Goal: Task Accomplishment & Management: Use online tool/utility

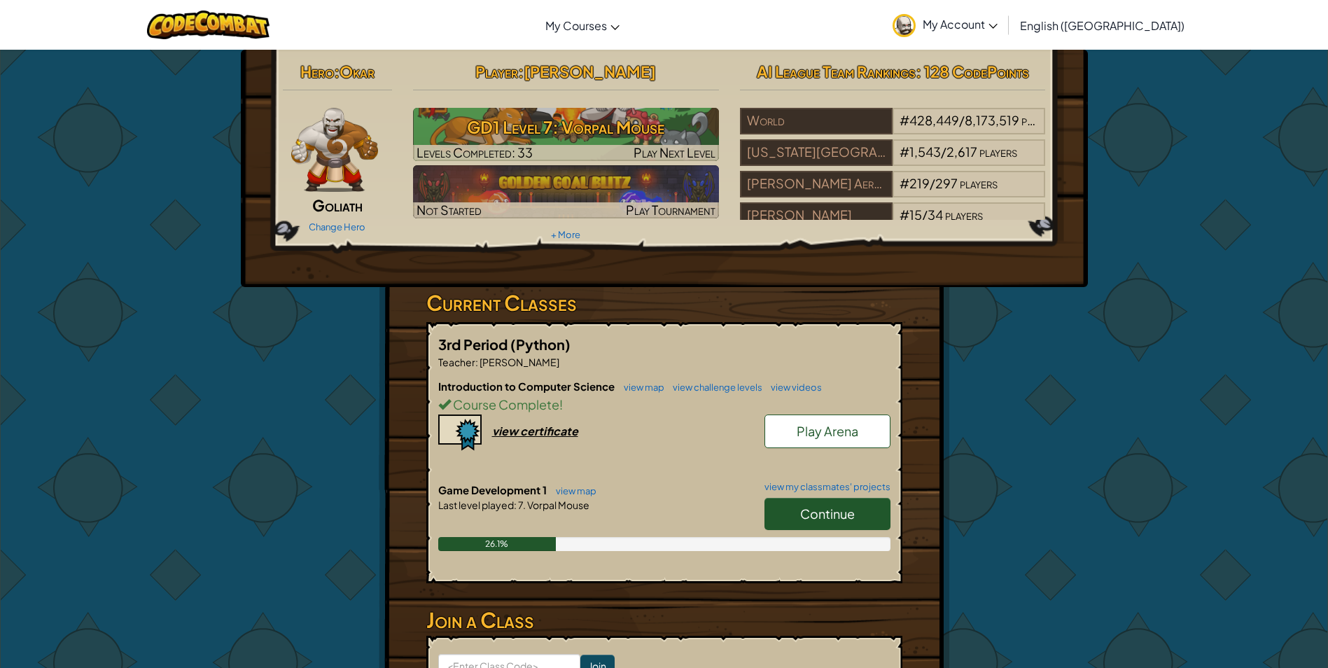
click at [823, 511] on span "Continue" at bounding box center [827, 514] width 55 height 16
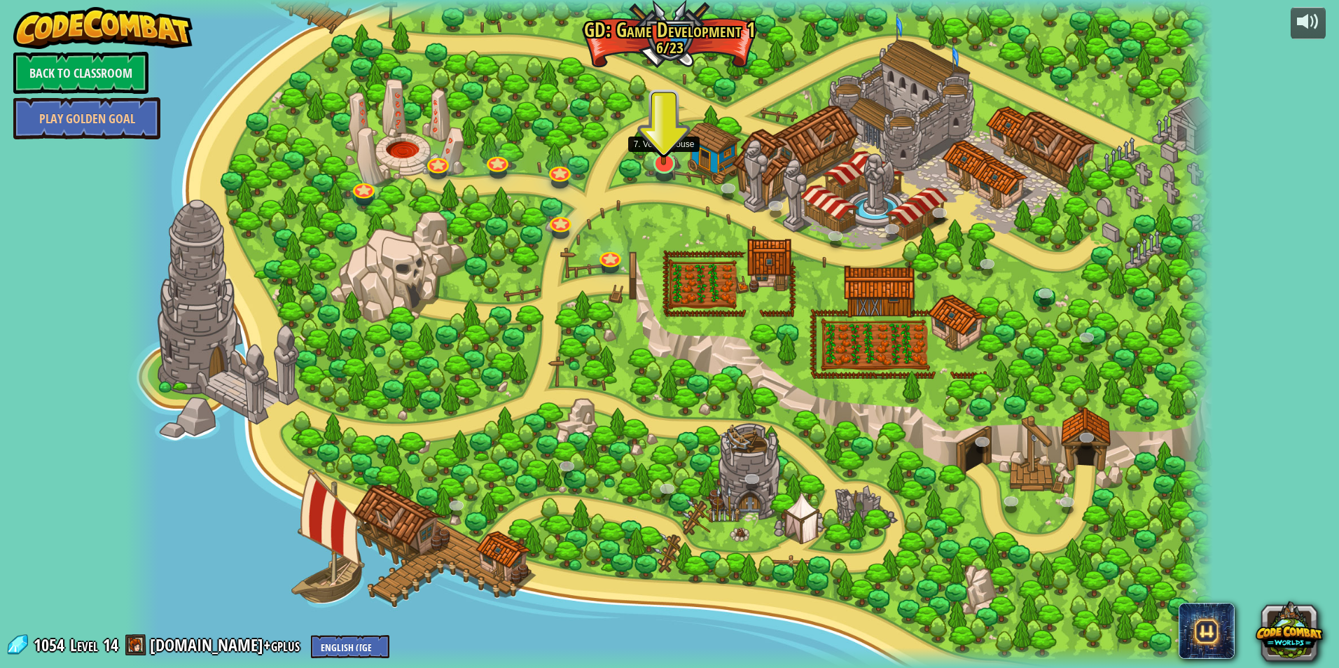
click at [664, 161] on img at bounding box center [664, 131] width 30 height 69
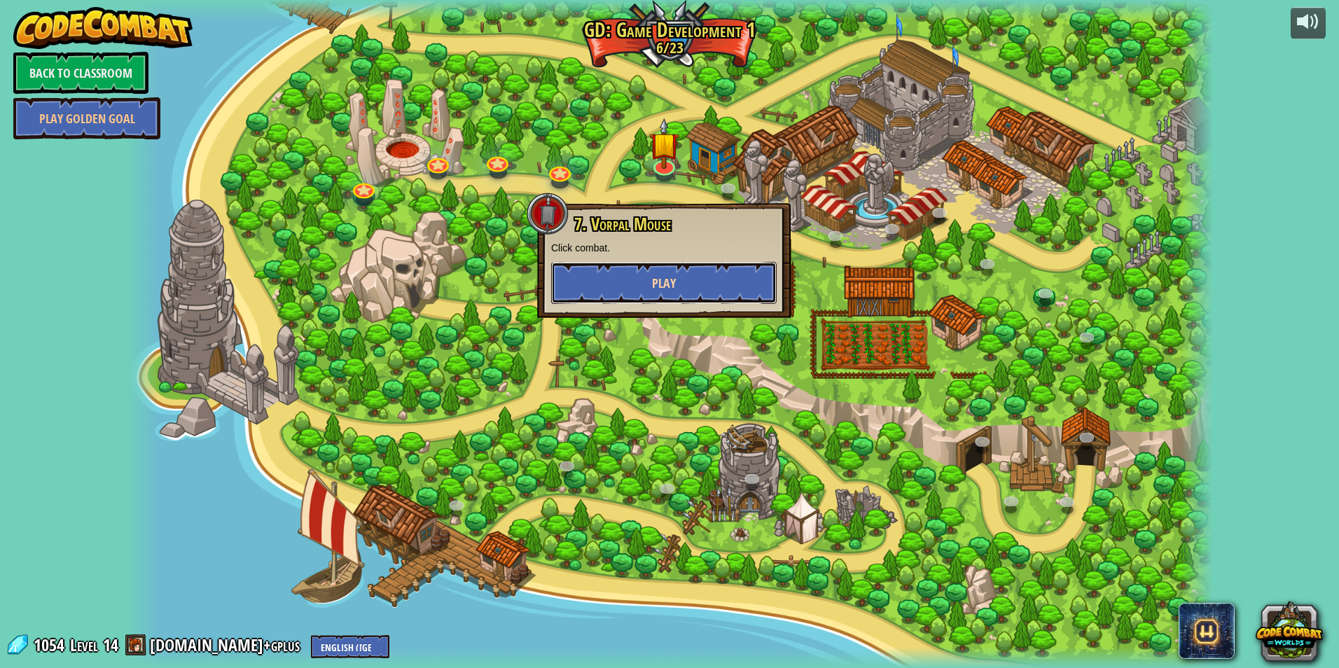
click at [608, 288] on button "Play" at bounding box center [663, 283] width 225 height 42
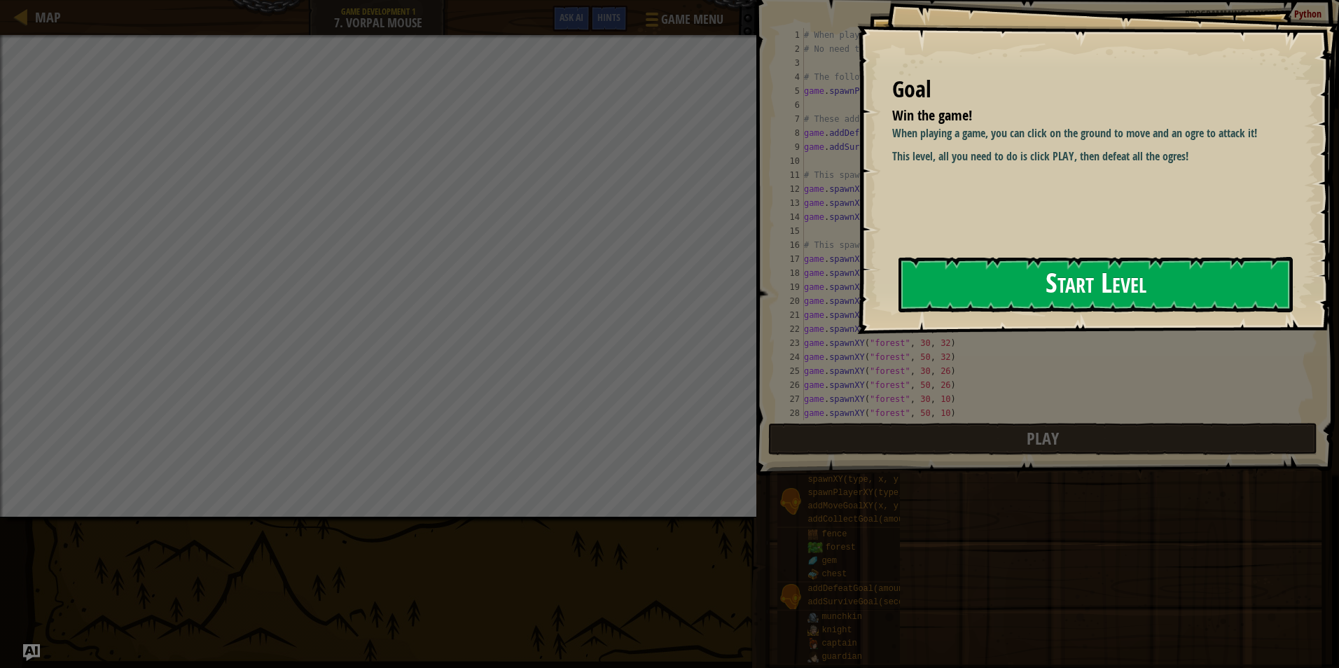
click at [964, 291] on button "Start Level" at bounding box center [1095, 284] width 394 height 55
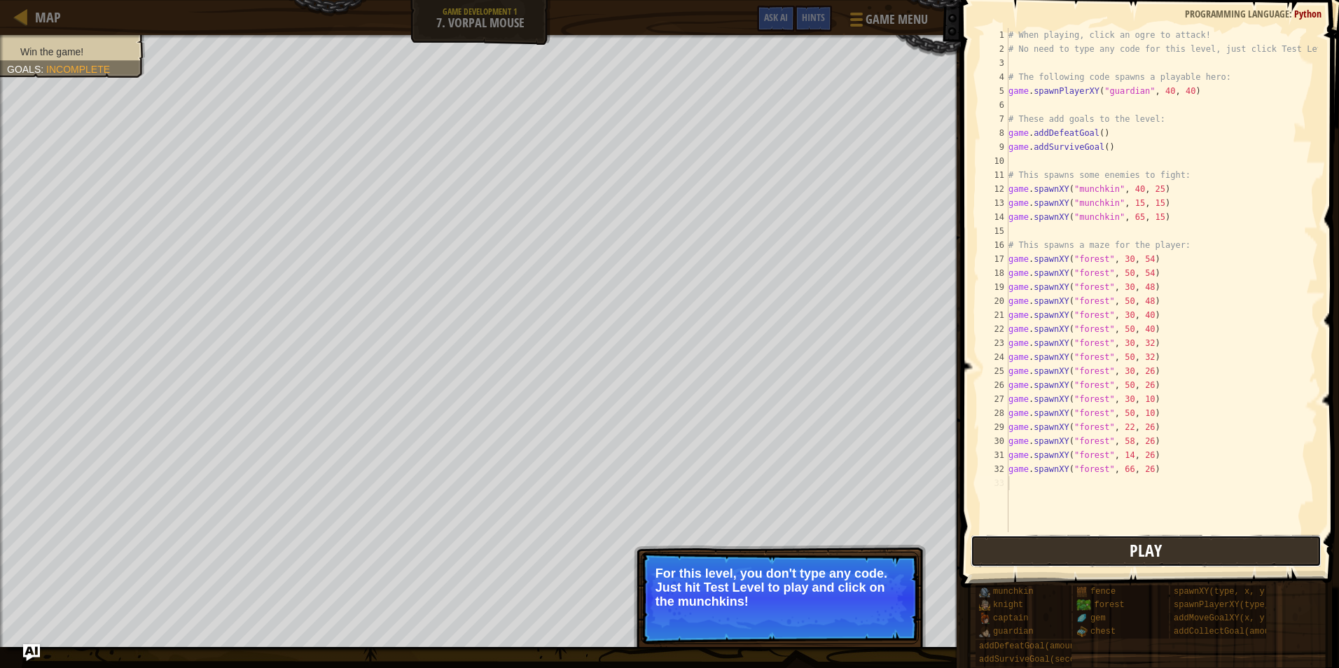
click at [1156, 557] on span "Play" at bounding box center [1146, 550] width 32 height 22
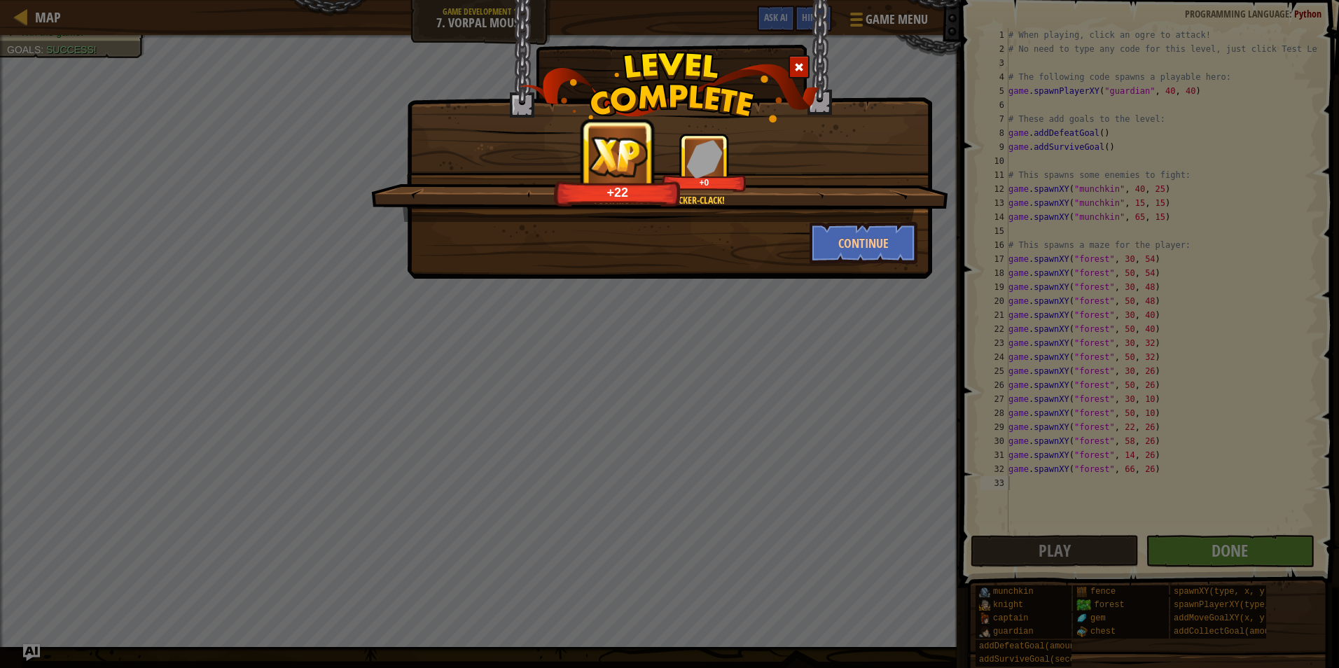
drag, startPoint x: 1232, startPoint y: 548, endPoint x: 1223, endPoint y: 543, distance: 9.7
click at [1230, 548] on div "Your mouse goes clicker-[PERSON_NAME]! +22 +0 Continue" at bounding box center [669, 334] width 1339 height 668
click at [901, 247] on button "Continue" at bounding box center [864, 243] width 109 height 42
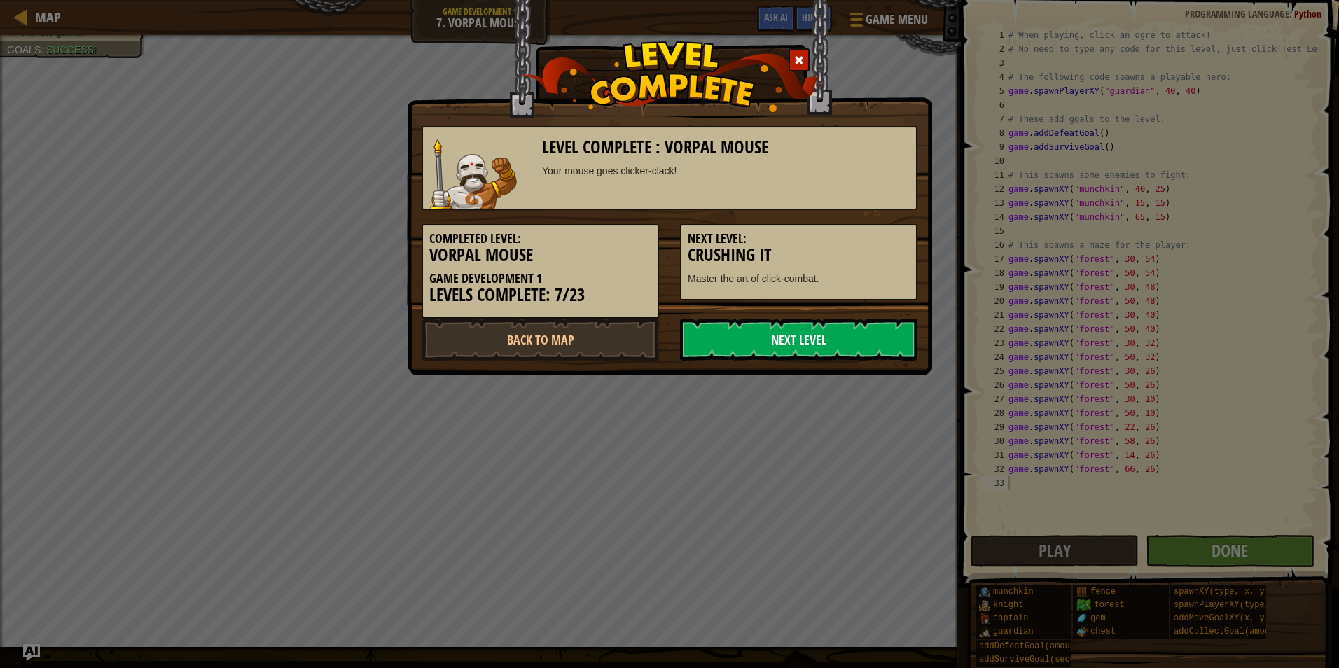
click at [828, 353] on link "Next Level" at bounding box center [798, 340] width 237 height 42
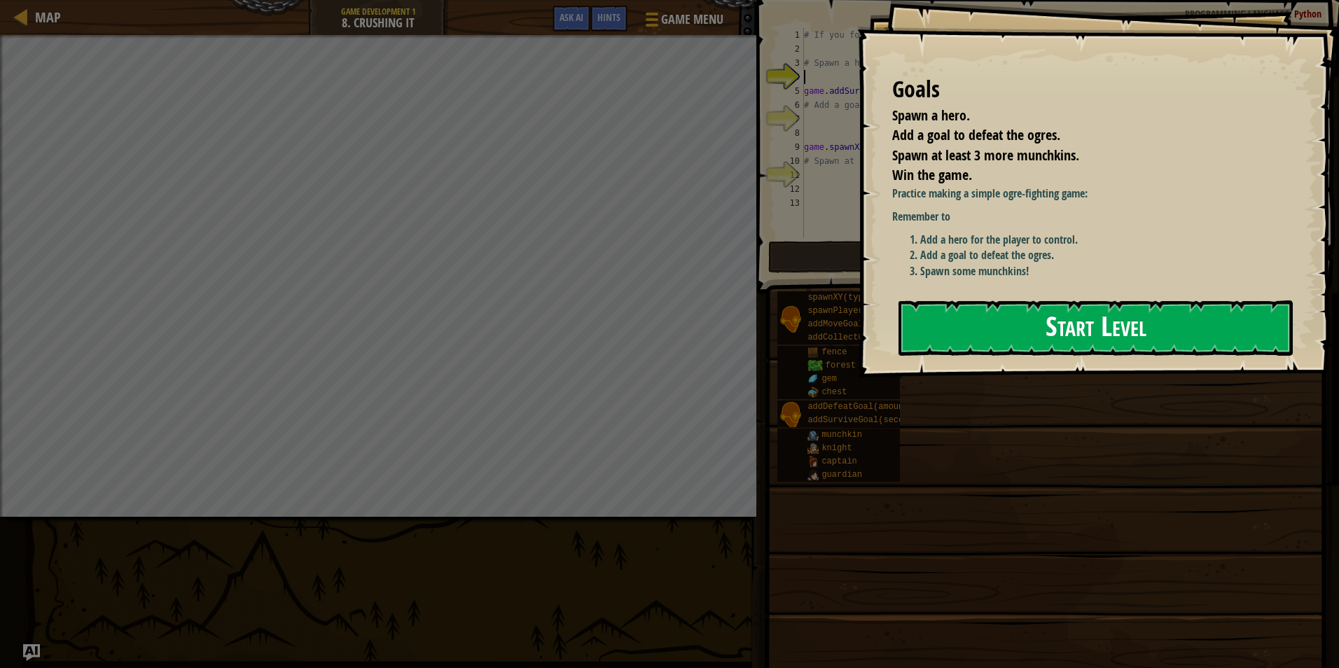
drag, startPoint x: 953, startPoint y: 307, endPoint x: 943, endPoint y: 309, distance: 10.0
click at [946, 309] on button "Start Level" at bounding box center [1095, 327] width 394 height 55
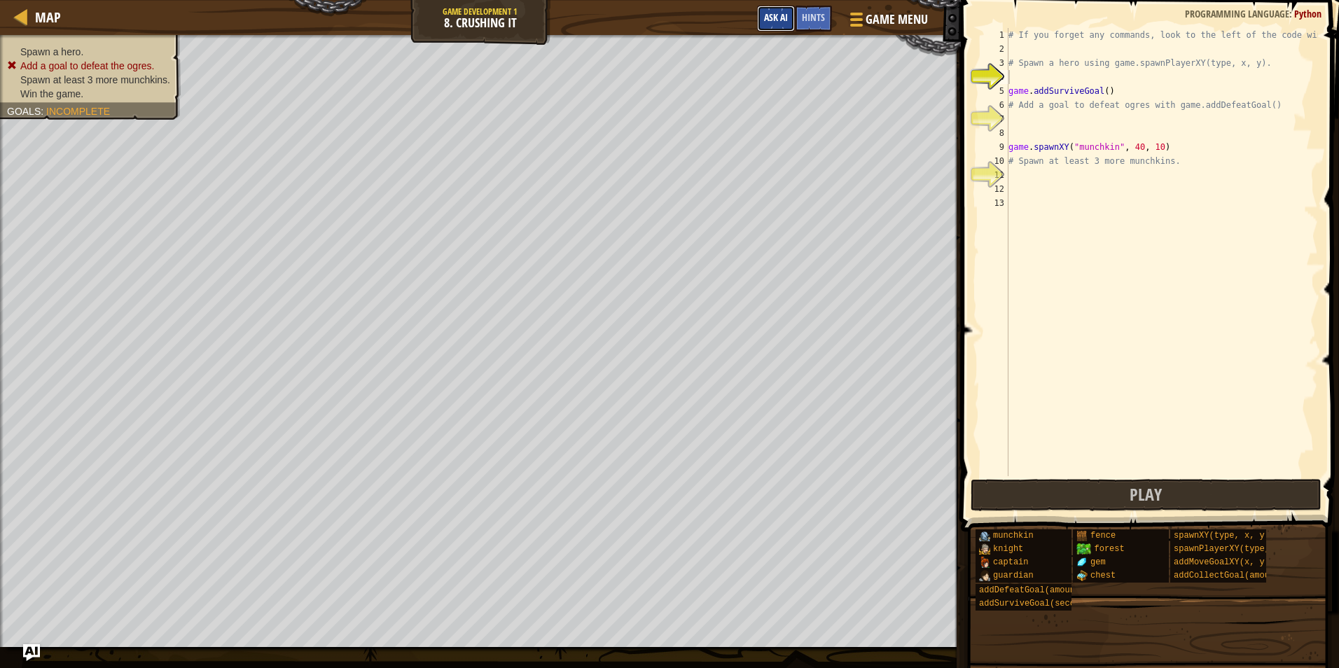
click at [790, 15] on button "Ask AI" at bounding box center [776, 19] width 38 height 26
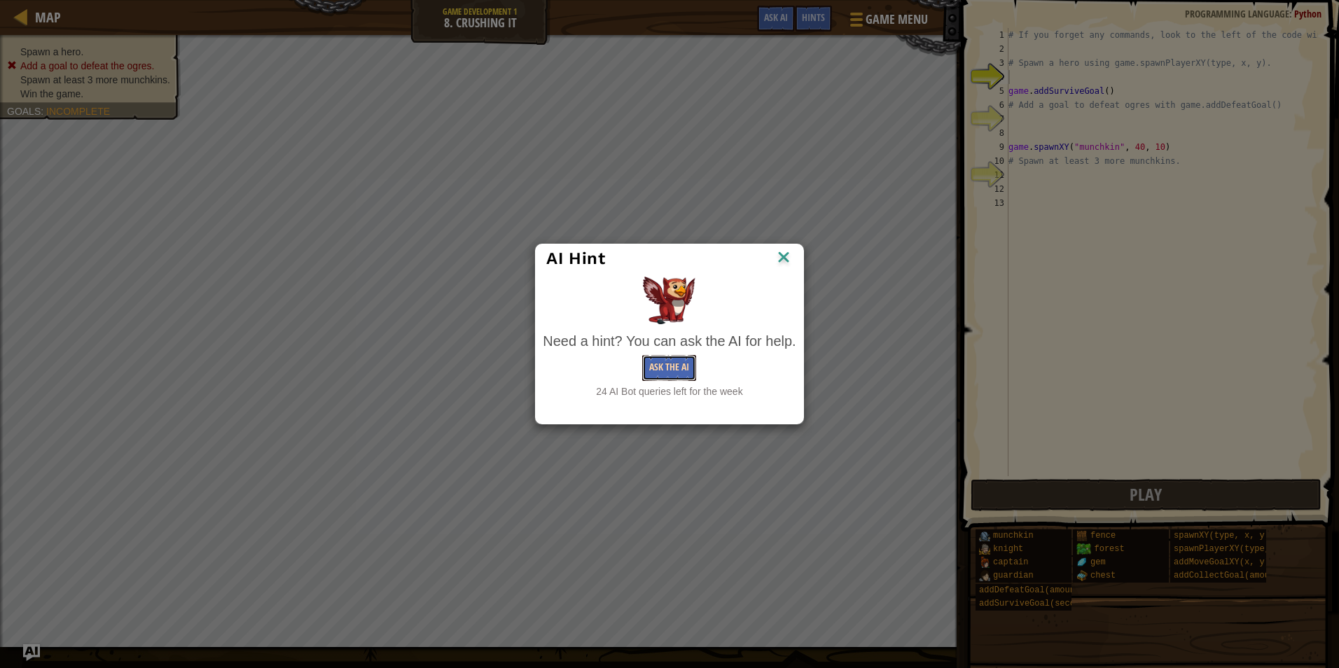
click at [685, 359] on button "Ask the AI" at bounding box center [669, 368] width 54 height 26
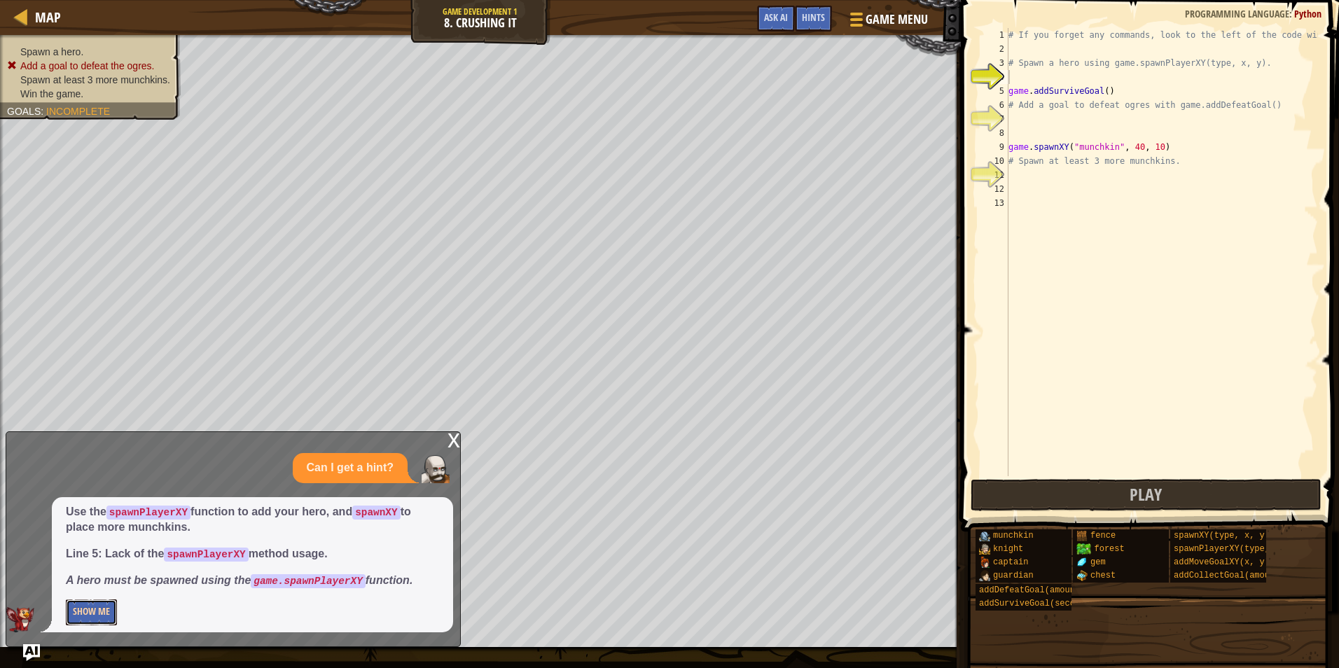
click at [88, 615] on button "Show Me" at bounding box center [91, 612] width 51 height 26
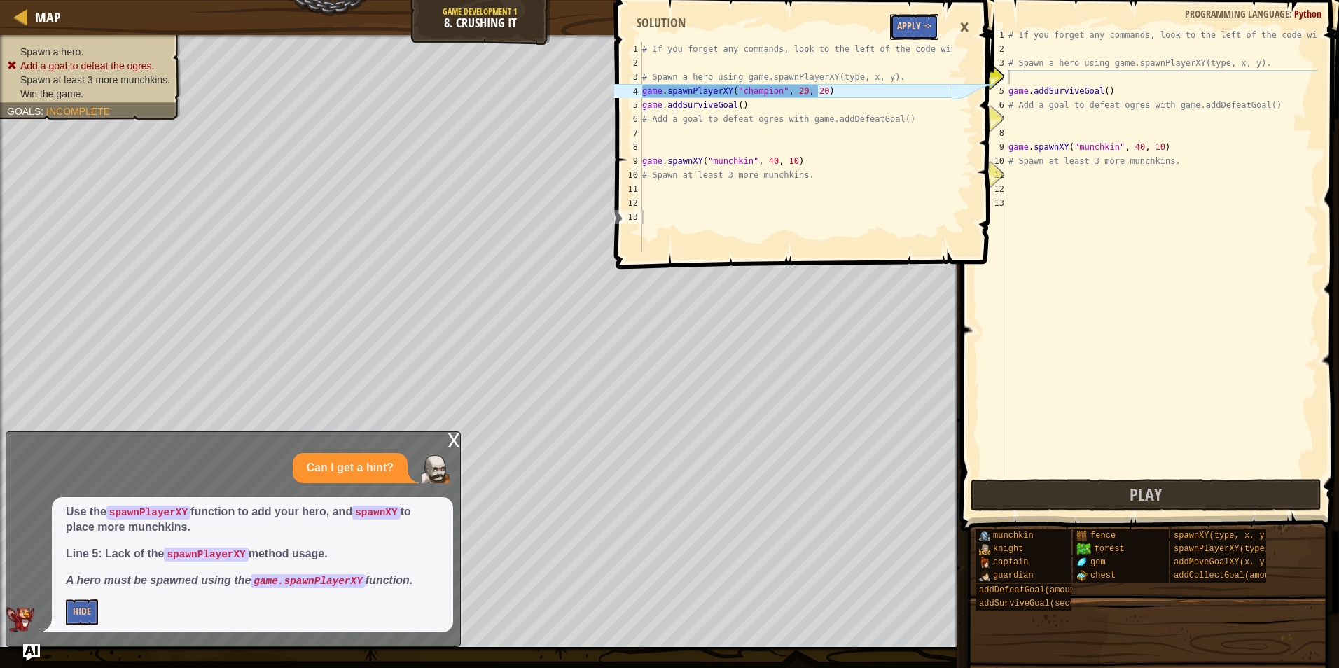
click at [902, 31] on button "Apply =>" at bounding box center [914, 27] width 48 height 26
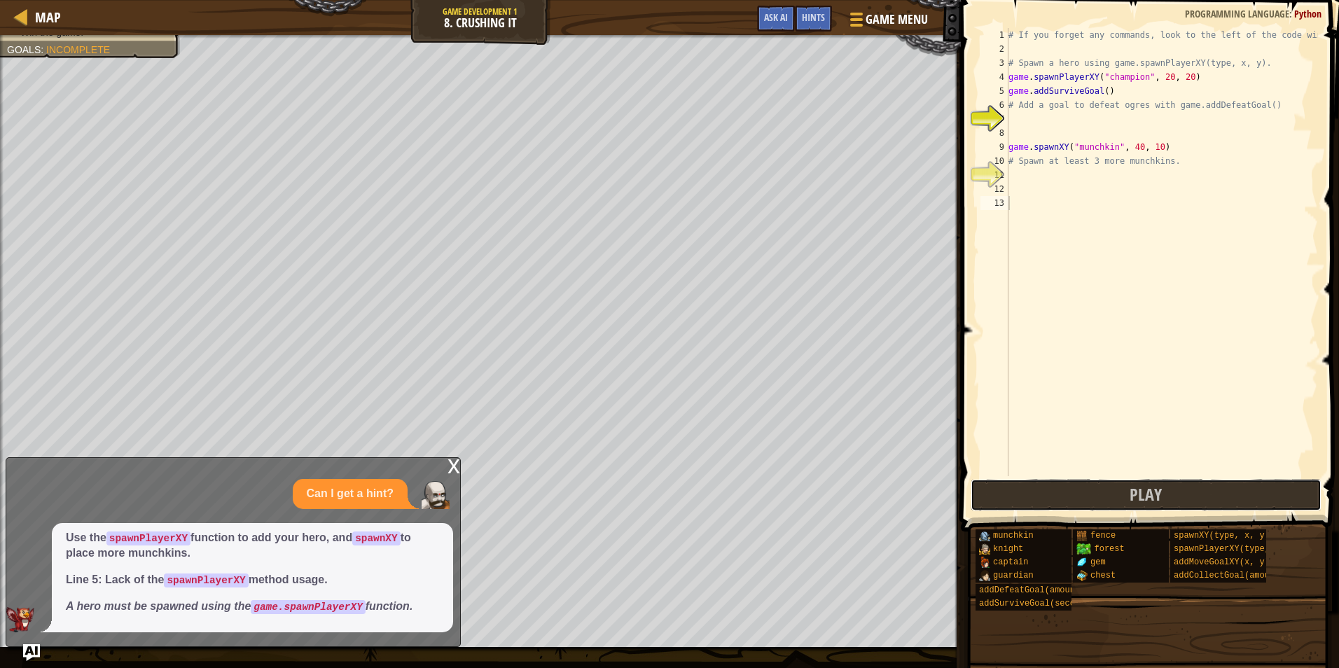
drag, startPoint x: 1008, startPoint y: 486, endPoint x: 1022, endPoint y: 471, distance: 20.8
click at [1008, 485] on button "Play" at bounding box center [1146, 495] width 351 height 32
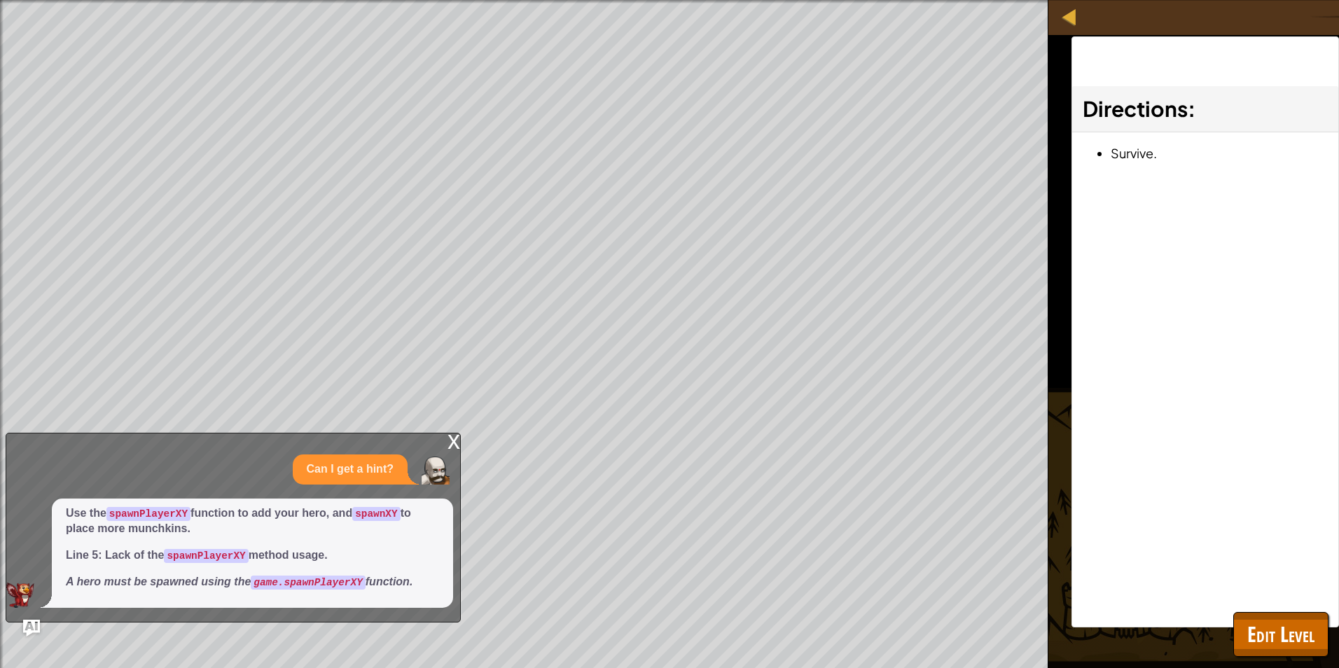
click at [447, 433] on div "x" at bounding box center [453, 440] width 13 height 14
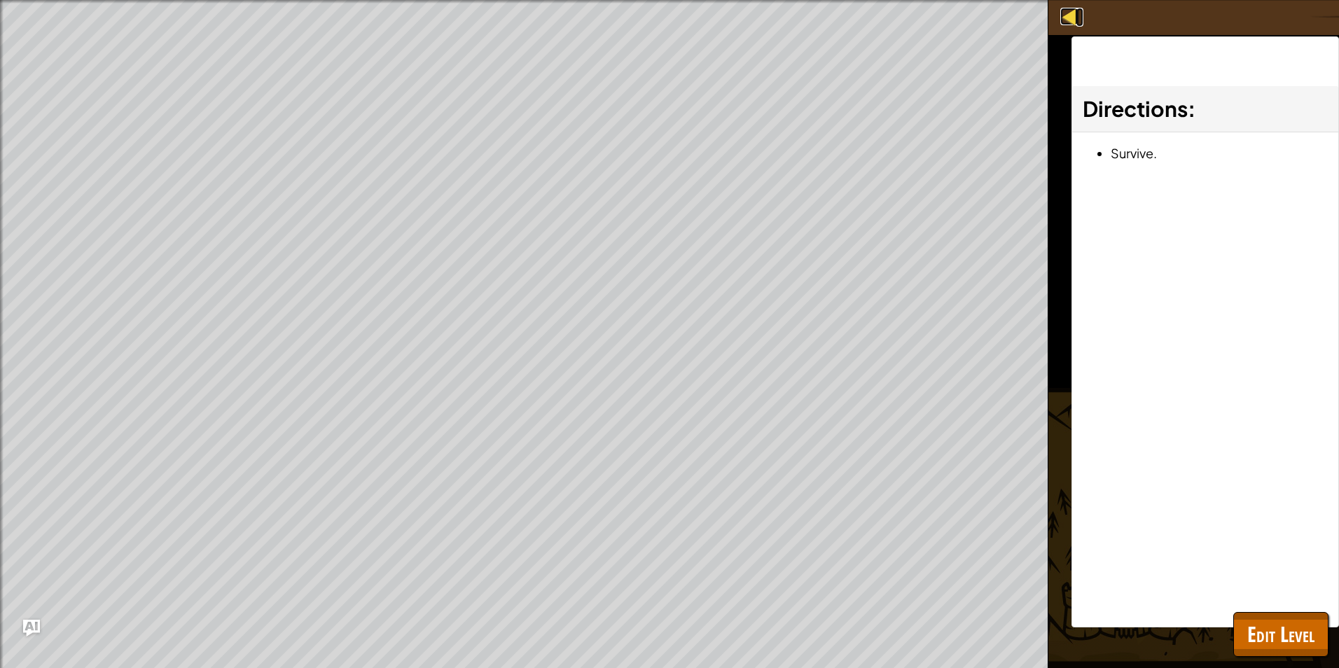
click at [1069, 20] on div at bounding box center [1069, 17] width 18 height 18
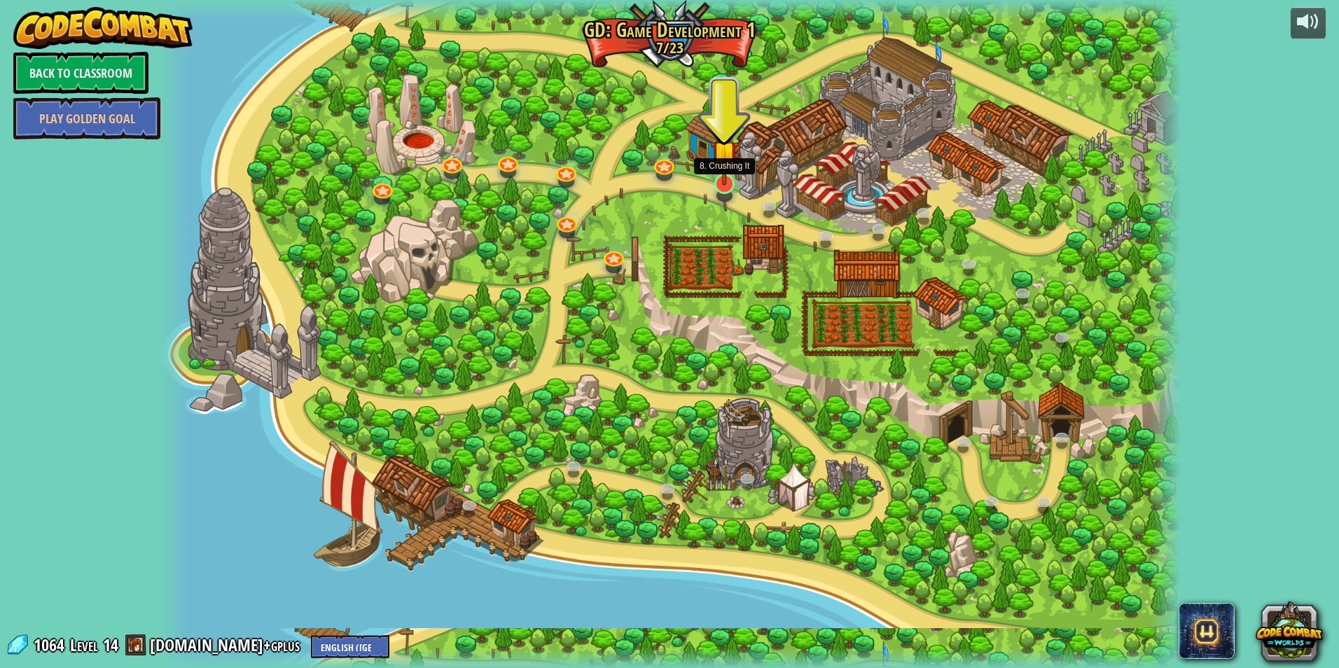
click at [726, 179] on img at bounding box center [724, 154] width 27 height 63
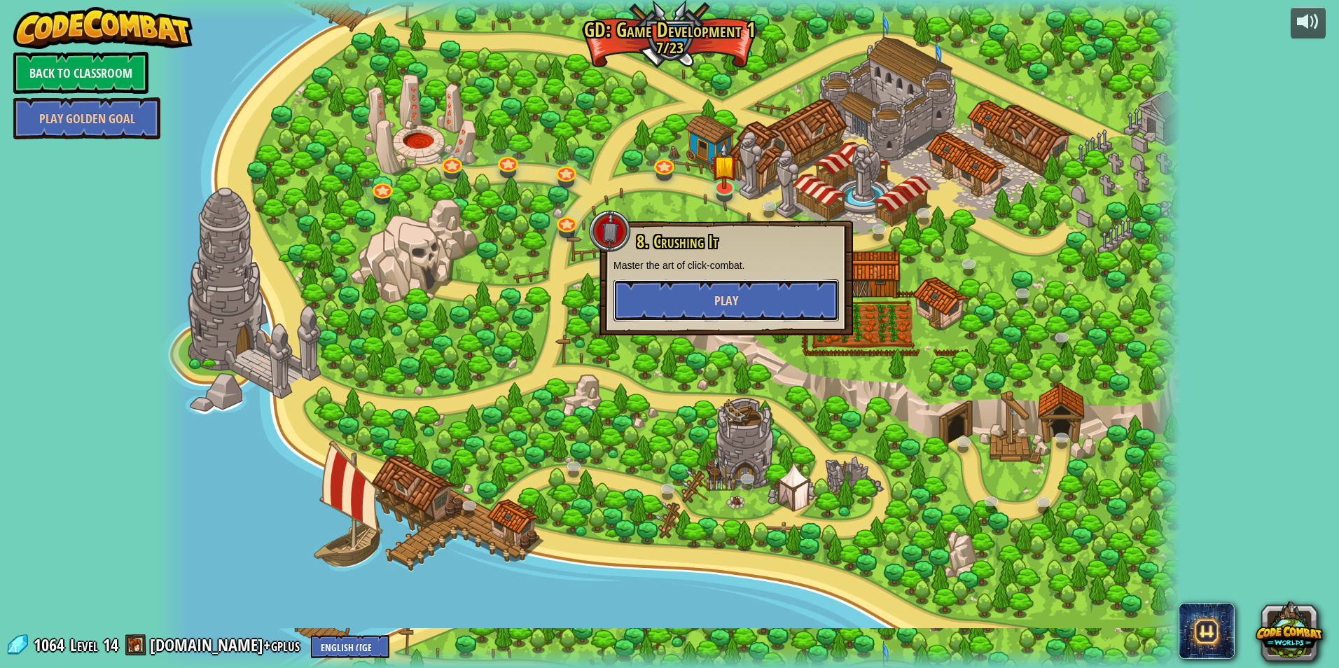
click at [664, 305] on button "Play" at bounding box center [725, 300] width 225 height 42
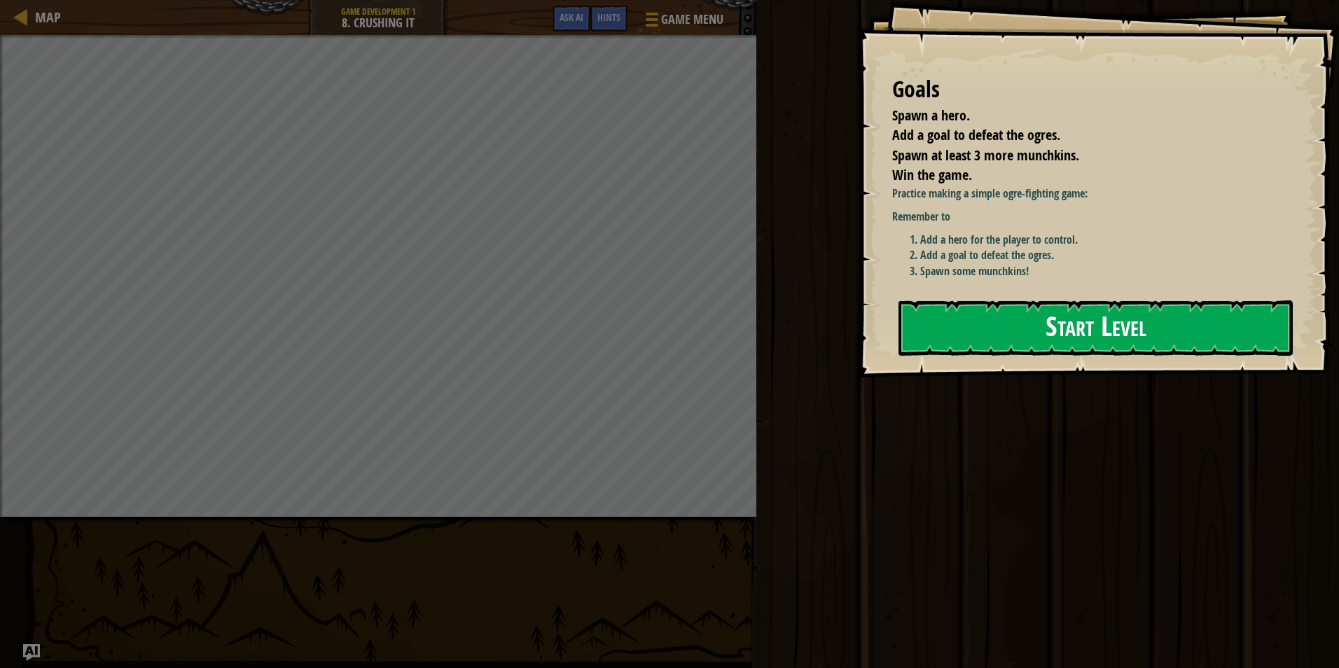
click at [927, 304] on button "Start Level" at bounding box center [1095, 327] width 394 height 55
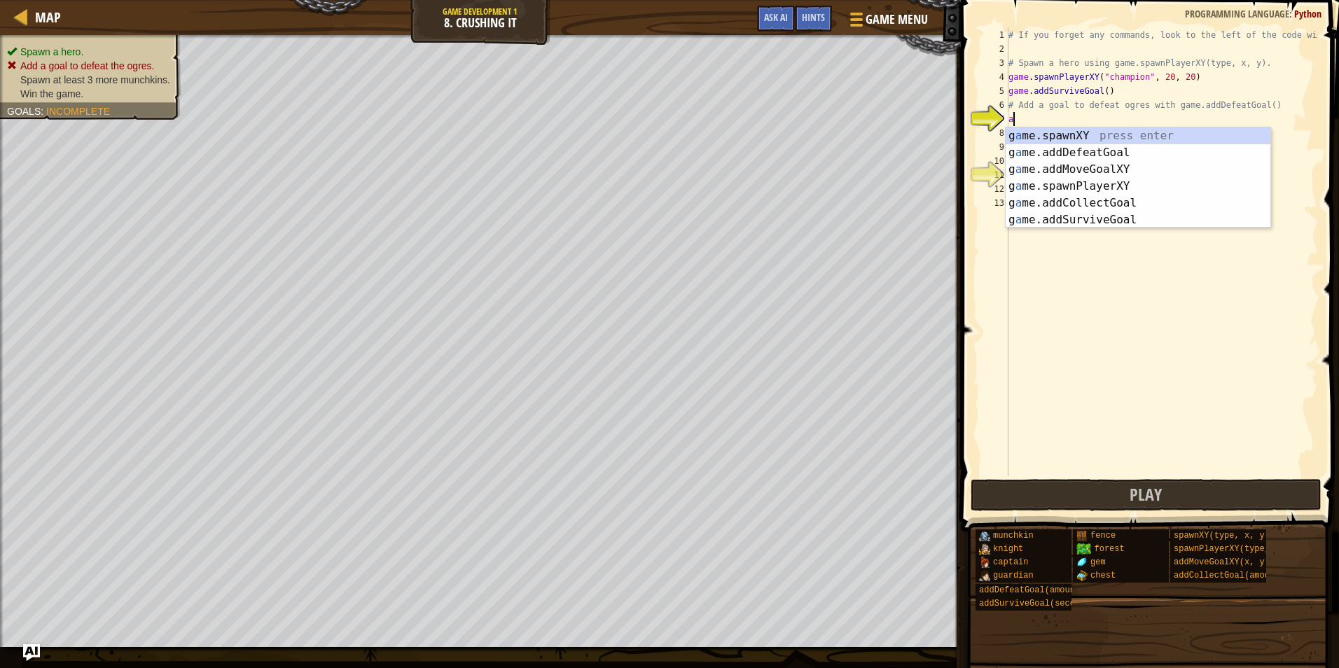
scroll to position [6, 0]
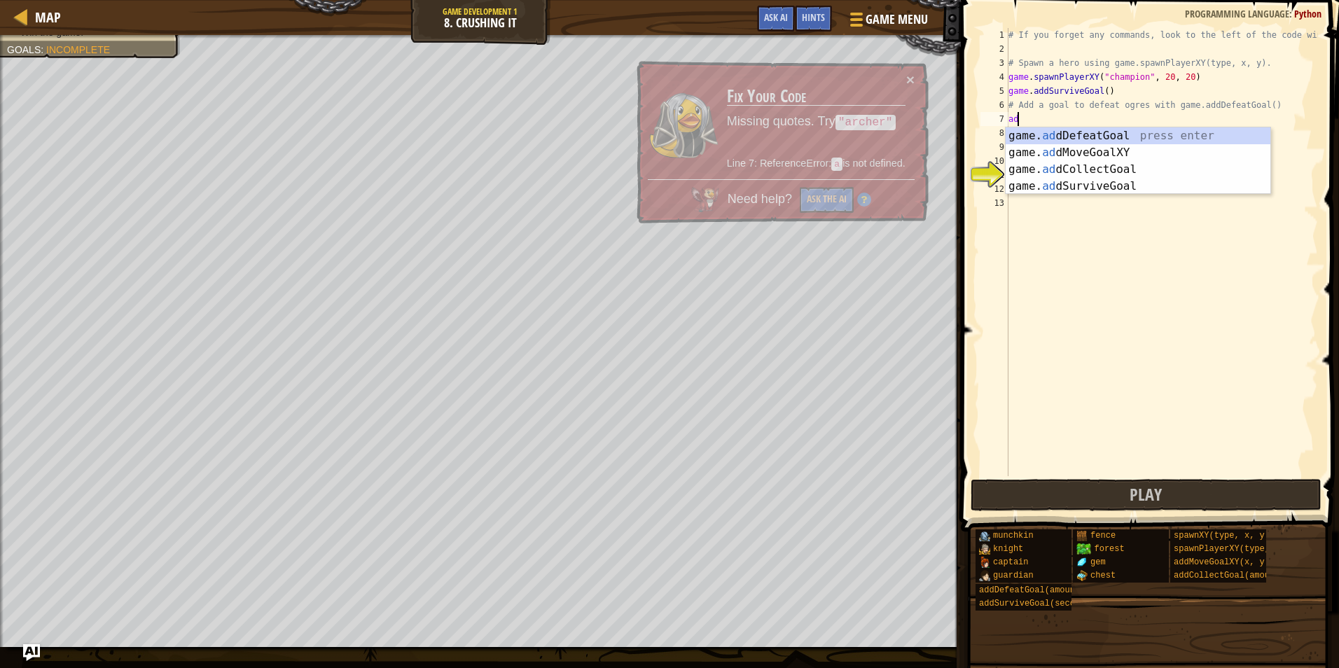
type textarea "add"
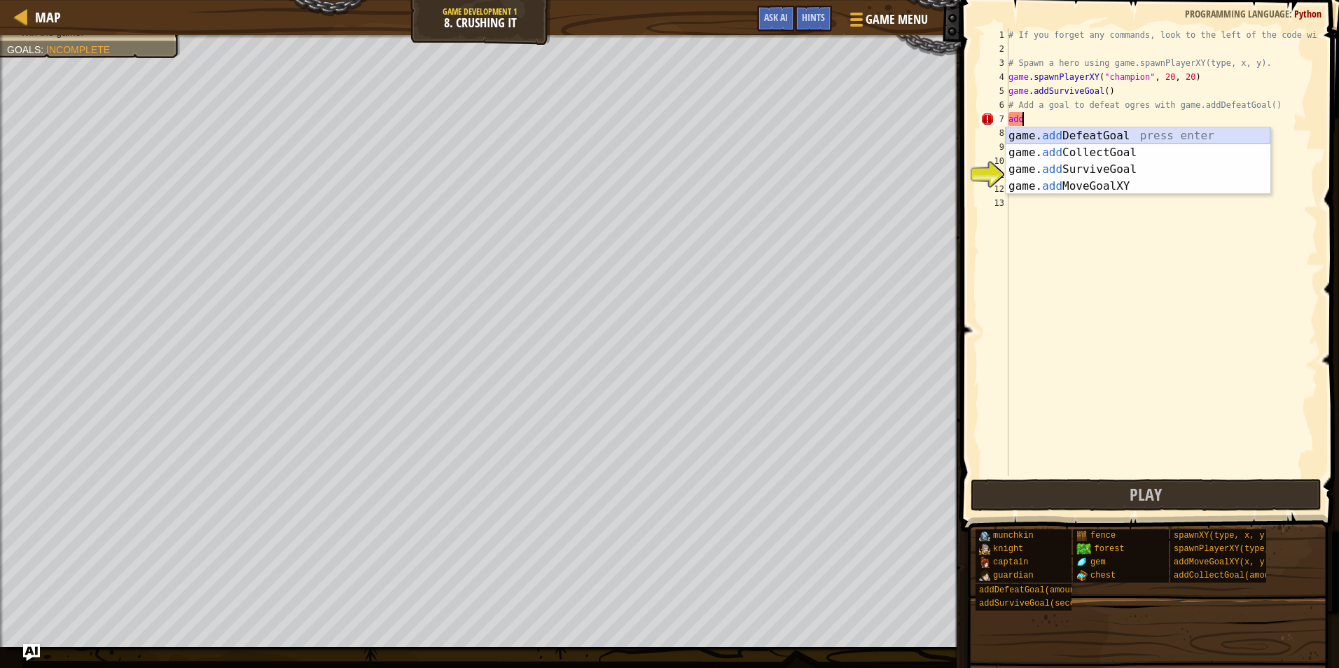
click at [1068, 134] on div "game. add DefeatGoal press enter game. add CollectGoal press enter game. add Su…" at bounding box center [1138, 177] width 265 height 101
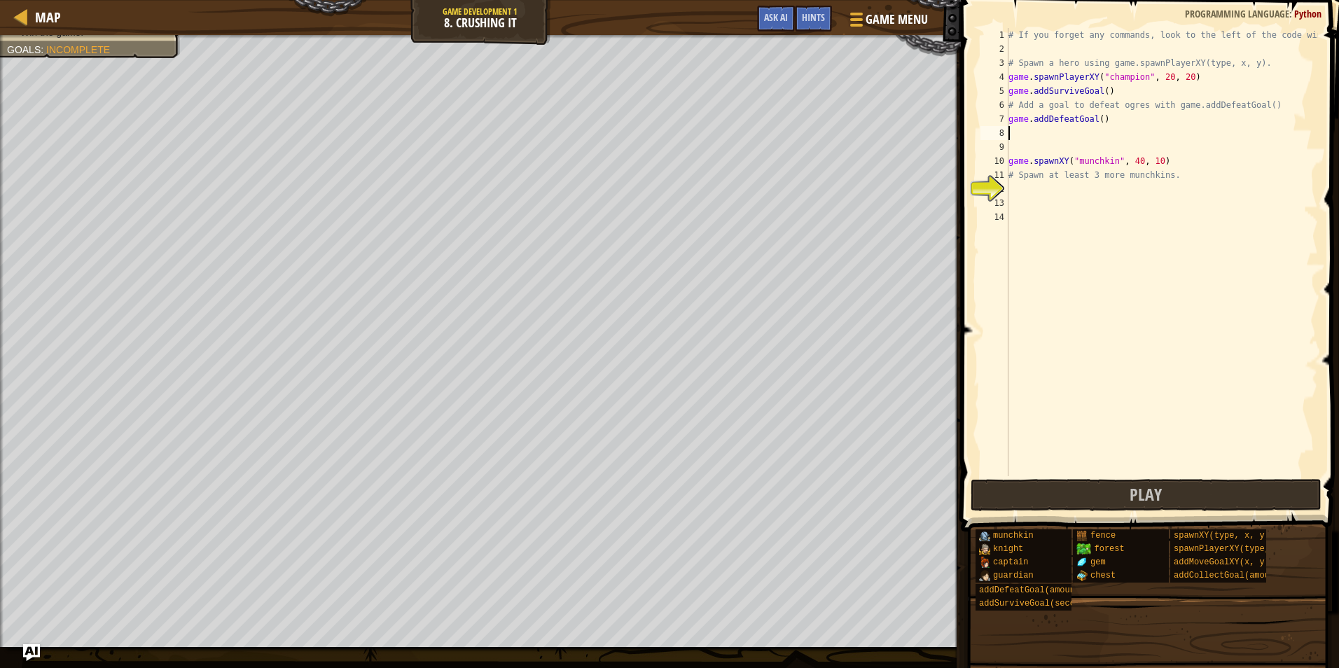
click at [1094, 116] on div "# If you forget any commands, look to the left of the code window! # Spawn a he…" at bounding box center [1162, 266] width 312 height 476
type textarea "game.addDefeatGoal(1)"
click at [1123, 492] on button "Play" at bounding box center [1146, 495] width 351 height 32
click at [813, 13] on span "Hints" at bounding box center [813, 17] width 23 height 13
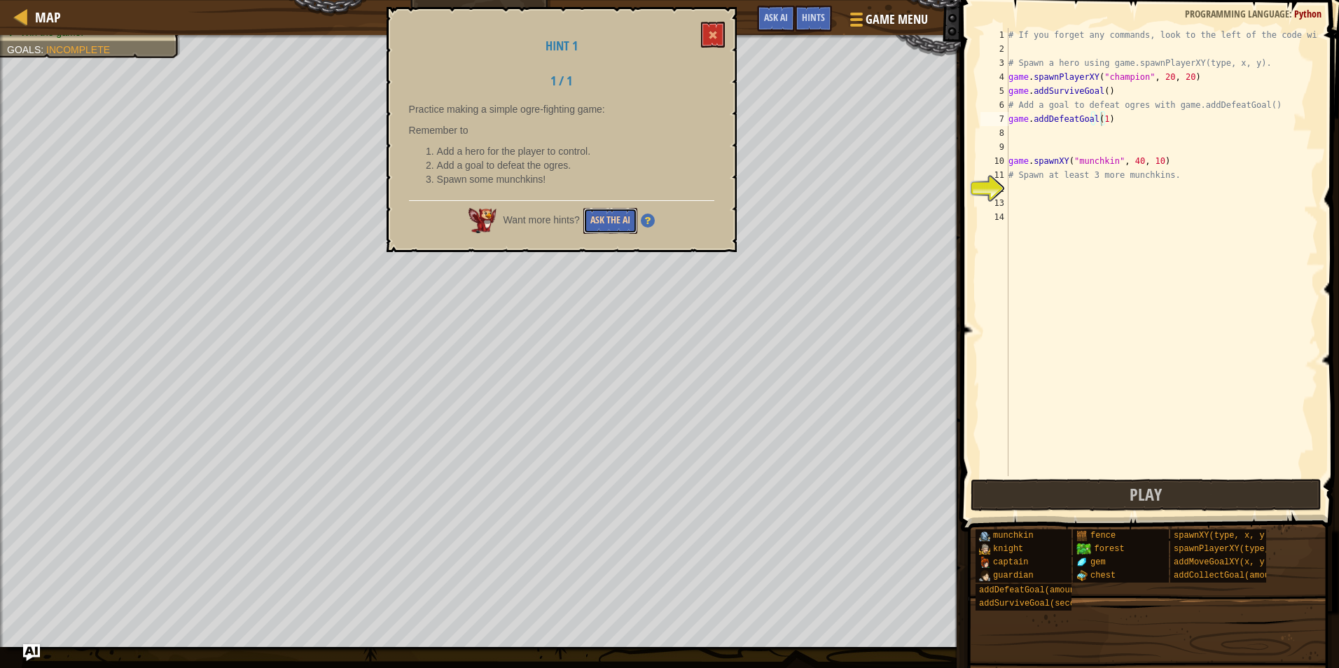
click at [627, 209] on button "Ask the AI" at bounding box center [610, 221] width 54 height 26
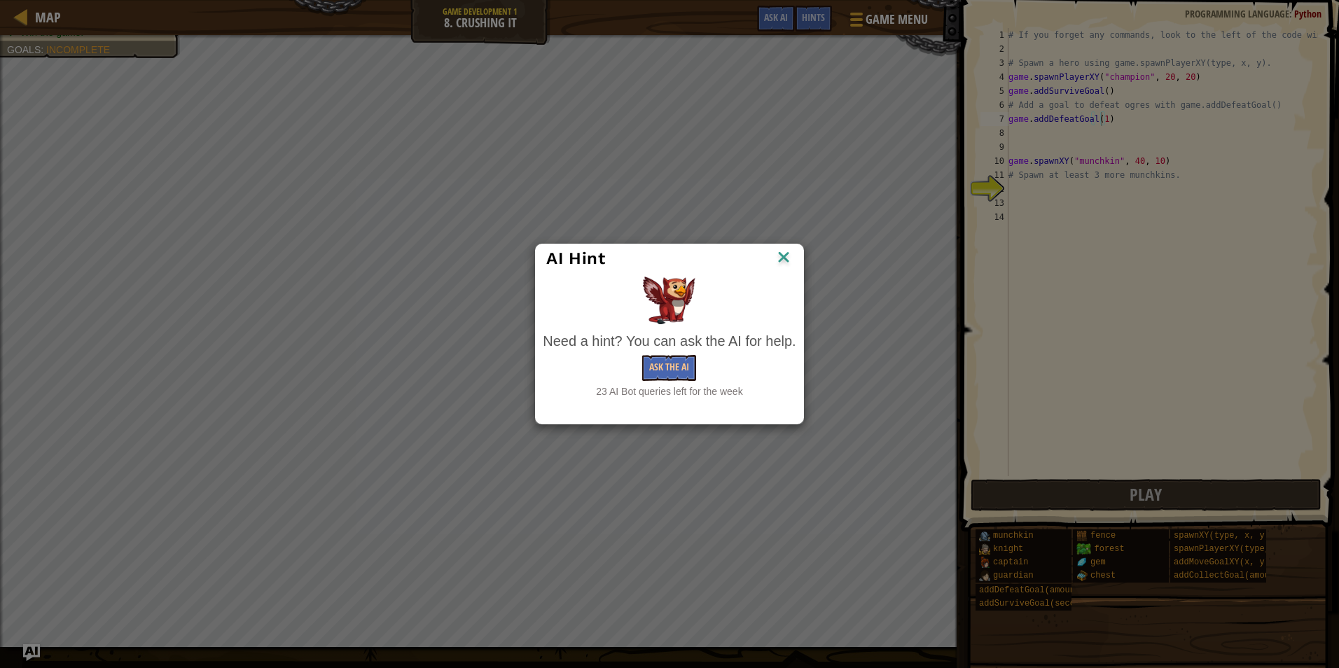
click at [676, 381] on div "Need a hint? You can ask the AI for help. Ask the AI 23 AI Bot queries left for…" at bounding box center [669, 364] width 253 height 67
drag, startPoint x: 676, startPoint y: 381, endPoint x: 668, endPoint y: 366, distance: 16.9
click at [668, 366] on button "Ask the AI" at bounding box center [669, 368] width 54 height 26
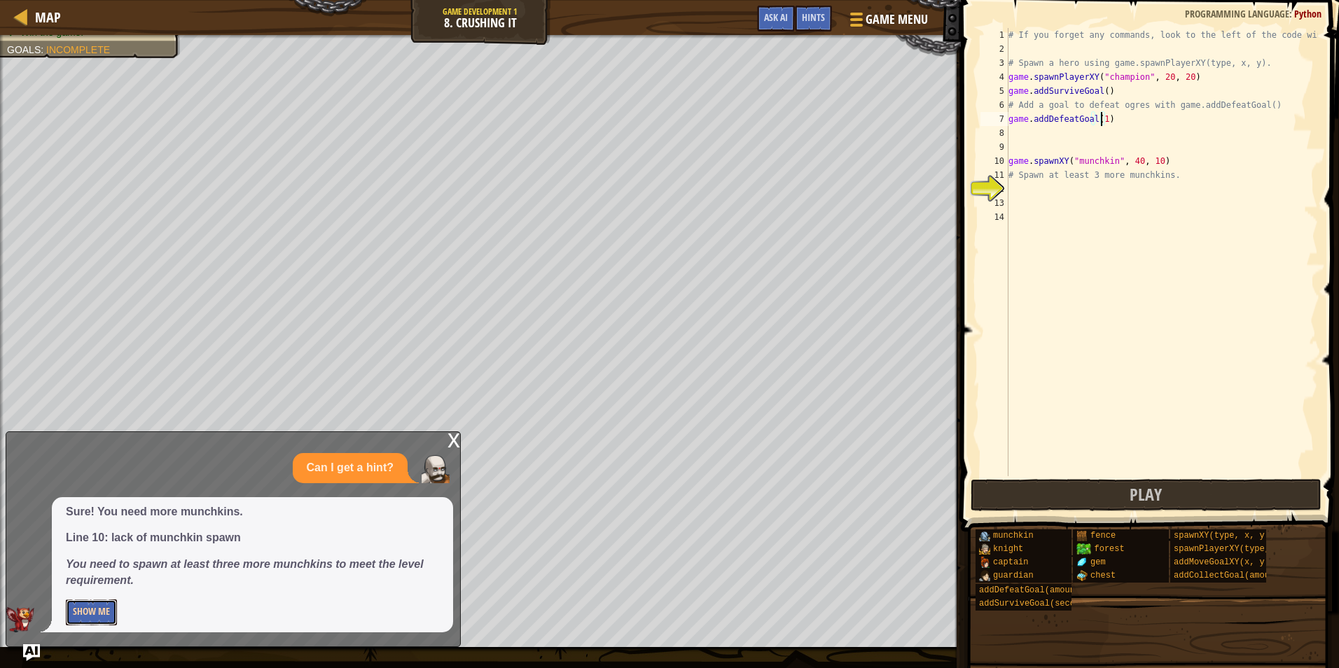
click at [99, 614] on button "Show Me" at bounding box center [91, 612] width 51 height 26
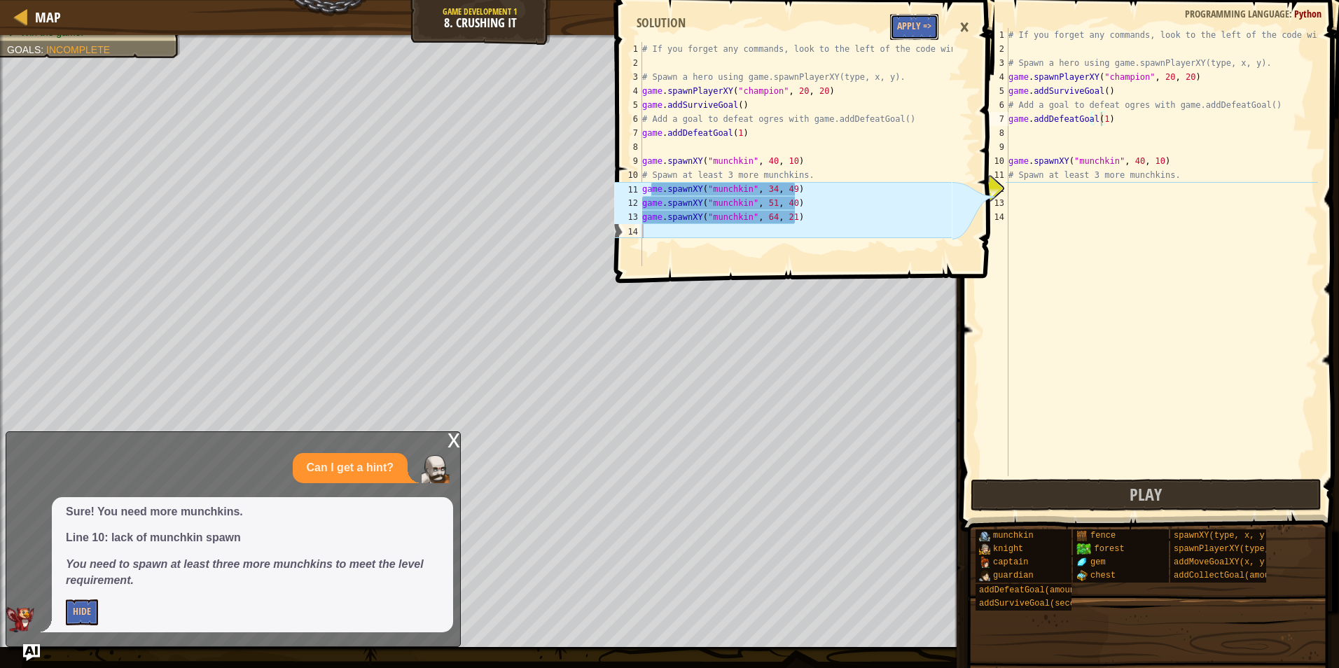
click at [895, 27] on button "Apply =>" at bounding box center [914, 27] width 48 height 26
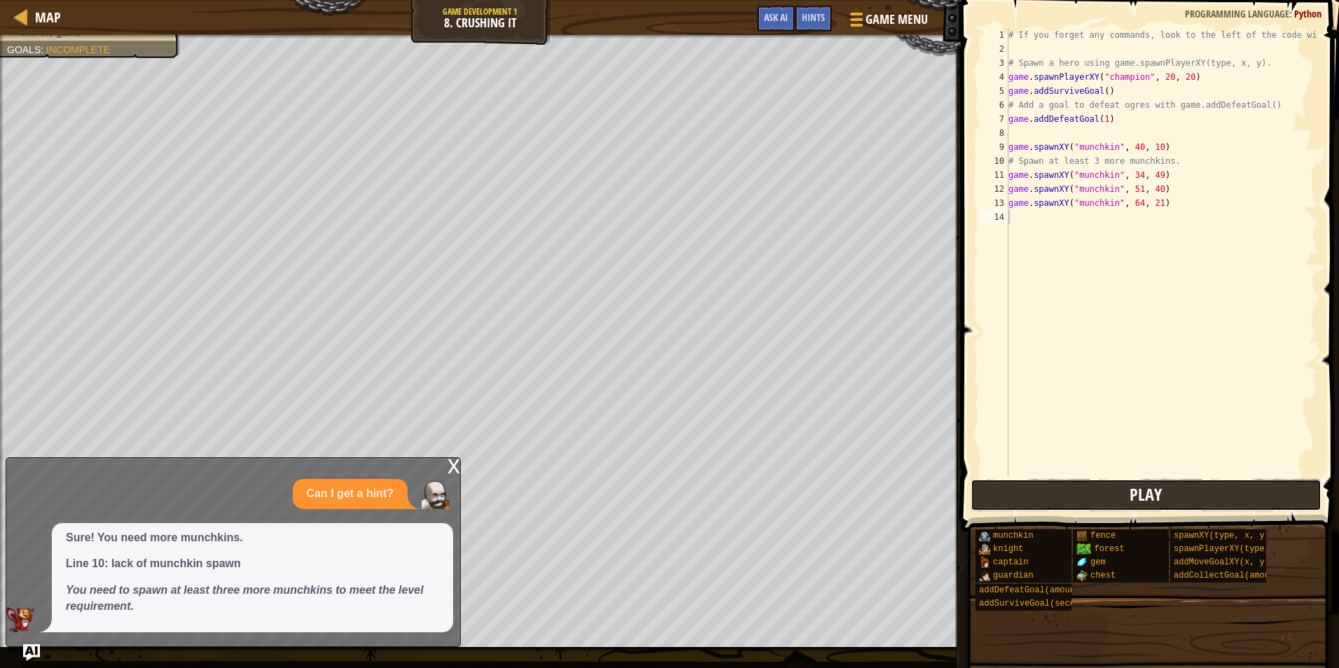
click at [1066, 481] on button "Play" at bounding box center [1146, 495] width 351 height 32
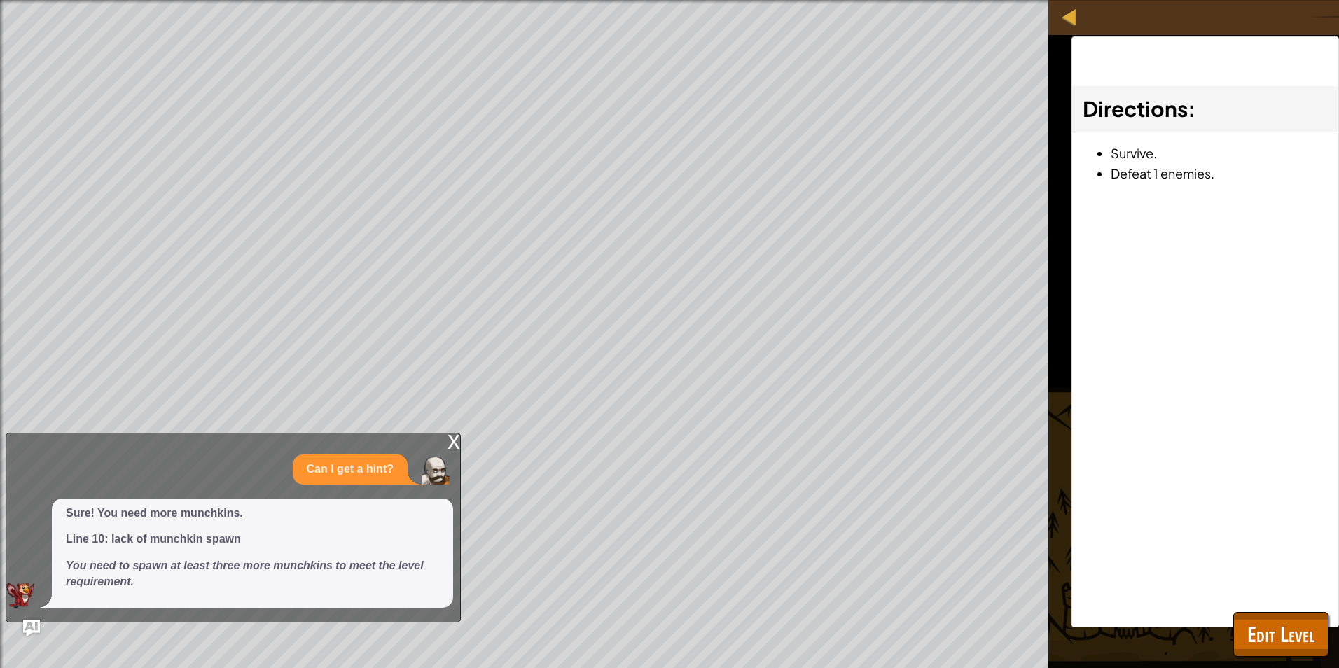
click at [466, 441] on div "Map Game Development 1 8. Crushing It Game Menu Done Hints Ask AI 1 2 3 4 5 6 7…" at bounding box center [669, 334] width 1339 height 668
click at [458, 444] on div "x" at bounding box center [453, 440] width 13 height 14
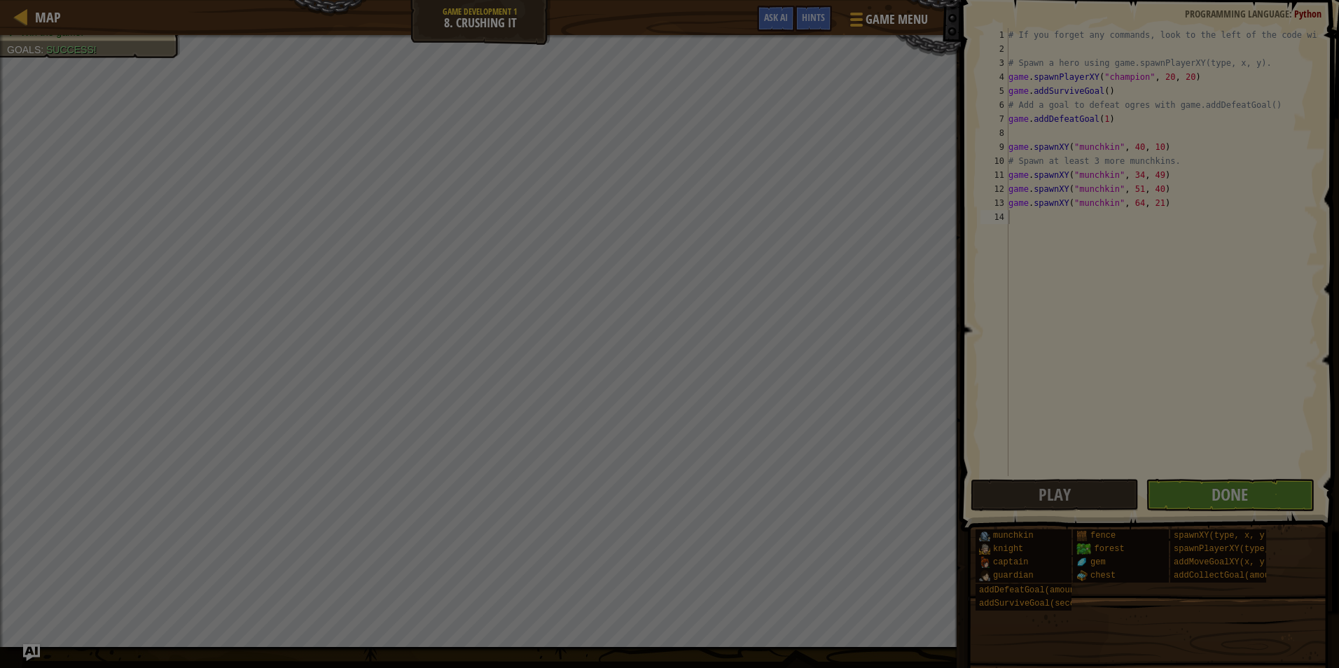
click at [299, 1] on body "Map Game Development 1 8. Crushing It Game Menu Done Hints Ask AI 1 2 3 4 5 6 7…" at bounding box center [669, 0] width 1339 height 1
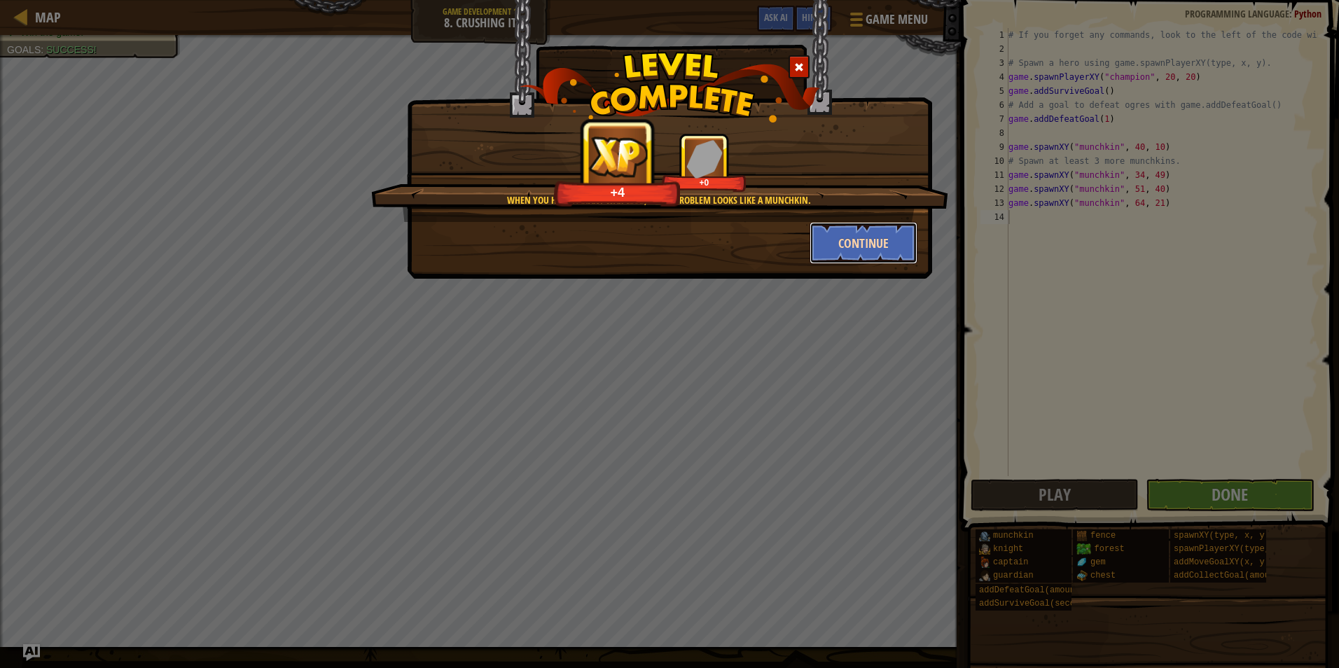
click at [873, 245] on button "Continue" at bounding box center [864, 243] width 109 height 42
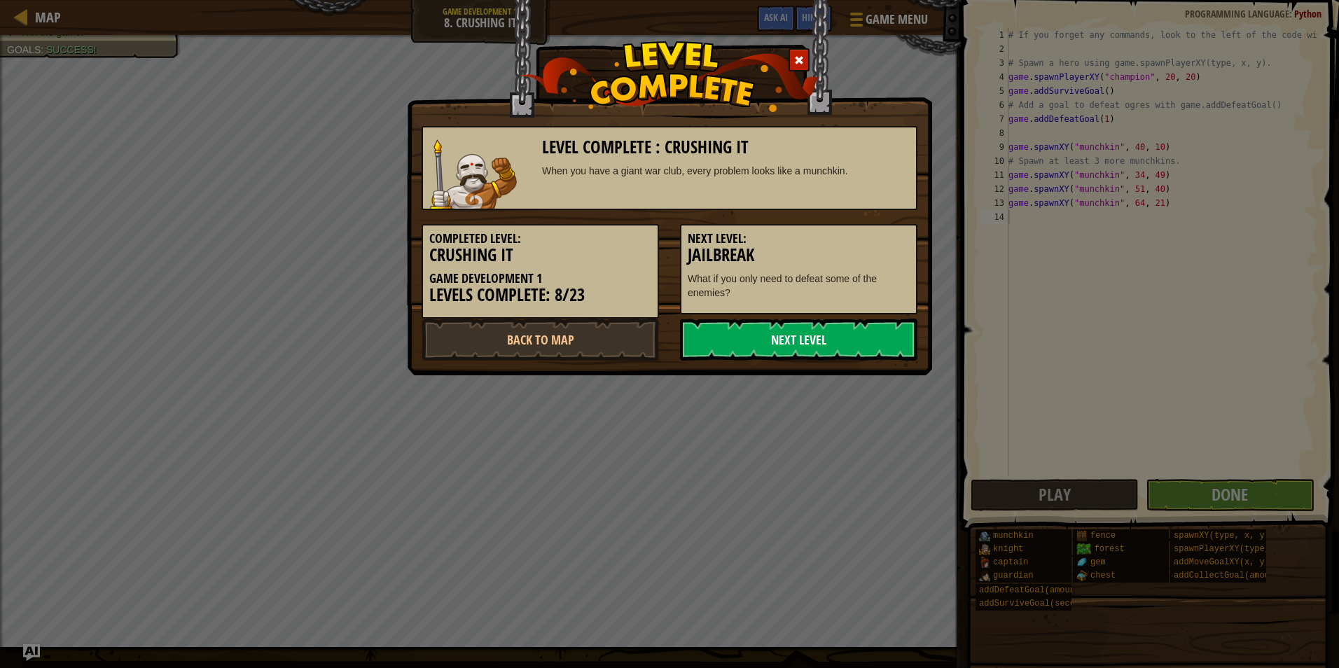
click at [852, 350] on link "Next Level" at bounding box center [798, 340] width 237 height 42
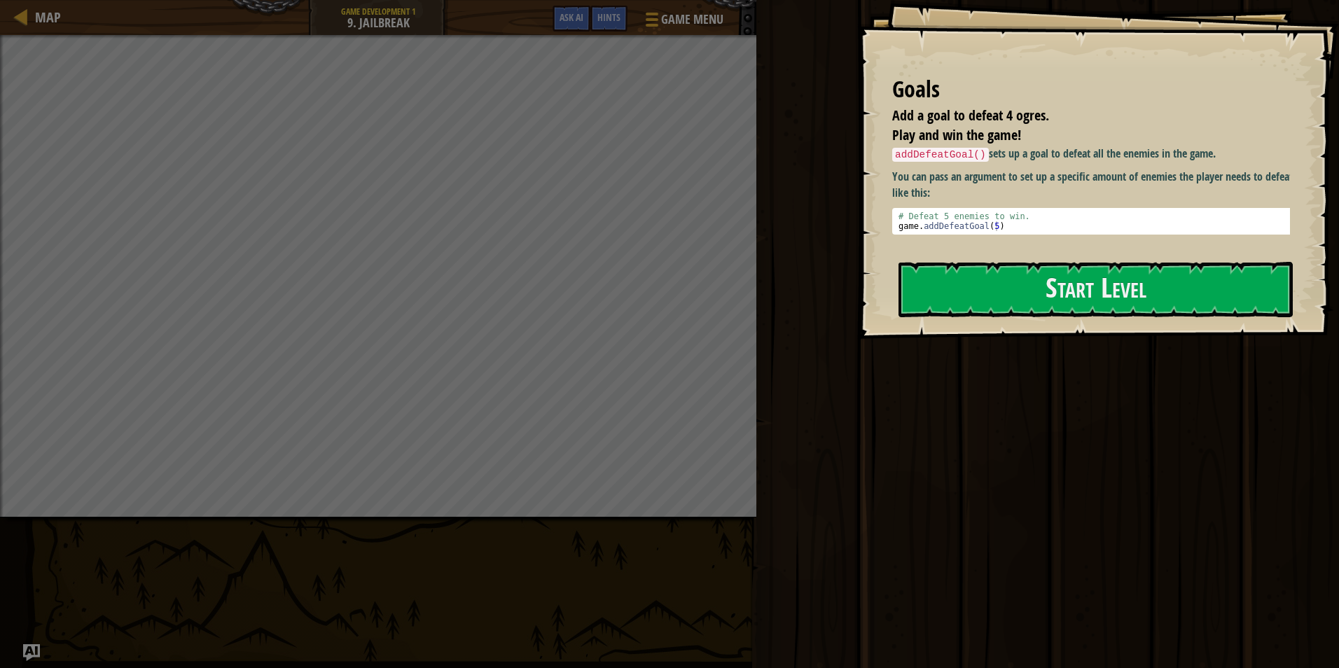
type textarea "game.addDefeatGoal(5)"
drag, startPoint x: 995, startPoint y: 227, endPoint x: 898, endPoint y: 229, distance: 97.4
click at [898, 229] on div "# Defeat 5 enemies to win. game . addDefeatGoal ( 5 )" at bounding box center [1096, 230] width 401 height 39
click at [945, 235] on pre "game.addDefeatGoal(5) 1 2 # Defeat 5 enemies to win. game . addDefeatGoal ( 5 )…" at bounding box center [1096, 221] width 408 height 27
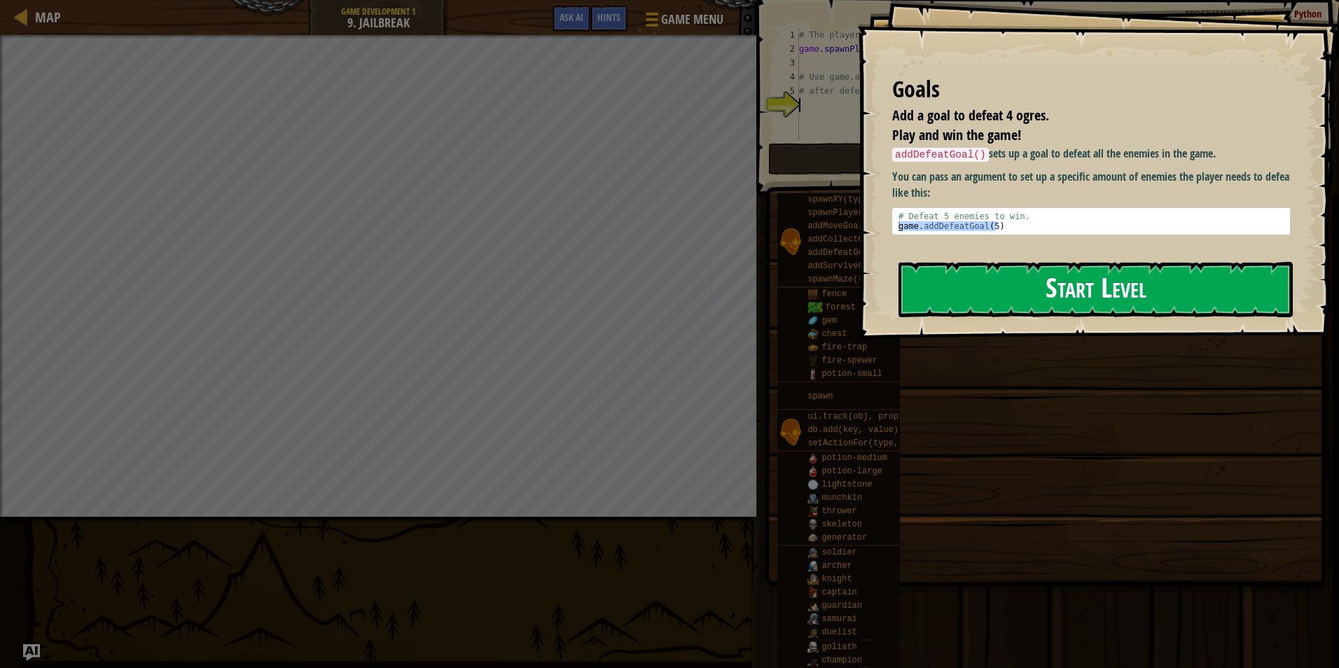
click at [950, 273] on button "Start Level" at bounding box center [1095, 289] width 394 height 55
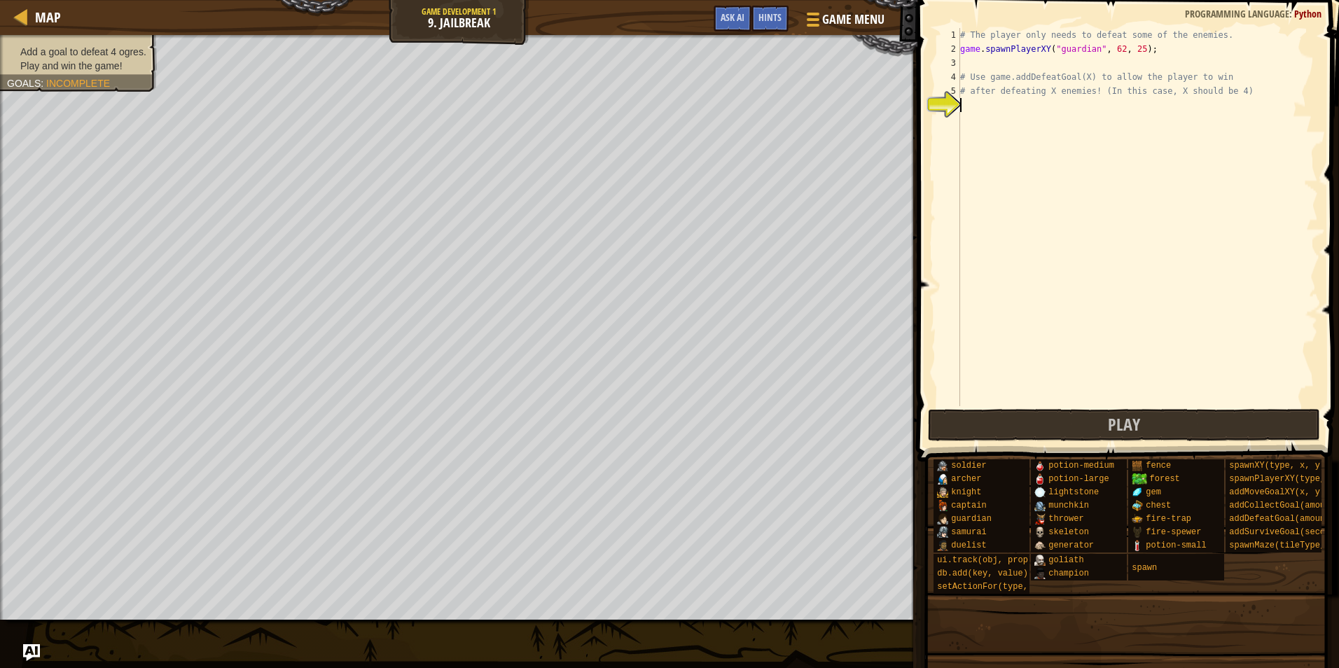
type textarea "V"
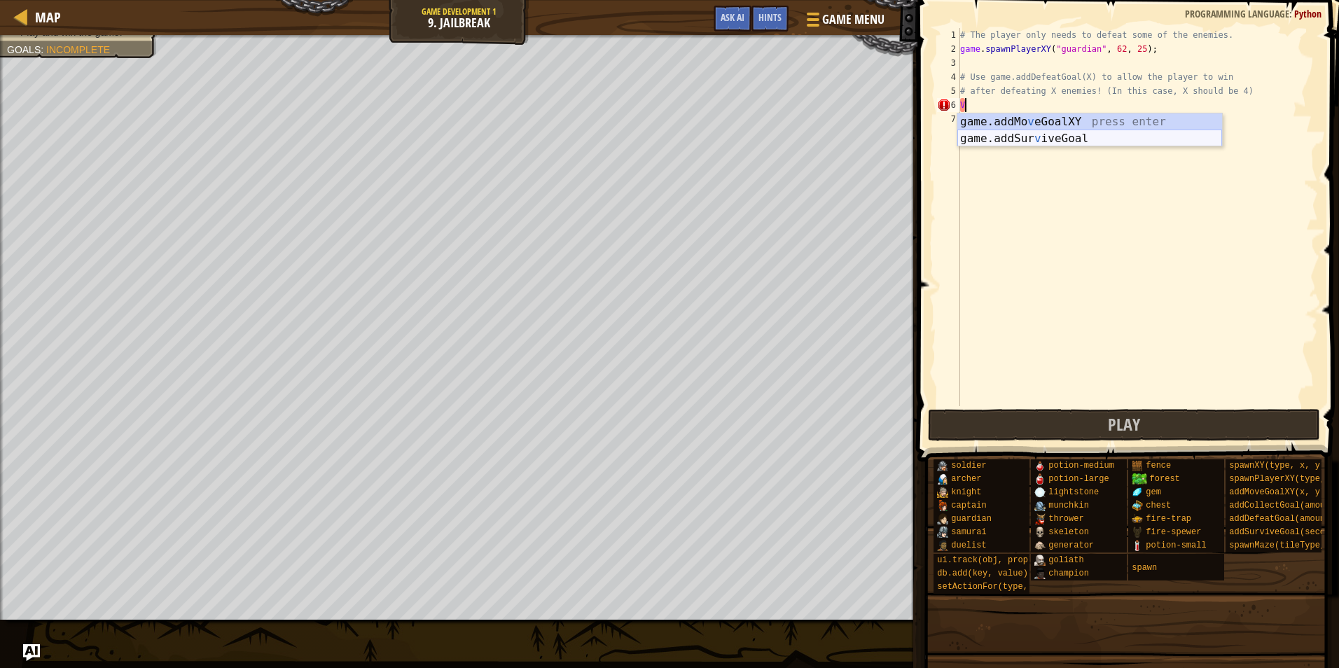
click at [1025, 142] on div "game.addMo v eGoalXY press enter game.addSur v iveGoal press enter" at bounding box center [1089, 146] width 265 height 67
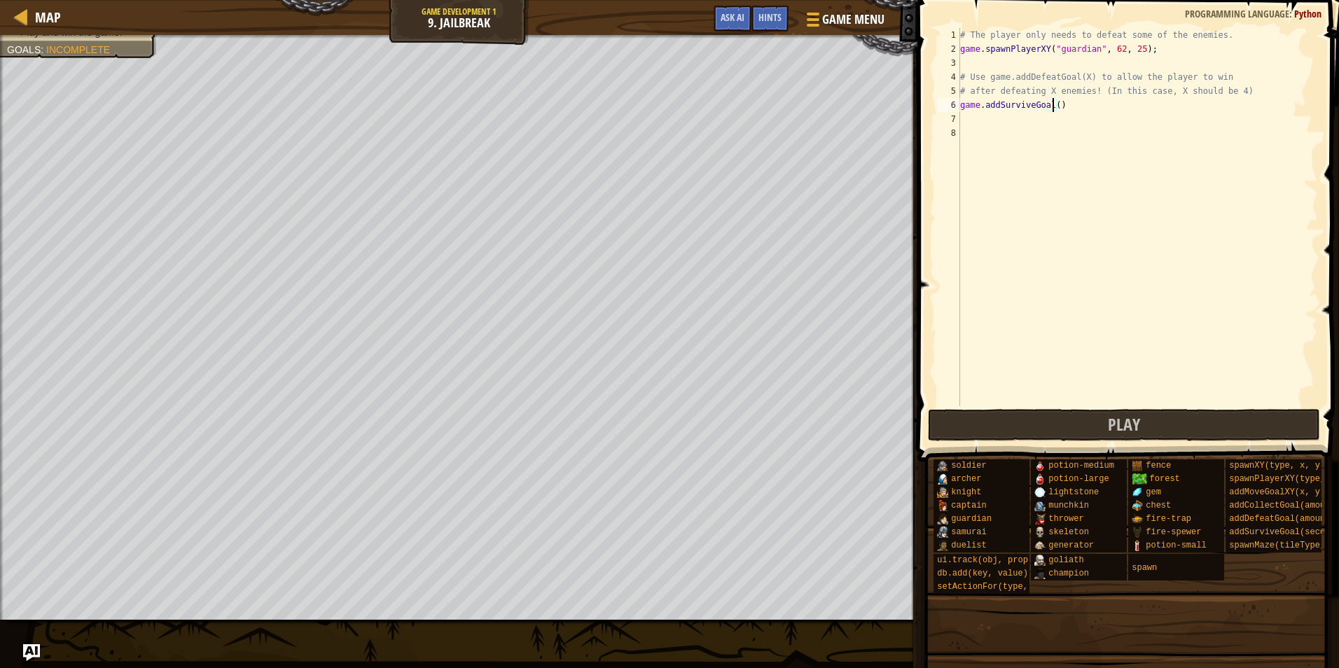
click at [1053, 106] on div "# The player only needs to defeat some of the enemies. game . spawnPlayerXY ( "…" at bounding box center [1137, 231] width 361 height 406
type textarea "game.addSurviveGoal(5)"
click at [1105, 428] on button "Play" at bounding box center [1124, 425] width 393 height 32
click at [742, 14] on span "Ask AI" at bounding box center [733, 17] width 24 height 13
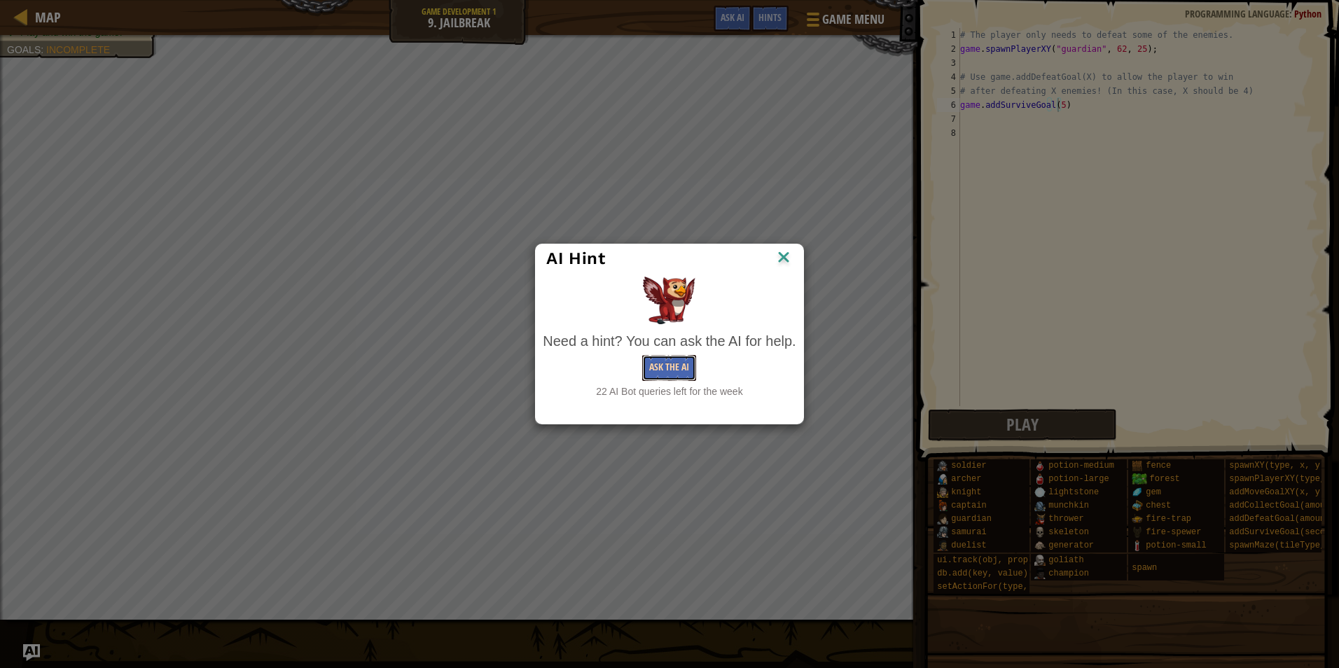
click at [666, 361] on button "Ask the AI" at bounding box center [669, 368] width 54 height 26
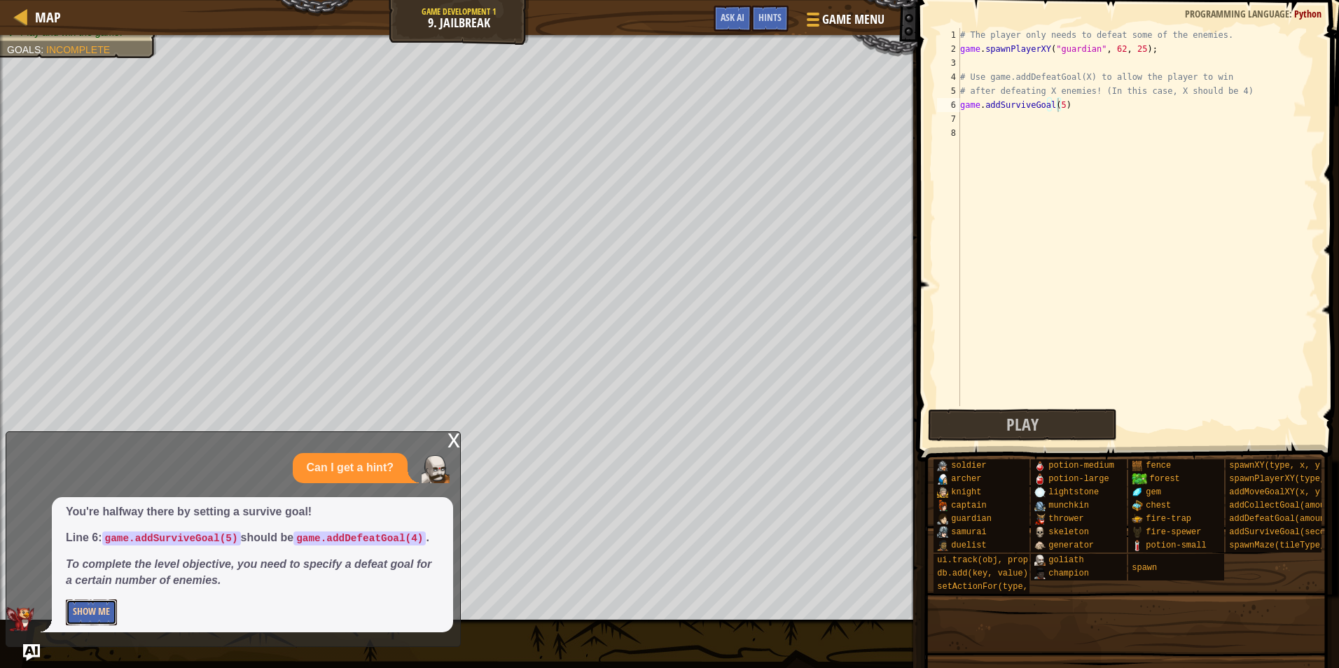
click at [104, 601] on button "Show Me" at bounding box center [91, 612] width 51 height 26
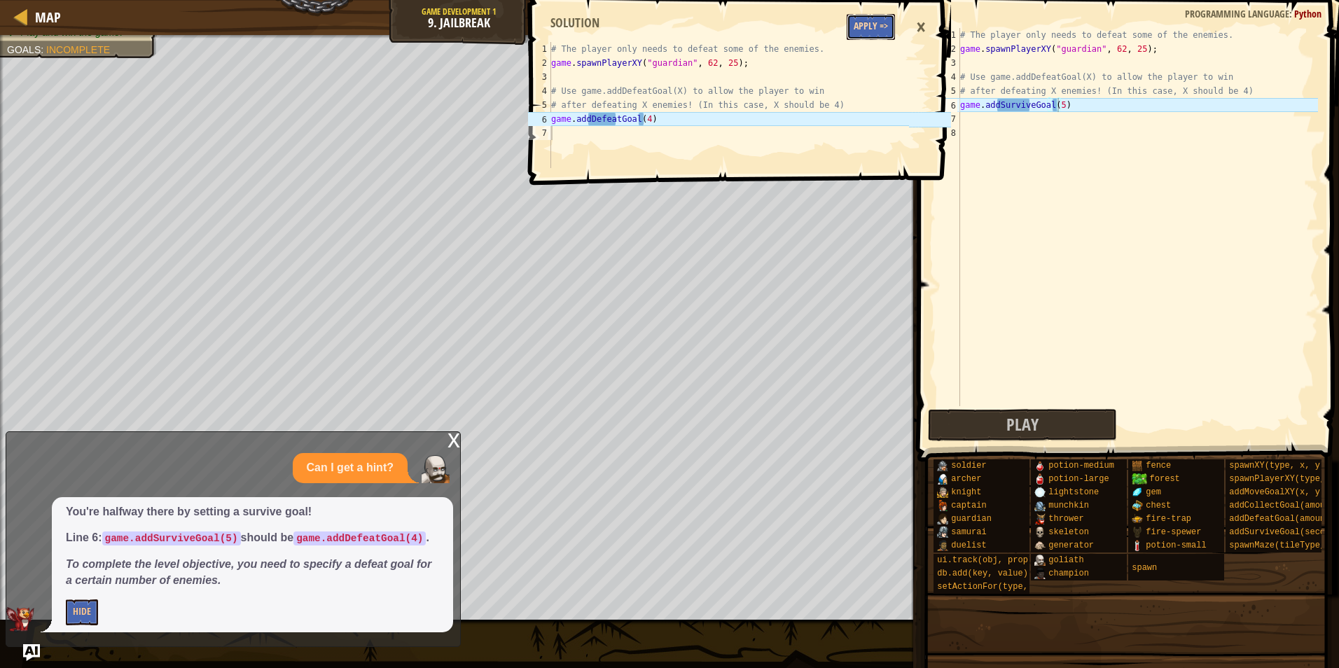
click at [863, 31] on button "Apply =>" at bounding box center [871, 27] width 48 height 26
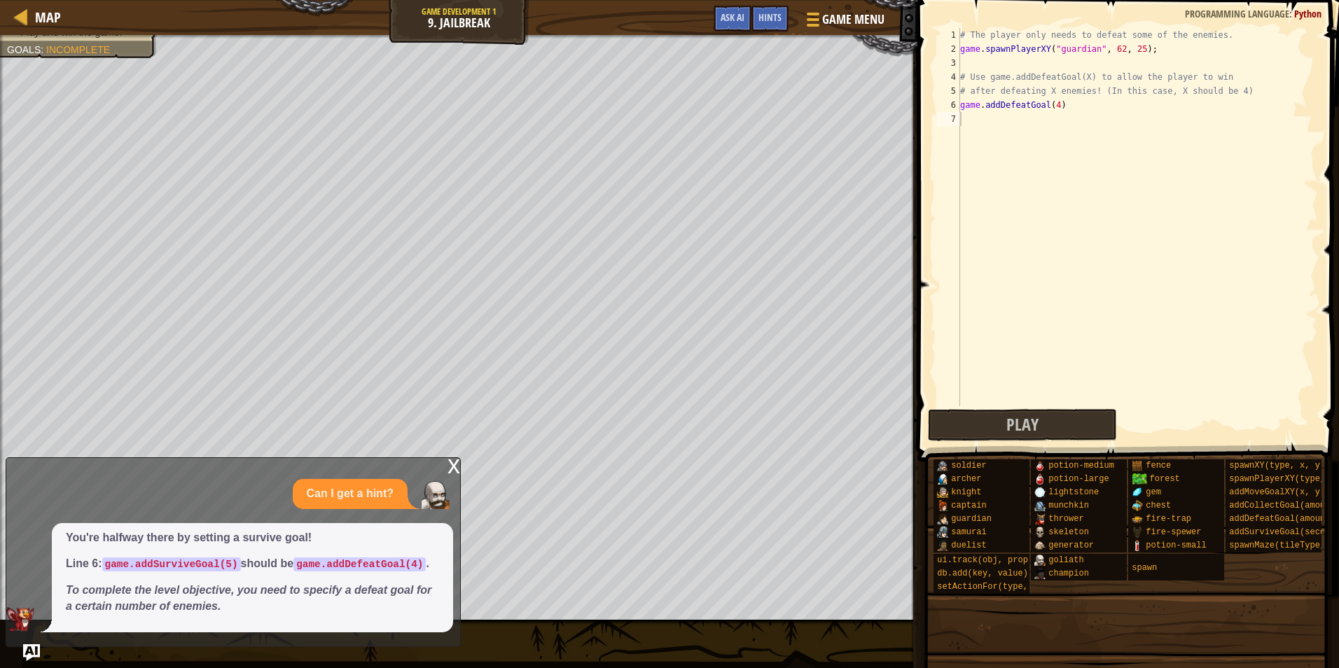
scroll to position [6, 0]
click at [976, 405] on div "# The player only needs to defeat some of the enemies. game . spawnPlayerXY ( "…" at bounding box center [1137, 231] width 361 height 406
drag, startPoint x: 967, startPoint y: 422, endPoint x: 971, endPoint y: 408, distance: 14.4
click at [969, 416] on button "Play" at bounding box center [1022, 425] width 189 height 32
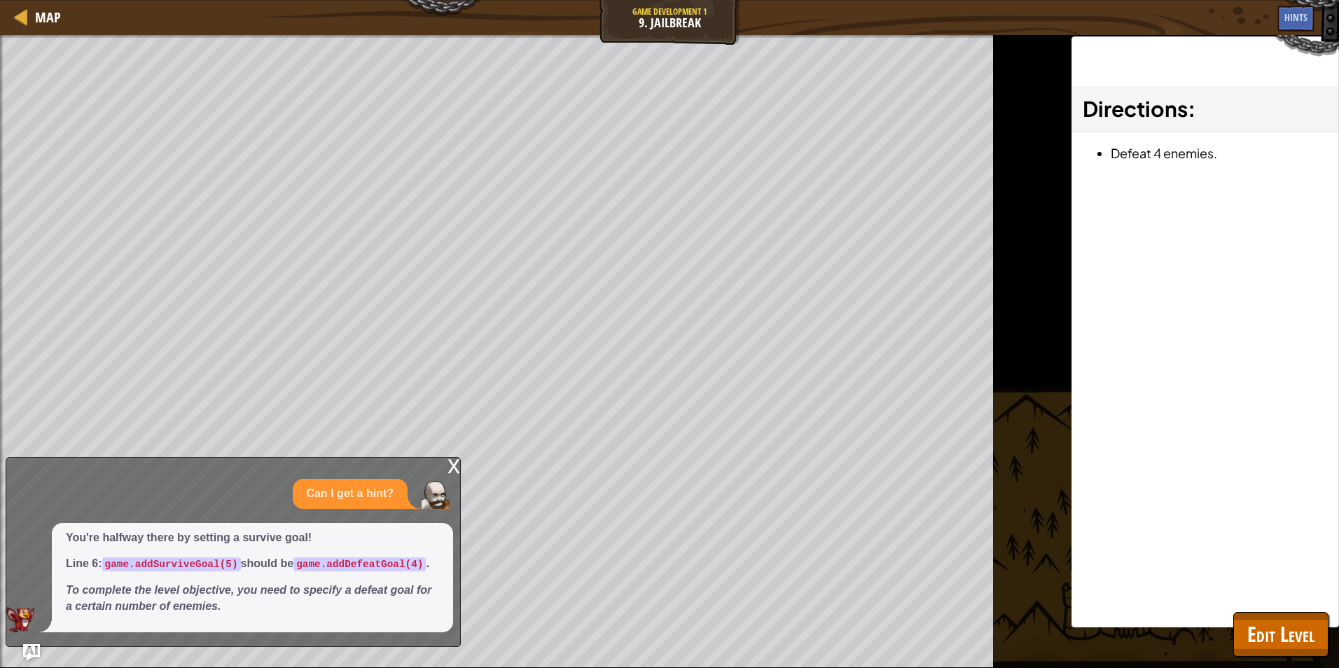
drag, startPoint x: 310, startPoint y: 536, endPoint x: 364, endPoint y: 490, distance: 71.0
click at [310, 536] on p "You're halfway there by setting a survive goal!" at bounding box center [252, 538] width 373 height 16
click at [451, 465] on div "x" at bounding box center [453, 465] width 13 height 14
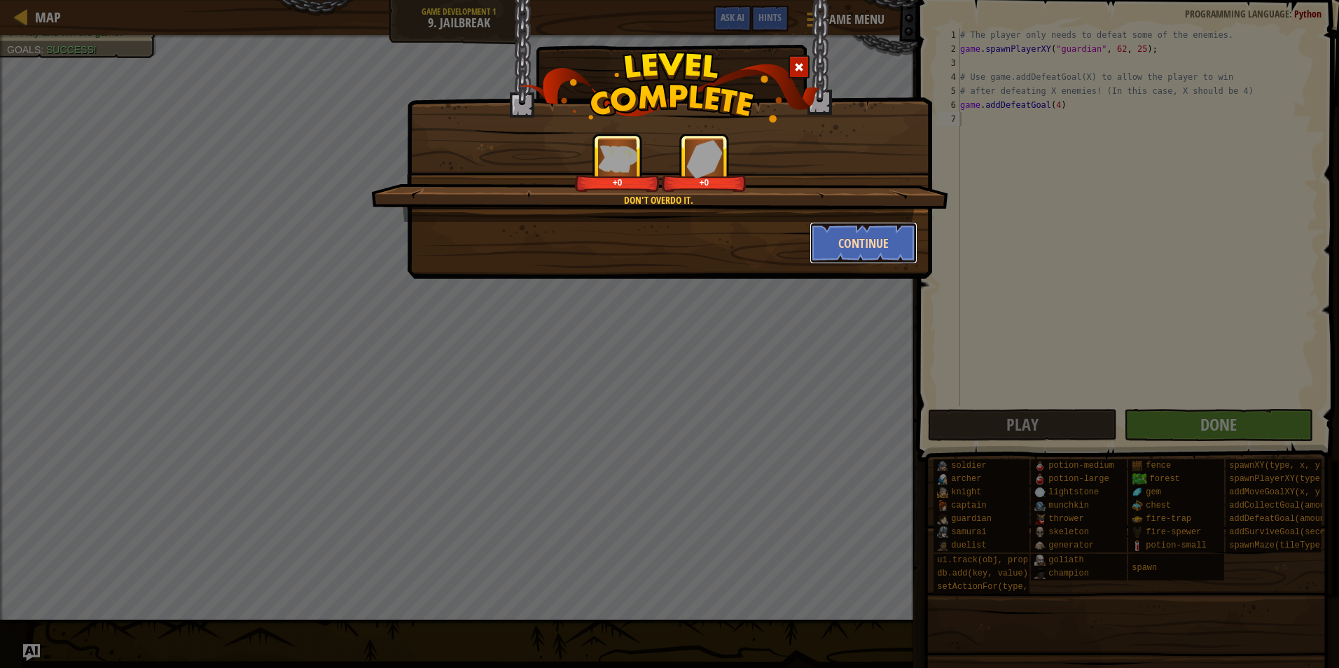
click at [835, 244] on button "Continue" at bounding box center [864, 243] width 109 height 42
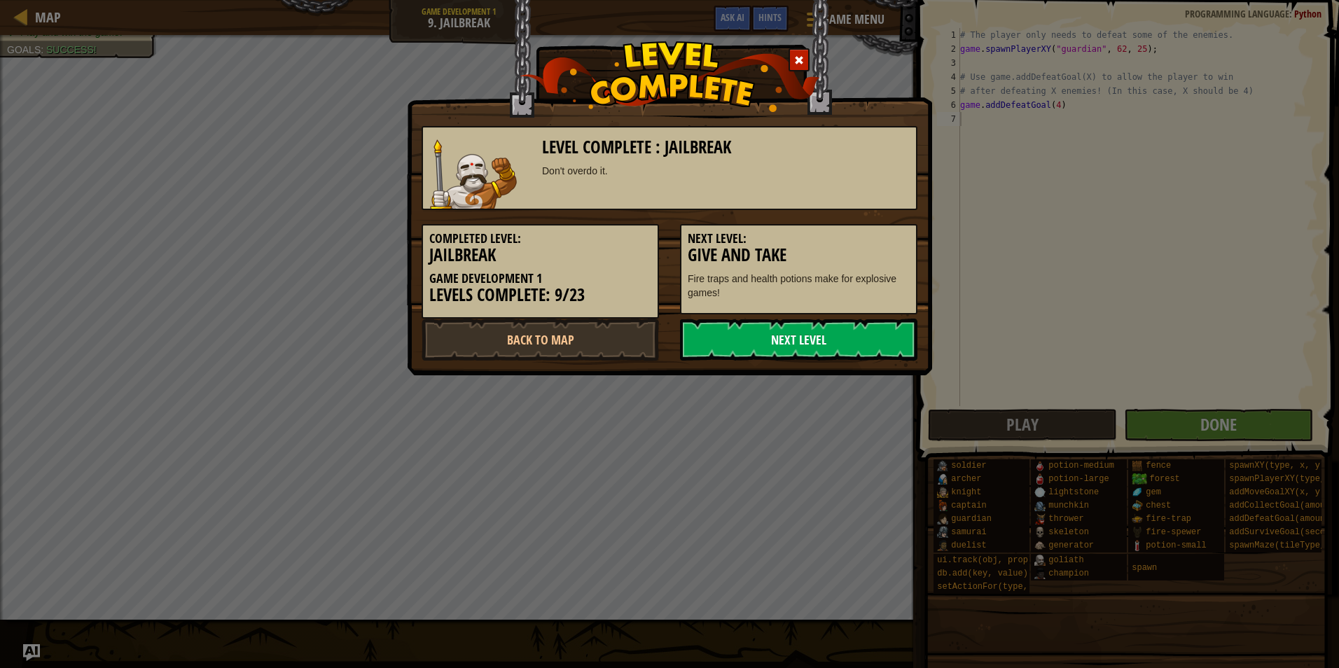
click at [810, 335] on link "Next Level" at bounding box center [798, 340] width 237 height 42
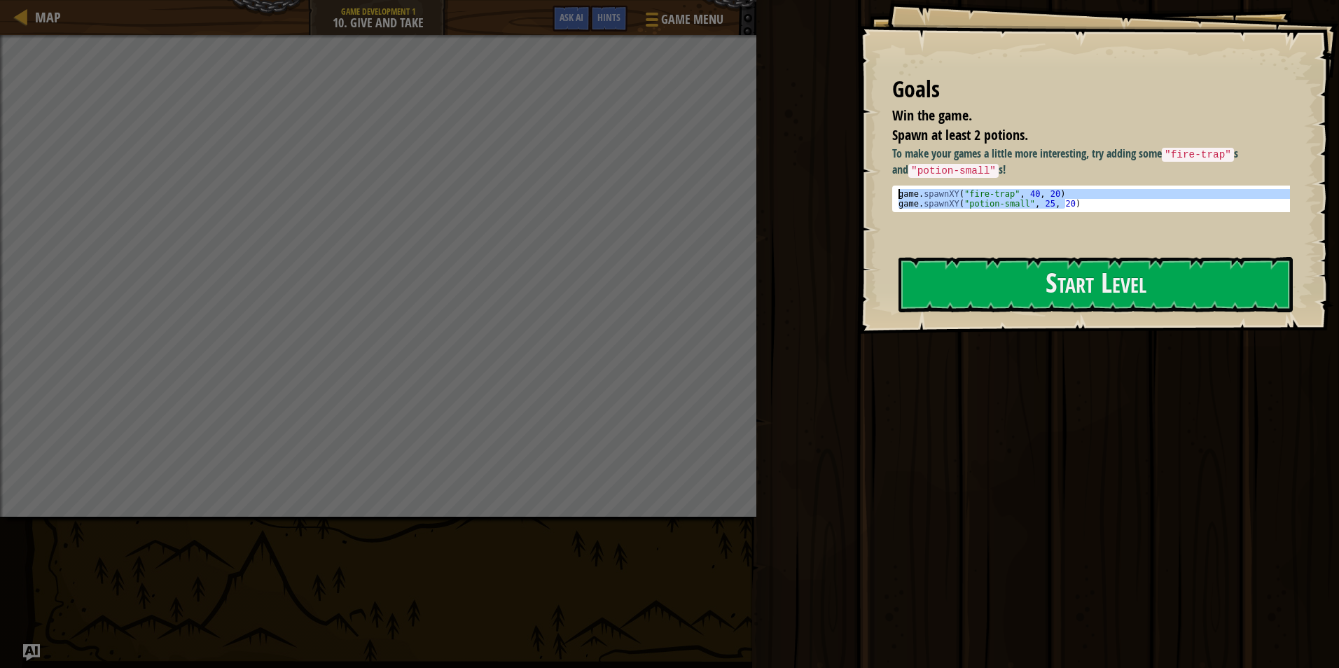
drag, startPoint x: 1088, startPoint y: 200, endPoint x: 894, endPoint y: 190, distance: 193.5
click at [894, 190] on pre "game.spawnXY("potion-small", 25, 20) 1 2 game . spawnXY ( "fire-trap" , 40 , 20…" at bounding box center [1096, 199] width 408 height 27
type textarea "game.spawnXY("fire-trap", 40, 20) game.spawnXY("potion-small", 25, 20)"
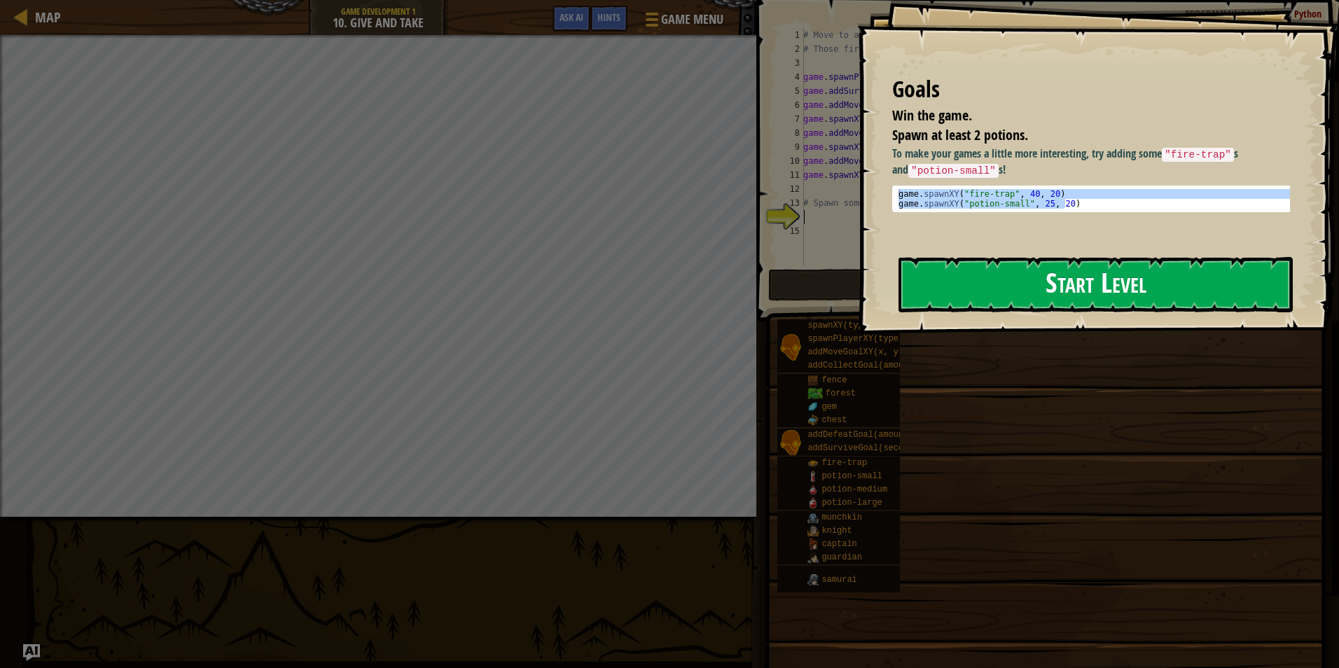
click at [1124, 294] on button "Start Level" at bounding box center [1095, 284] width 394 height 55
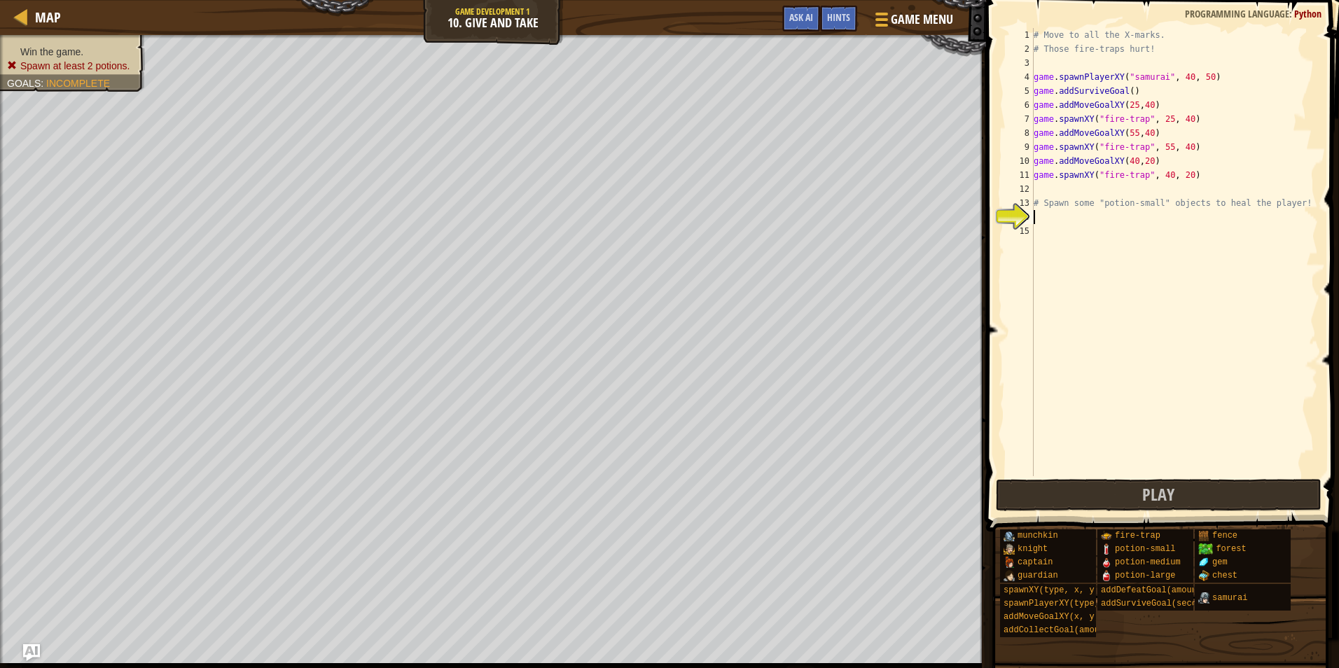
type textarea "game.spawnXY("potion-small", 25, 20)"
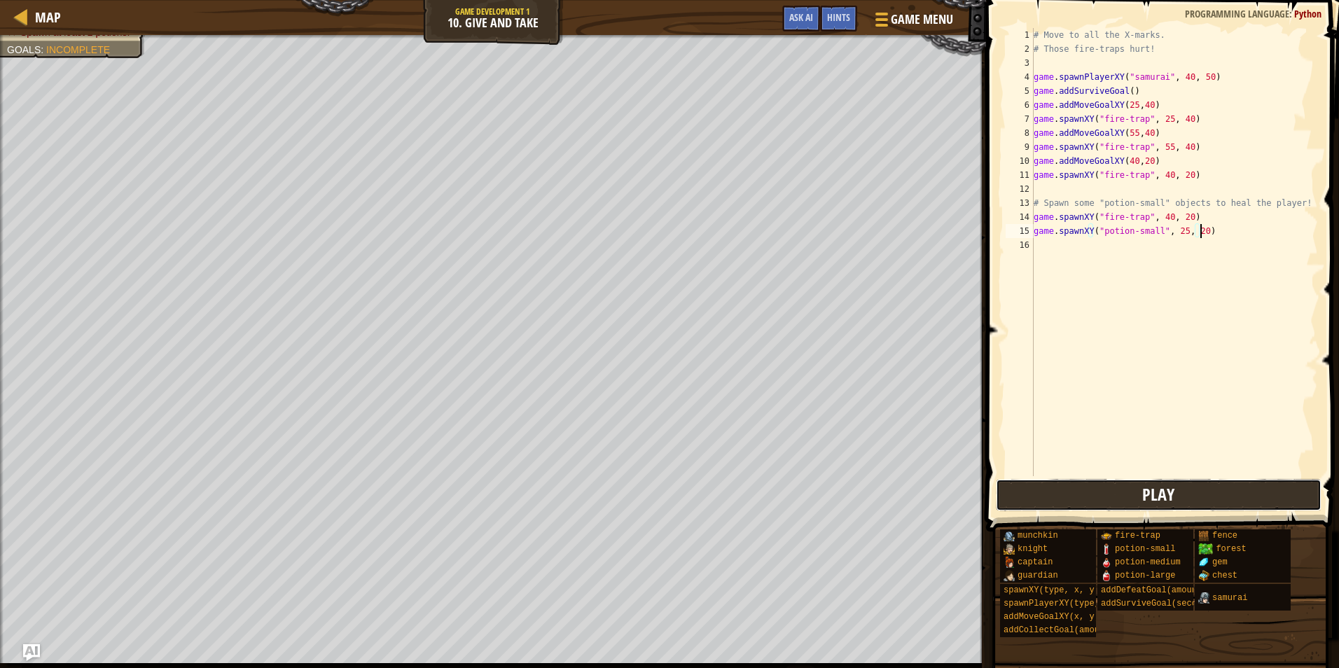
click at [1178, 487] on button "Play" at bounding box center [1159, 495] width 326 height 32
drag, startPoint x: 789, startPoint y: 18, endPoint x: 766, endPoint y: 33, distance: 27.4
click at [789, 19] on span "Ask AI" at bounding box center [801, 17] width 24 height 13
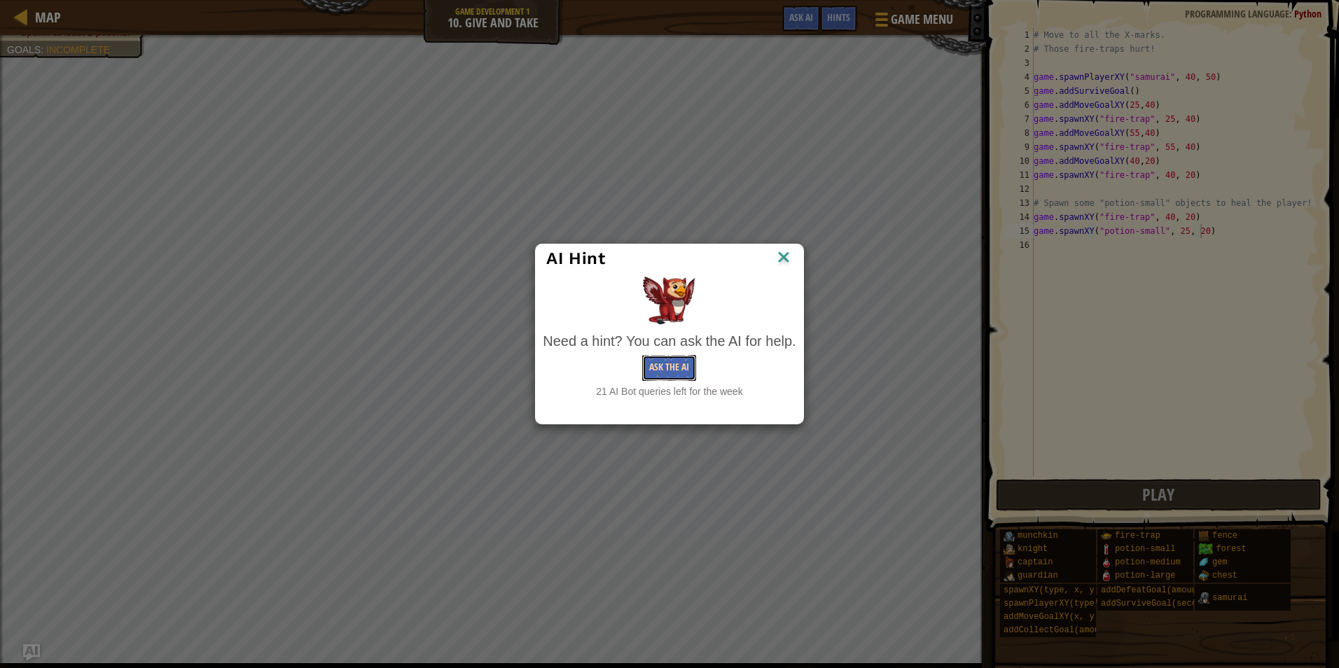
click at [675, 366] on button "Ask the AI" at bounding box center [669, 368] width 54 height 26
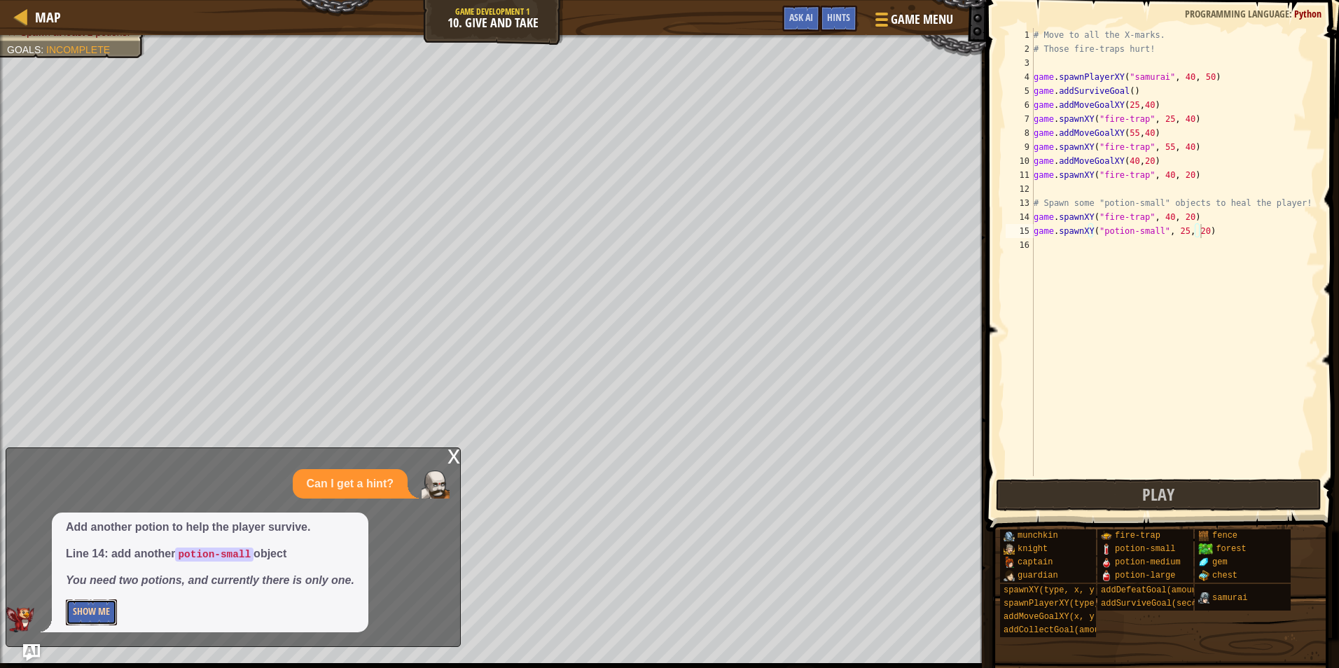
click at [77, 617] on button "Show Me" at bounding box center [91, 612] width 51 height 26
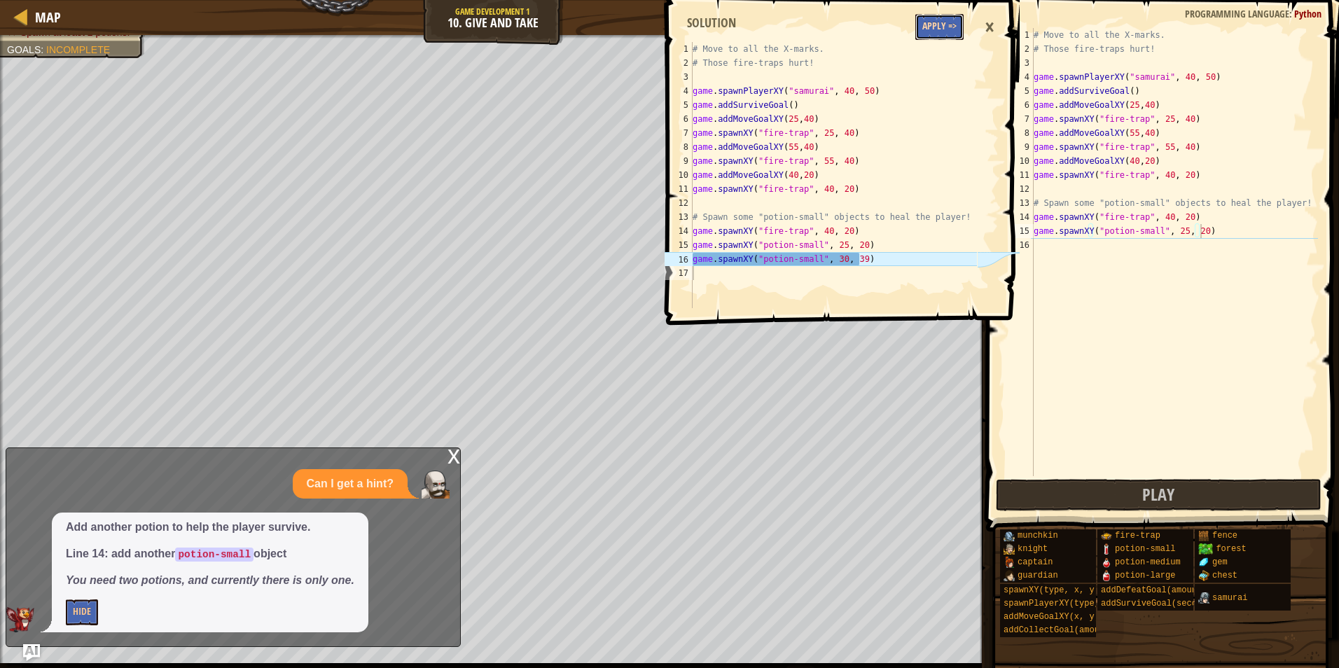
click at [929, 32] on button "Apply =>" at bounding box center [939, 27] width 48 height 26
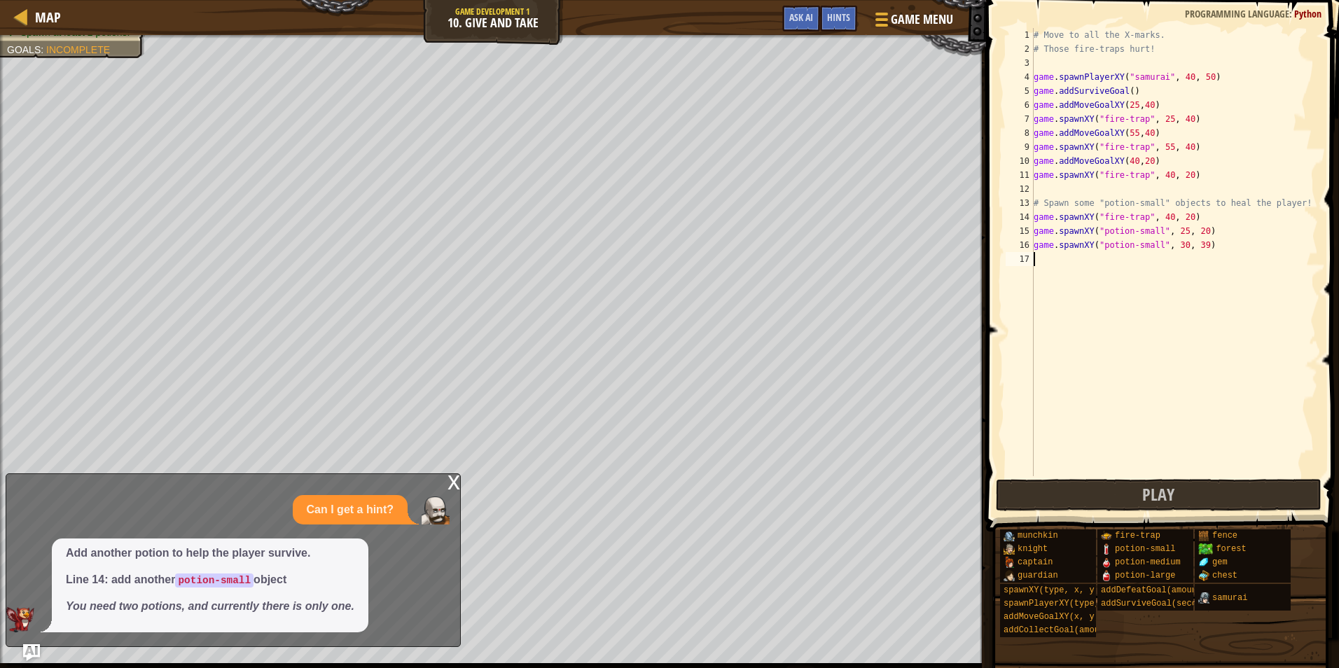
click at [456, 482] on div "x" at bounding box center [453, 481] width 13 height 14
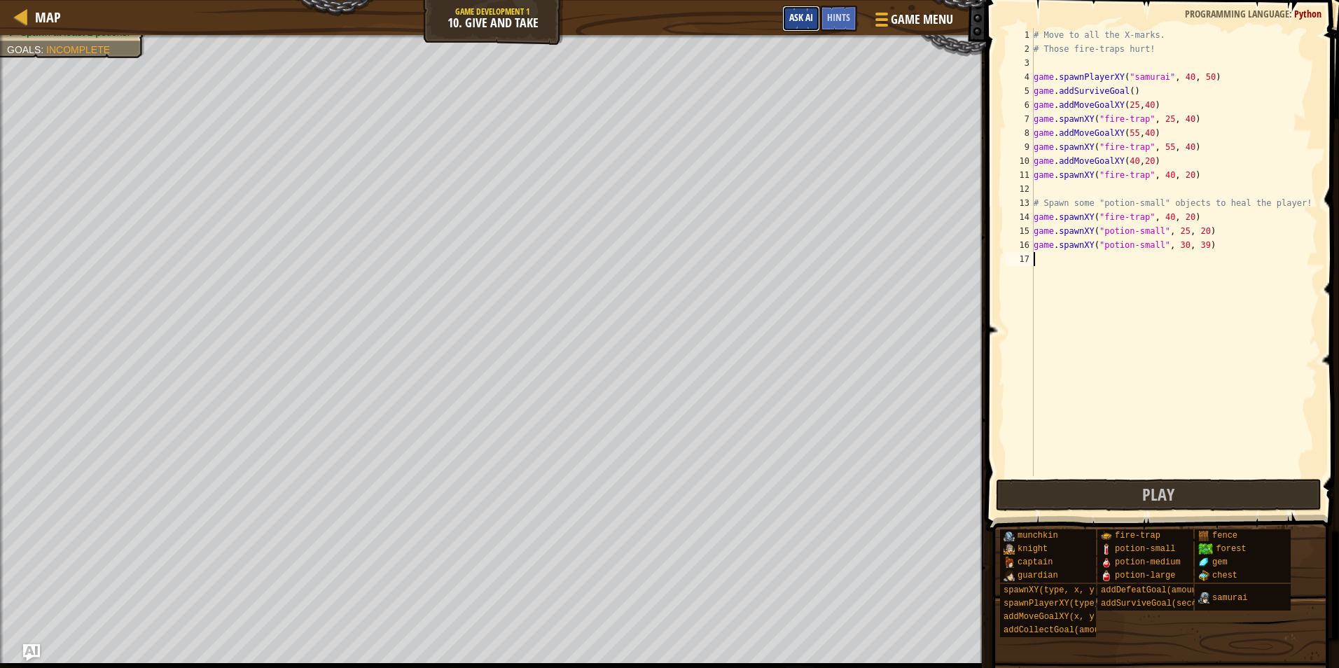
click at [791, 11] on button "Ask AI" at bounding box center [801, 19] width 38 height 26
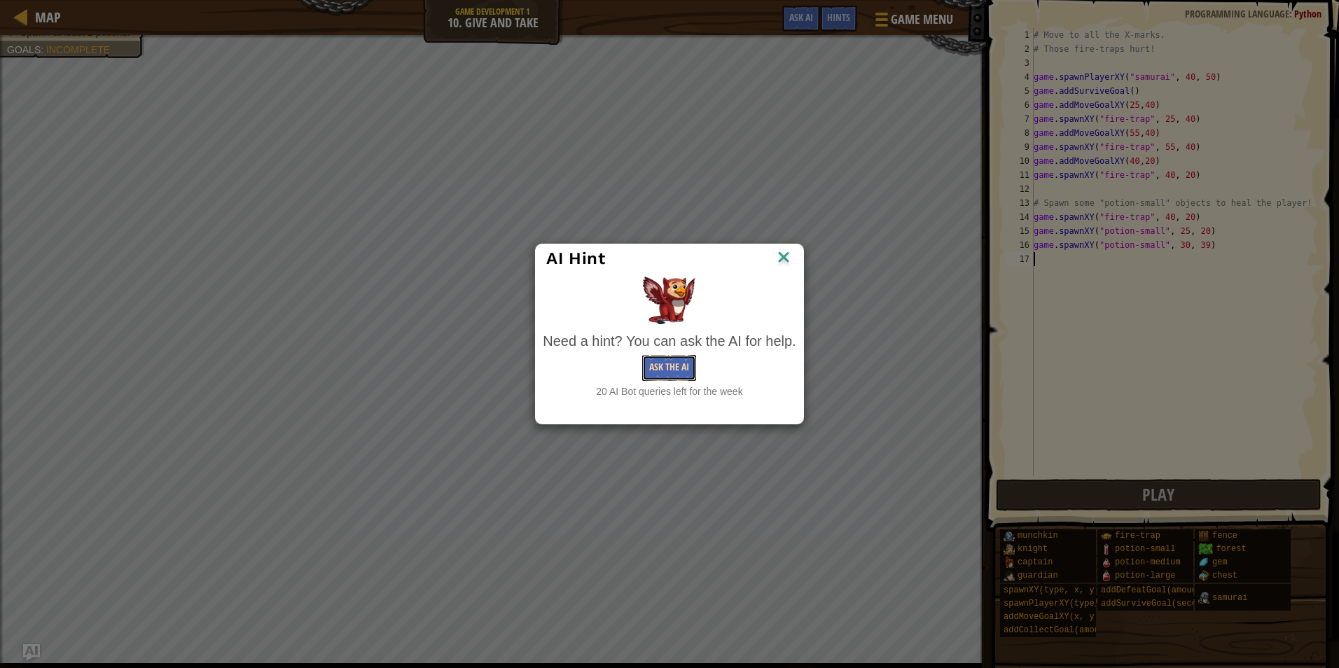
click at [683, 372] on button "Ask the AI" at bounding box center [669, 368] width 54 height 26
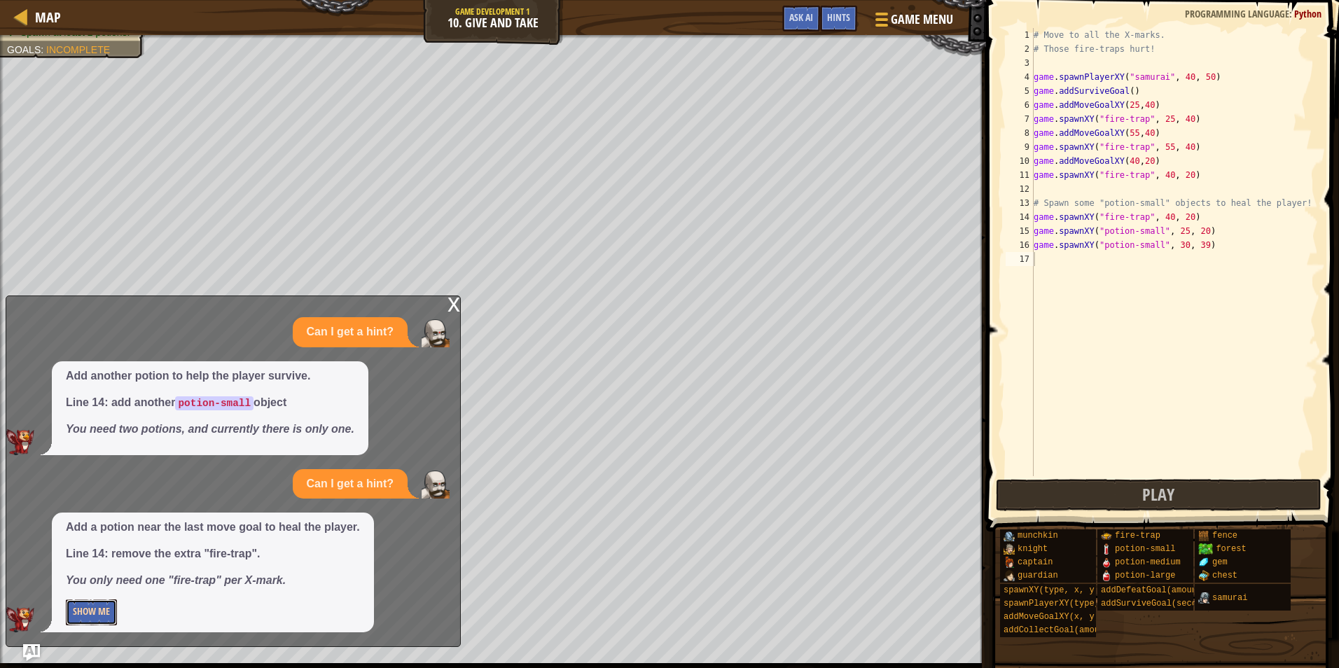
click at [103, 613] on button "Show Me" at bounding box center [91, 612] width 51 height 26
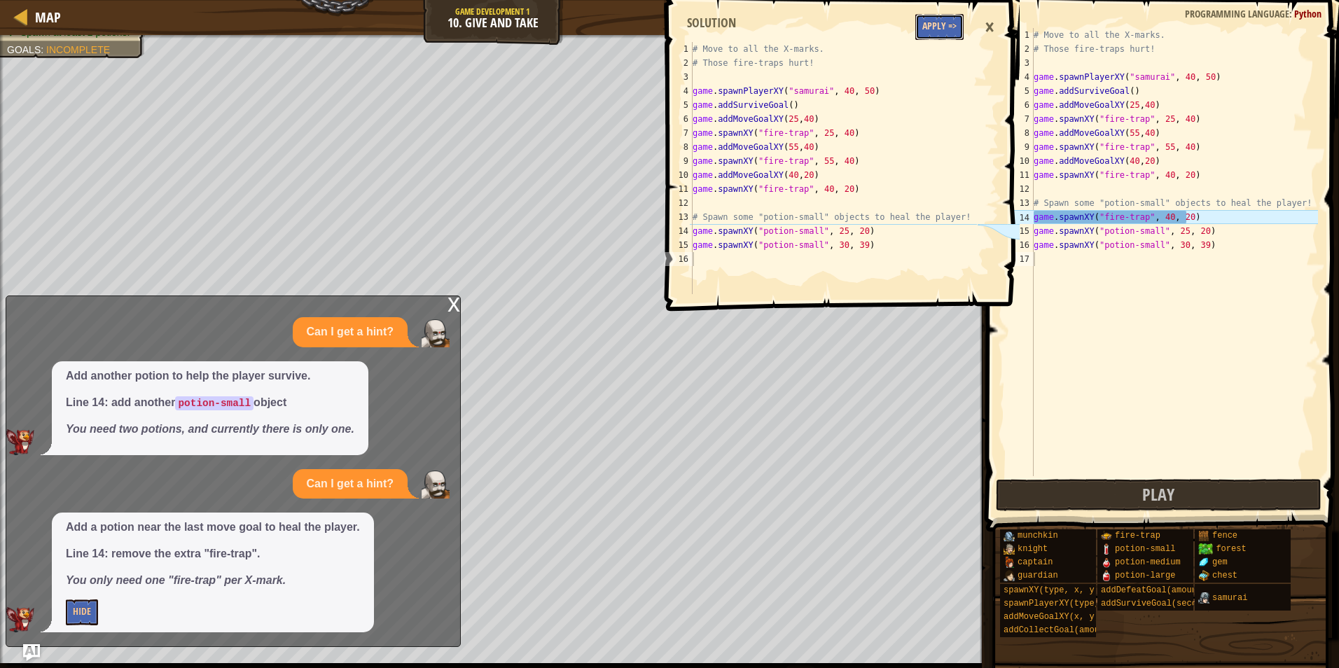
click at [941, 27] on button "Apply =>" at bounding box center [939, 27] width 48 height 26
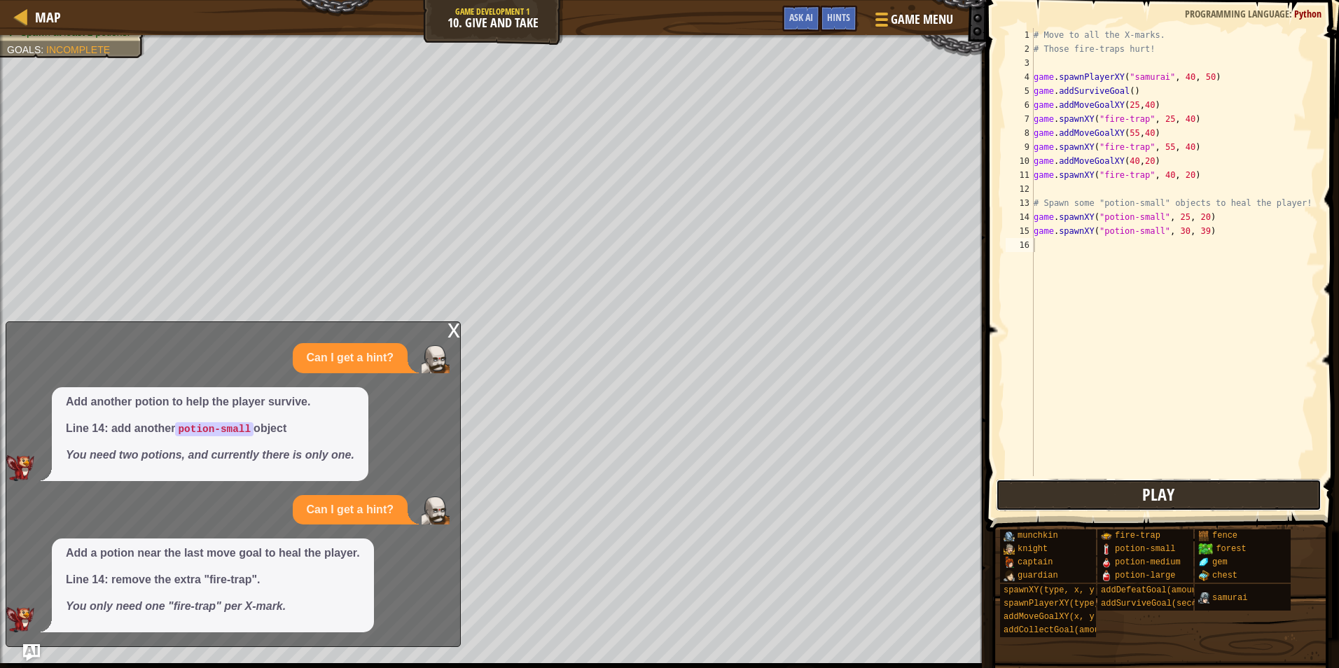
click at [1057, 499] on button "Play" at bounding box center [1159, 495] width 326 height 32
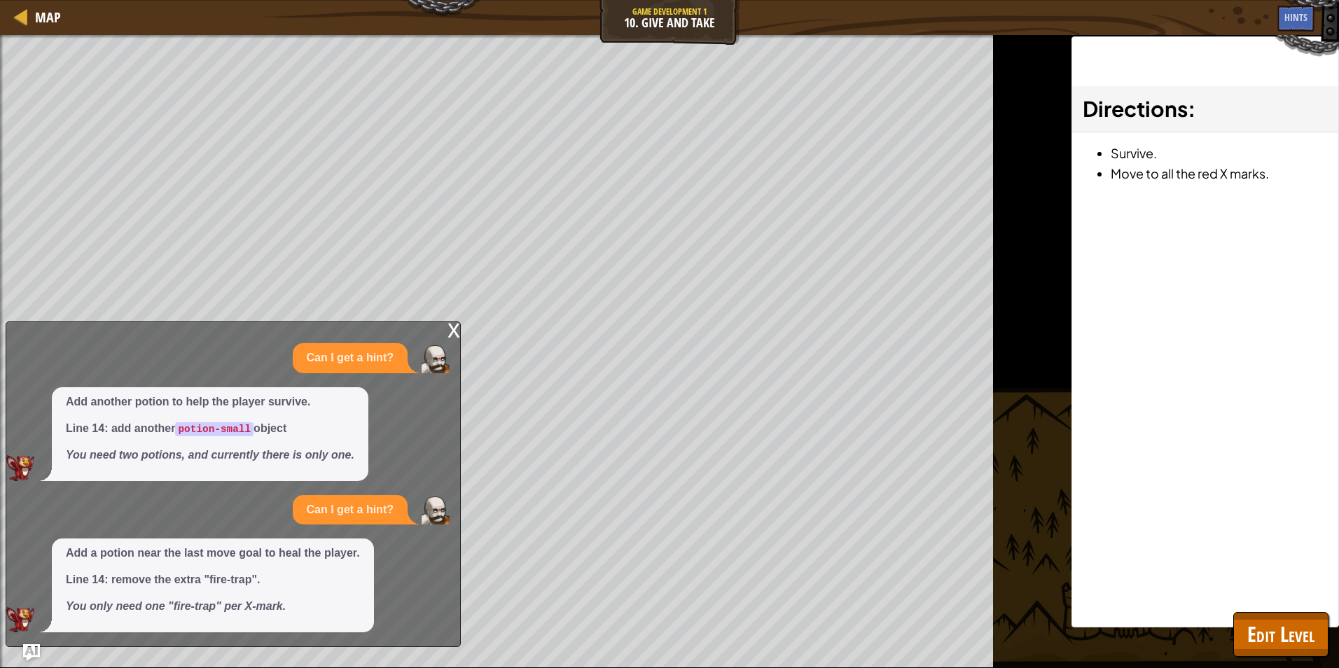
click at [458, 336] on div "x" at bounding box center [453, 329] width 13 height 14
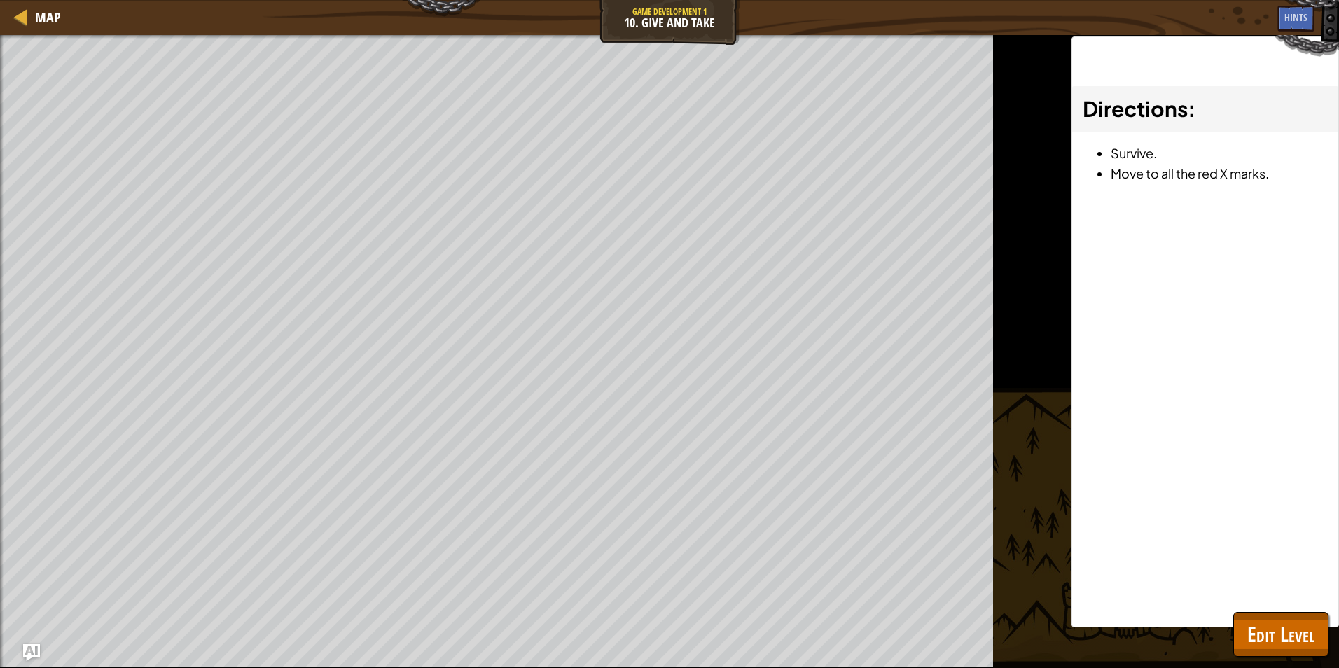
drag, startPoint x: 1015, startPoint y: 359, endPoint x: 1085, endPoint y: 373, distance: 70.6
click at [1015, 361] on div "Win the game. Spawn at least 2 potions. Goals : Ran out of time ♫ Game" at bounding box center [669, 351] width 1339 height 633
click at [1275, 646] on span "Edit Level" at bounding box center [1280, 634] width 67 height 29
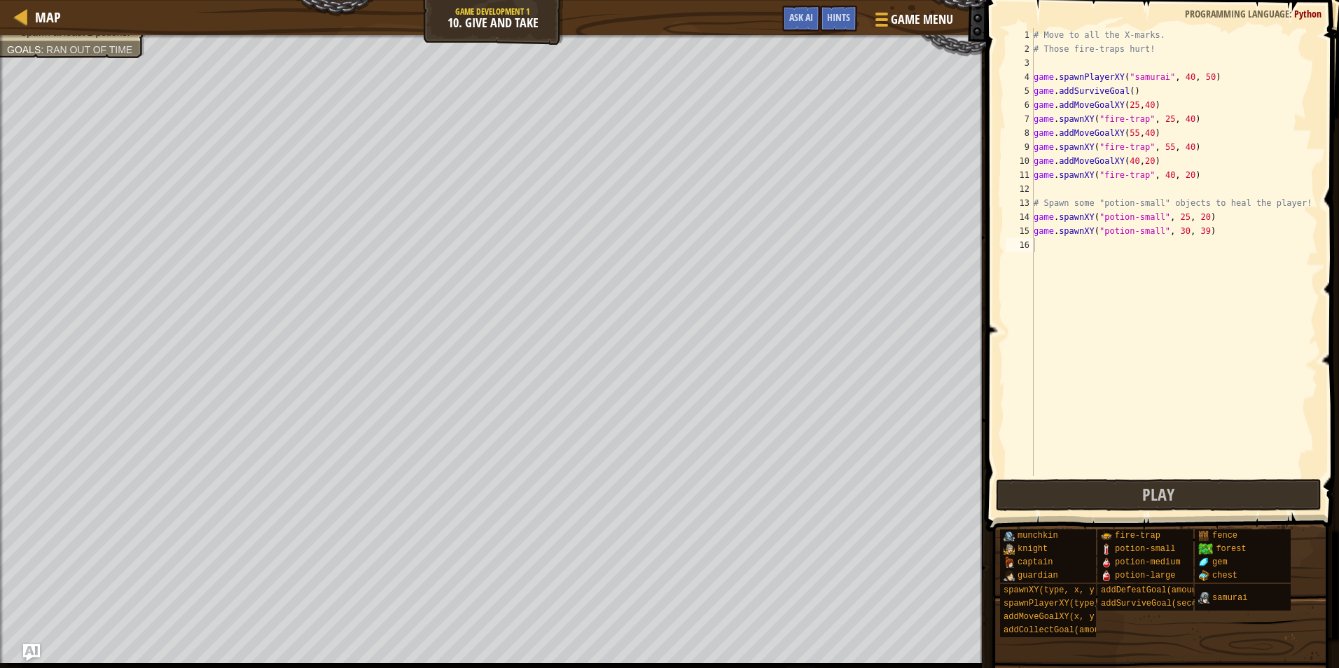
click at [1049, 249] on div "# Move to all the X-marks. # Those fire-traps hurt! game . spawnPlayerXY ( "sam…" at bounding box center [1174, 266] width 287 height 476
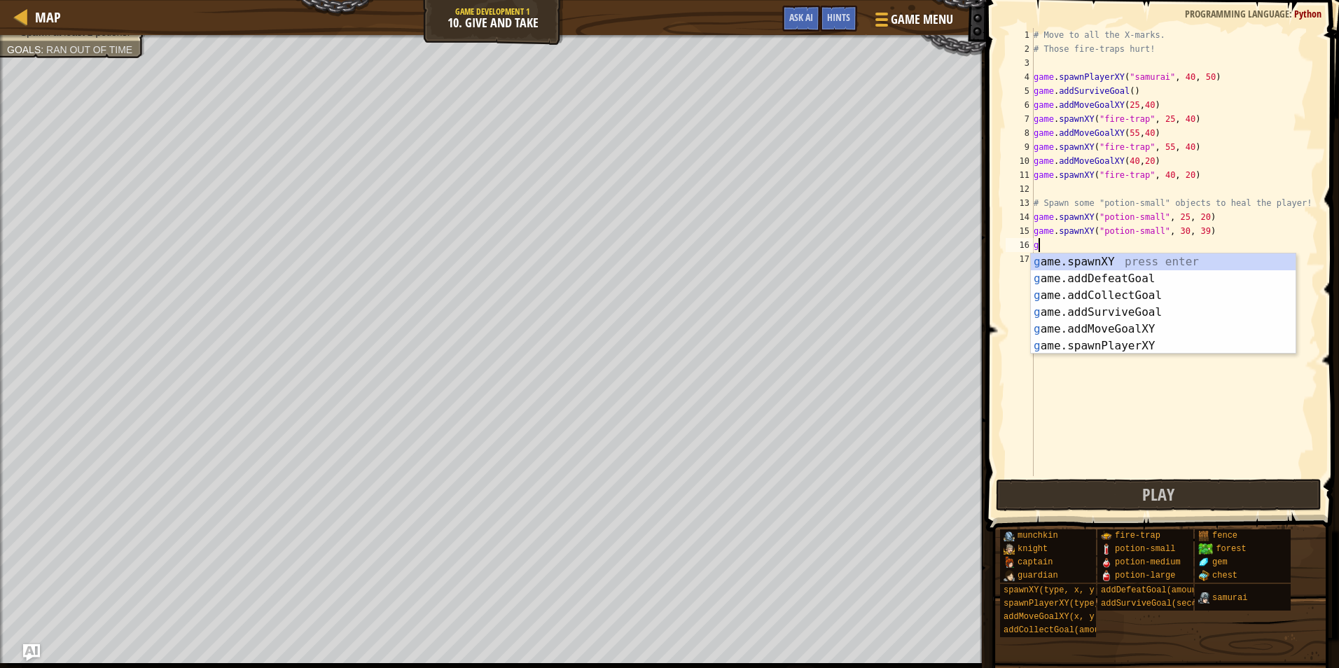
click at [1215, 240] on div "# Move to all the X-marks. # Those fire-traps hurt! game . spawnPlayerXY ( "sam…" at bounding box center [1174, 266] width 287 height 476
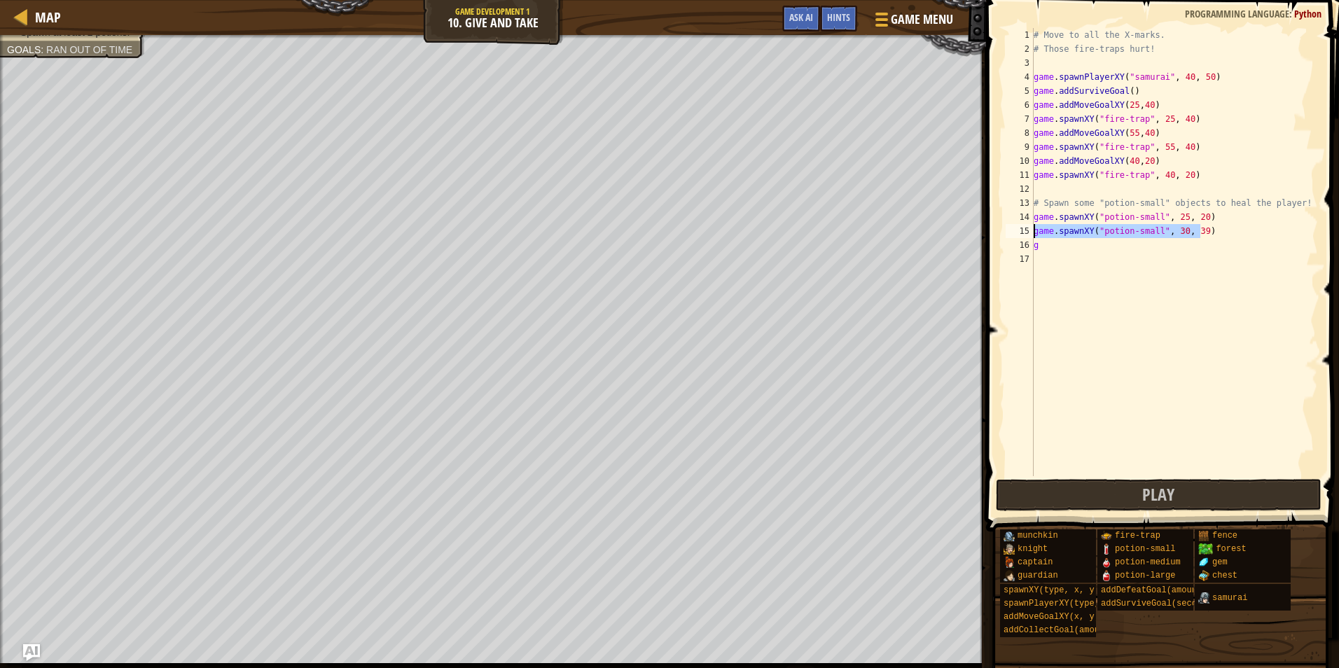
drag, startPoint x: 1214, startPoint y: 235, endPoint x: 1026, endPoint y: 233, distance: 188.4
click at [1026, 233] on div "g 1 2 3 4 5 6 7 8 9 10 11 12 13 14 15 16 17 # Move to all the X-marks. # Those …" at bounding box center [1160, 252] width 315 height 448
type textarea "game.spawnXY("potion-small", 30, 39)"
drag, startPoint x: 1062, startPoint y: 263, endPoint x: 1053, endPoint y: 244, distance: 21.0
click at [1060, 263] on div "# Move to all the X-marks. # Those fire-traps hurt! game . spawnPlayerXY ( "sam…" at bounding box center [1174, 266] width 287 height 476
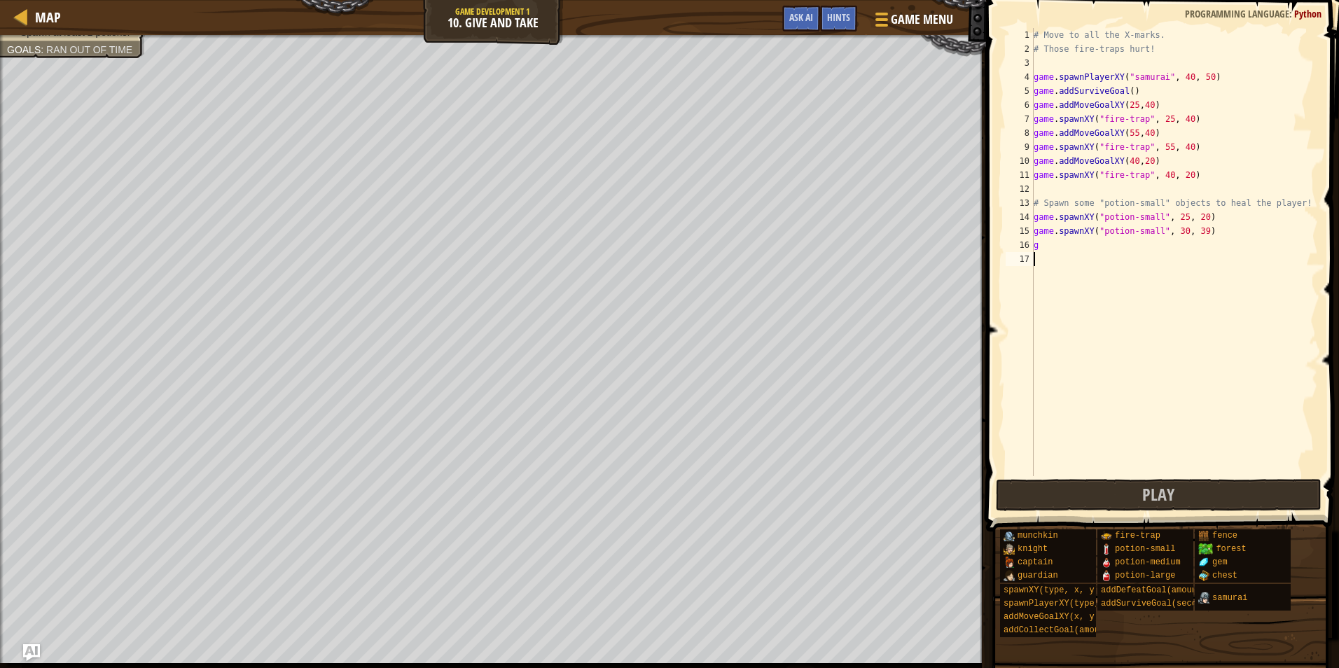
click at [1050, 237] on div "# Move to all the X-marks. # Those fire-traps hurt! game . spawnPlayerXY ( "sam…" at bounding box center [1174, 266] width 287 height 476
click at [1041, 249] on div "# Move to all the X-marks. # Those fire-traps hurt! game . spawnPlayerXY ( "sam…" at bounding box center [1174, 266] width 287 height 476
type textarea "g"
paste textarea "game.spawnXY("potion-small", 30, 39)"
click at [1193, 247] on div "# Move to all the X-marks. # Those fire-traps hurt! game . spawnPlayerXY ( "sam…" at bounding box center [1174, 266] width 287 height 476
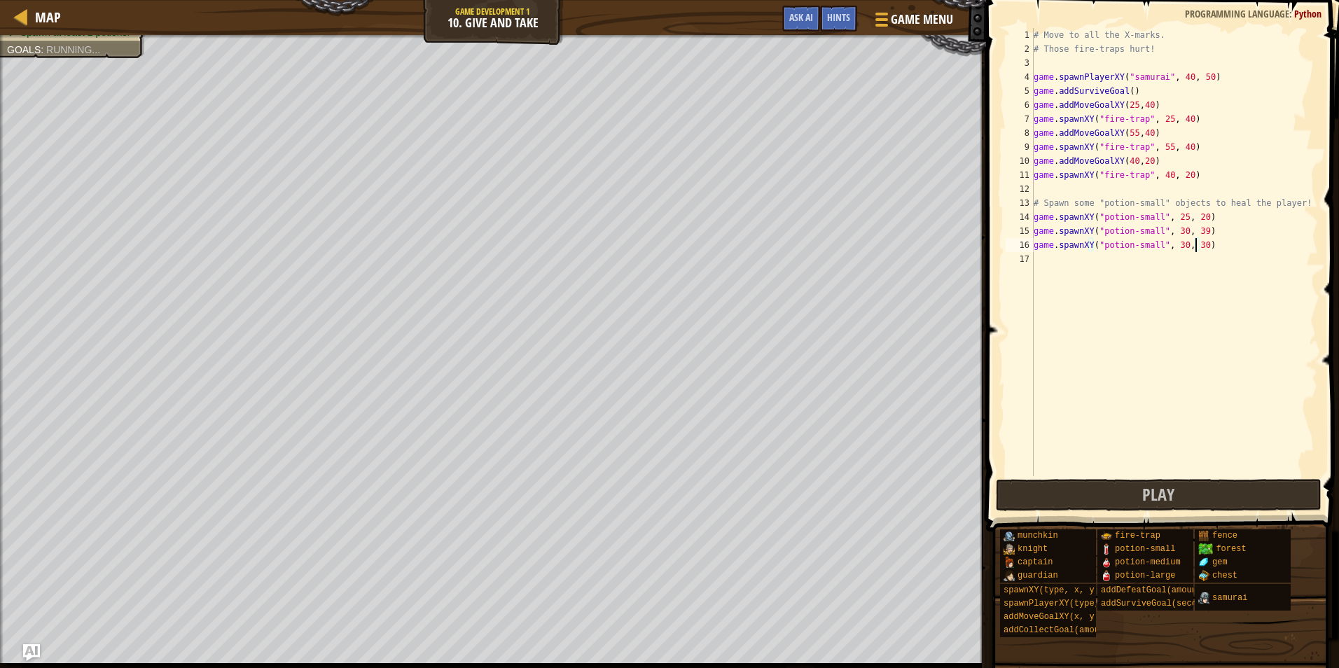
scroll to position [6, 13]
type textarea "game.spawnXY("potion-small", 30, 30)"
click at [1154, 490] on span "Play" at bounding box center [1158, 494] width 32 height 22
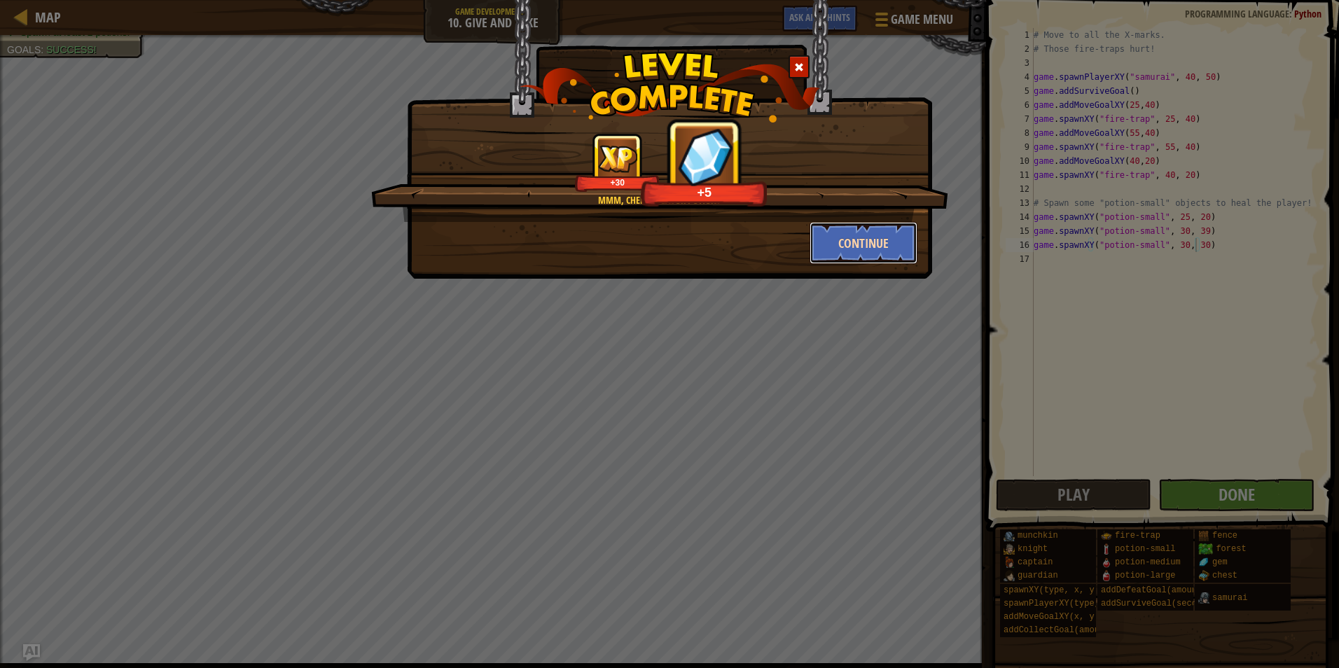
click at [861, 254] on button "Continue" at bounding box center [864, 243] width 109 height 42
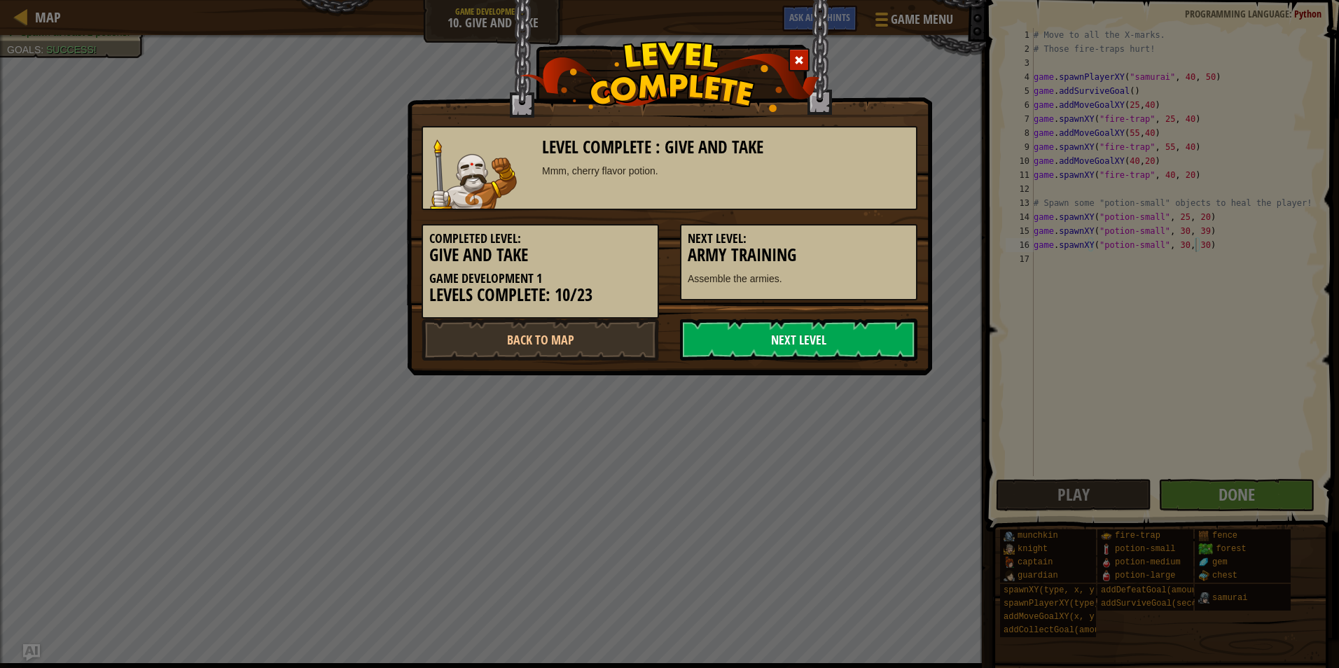
click at [844, 319] on link "Next Level" at bounding box center [798, 340] width 237 height 42
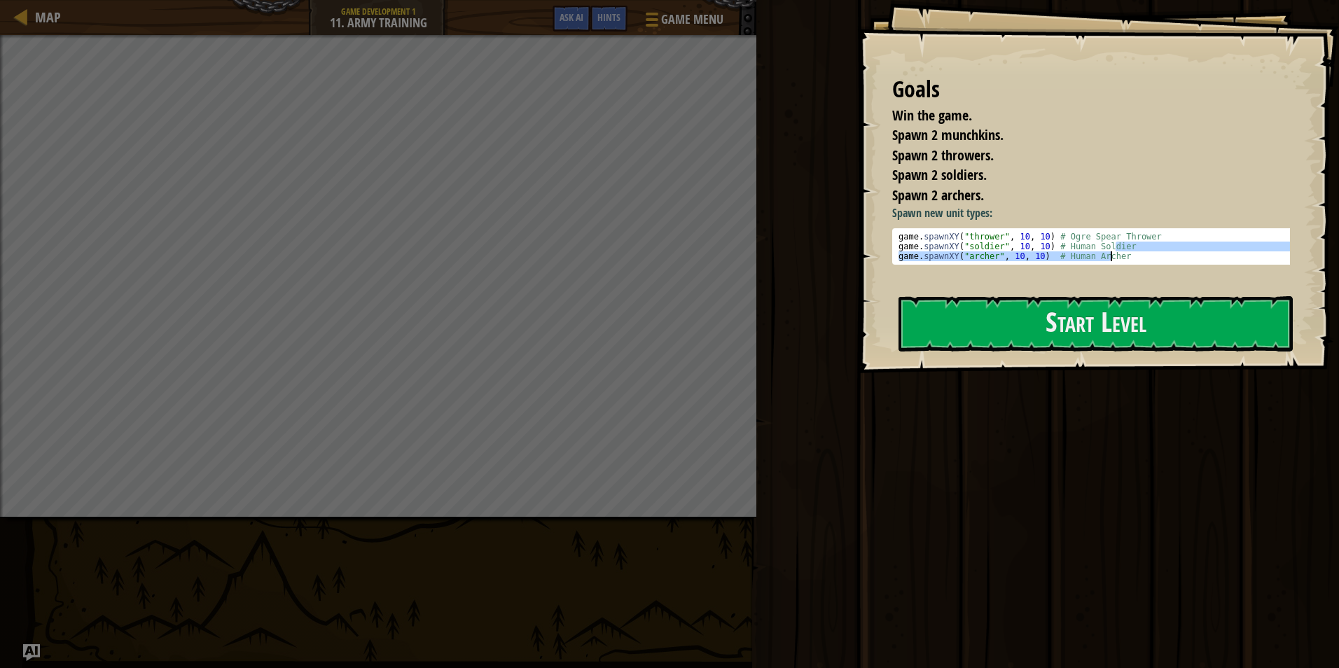
drag, startPoint x: 1163, startPoint y: 245, endPoint x: 908, endPoint y: 272, distance: 255.7
click at [908, 272] on div "Spawn new unit types: game.spawnXY("soldier", 10, 10) # Human Soldier 1 2 3 gam…" at bounding box center [1096, 243] width 408 height 76
click at [1240, 219] on p "Spawn new unit types:" at bounding box center [1096, 213] width 408 height 16
click at [1146, 232] on div "game . spawnXY ( "thrower" , 10 , 10 ) # Ogre Spear Thrower game . spawnXY ( "s…" at bounding box center [1096, 256] width 401 height 49
click at [730, 257] on div "Goals Win the game. Spawn 2 munchkins. Spawn 2 throwers. Spawn 2 soldiers. Spaw…" at bounding box center [669, 334] width 1339 height 668
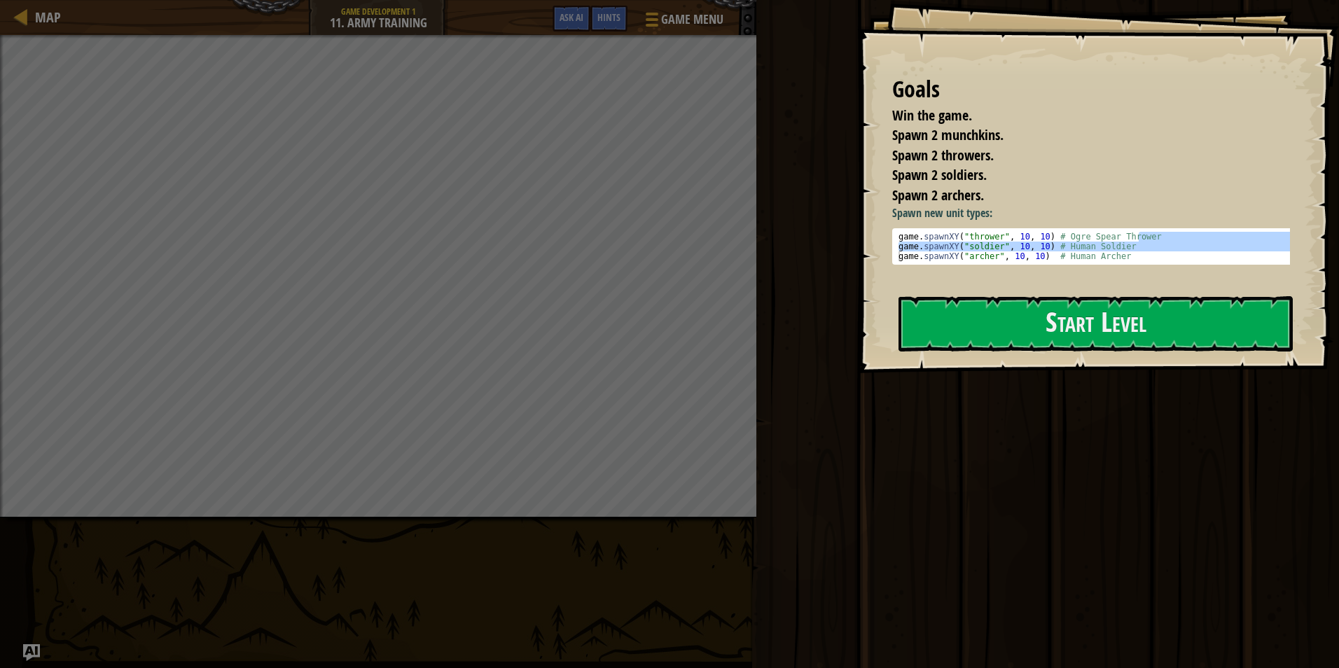
click at [1119, 198] on li "Spawn 2 archers." at bounding box center [1081, 196] width 412 height 20
click at [1099, 154] on li "Spawn 2 throwers." at bounding box center [1081, 156] width 412 height 20
click at [898, 207] on p "Spawn new unit types:" at bounding box center [1096, 213] width 408 height 16
drag, startPoint x: 895, startPoint y: 239, endPoint x: 898, endPoint y: 218, distance: 21.3
click at [898, 218] on p "Spawn new unit types:" at bounding box center [1096, 213] width 408 height 16
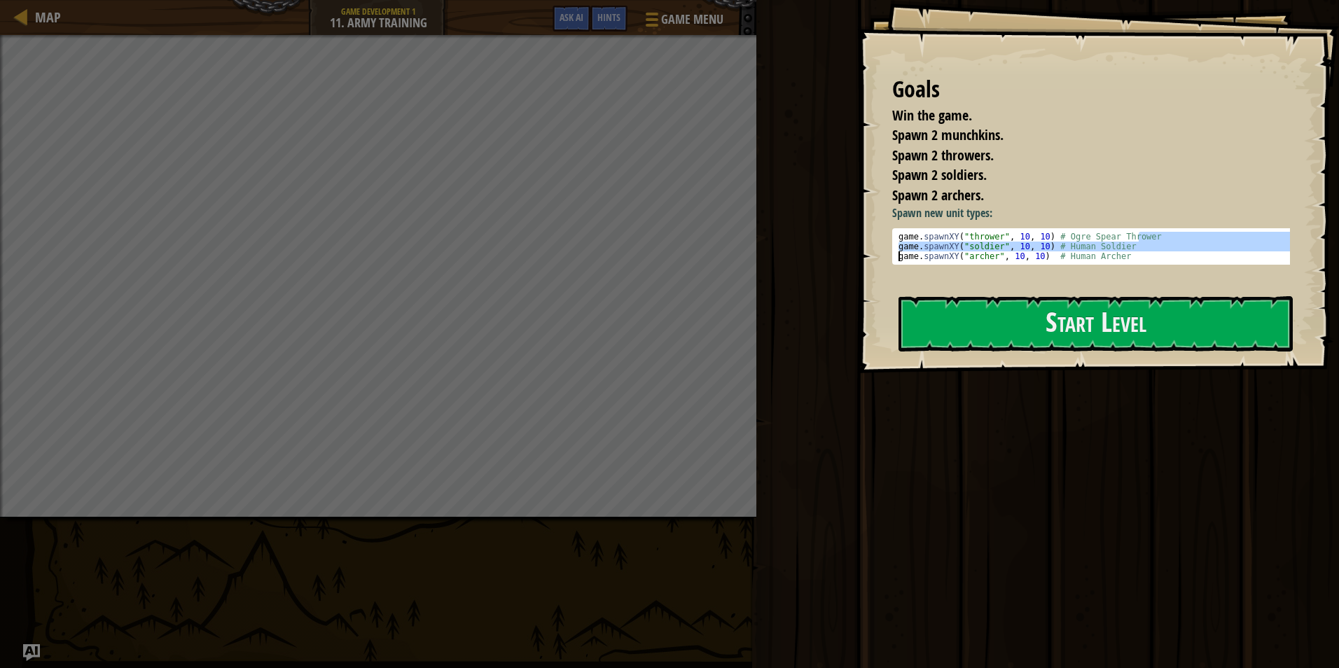
drag, startPoint x: 913, startPoint y: 235, endPoint x: 877, endPoint y: 370, distance: 140.0
click at [880, 372] on div "Goals Win the game. Spawn 2 munchkins. Spawn 2 throwers. Spawn 2 soldiers. Spaw…" at bounding box center [1098, 186] width 482 height 373
drag, startPoint x: 896, startPoint y: 241, endPoint x: 977, endPoint y: 275, distance: 87.3
click at [977, 275] on div "Spawn new unit types: game.spawnXY("thrower", 10, 10) # Ogre Spear Thrower 1 2 …" at bounding box center [1096, 243] width 408 height 76
type textarea "game.spawnXY("soldier", 10, 10) # Human Soldier game.spawnXY("[PERSON_NAME]", 1…"
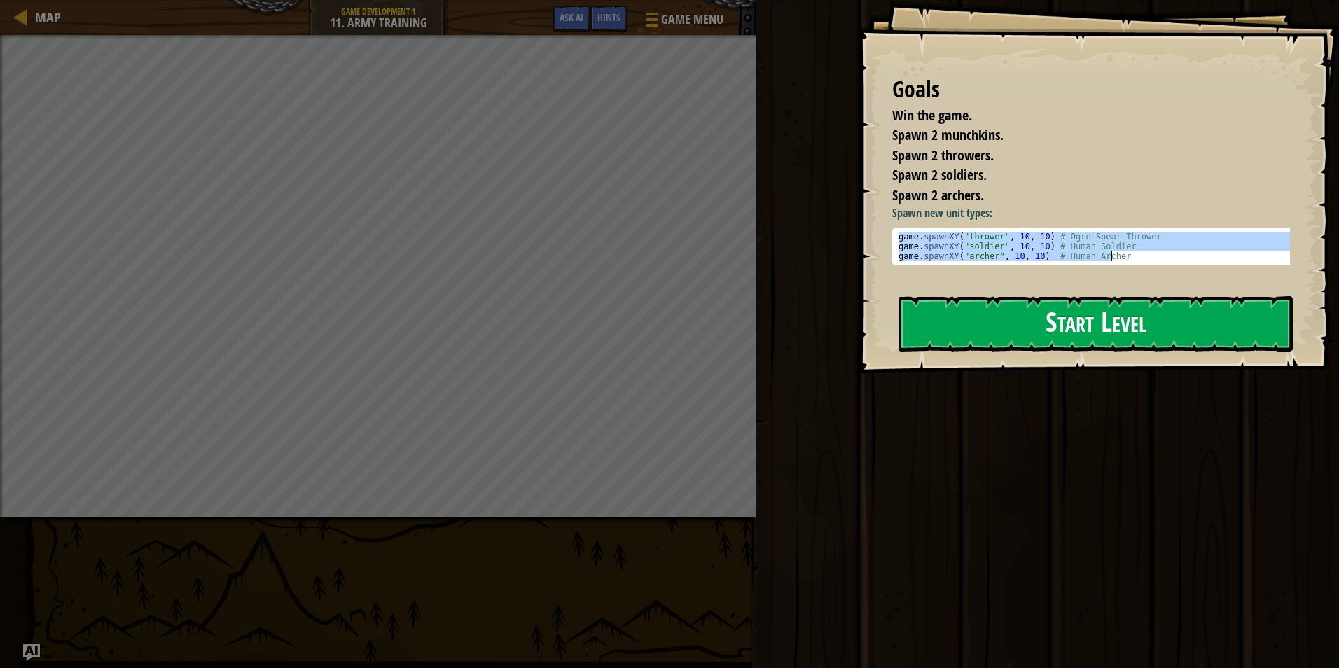
click at [959, 304] on button "Start Level" at bounding box center [1095, 323] width 394 height 55
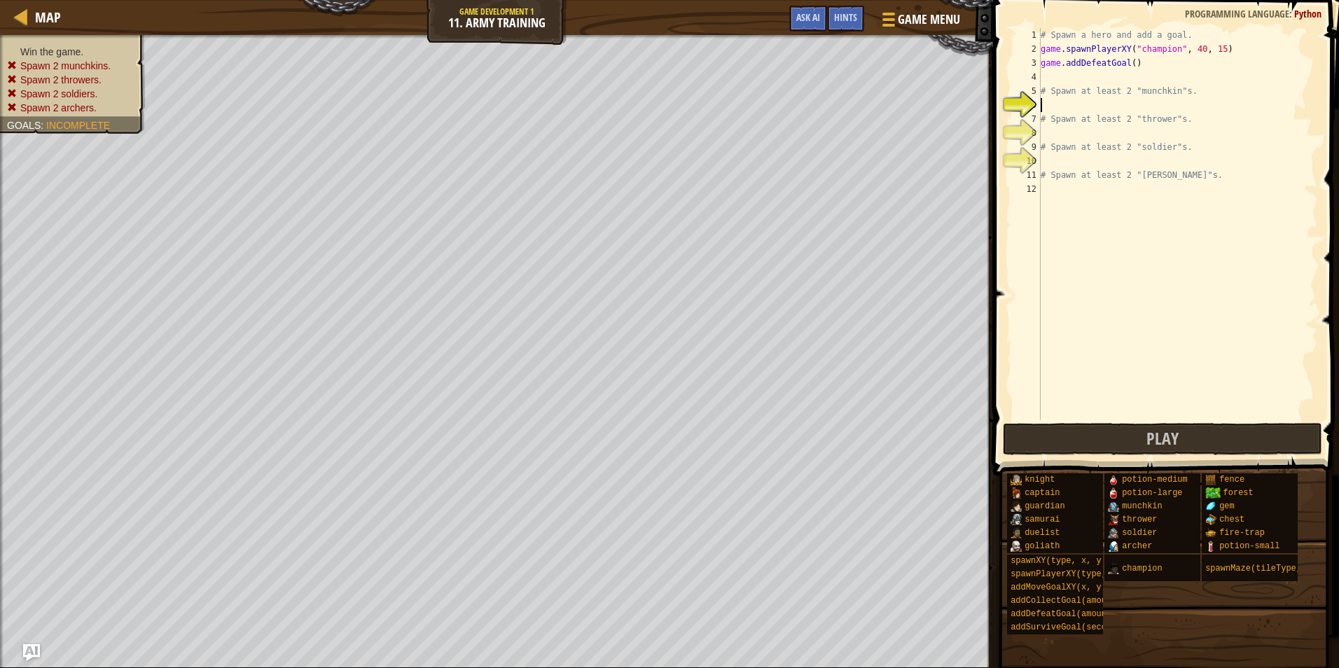
type textarea "game.spawnXY("[PERSON_NAME]", 10, 10) # Human [PERSON_NAME]"
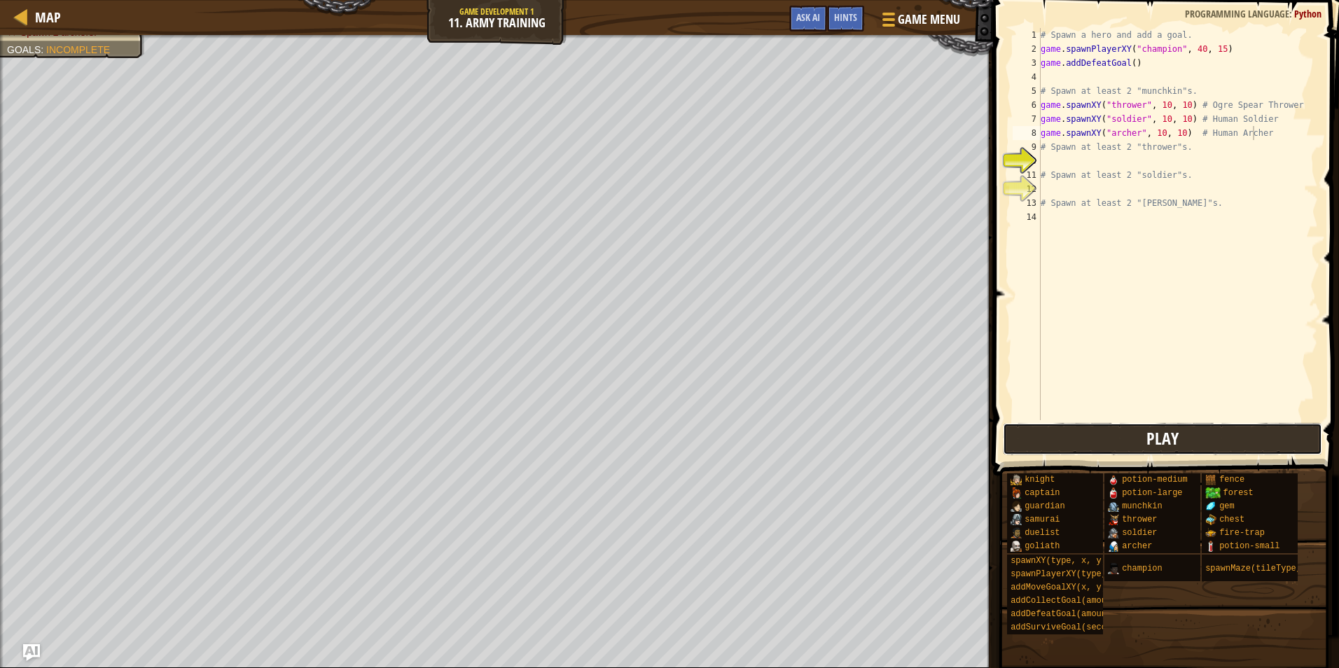
click at [1242, 429] on button "Play" at bounding box center [1162, 439] width 319 height 32
click at [806, 18] on span "Ask AI" at bounding box center [808, 17] width 24 height 13
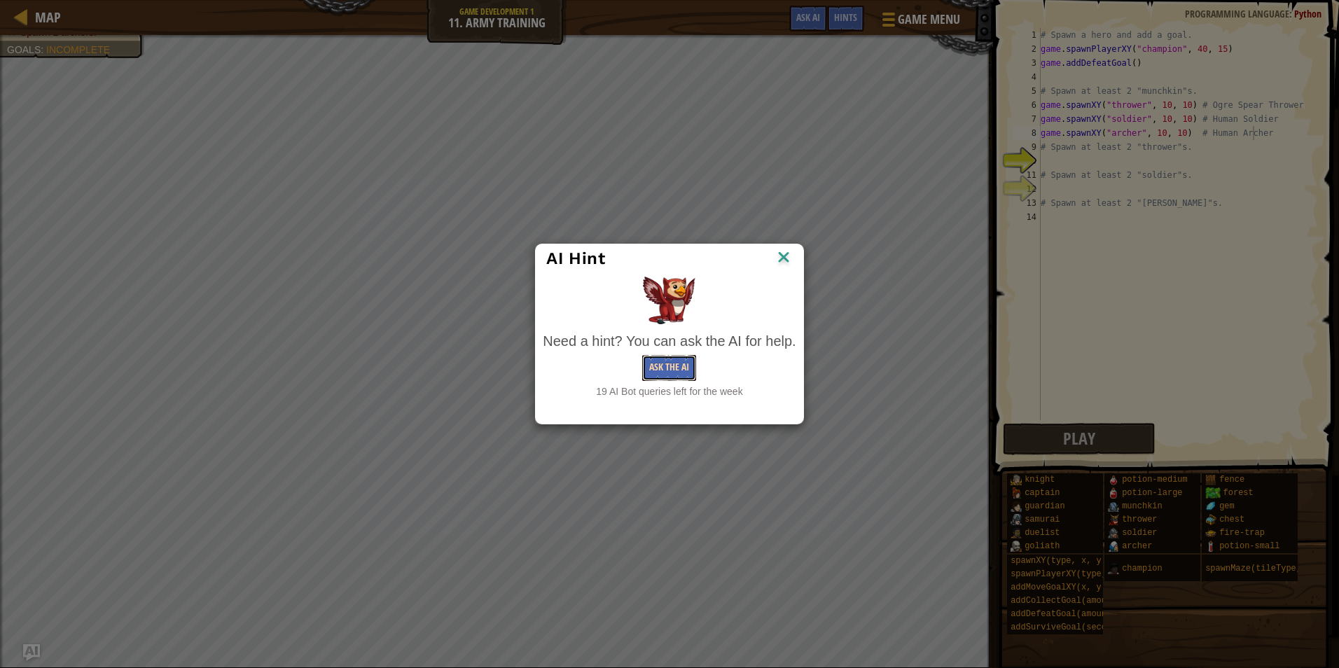
click at [664, 370] on button "Ask the AI" at bounding box center [669, 368] width 54 height 26
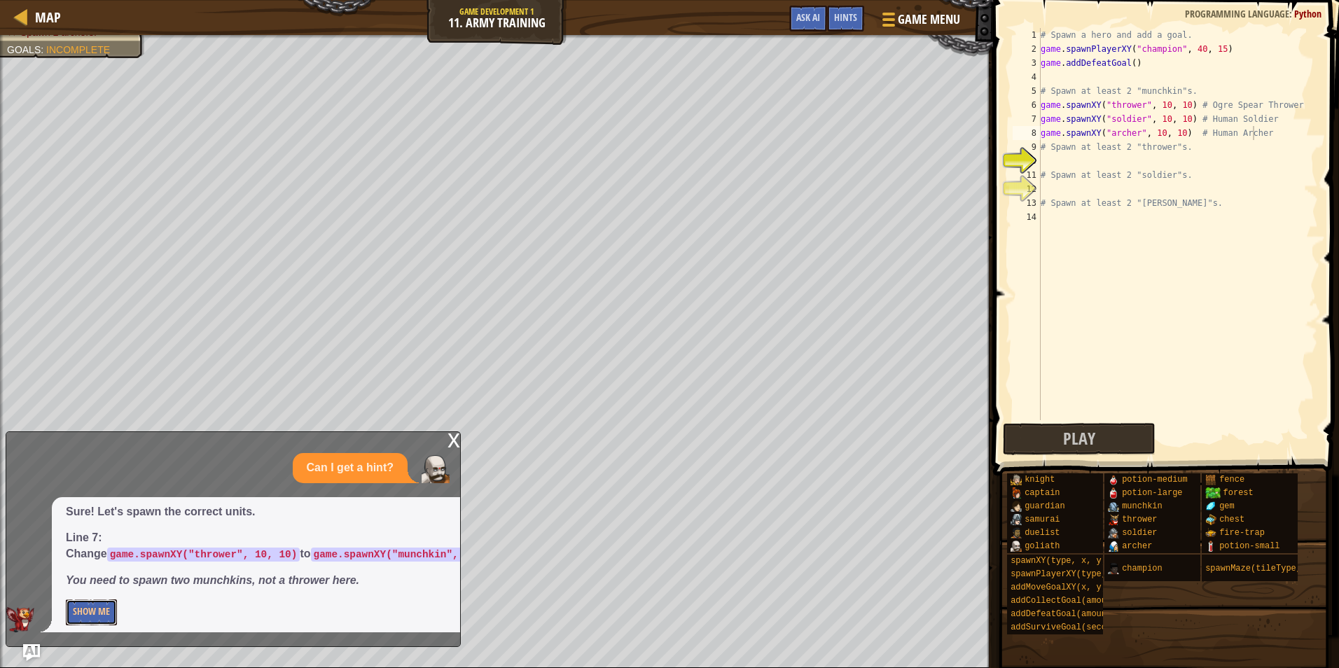
drag, startPoint x: 106, startPoint y: 610, endPoint x: 125, endPoint y: 592, distance: 26.2
click at [103, 610] on button "Show Me" at bounding box center [91, 612] width 51 height 26
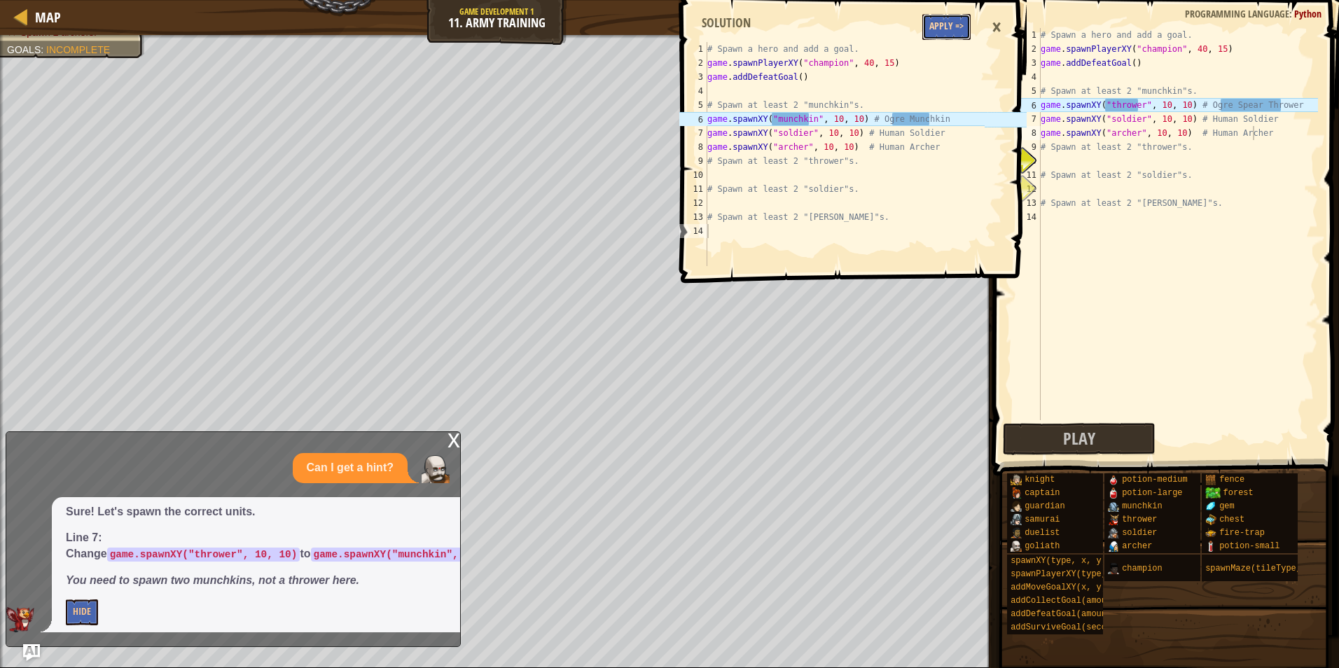
click at [948, 34] on button "Apply =>" at bounding box center [946, 27] width 48 height 26
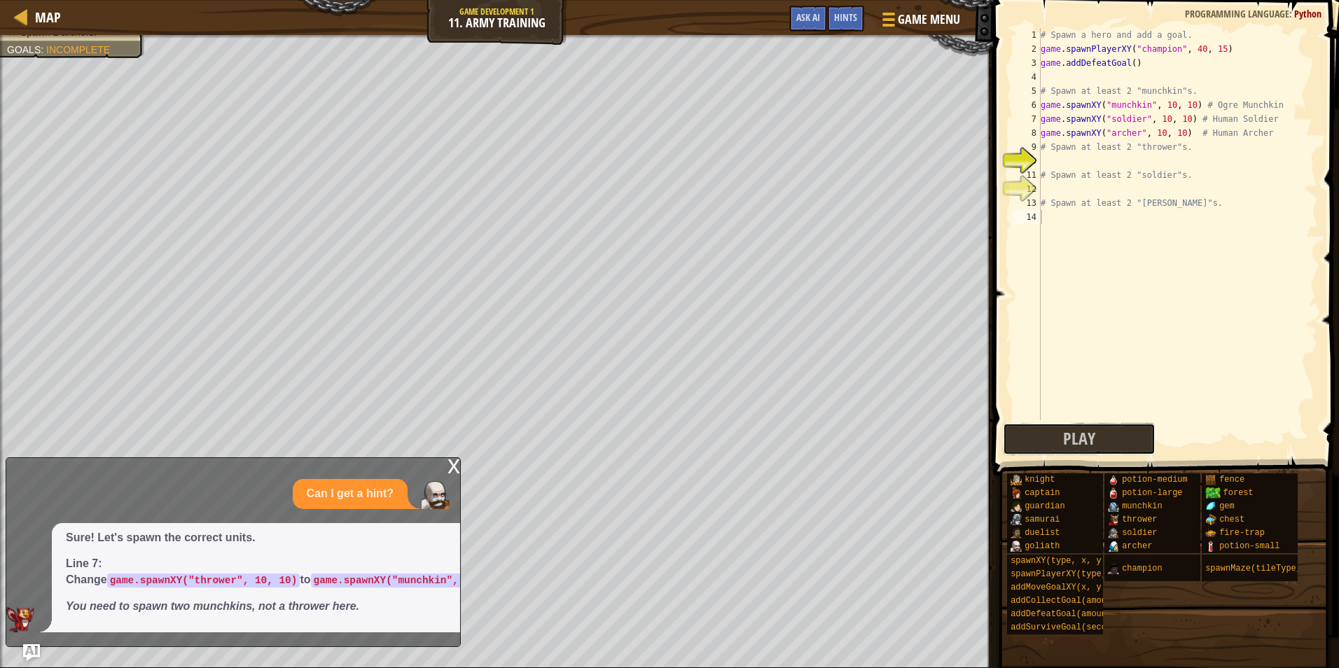
drag, startPoint x: 1067, startPoint y: 442, endPoint x: 1059, endPoint y: 442, distance: 7.7
click at [1065, 442] on span "Play" at bounding box center [1079, 438] width 32 height 22
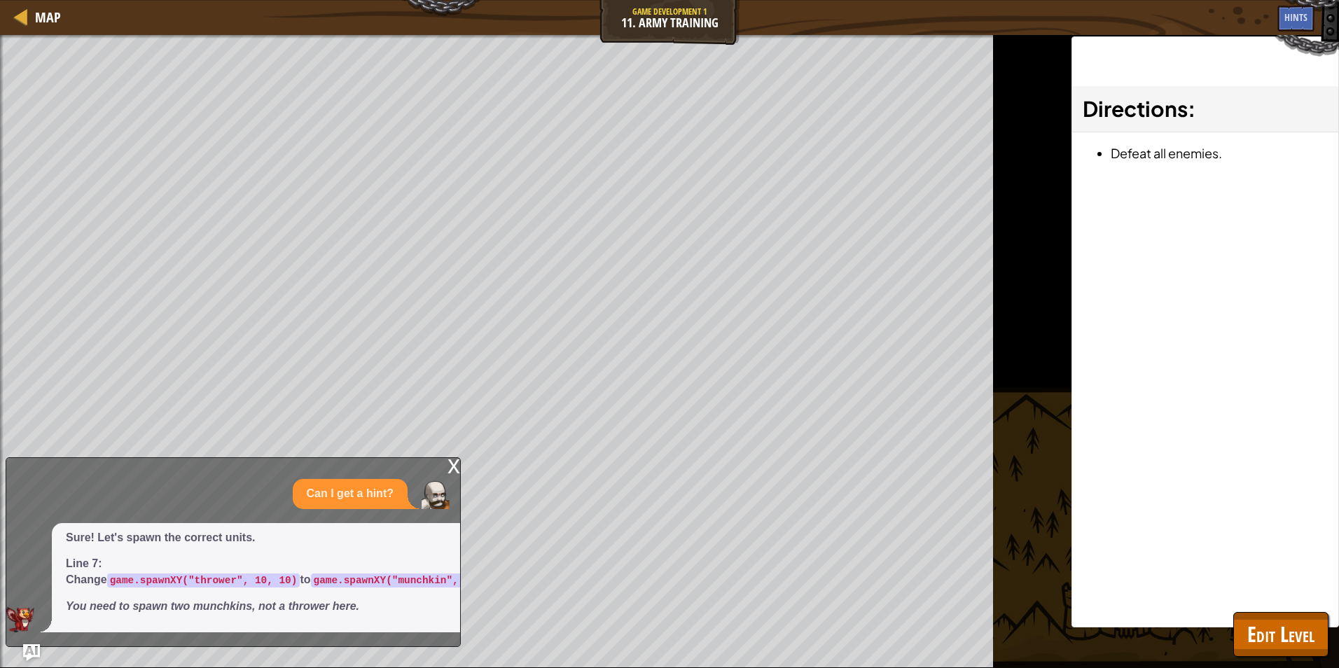
click at [455, 459] on div "x" at bounding box center [453, 465] width 13 height 14
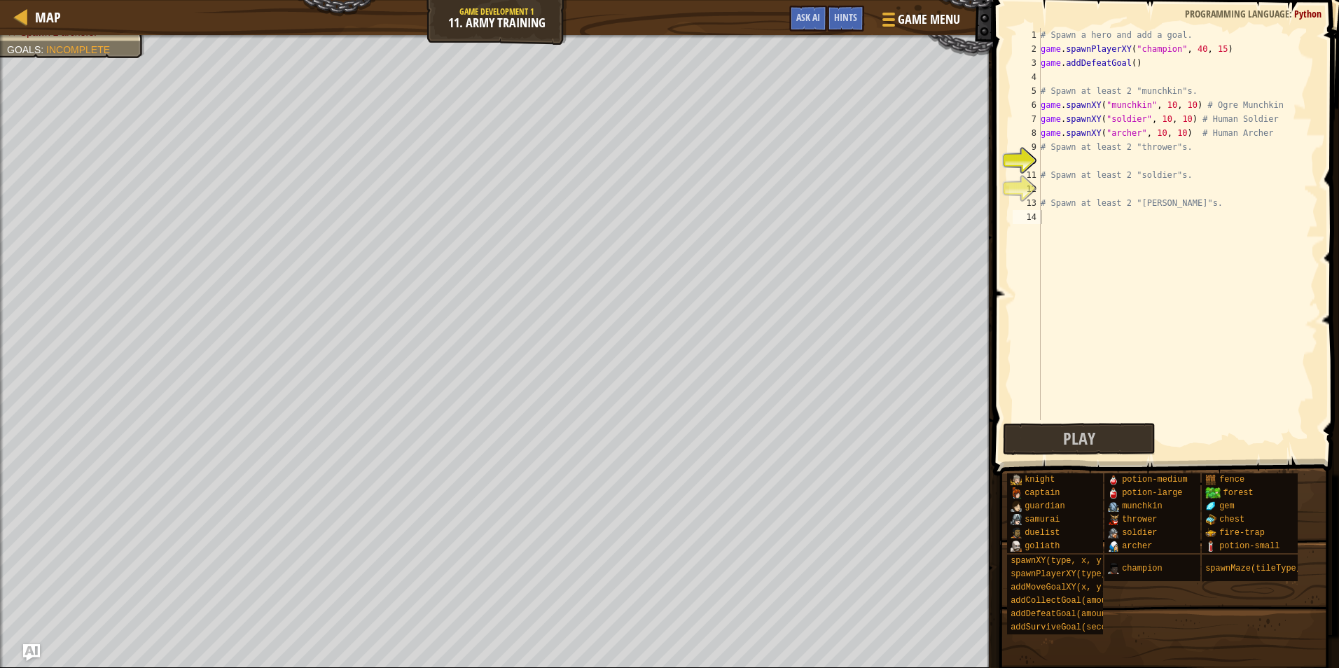
click at [1058, 158] on div "# Spawn a hero and add a goal. game . spawnPlayerXY ( "champion" , 40 , 15 ) ga…" at bounding box center [1178, 238] width 280 height 420
click at [795, 25] on button "Ask AI" at bounding box center [808, 19] width 38 height 26
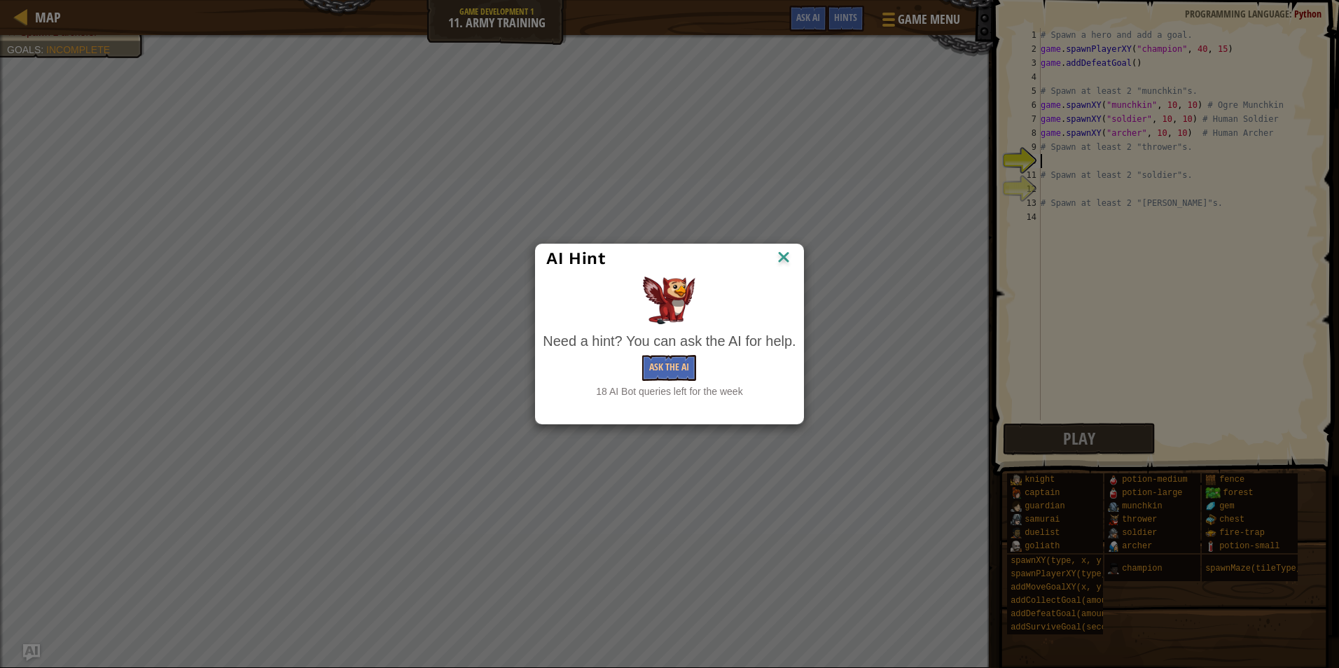
click at [660, 343] on div "Need a hint? You can ask the AI for help." at bounding box center [669, 341] width 253 height 20
click at [661, 359] on button "Ask the AI" at bounding box center [669, 368] width 54 height 26
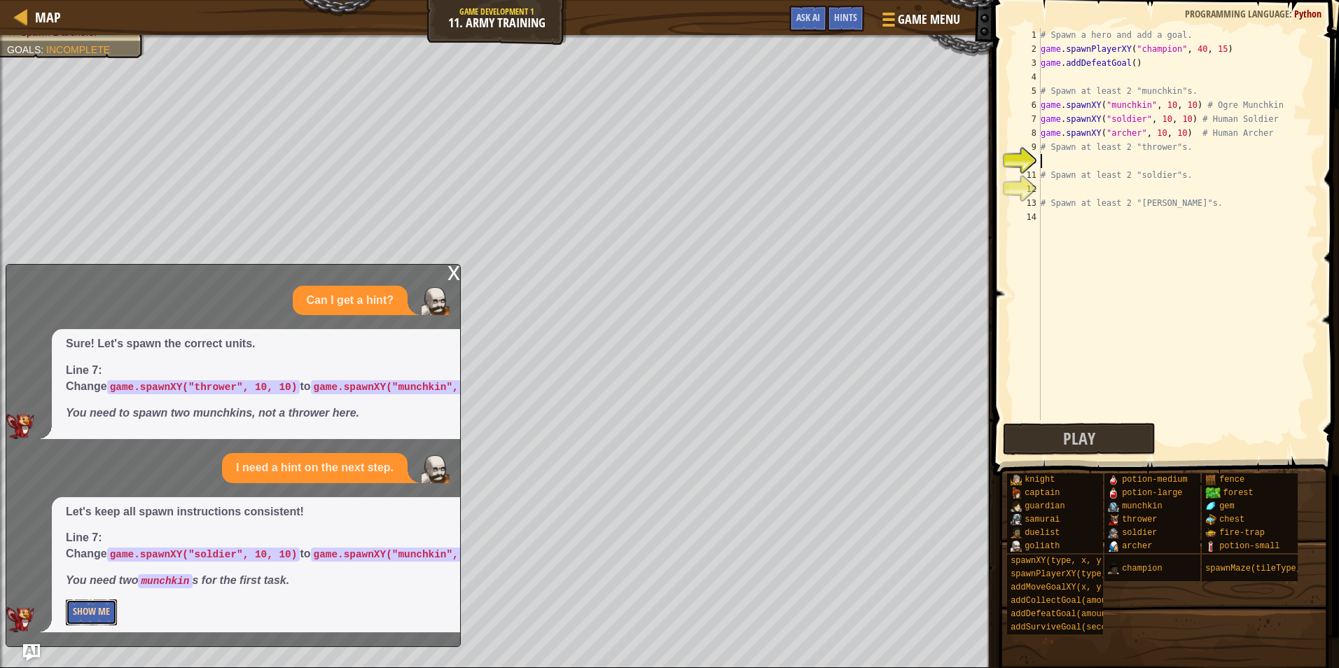
click at [90, 621] on button "Show Me" at bounding box center [91, 612] width 51 height 26
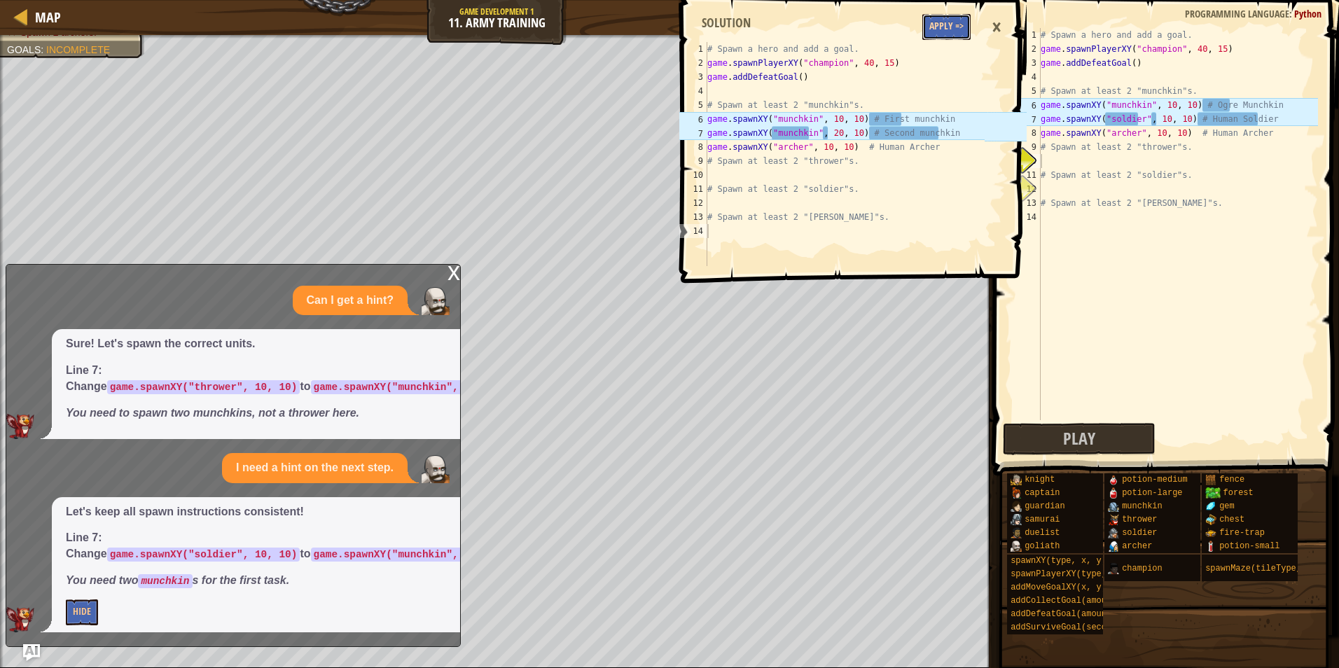
click at [964, 27] on button "Apply =>" at bounding box center [946, 27] width 48 height 26
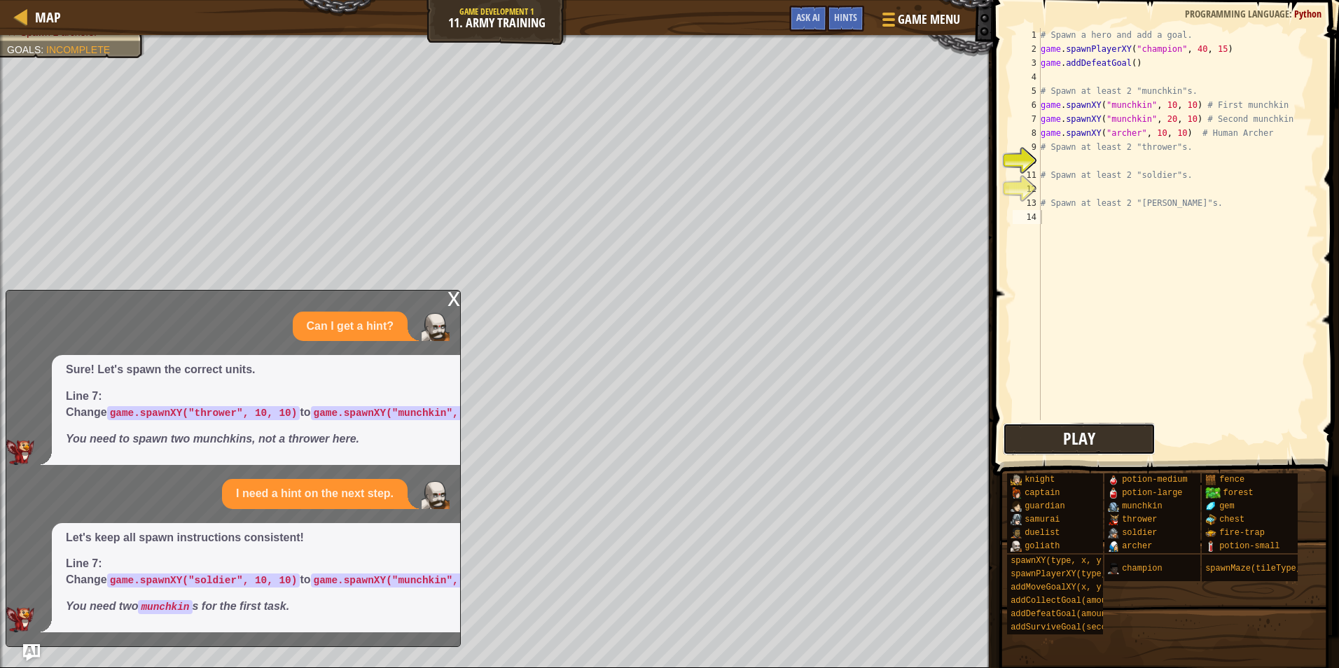
click at [1049, 432] on button "Play" at bounding box center [1079, 439] width 153 height 32
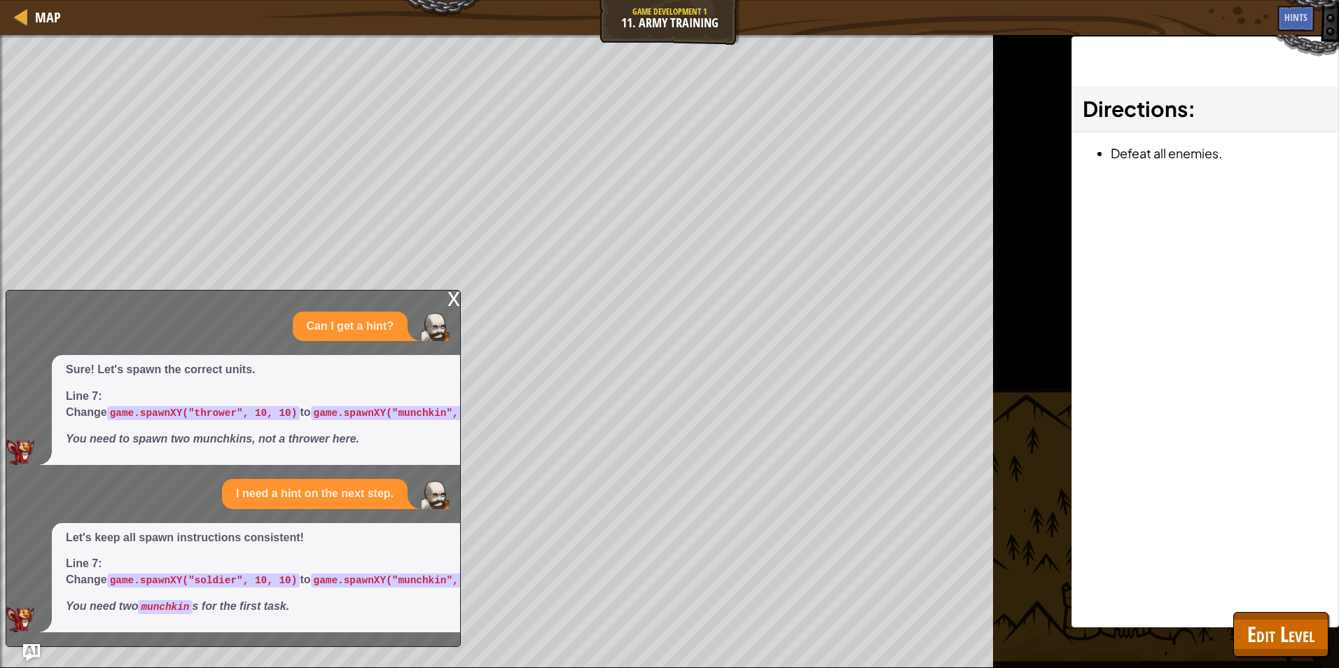
click at [447, 299] on div "x Can I get a hint? Sure! Let's spawn the correct units. Line 7: Change game.sp…" at bounding box center [233, 468] width 455 height 357
click at [451, 301] on div "x" at bounding box center [453, 298] width 13 height 14
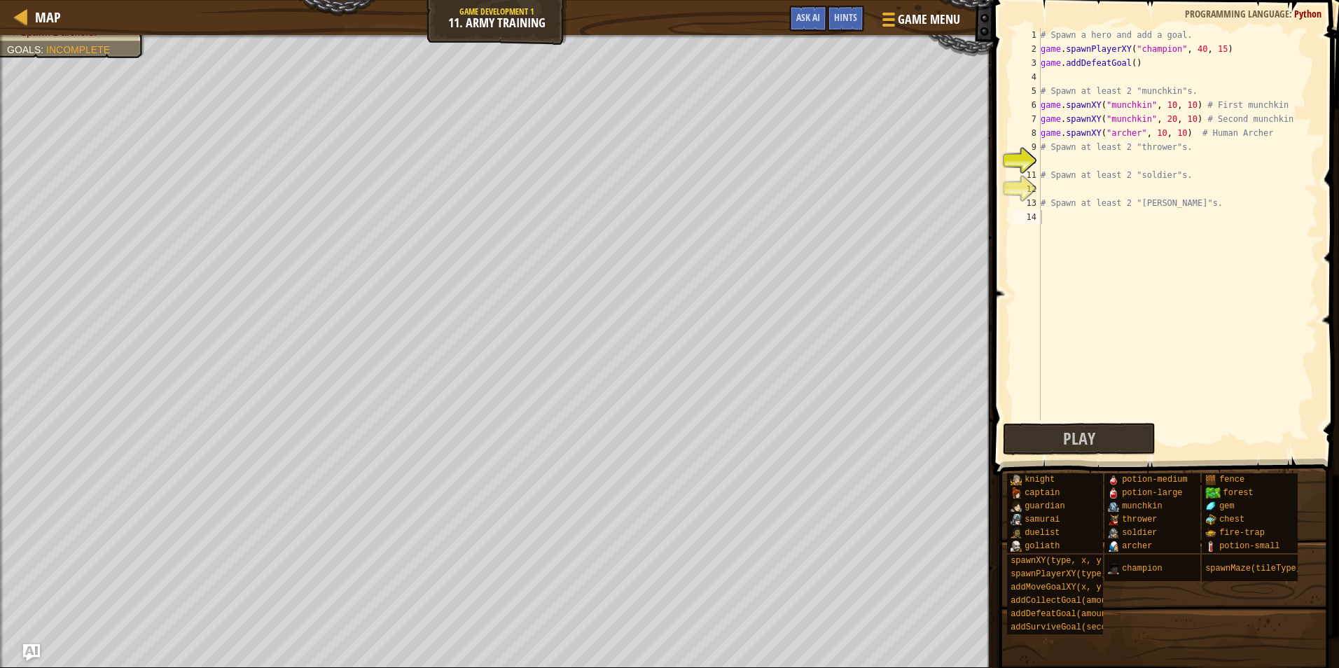
click at [1059, 165] on div "# Spawn a hero and add a goal. game . spawnPlayerXY ( "champion" , 40 , 15 ) ga…" at bounding box center [1178, 238] width 280 height 420
click at [1052, 223] on div "# Spawn a hero and add a goal. game . spawnPlayerXY ( "champion" , 40 , 15 ) ga…" at bounding box center [1178, 238] width 280 height 420
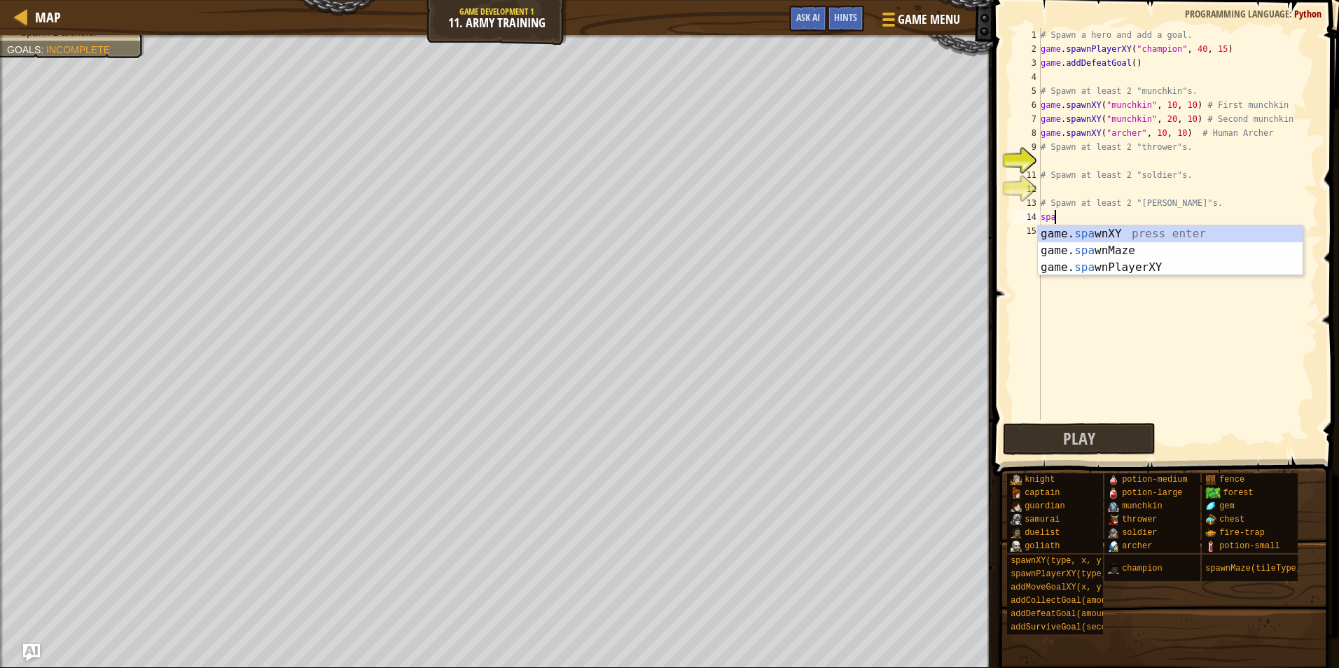
scroll to position [6, 1]
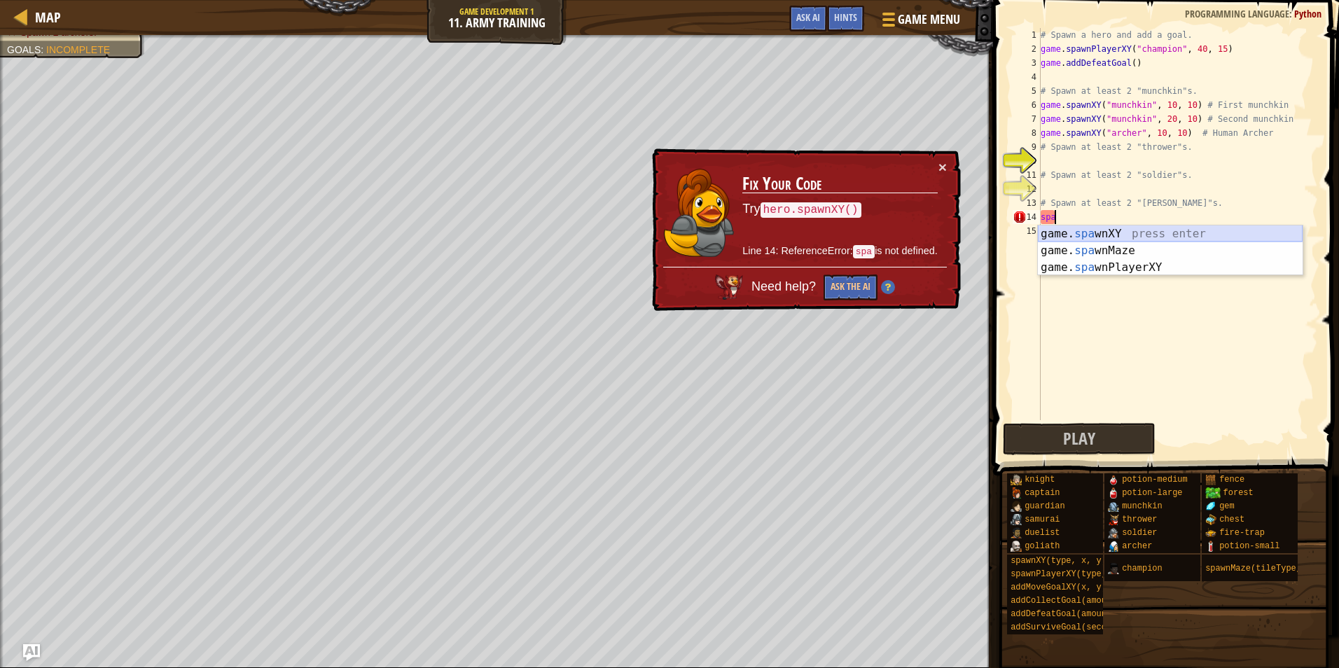
click at [1119, 235] on div "game. spa wnXY press enter game. spa wnMaze press enter game. spa wnPlayerXY pr…" at bounding box center [1170, 267] width 265 height 84
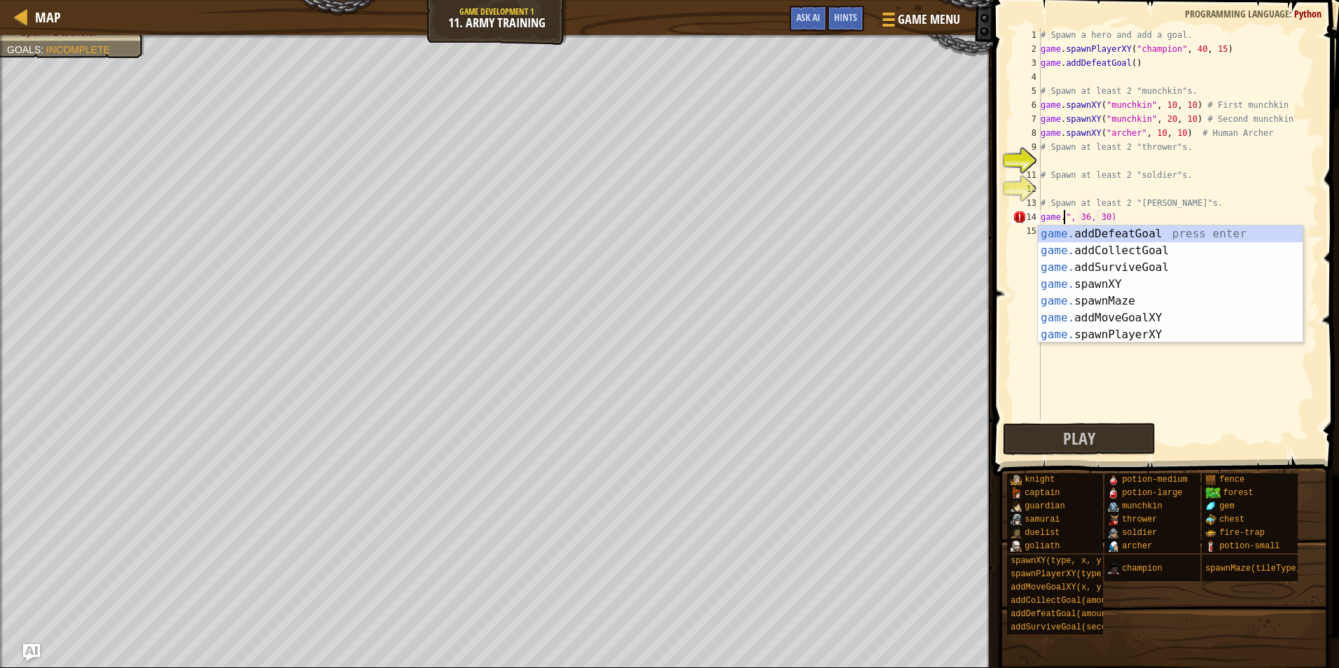
scroll to position [6, 4]
type textarea "# Spawn at least 2 "[PERSON_NAME]"s", 36, 30)"
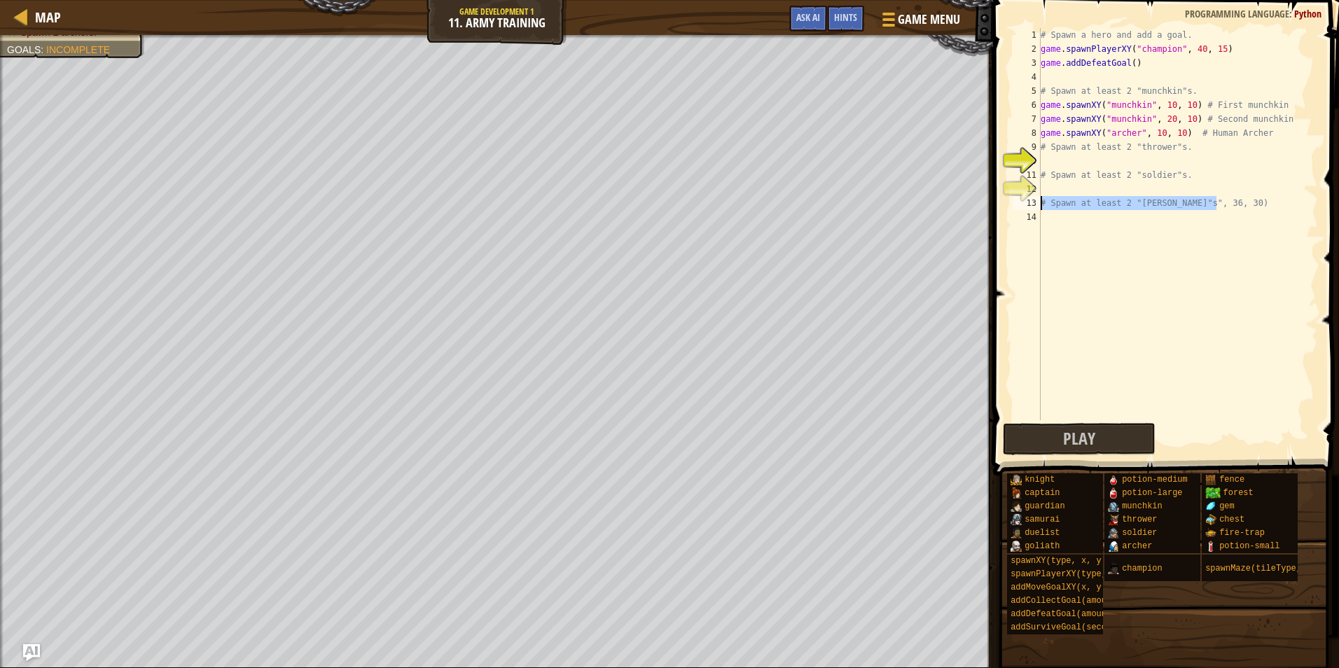
drag, startPoint x: 1232, startPoint y: 196, endPoint x: 1036, endPoint y: 202, distance: 195.5
click at [1036, 202] on div "# Spawn at least 2 "[PERSON_NAME]"s", 36, 30) 1 2 3 4 5 6 7 8 9 10 11 12 13 14 …" at bounding box center [1164, 224] width 308 height 392
click at [817, 13] on span "Ask AI" at bounding box center [808, 17] width 24 height 13
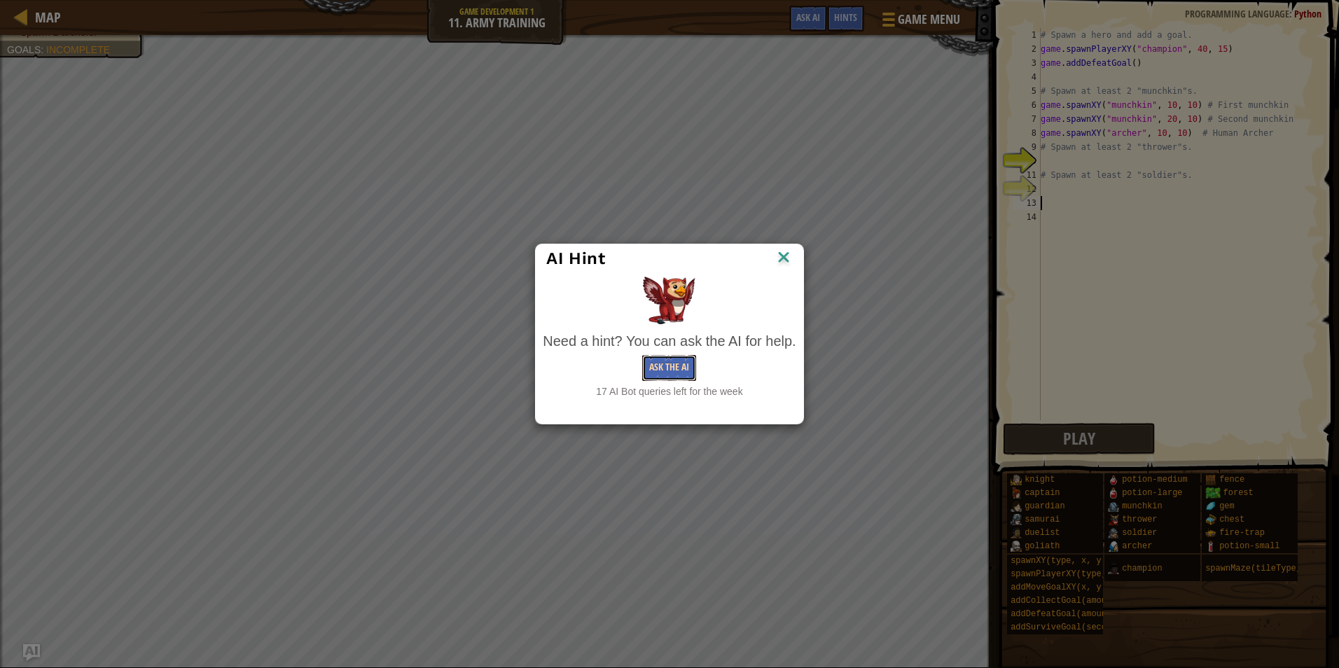
click at [646, 370] on button "Ask the AI" at bounding box center [669, 368] width 54 height 26
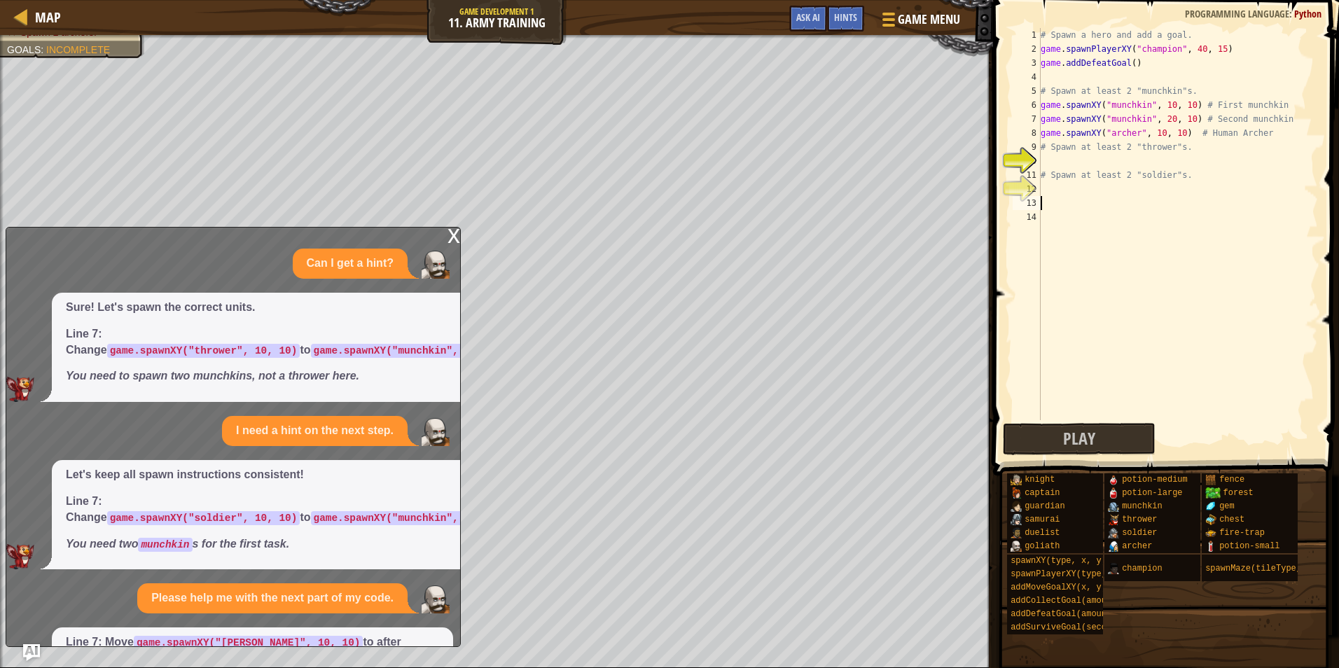
scroll to position [88, 0]
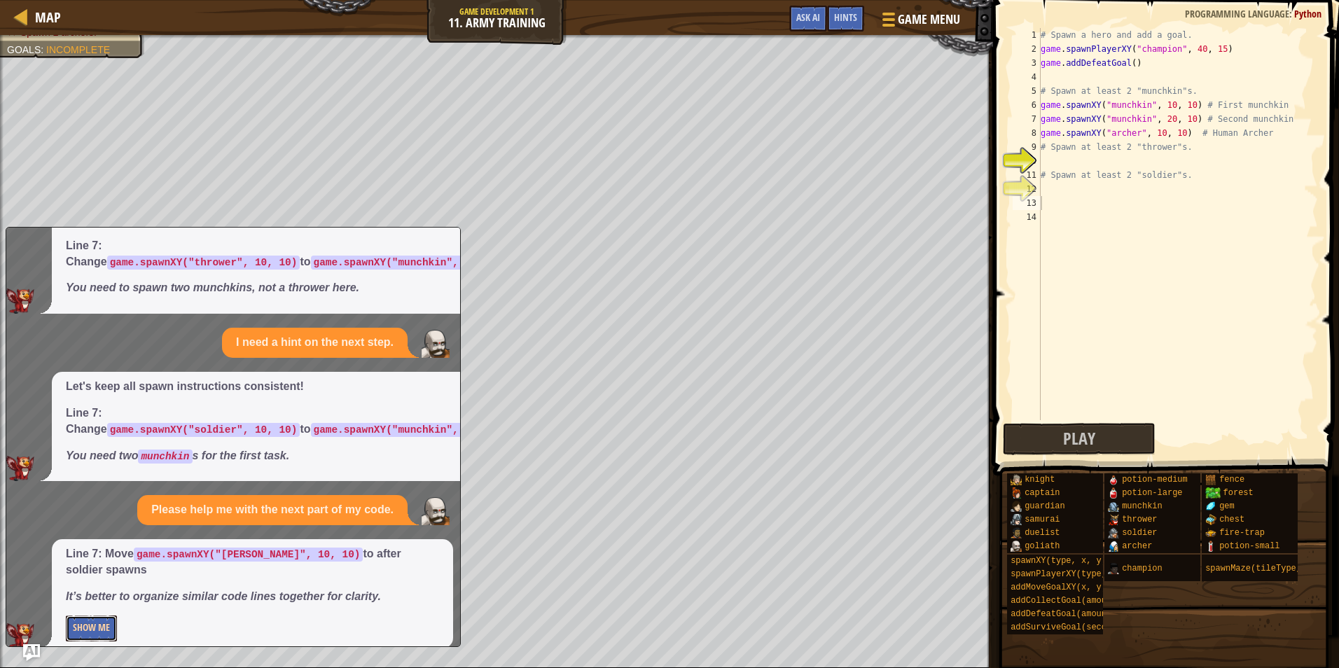
click at [94, 616] on button "Show Me" at bounding box center [91, 629] width 51 height 26
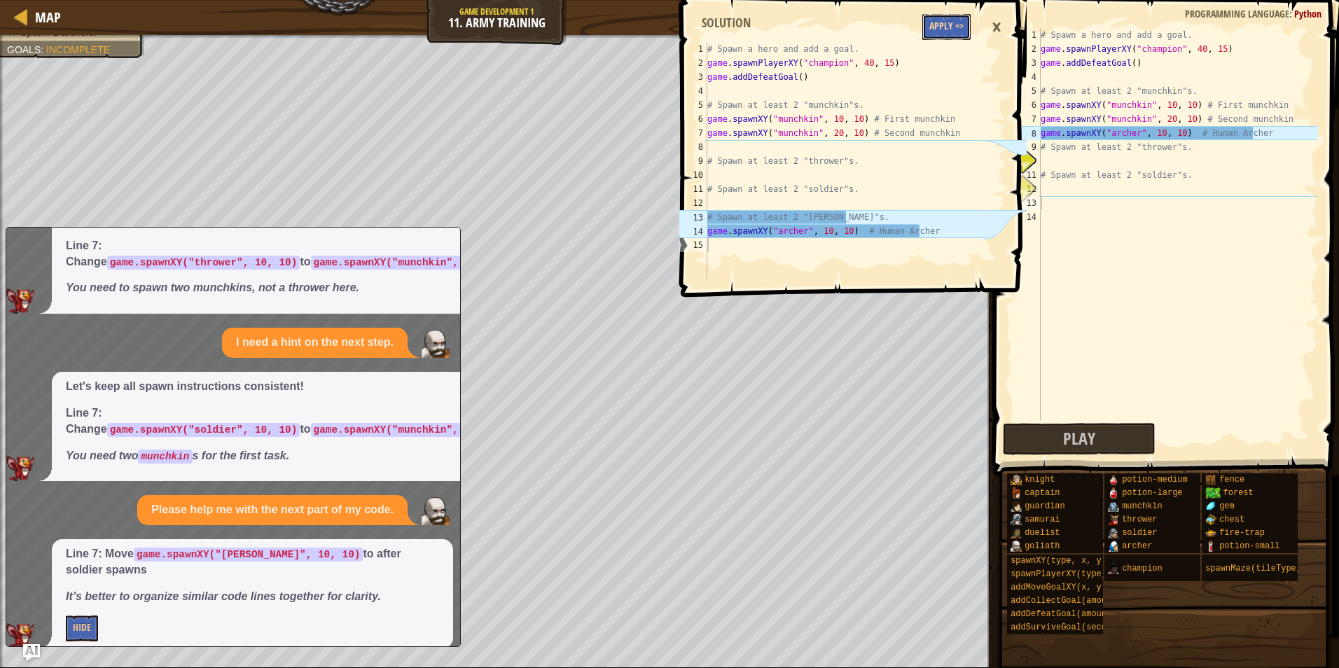
click at [949, 25] on button "Apply =>" at bounding box center [946, 27] width 48 height 26
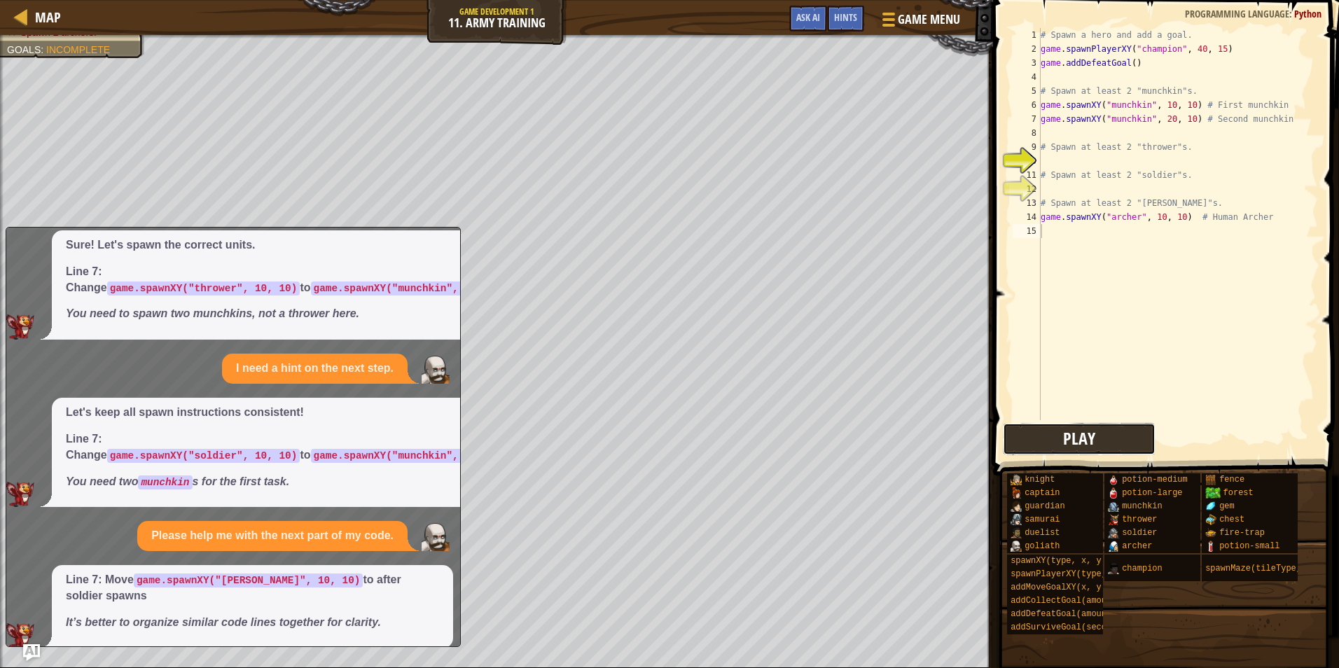
click at [1022, 427] on button "Play" at bounding box center [1079, 439] width 153 height 32
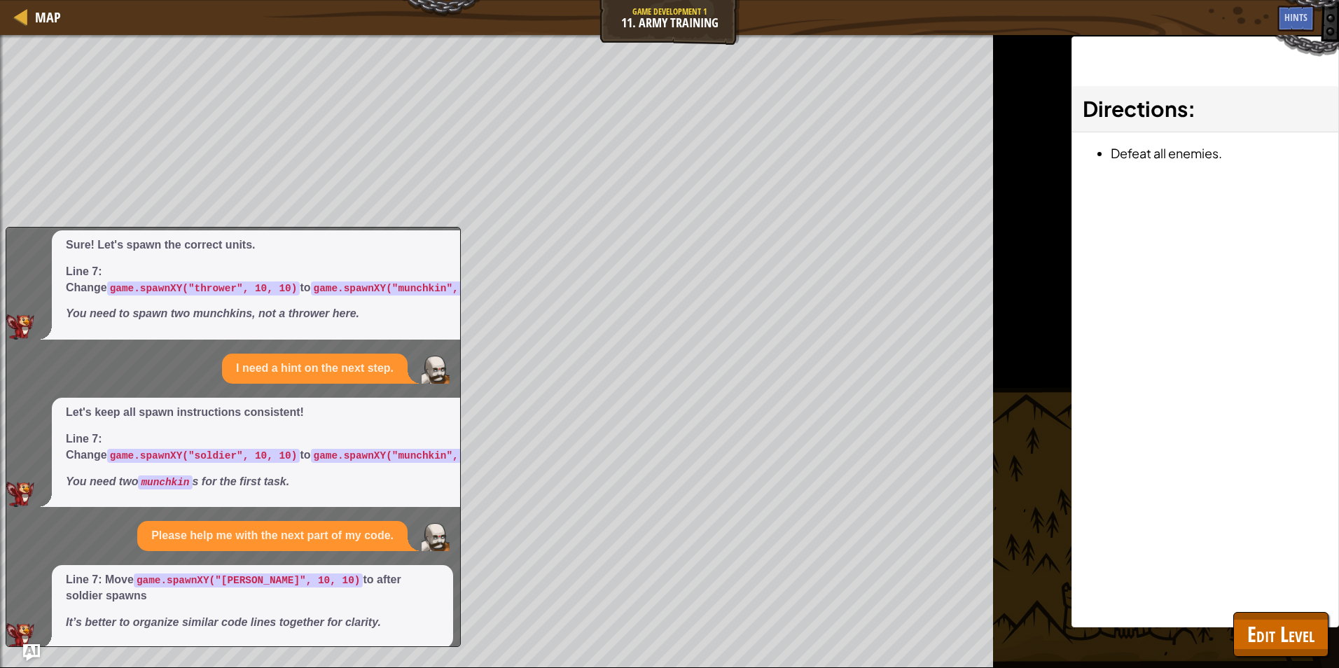
click at [39, 643] on div "x Can I get a hint? Sure! Let's spawn the correct units. Line 7: Change game.sp…" at bounding box center [233, 437] width 455 height 420
click at [29, 650] on img "Ask AI" at bounding box center [31, 653] width 18 height 18
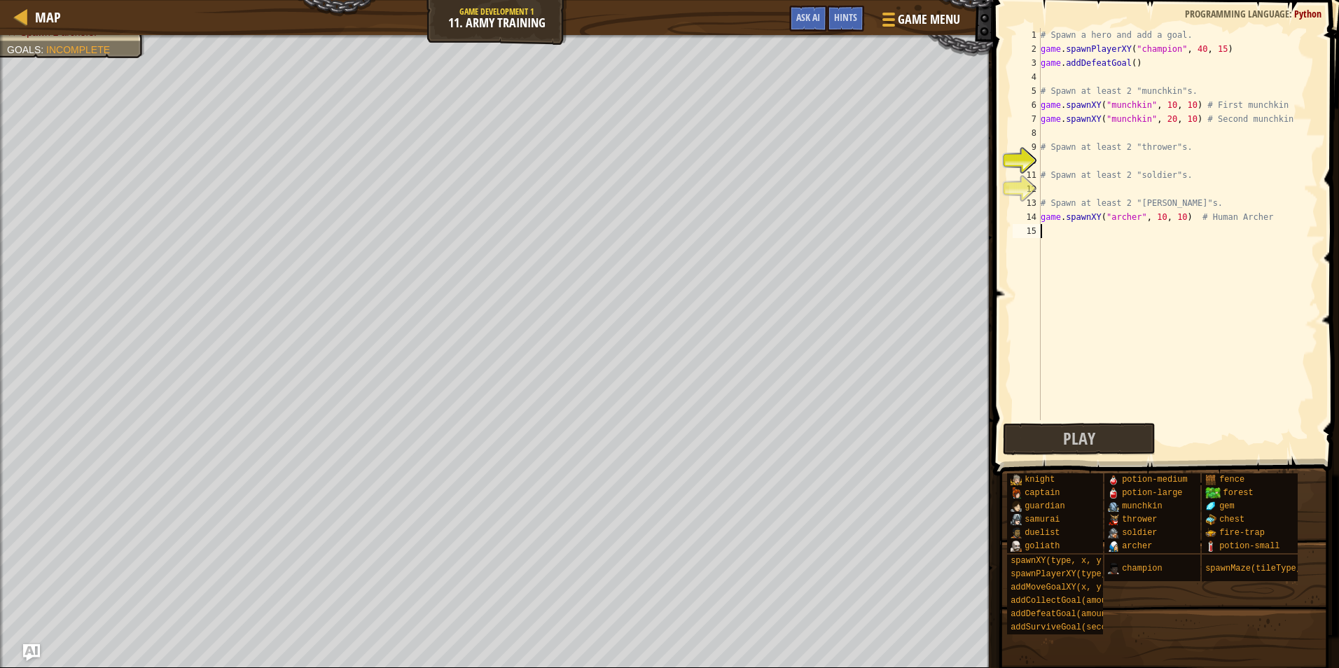
click at [1061, 238] on div "# Spawn a hero and add a goal. game . spawnPlayerXY ( "champion" , 40 , 15 ) ga…" at bounding box center [1178, 238] width 280 height 420
drag, startPoint x: 1185, startPoint y: 220, endPoint x: 1030, endPoint y: 217, distance: 154.8
click at [1030, 217] on div "1 2 3 4 5 6 7 8 9 10 11 12 13 14 15 # Spawn a hero and add a goal. game . spawn…" at bounding box center [1164, 224] width 308 height 392
type textarea "C # Human [PERSON_NAME]"
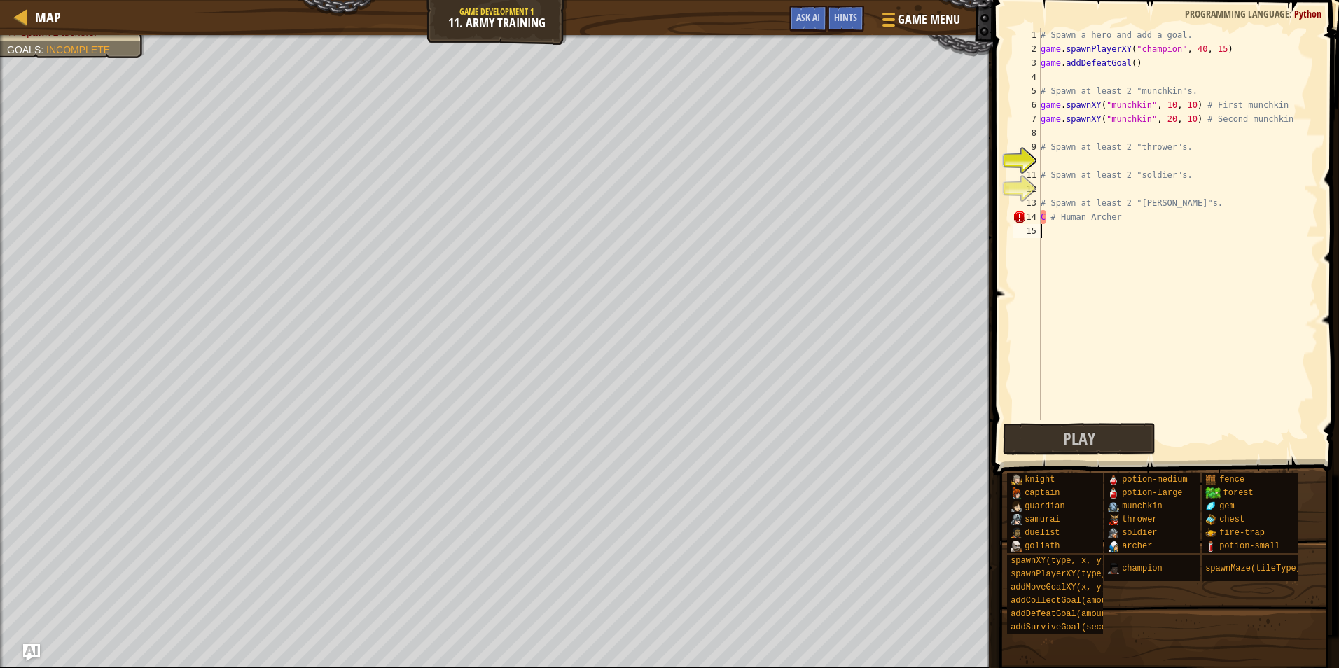
click at [1097, 277] on div "# Spawn a hero and add a goal. game . spawnPlayerXY ( "champion" , 40 , 15 ) ga…" at bounding box center [1178, 238] width 280 height 420
paste textarea "game.spawnXY("[PERSON_NAME]", 10, 10) # Human [PERSON_NAME]"
type textarea "game.spawnXY("[PERSON_NAME]", 10, 10) # Human [PERSON_NAME]"
click at [1155, 345] on div "# Spawn a hero and add a goal. game . spawnPlayerXY ( "champion" , 40 , 15 ) ga…" at bounding box center [1178, 238] width 280 height 420
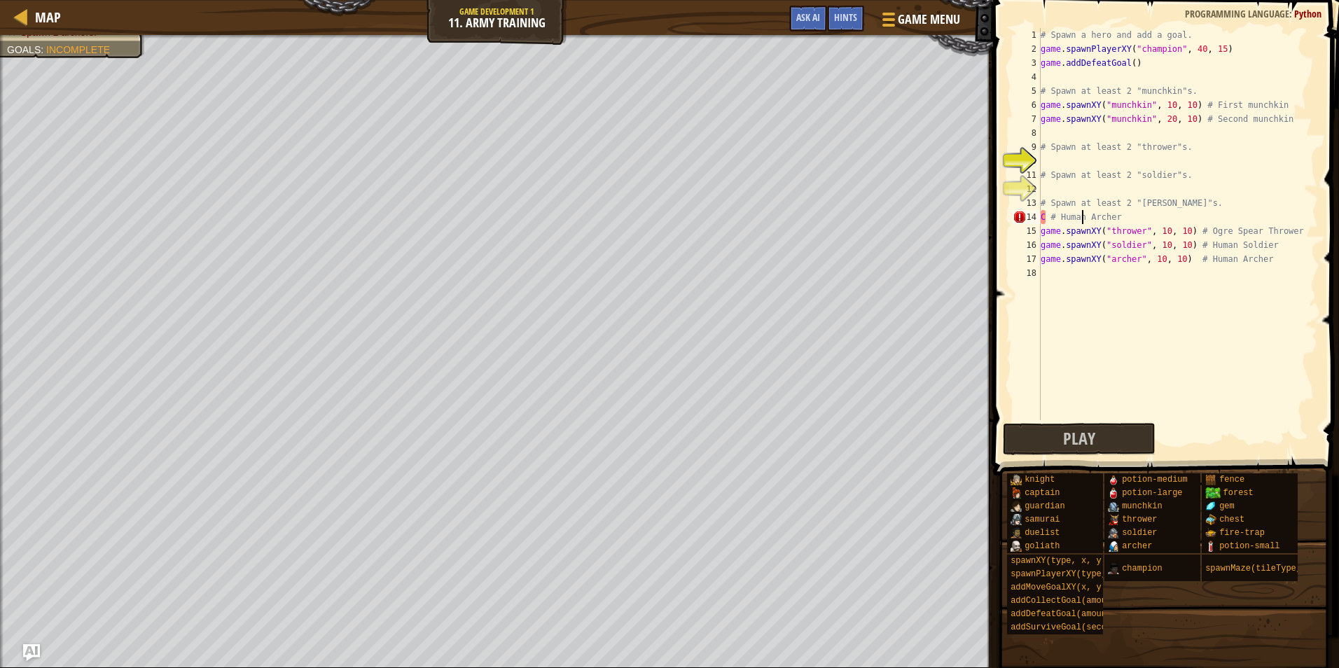
click at [1084, 217] on div "# Spawn a hero and add a goal. game . spawnPlayerXY ( "champion" , 40 , 15 ) ga…" at bounding box center [1178, 238] width 280 height 420
click at [1116, 212] on div "# Spawn a hero and add a goal. game . spawnPlayerXY ( "champion" , 40 , 15 ) ga…" at bounding box center [1178, 238] width 280 height 420
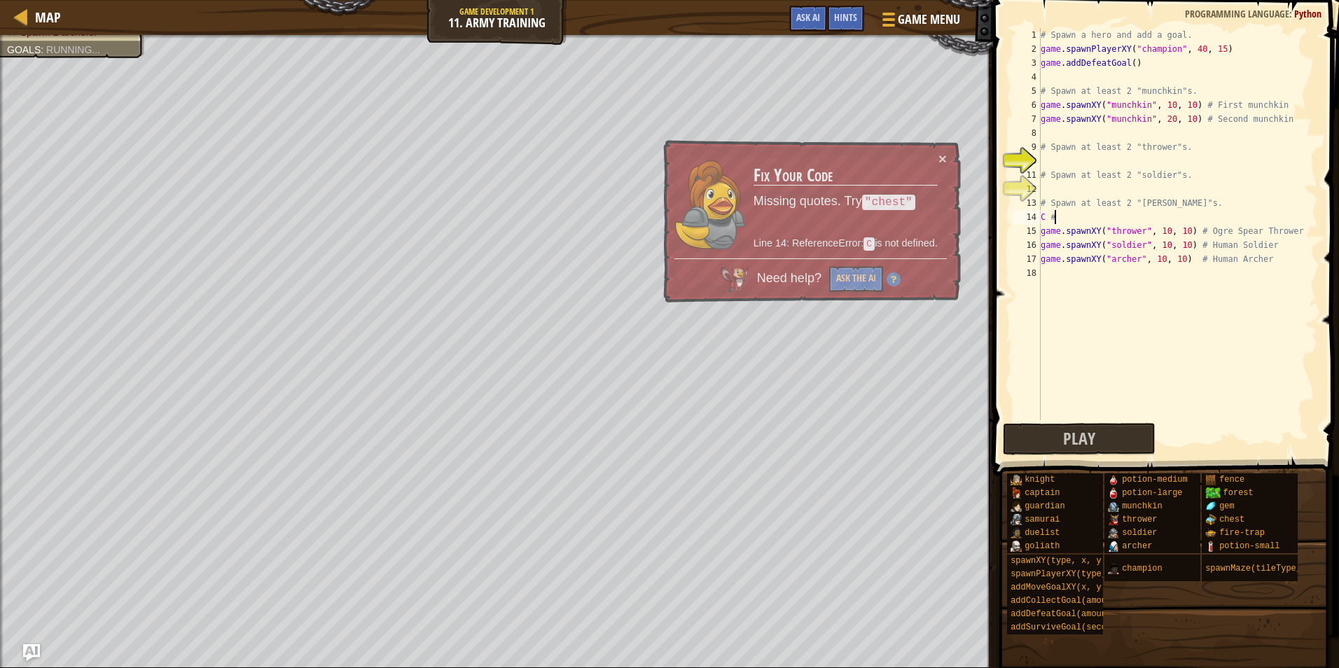
type textarea "C"
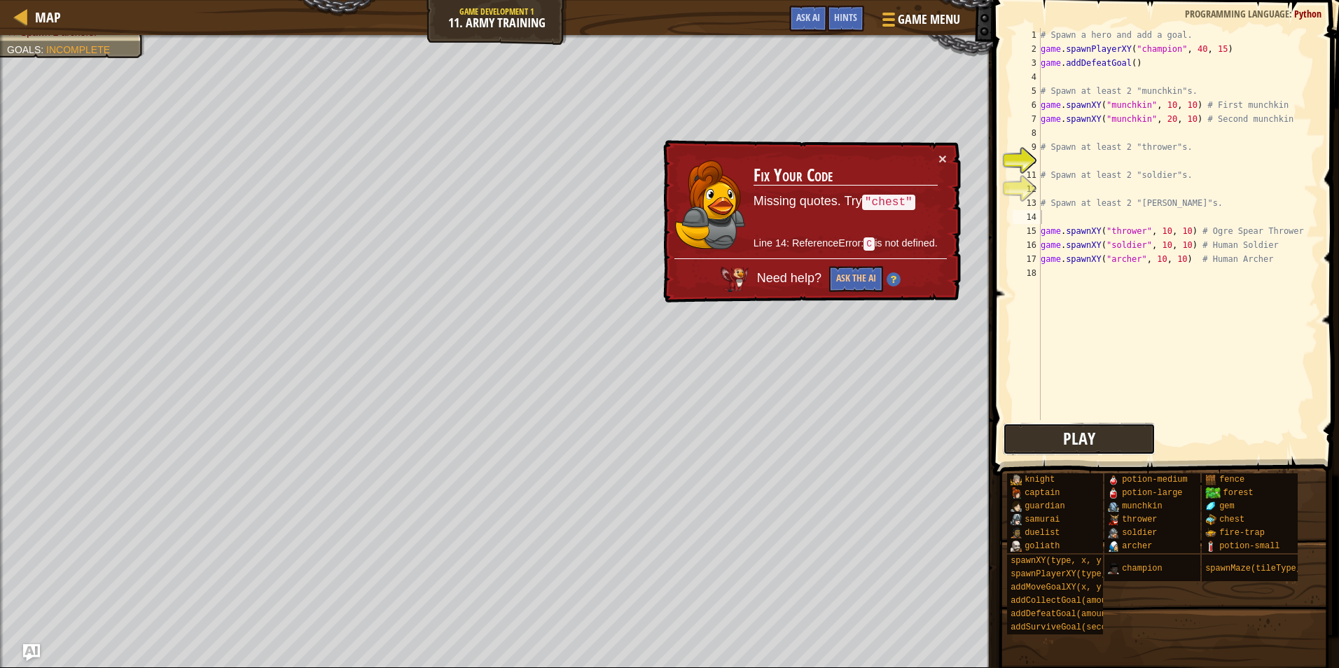
click at [1116, 431] on button "Play" at bounding box center [1079, 439] width 153 height 32
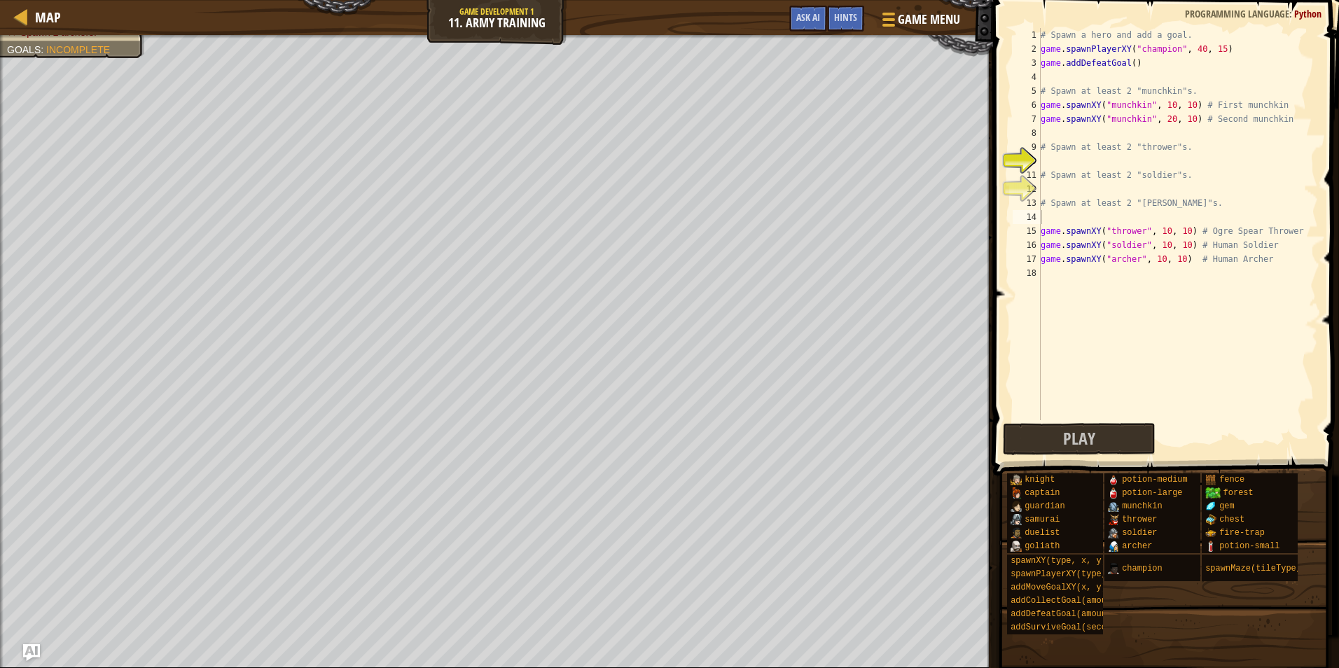
type textarea "game.spawnXY("thrower", 10, 10) # Ogre Spear Thrower"
drag, startPoint x: 1283, startPoint y: 229, endPoint x: 1037, endPoint y: 231, distance: 245.8
click at [1037, 231] on div "game.spawnXY("thrower", 10, 10) # Ogre Spear Thrower 1 2 3 4 5 6 7 8 9 10 11 12…" at bounding box center [1164, 224] width 308 height 392
click at [1042, 275] on div "# Spawn a hero and add a goal. game . spawnPlayerXY ( "champion" , 40 , 15 ) ga…" at bounding box center [1178, 238] width 280 height 420
paste textarea "game.spawnXY("thrower", 10, 10) # Ogre Spear Thrower"
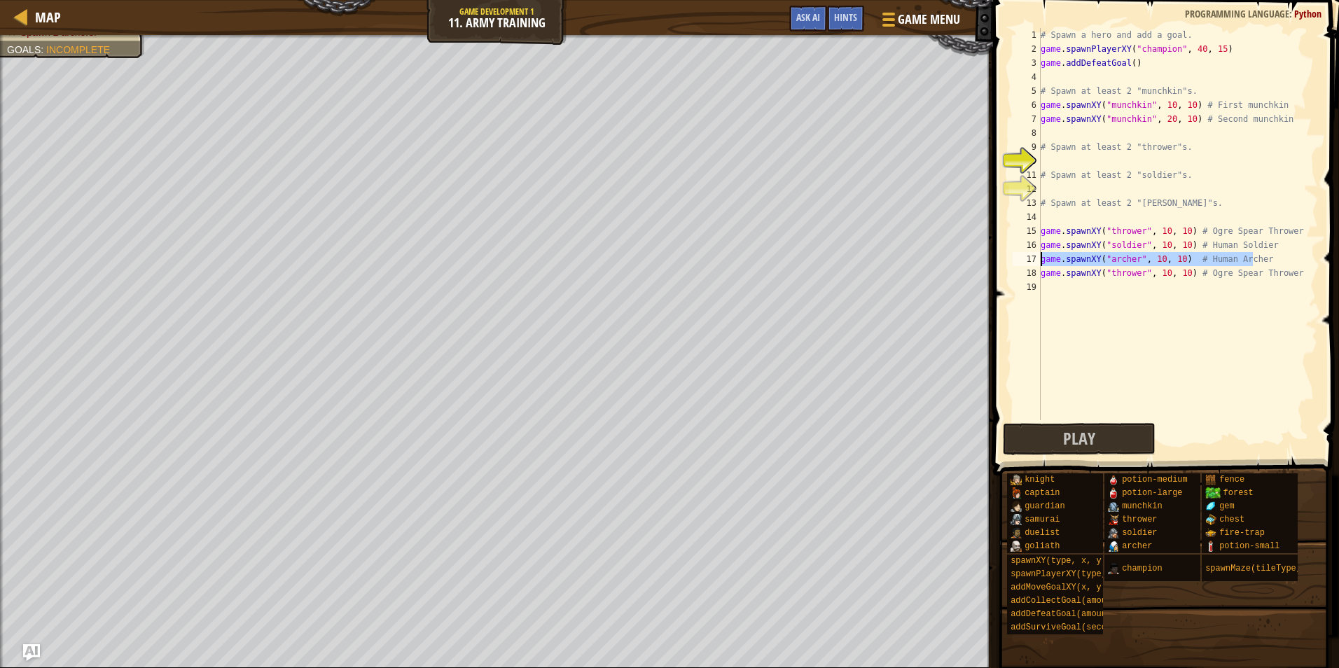
drag, startPoint x: 1253, startPoint y: 256, endPoint x: 1038, endPoint y: 258, distance: 215.0
click at [1038, 258] on div "game.spawnXY("thrower", 10, 10) # Ogre Spear Thrower 1 2 3 4 5 6 7 8 9 10 11 12…" at bounding box center [1164, 224] width 308 height 392
type textarea "game.spawnXY("[PERSON_NAME]", 10, 10) # Human [PERSON_NAME]"
click at [1041, 311] on div "# Spawn a hero and add a goal. game . spawnPlayerXY ( "champion" , 40 , 15 ) ga…" at bounding box center [1178, 238] width 280 height 420
paste textarea "game.spawnXY("[PERSON_NAME]", 10, 10) # Human [PERSON_NAME]"
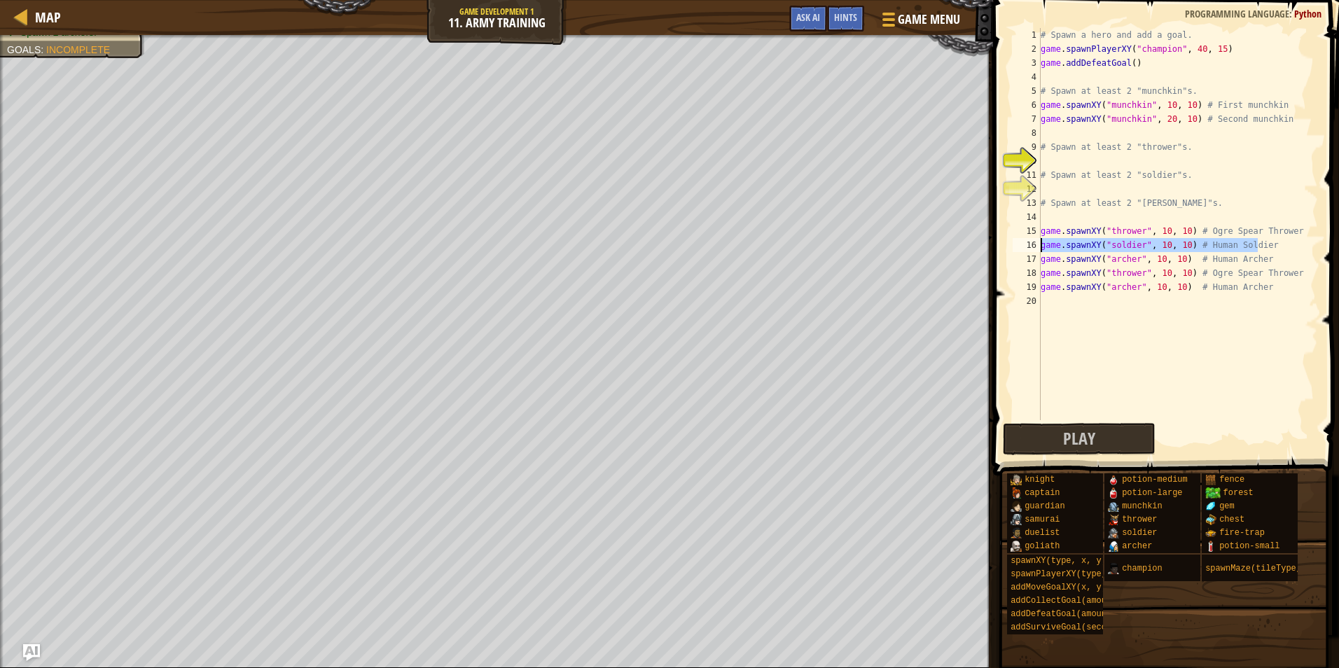
drag, startPoint x: 1258, startPoint y: 245, endPoint x: 999, endPoint y: 249, distance: 258.4
click at [999, 249] on div "game.spawnXY("[PERSON_NAME]", 10, 10) # Human [PERSON_NAME] 1 2 3 4 5 6 7 8 9 1…" at bounding box center [1164, 265] width 350 height 517
type textarea "game.spawnXY("soldier", 10, 10) # Human Soldier"
click at [1047, 309] on div "# Spawn a hero and add a goal. game . spawnPlayerXY ( "champion" , 40 , 15 ) ga…" at bounding box center [1178, 238] width 280 height 420
paste textarea "game.spawnXY("soldier", 10, 10) # Human Soldier"
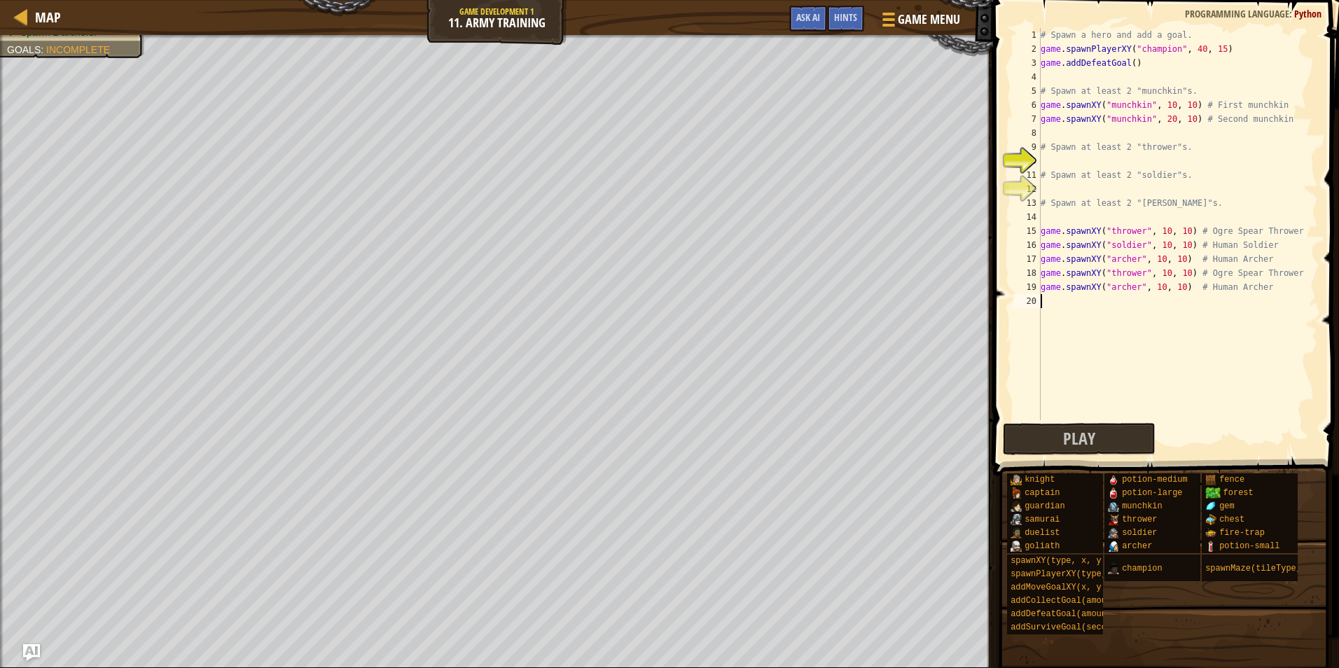
type textarea "game.spawnXY("soldier", 10, 10) # Human Soldier"
click at [1057, 412] on div "# Spawn a hero and add a goal. game . spawnPlayerXY ( "champion" , 40 , 15 ) ga…" at bounding box center [1178, 238] width 280 height 420
click at [1062, 433] on button "Play" at bounding box center [1079, 439] width 153 height 32
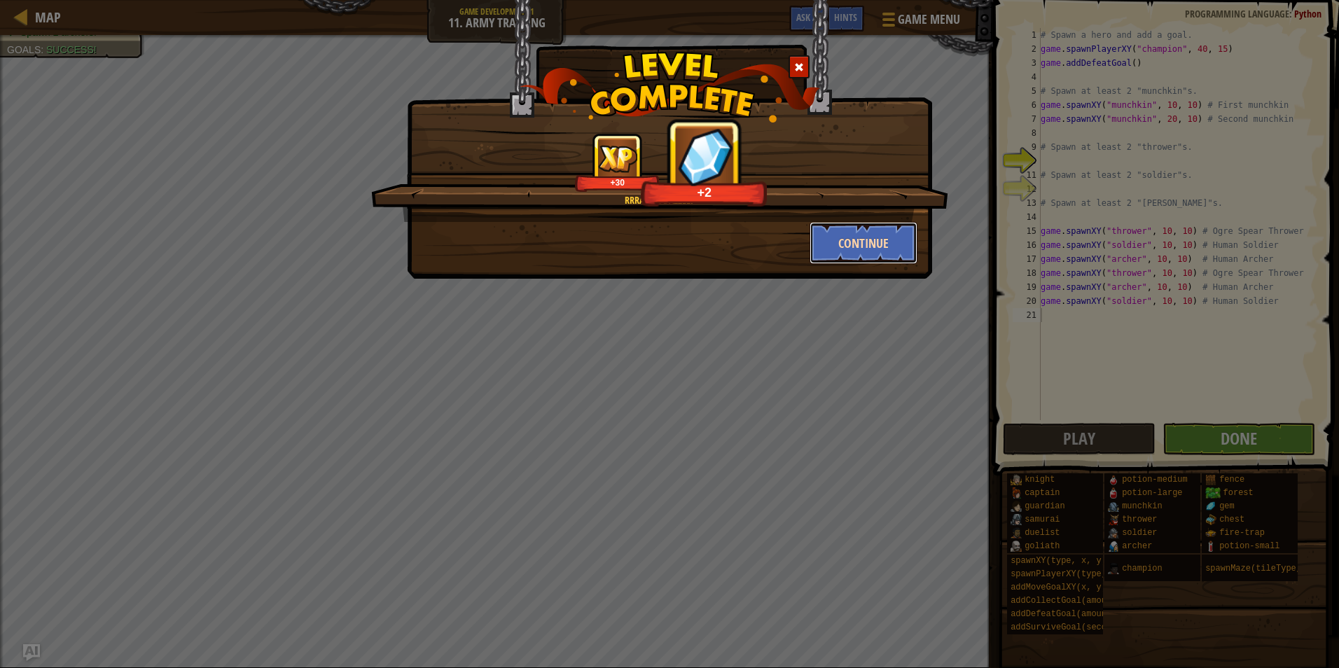
click at [884, 244] on button "Continue" at bounding box center [864, 243] width 109 height 42
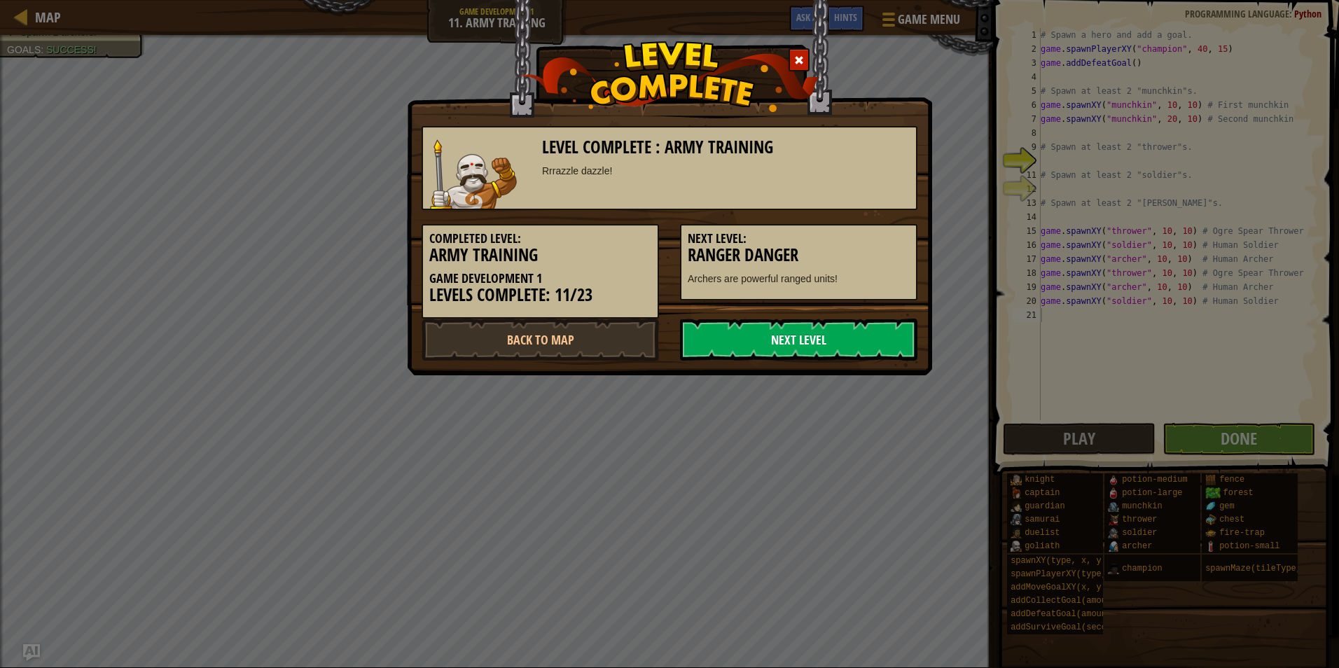
click at [896, 330] on link "Next Level" at bounding box center [798, 340] width 237 height 42
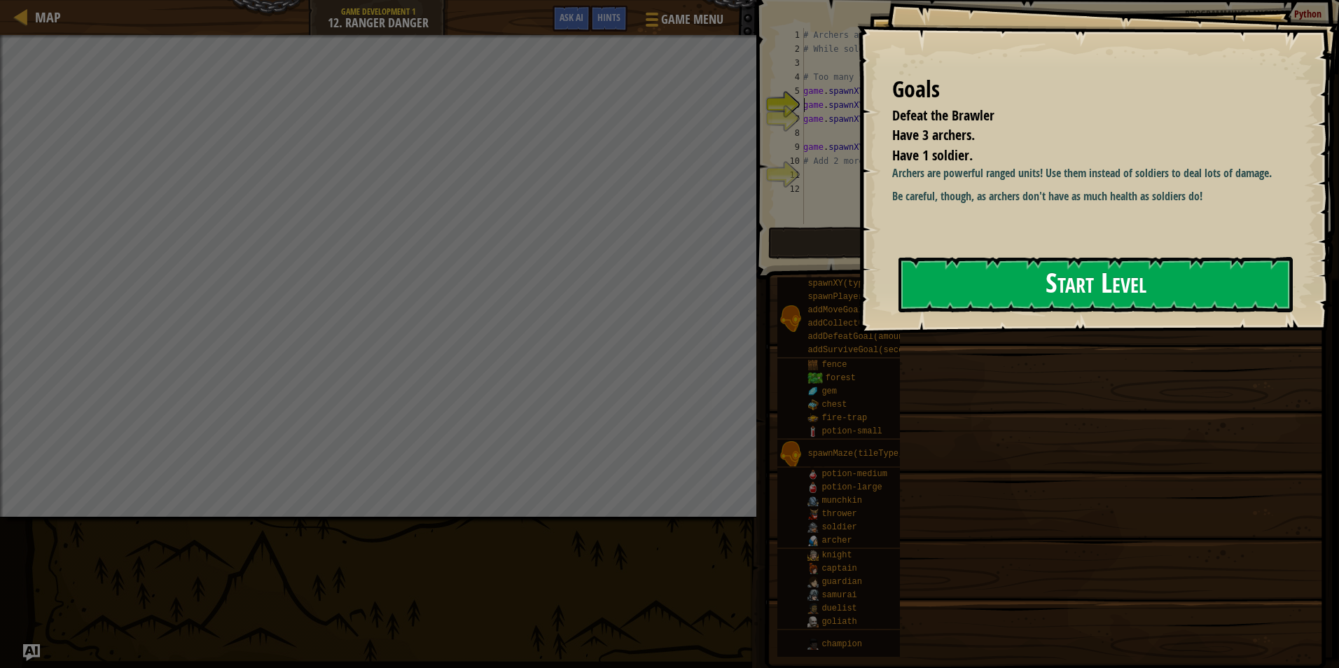
drag, startPoint x: 991, startPoint y: 275, endPoint x: 999, endPoint y: 271, distance: 8.8
click at [999, 271] on button "Start Level" at bounding box center [1095, 284] width 394 height 55
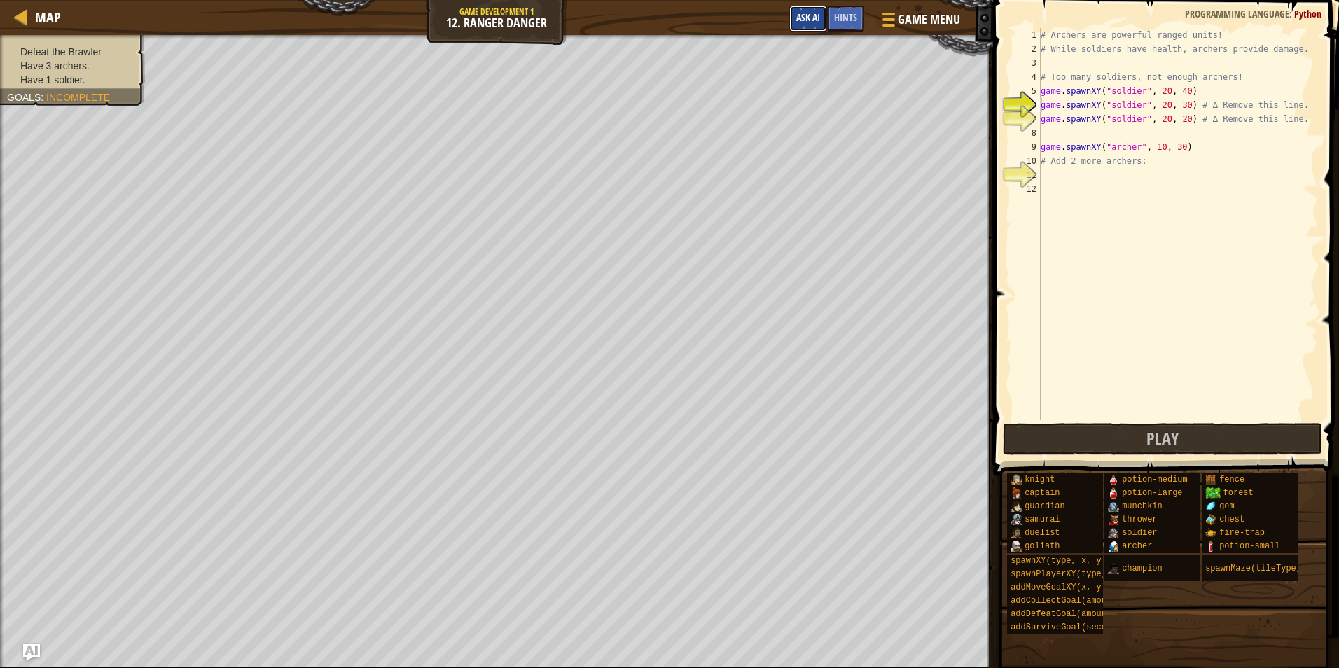
click at [795, 11] on button "Ask AI" at bounding box center [808, 19] width 38 height 26
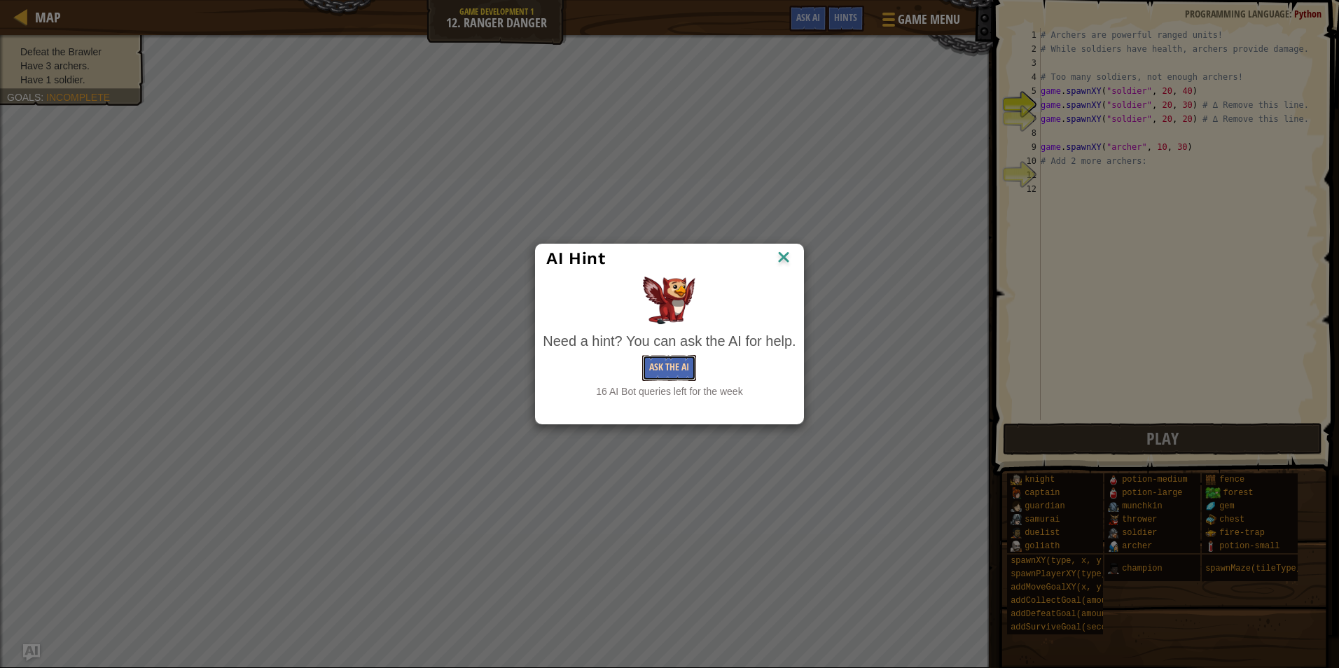
drag, startPoint x: 664, startPoint y: 378, endPoint x: 668, endPoint y: 371, distance: 8.2
click at [668, 371] on button "Ask the AI" at bounding box center [669, 368] width 54 height 26
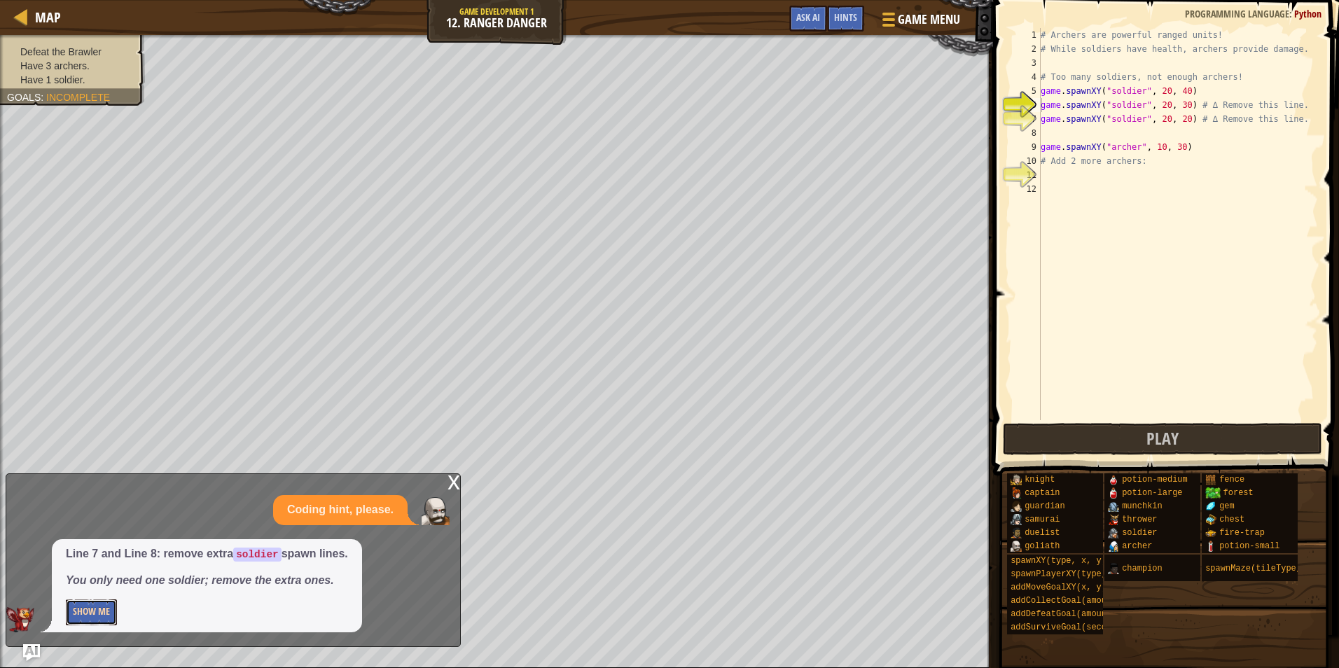
click at [99, 606] on button "Show Me" at bounding box center [91, 612] width 51 height 26
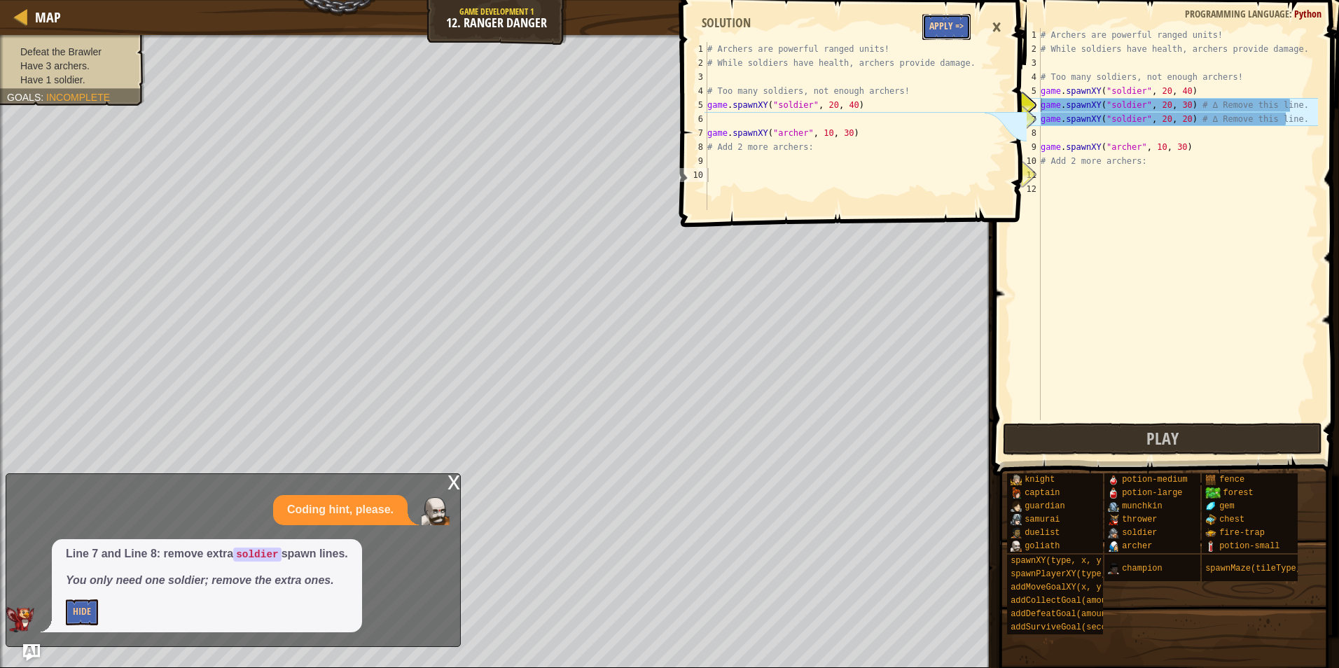
click at [967, 27] on button "Apply =>" at bounding box center [946, 27] width 48 height 26
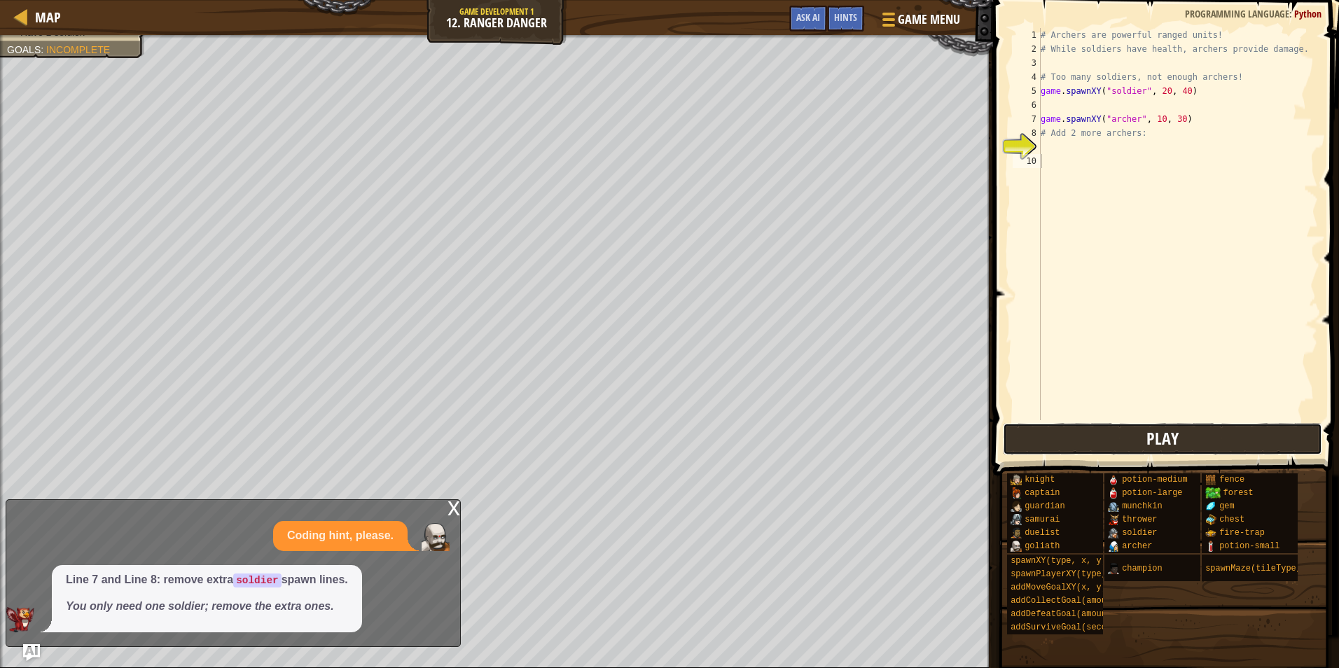
click at [1064, 426] on button "Play" at bounding box center [1162, 439] width 319 height 32
click at [802, 25] on button "Ask AI" at bounding box center [808, 19] width 38 height 26
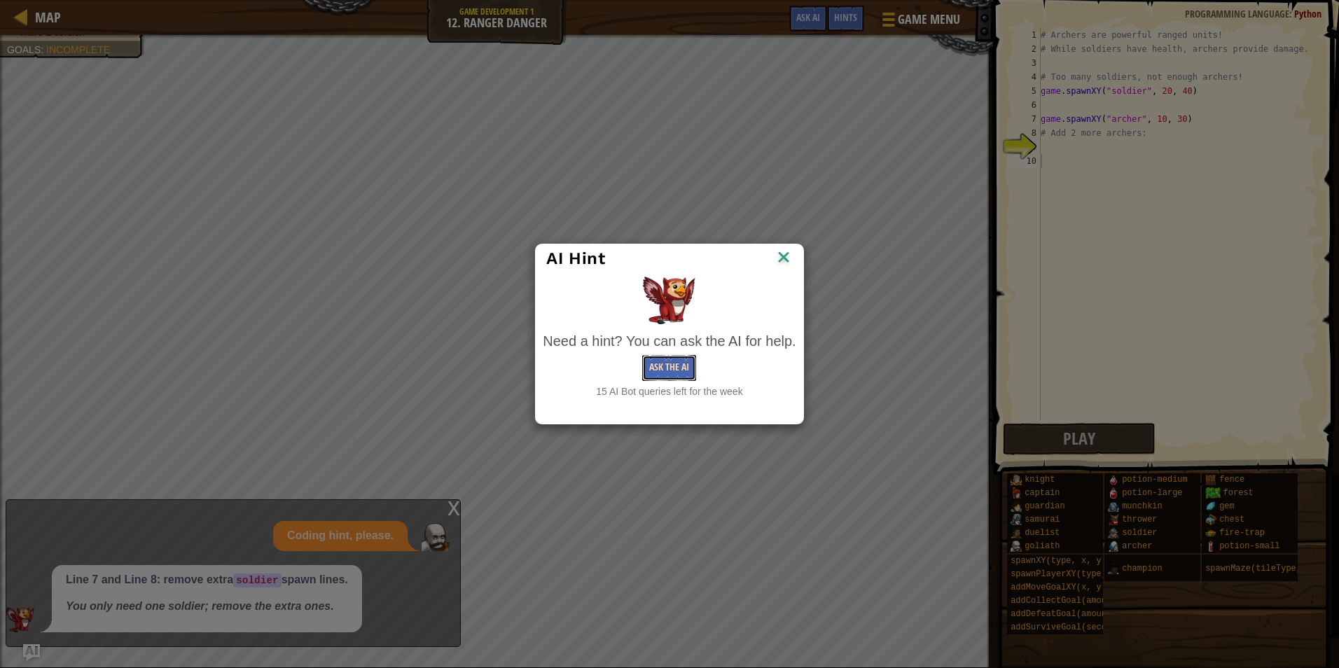
click at [657, 380] on button "Ask the AI" at bounding box center [669, 368] width 54 height 26
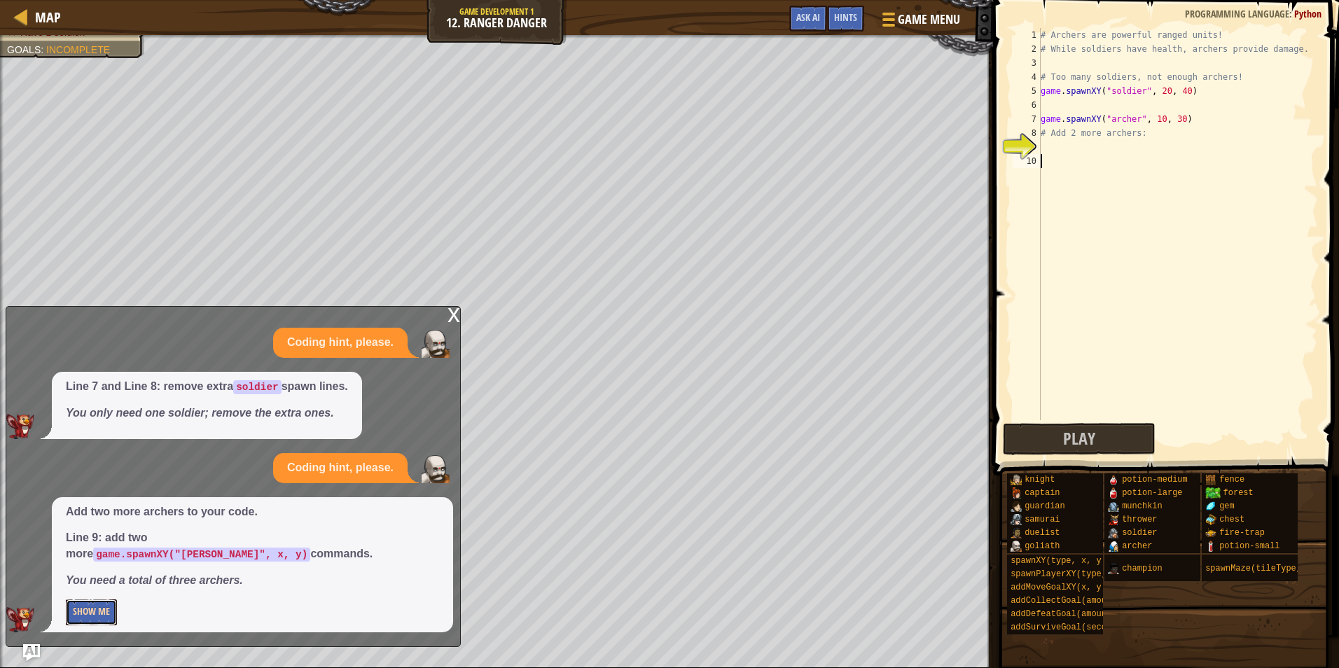
click at [103, 613] on button "Show Me" at bounding box center [91, 612] width 51 height 26
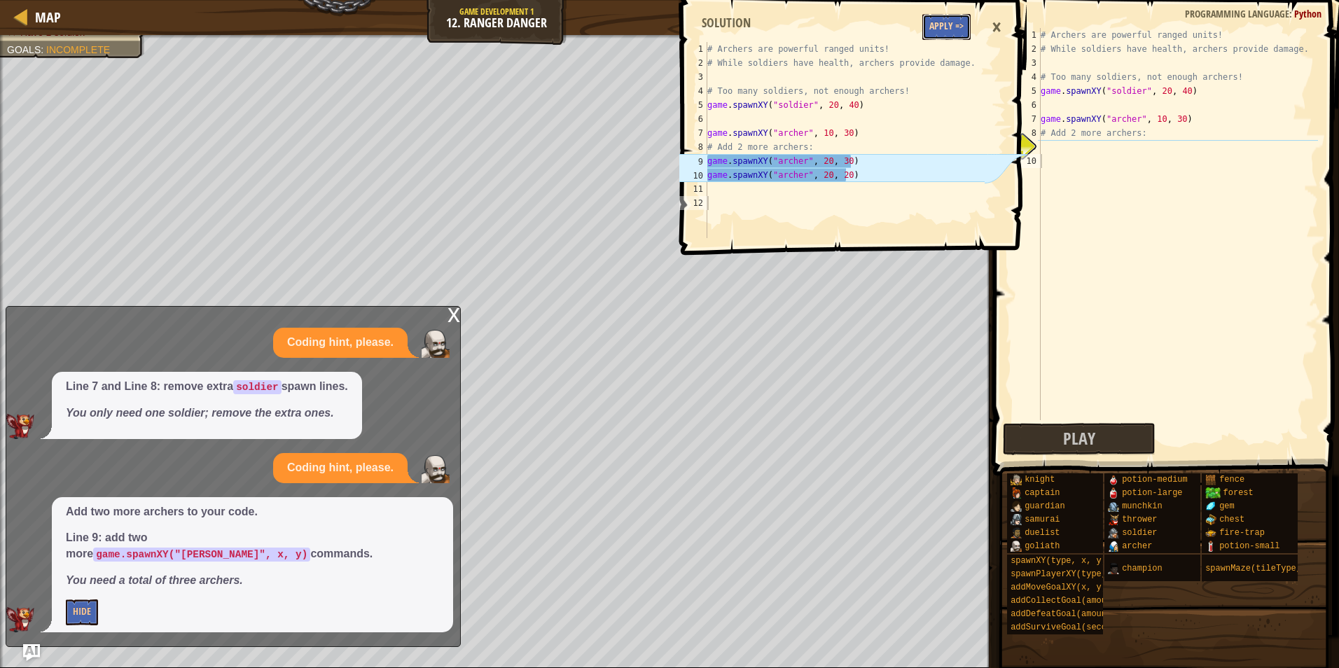
click at [936, 34] on button "Apply =>" at bounding box center [946, 27] width 48 height 26
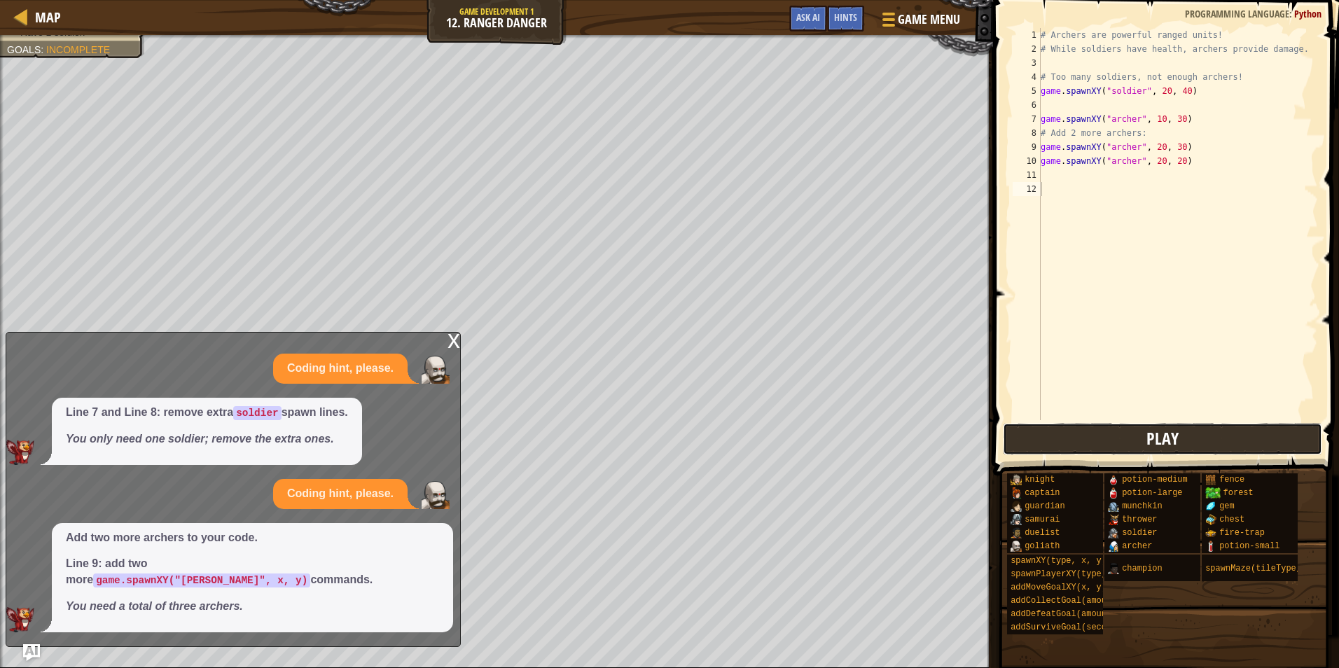
click at [1095, 445] on button "Play" at bounding box center [1162, 439] width 319 height 32
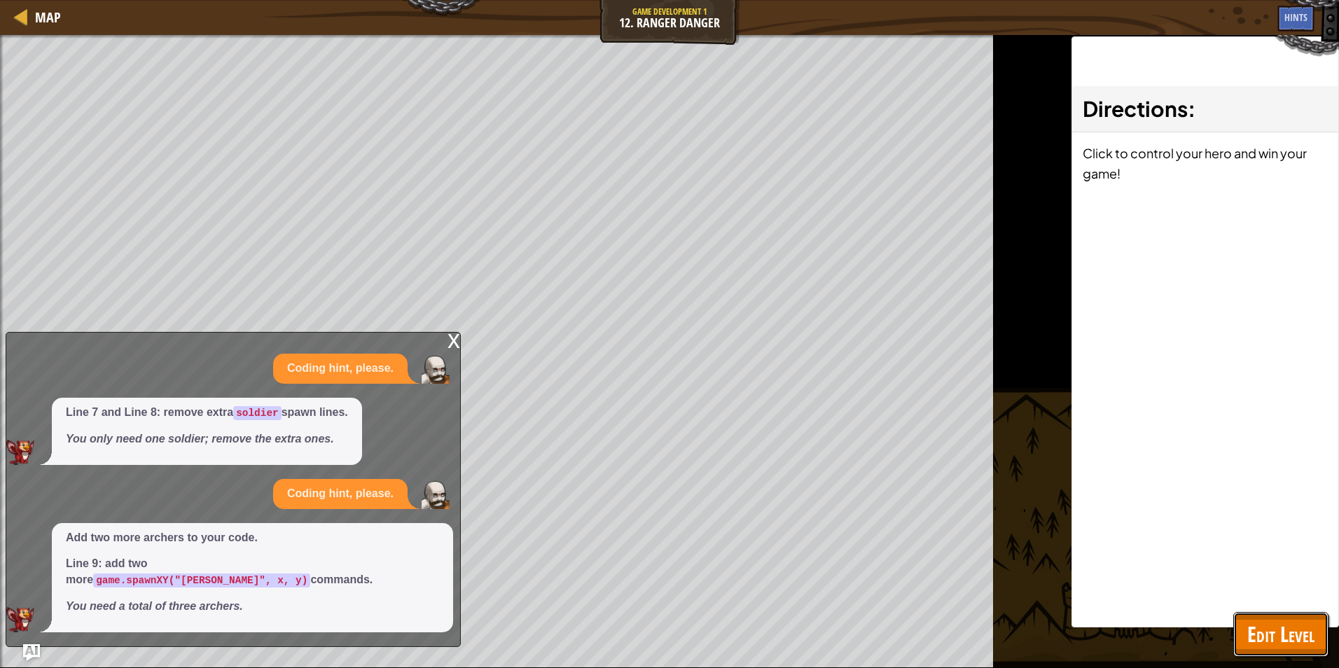
drag, startPoint x: 1291, startPoint y: 641, endPoint x: 1291, endPoint y: 626, distance: 14.7
click at [1291, 639] on span "Edit Level" at bounding box center [1280, 634] width 67 height 29
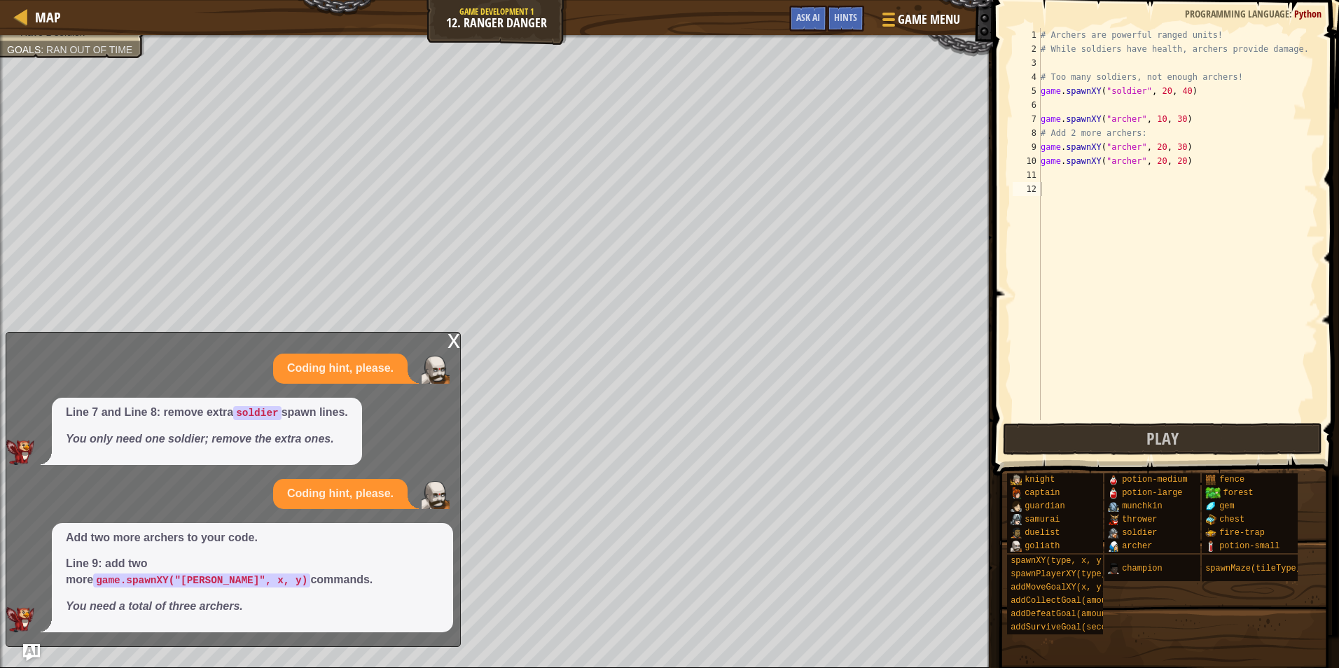
type textarea "game.spawnXY("soldier", 20, 40)"
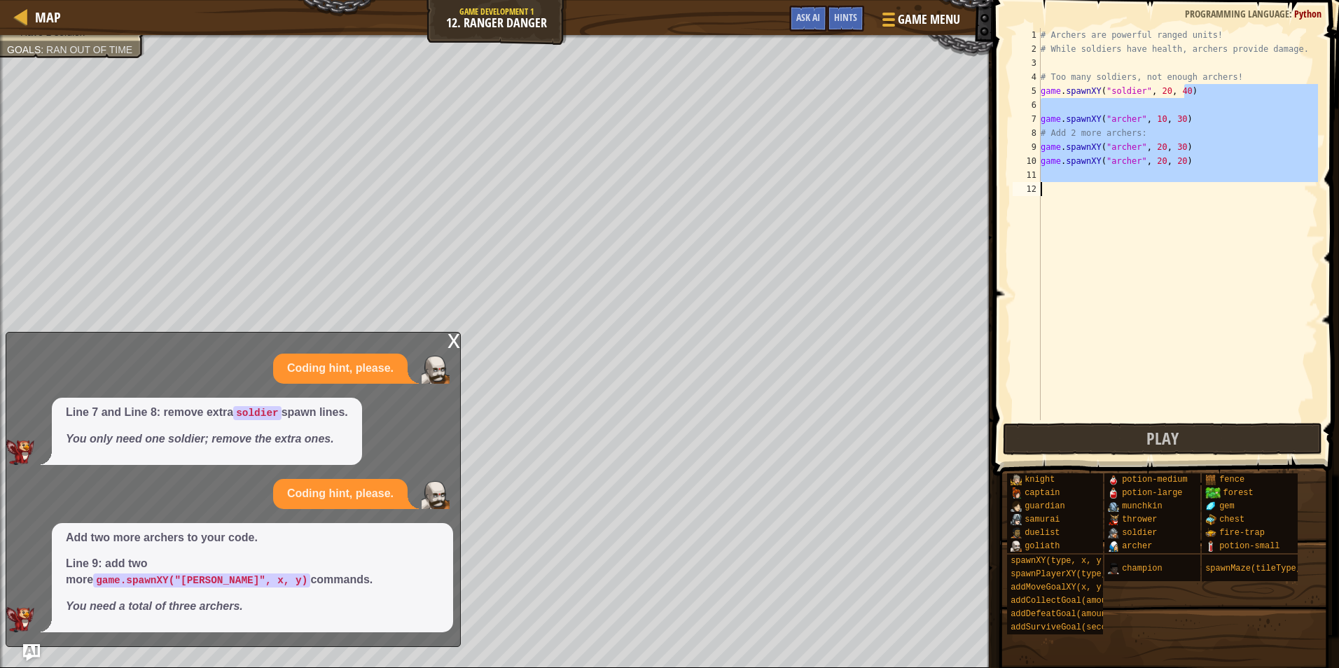
drag, startPoint x: 1209, startPoint y: 96, endPoint x: 1049, endPoint y: 190, distance: 186.2
click at [1049, 190] on div "# Archers are powerful ranged units! # While soldiers have health, archers prov…" at bounding box center [1178, 238] width 280 height 420
click at [1058, 188] on div "# Archers are powerful ranged units! # While soldiers have health, archers prov…" at bounding box center [1178, 224] width 280 height 392
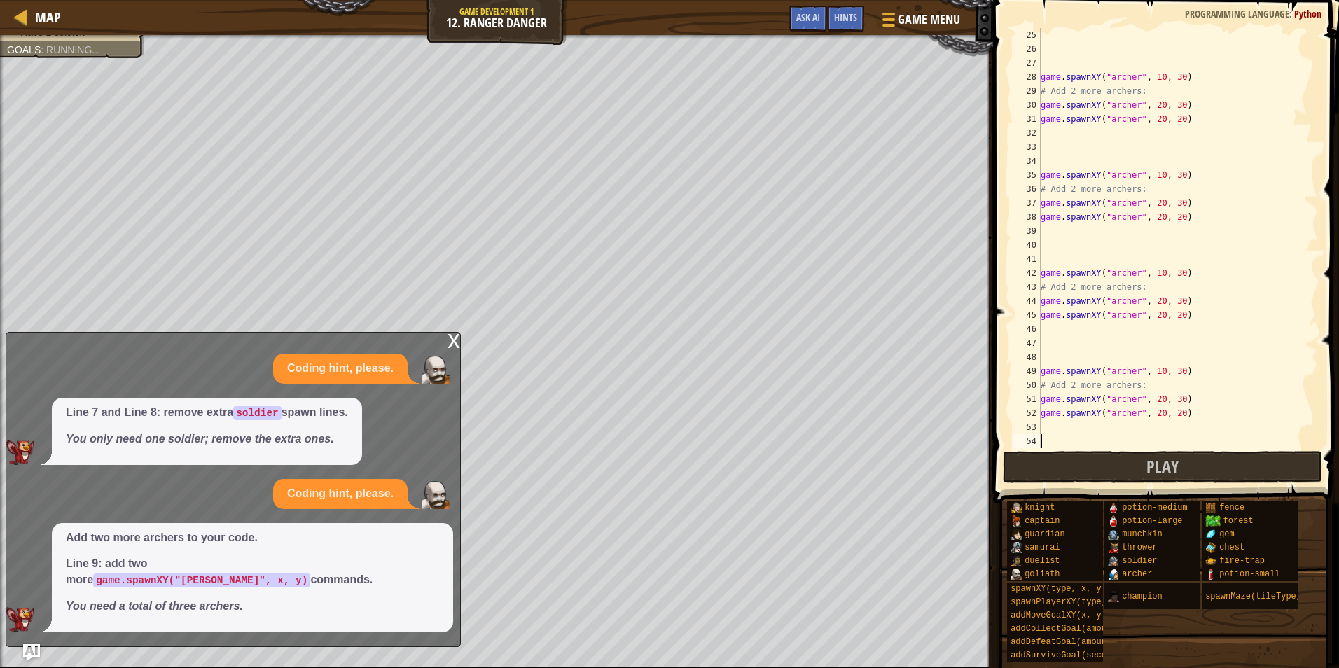
scroll to position [532, 0]
click at [1078, 465] on button "Play" at bounding box center [1162, 467] width 319 height 32
click at [1029, 457] on button "Play" at bounding box center [1079, 467] width 153 height 32
click at [456, 347] on div "x" at bounding box center [453, 340] width 13 height 14
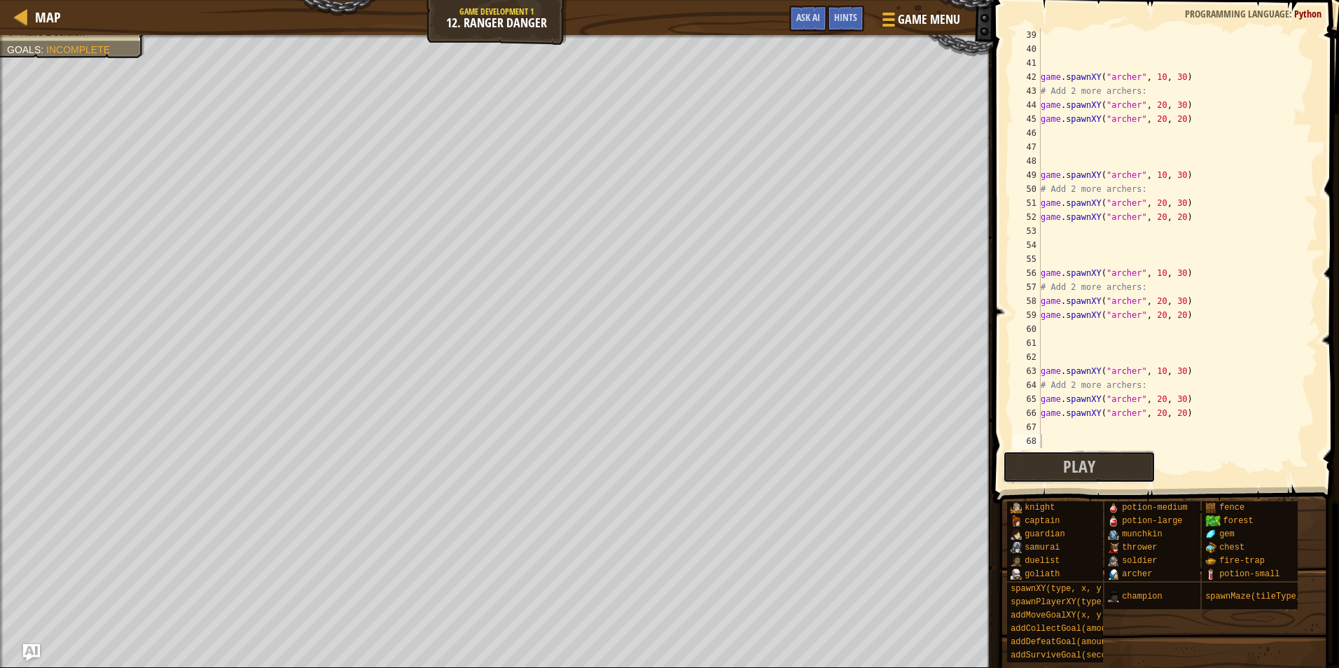
click at [1050, 454] on button "Play" at bounding box center [1079, 467] width 153 height 32
click at [1106, 458] on button "Play" at bounding box center [1079, 467] width 153 height 32
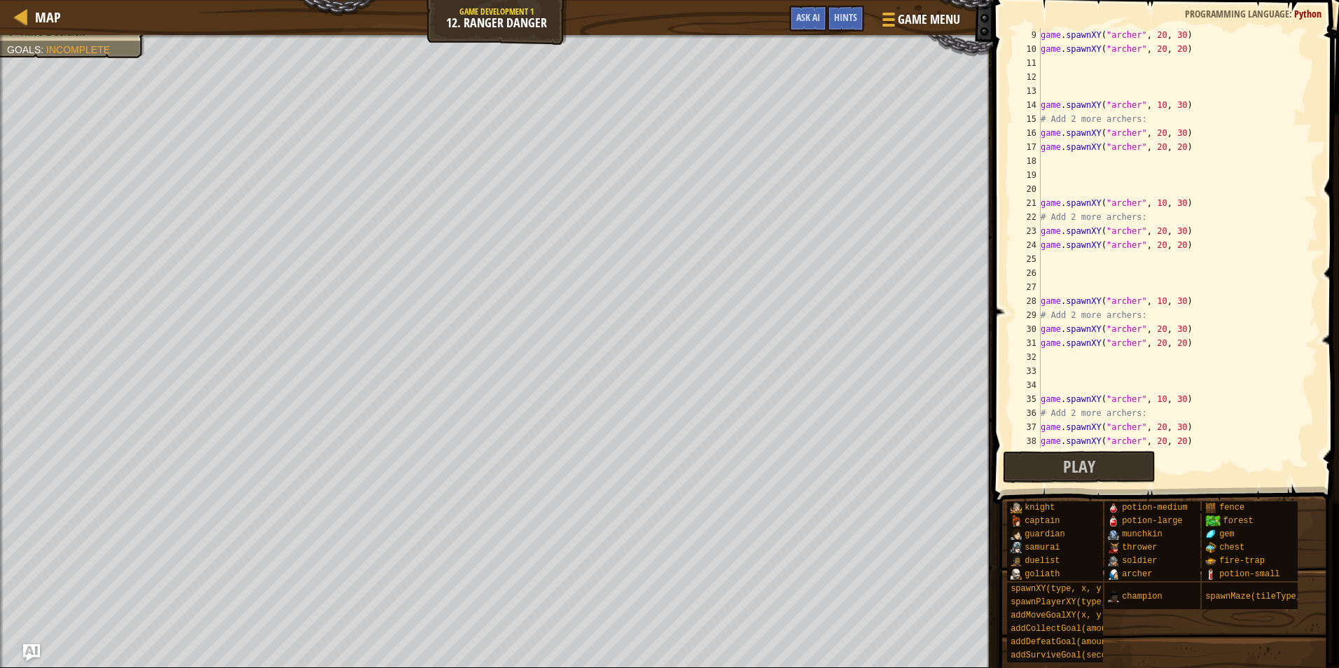
scroll to position [0, 0]
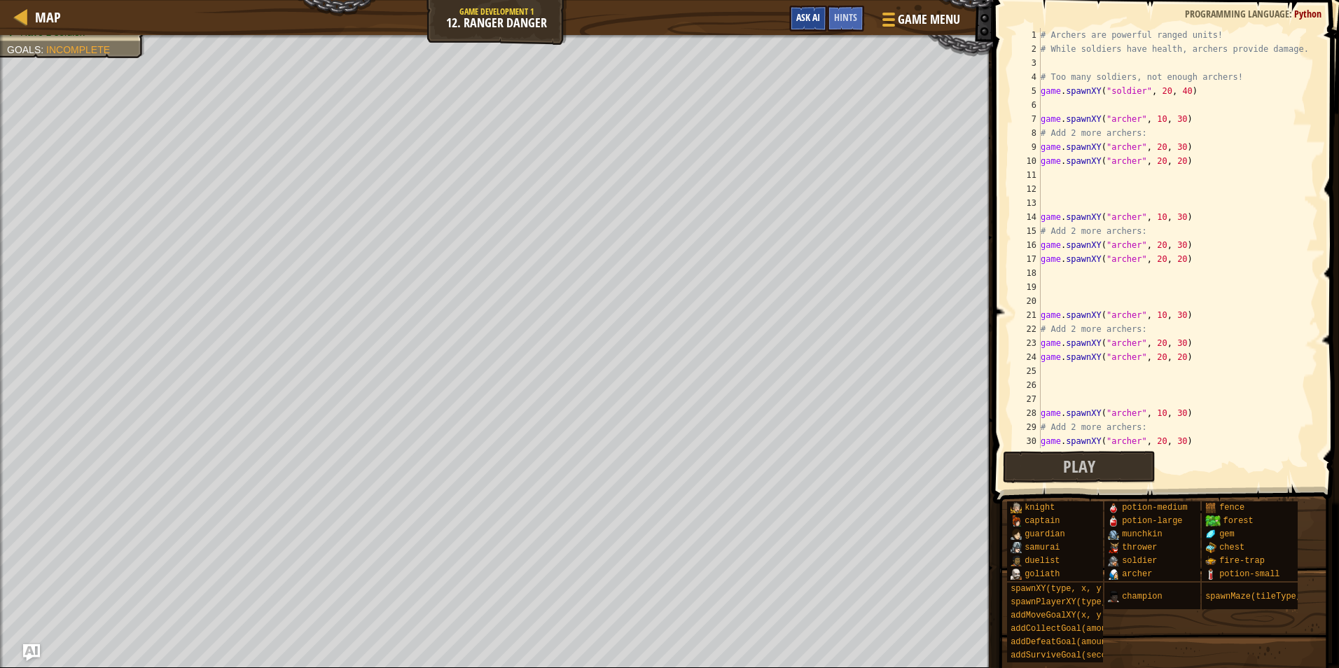
drag, startPoint x: 787, startPoint y: 12, endPoint x: 815, endPoint y: 17, distance: 28.4
click at [798, 13] on div "Game Menu Done Hints Ask AI" at bounding box center [875, 22] width 186 height 33
click at [818, 18] on span "Ask AI" at bounding box center [808, 17] width 24 height 13
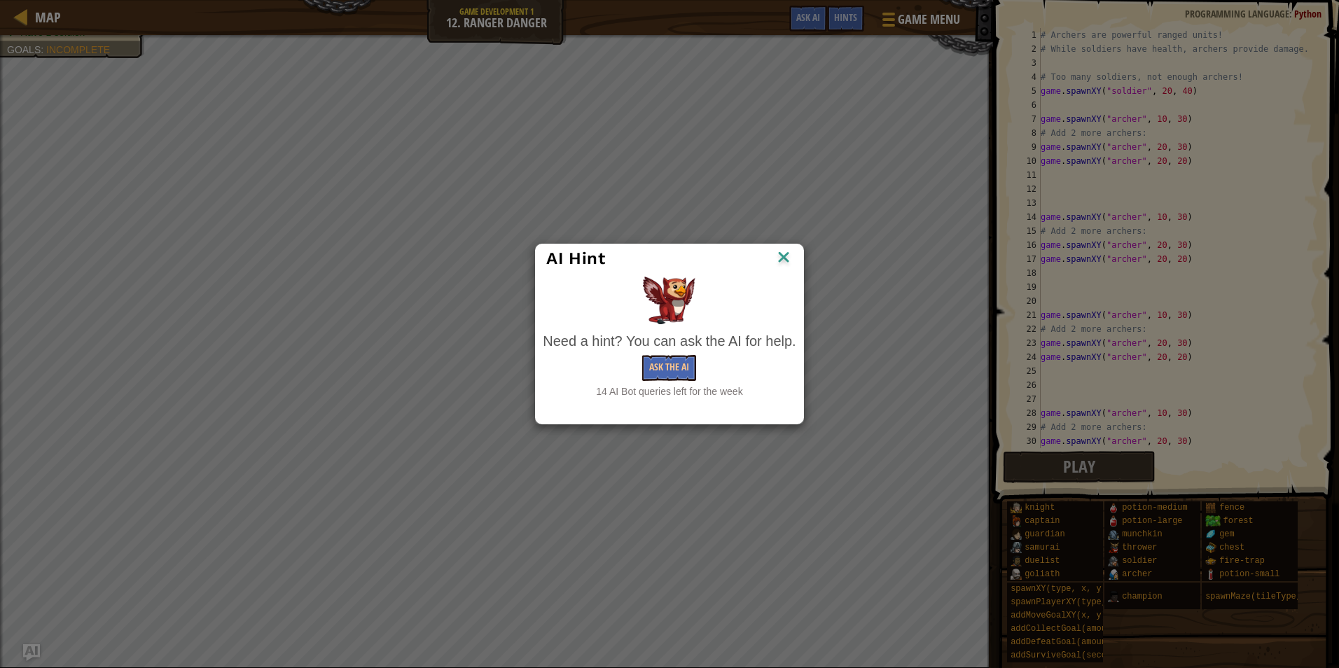
click at [668, 352] on div "Need a hint? You can ask the AI for help. Ask the AI 14 AI Bot queries left for…" at bounding box center [669, 364] width 253 height 67
click at [674, 360] on button "Ask the AI" at bounding box center [669, 368] width 54 height 26
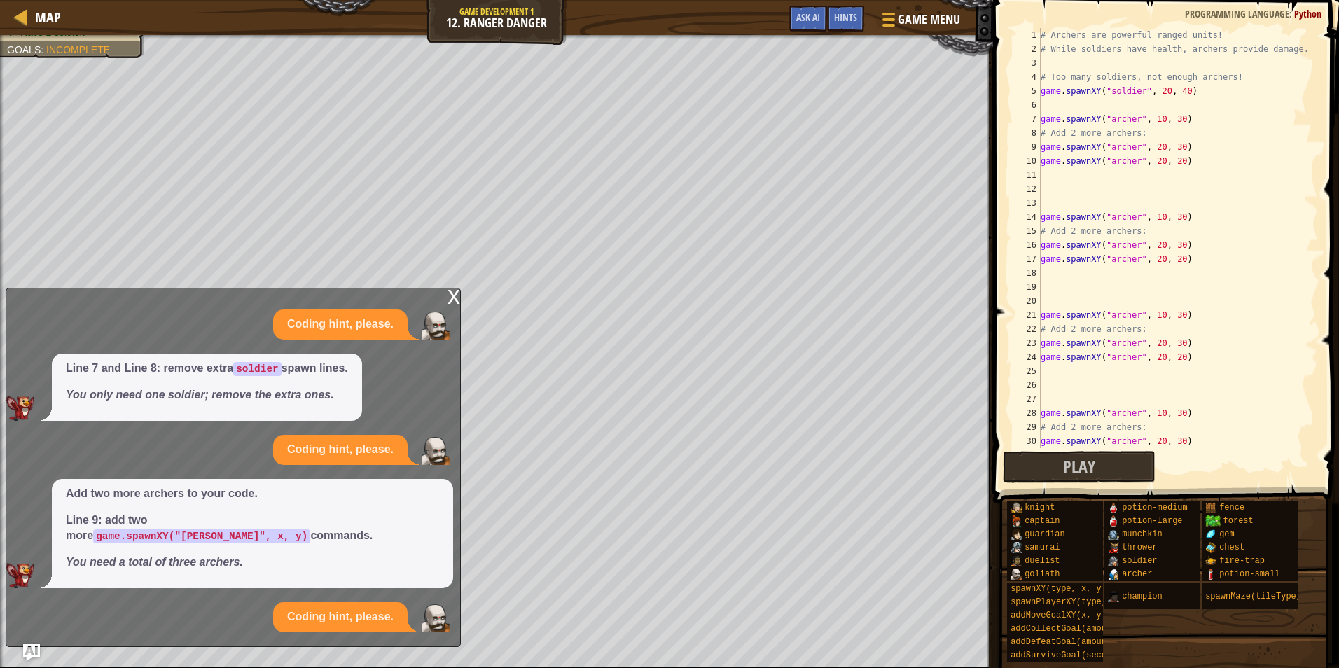
scroll to position [56, 0]
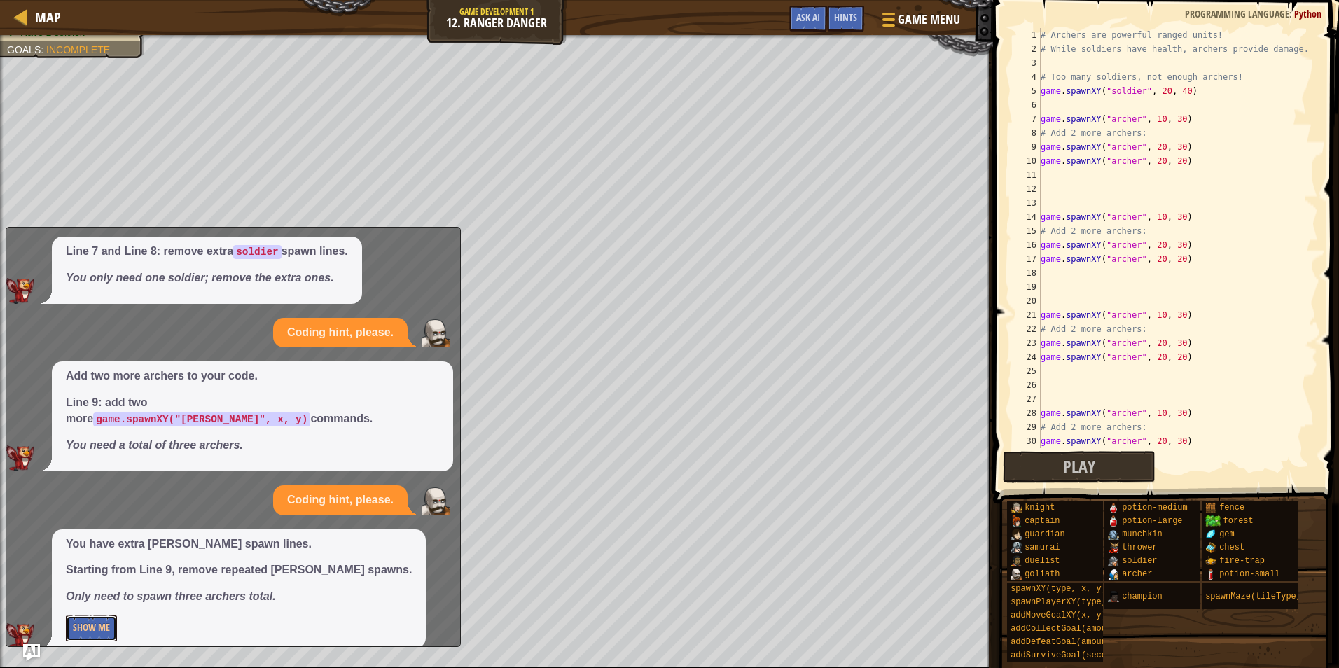
click at [99, 616] on button "Show Me" at bounding box center [91, 629] width 51 height 26
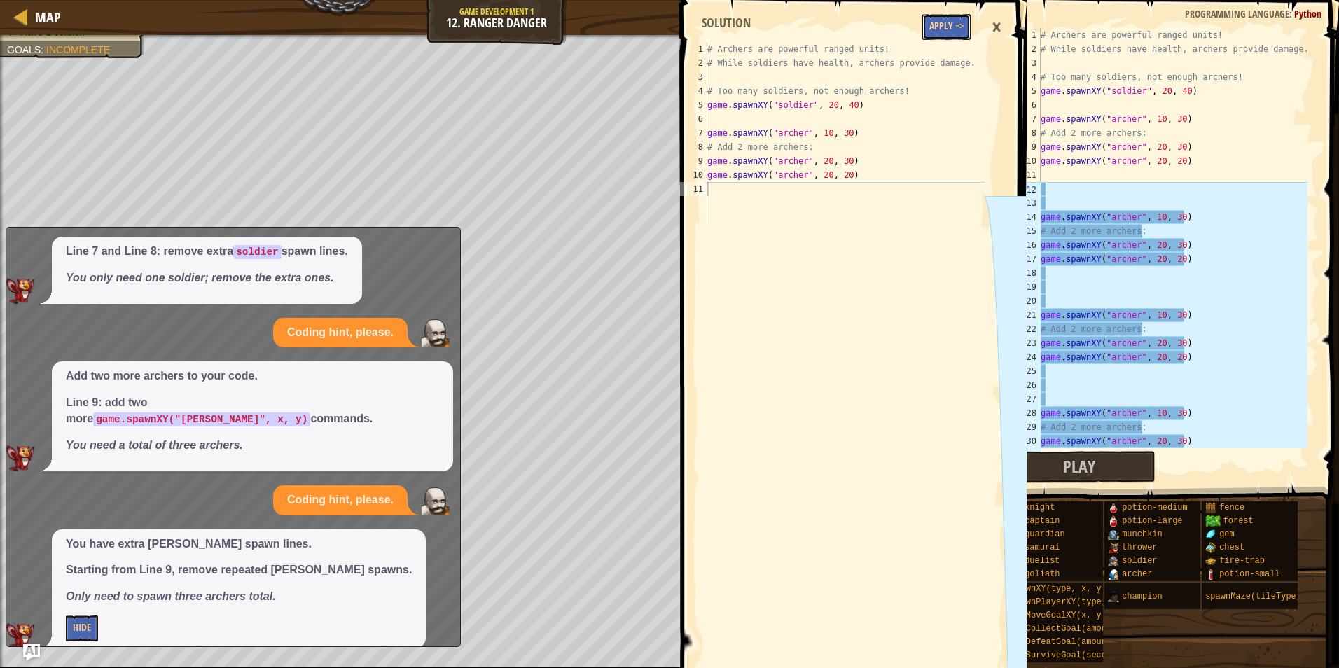
click at [928, 22] on button "Apply =>" at bounding box center [946, 27] width 48 height 26
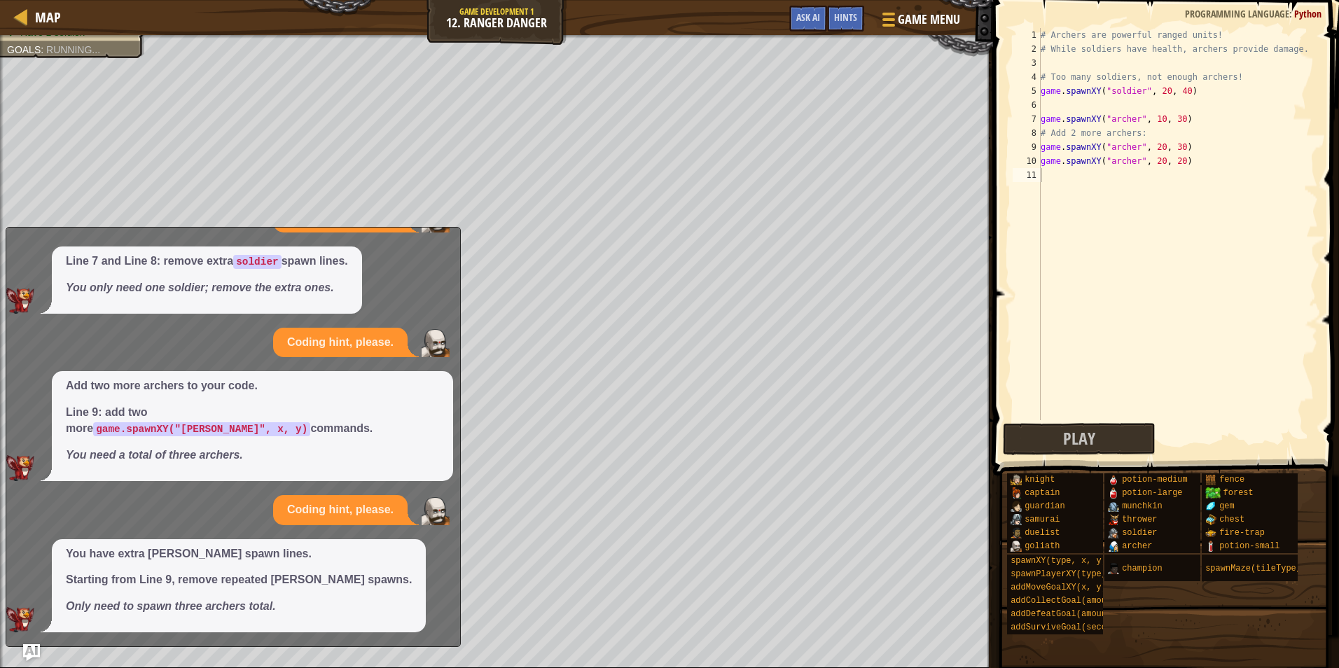
scroll to position [30, 0]
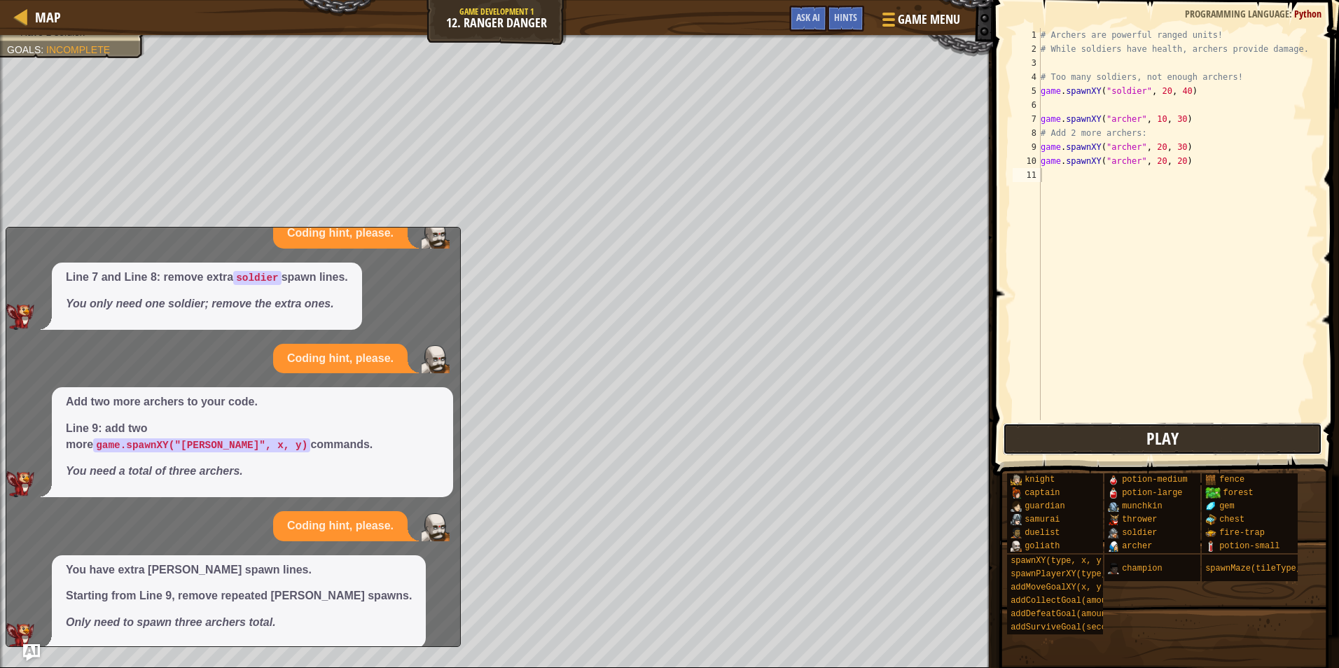
click at [1182, 436] on button "Play" at bounding box center [1162, 439] width 319 height 32
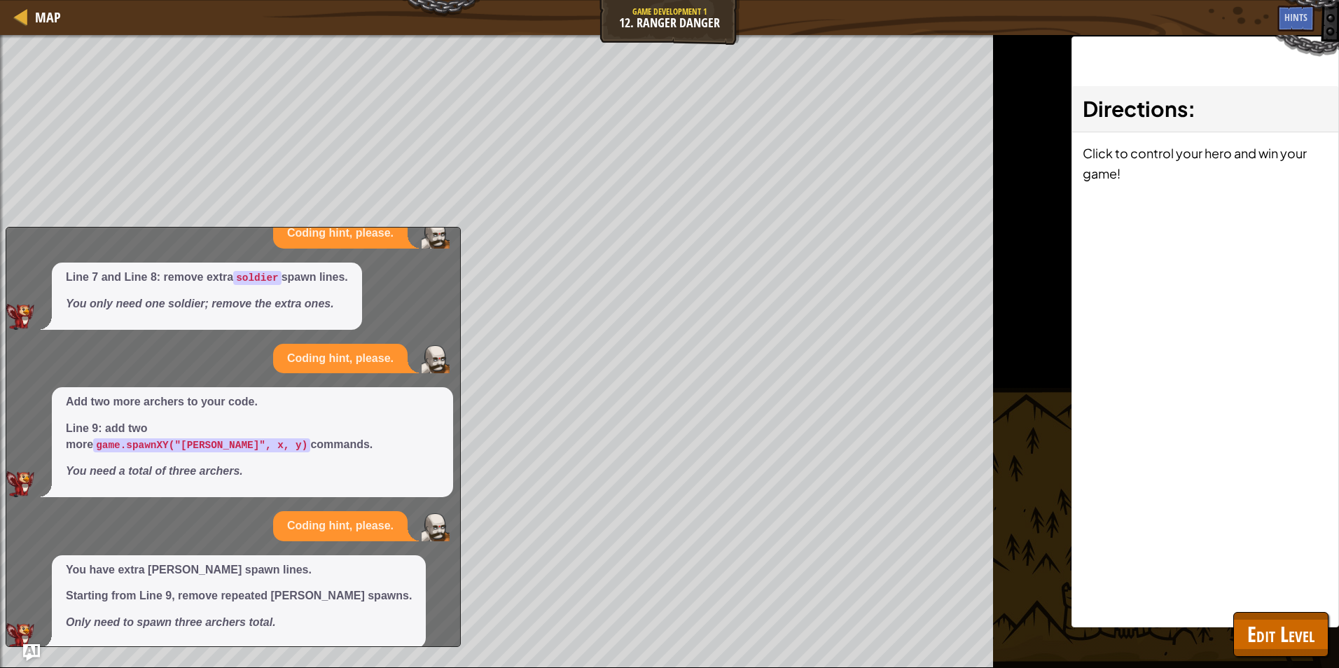
click at [456, 227] on div "x Coding hint, please. Line 7 and Line 8: remove extra soldier spawn lines. You…" at bounding box center [233, 437] width 455 height 420
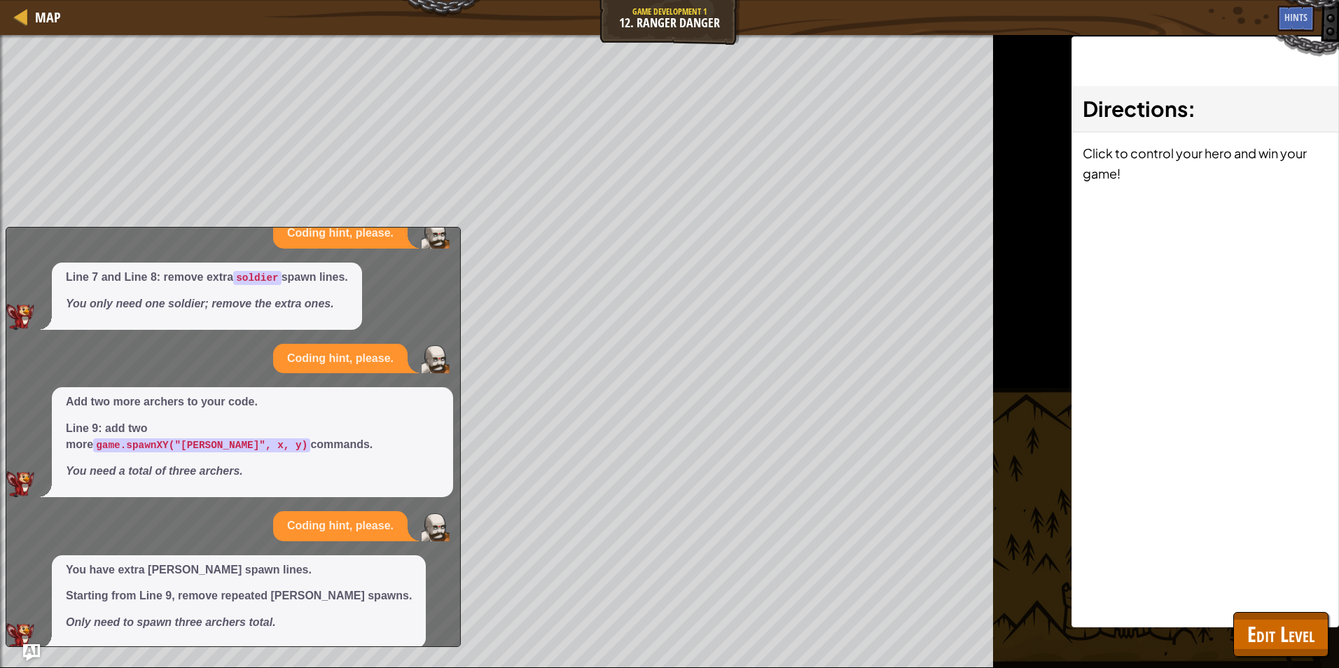
click at [456, 227] on div "x Coding hint, please. Line 7 and Line 8: remove extra soldier spawn lines. You…" at bounding box center [233, 437] width 455 height 420
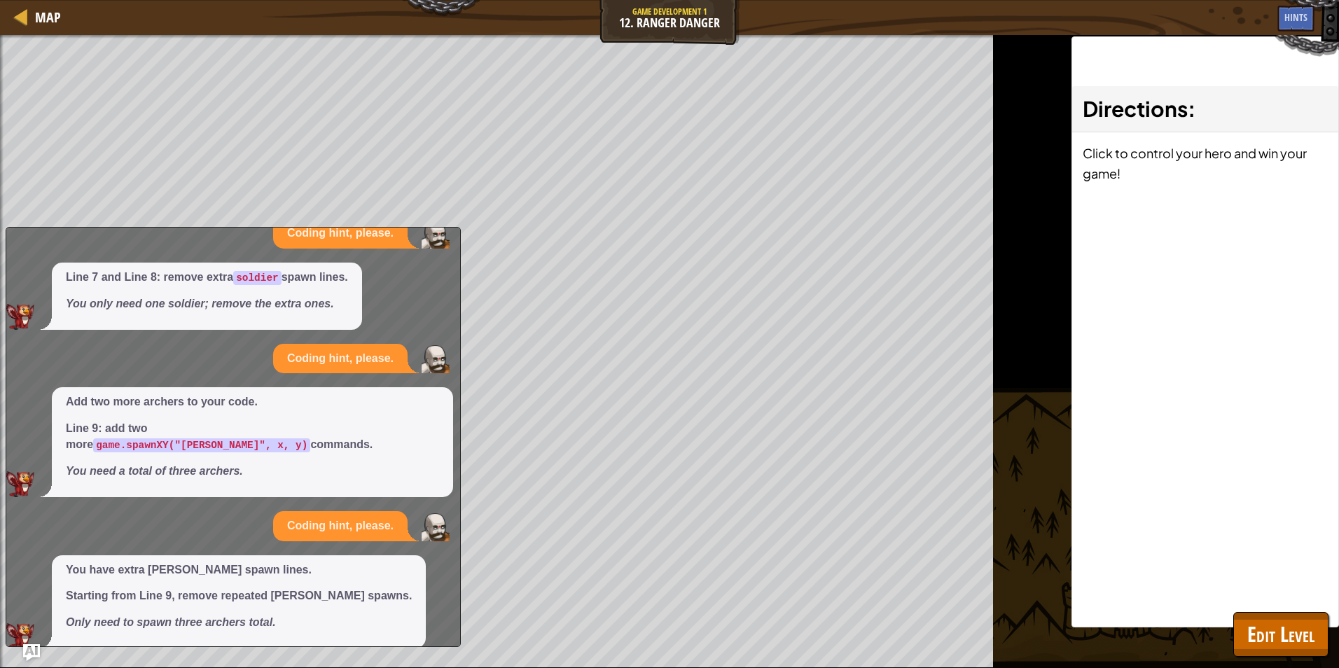
click at [456, 227] on div "x Coding hint, please. Line 7 and Line 8: remove extra soldier spawn lines. You…" at bounding box center [233, 437] width 455 height 420
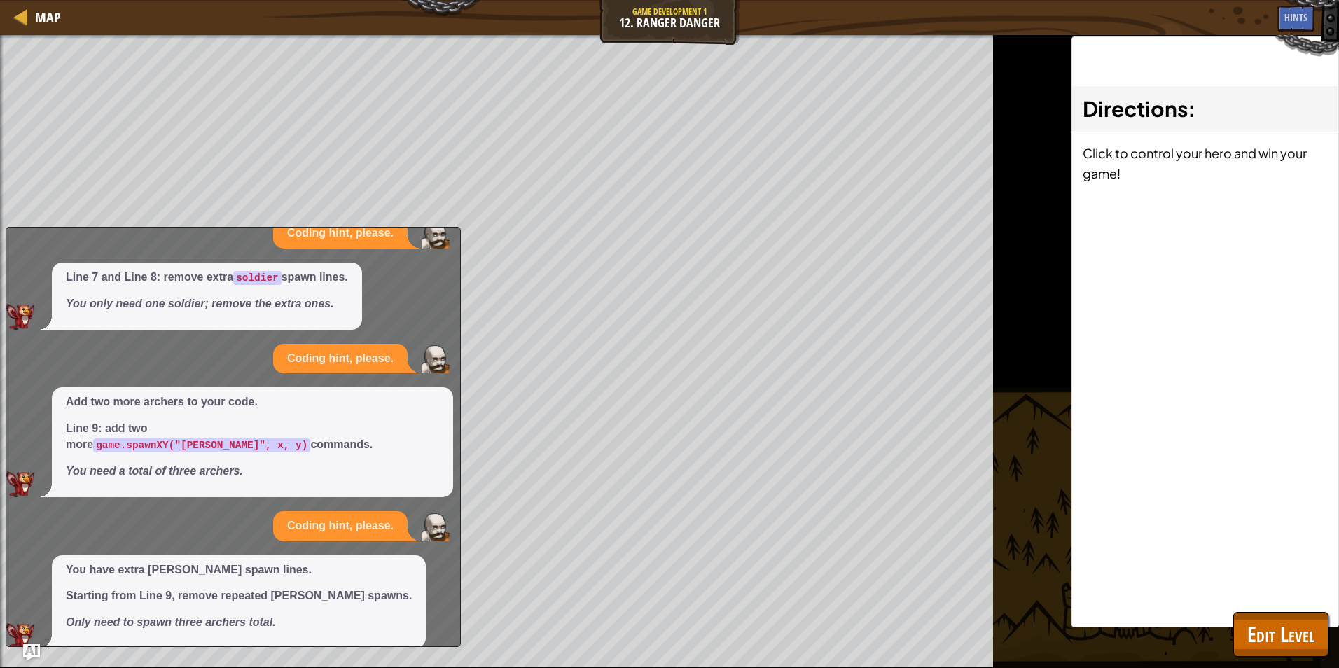
click at [456, 227] on div "x Coding hint, please. Line 7 and Line 8: remove extra soldier spawn lines. You…" at bounding box center [233, 437] width 455 height 420
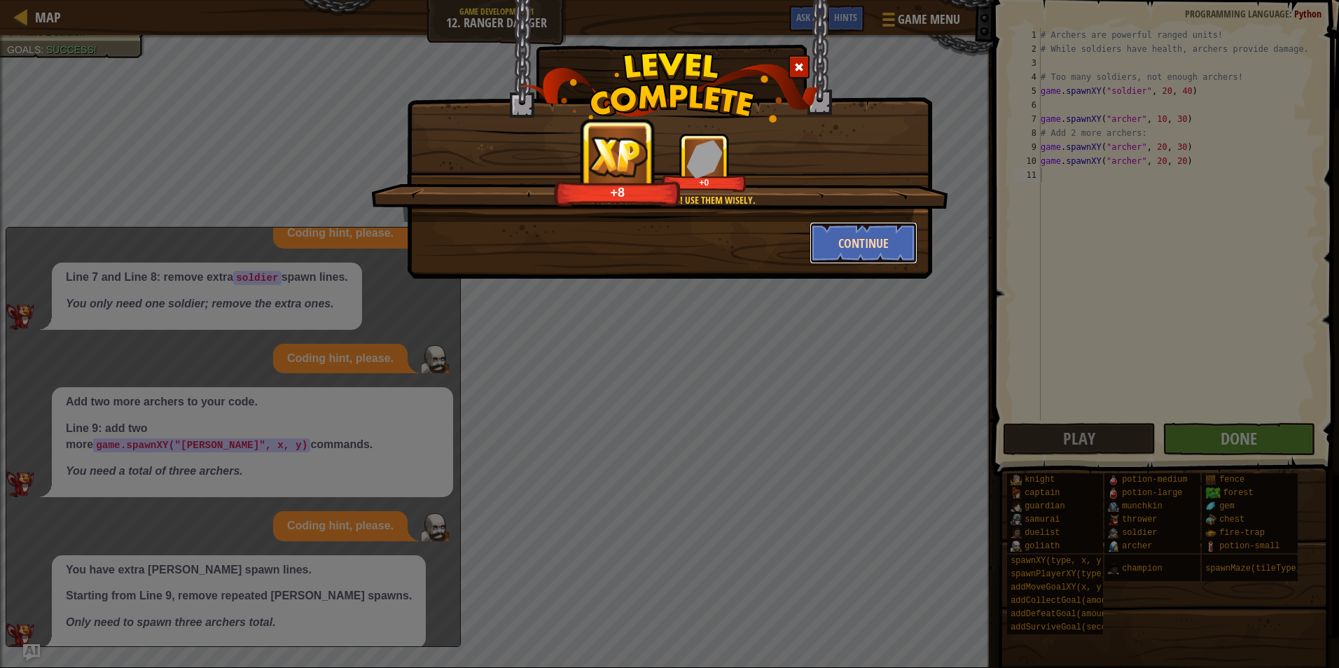
click at [848, 235] on button "Continue" at bounding box center [864, 243] width 109 height 42
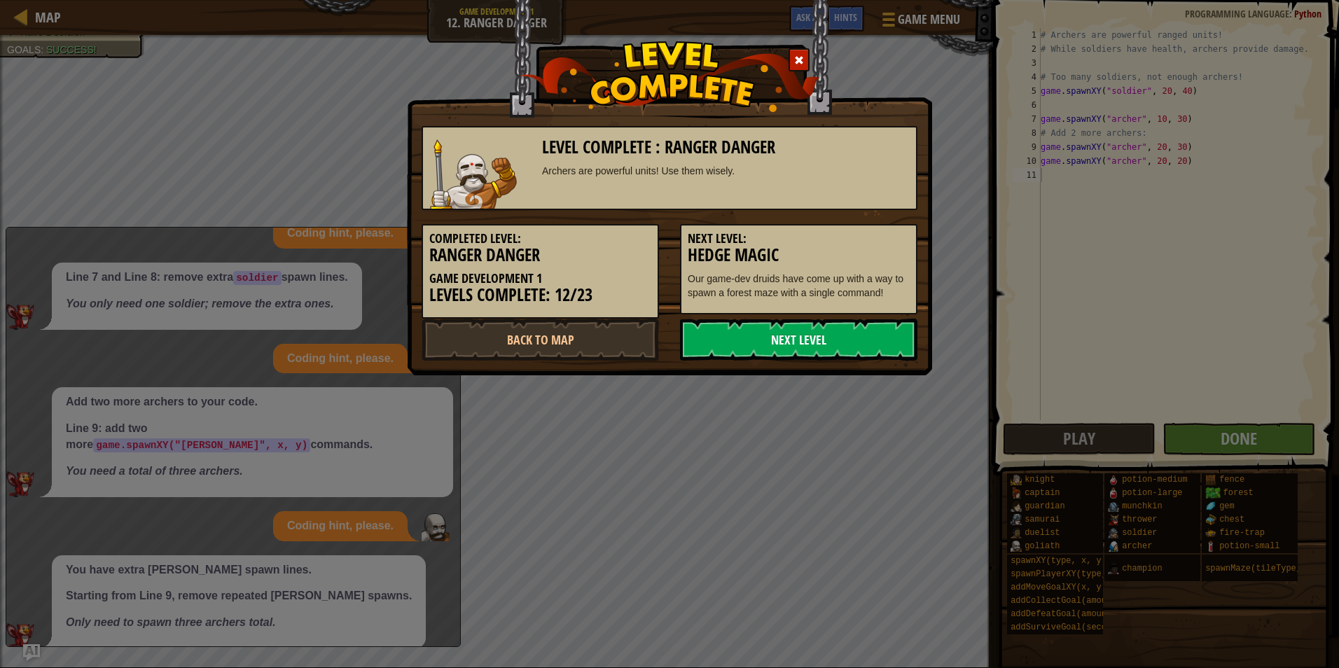
click at [798, 338] on link "Next Level" at bounding box center [798, 340] width 237 height 42
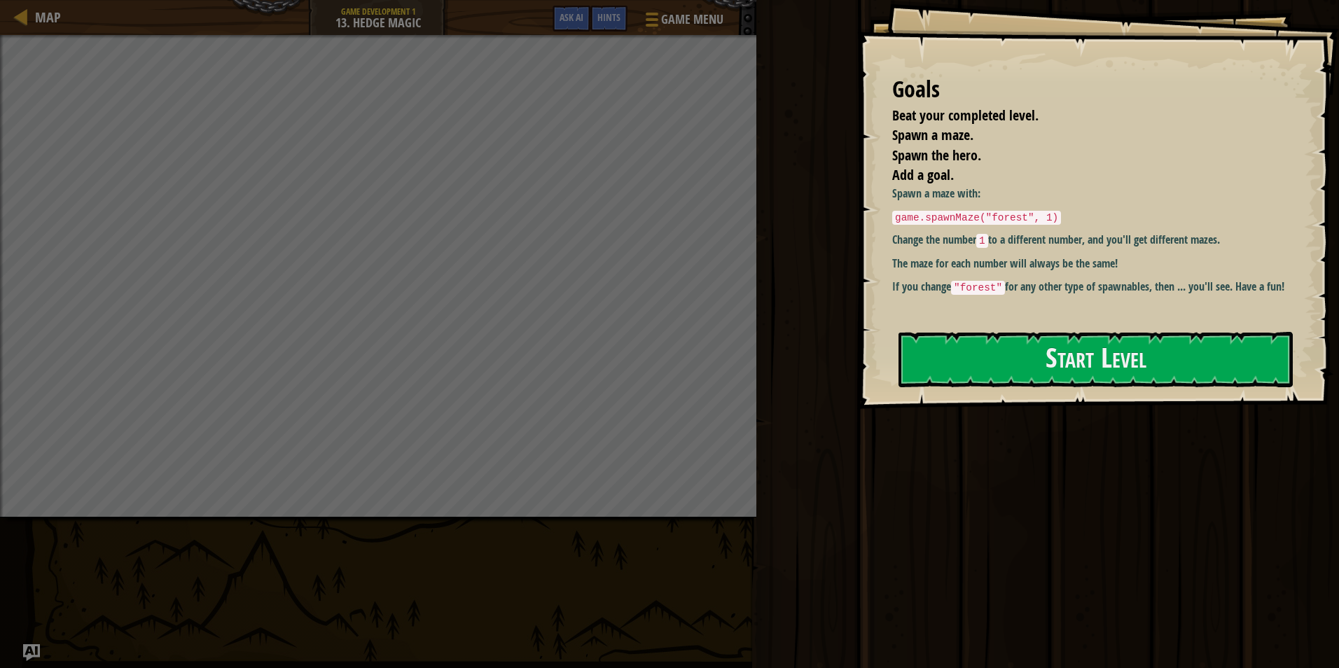
drag, startPoint x: 1043, startPoint y: 212, endPoint x: 993, endPoint y: 214, distance: 49.8
click at [993, 214] on code "game.spawnMaze("forest", 1)" at bounding box center [976, 218] width 169 height 14
click at [1040, 218] on code "game.spawnMaze("forest", 1)" at bounding box center [976, 218] width 169 height 14
click at [1030, 221] on code "game.spawnMaze("forest", 1)" at bounding box center [976, 218] width 169 height 14
click at [1008, 219] on code "game.spawnMaze("forest", 1)" at bounding box center [976, 218] width 169 height 14
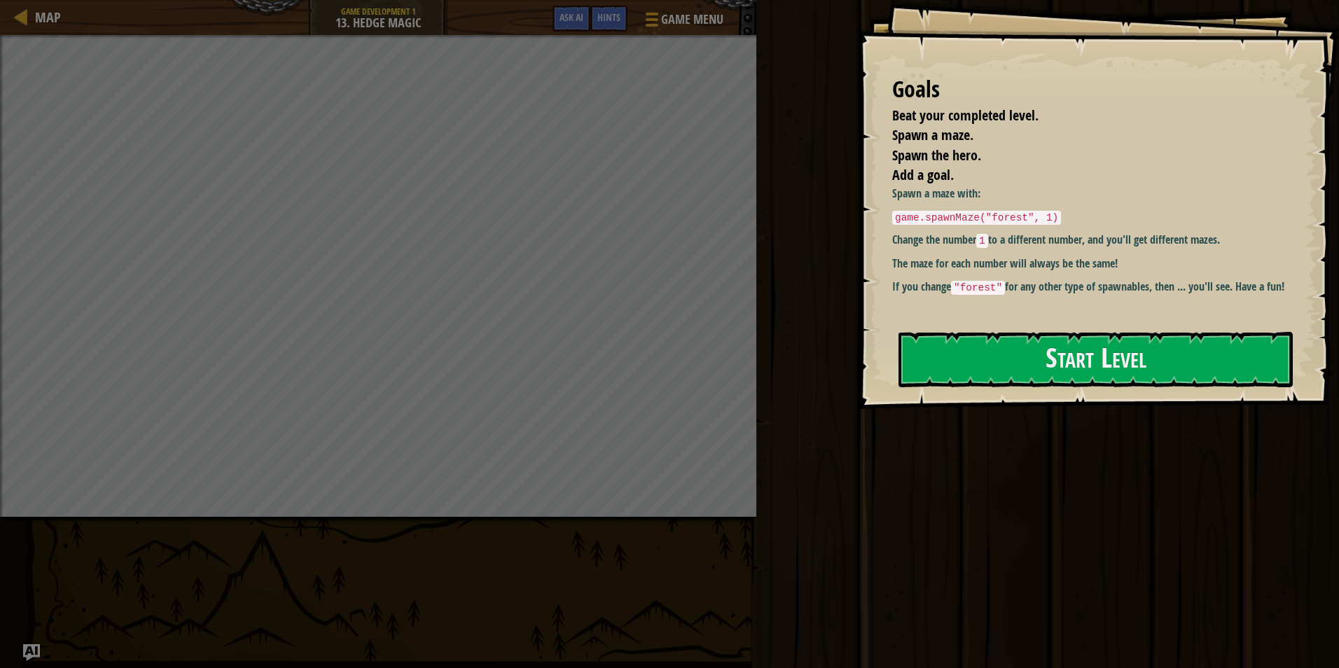
drag, startPoint x: 985, startPoint y: 215, endPoint x: 1176, endPoint y: 182, distance: 194.0
drag, startPoint x: 1176, startPoint y: 182, endPoint x: 976, endPoint y: 356, distance: 265.1
click at [949, 375] on button "Start Level" at bounding box center [1095, 359] width 394 height 55
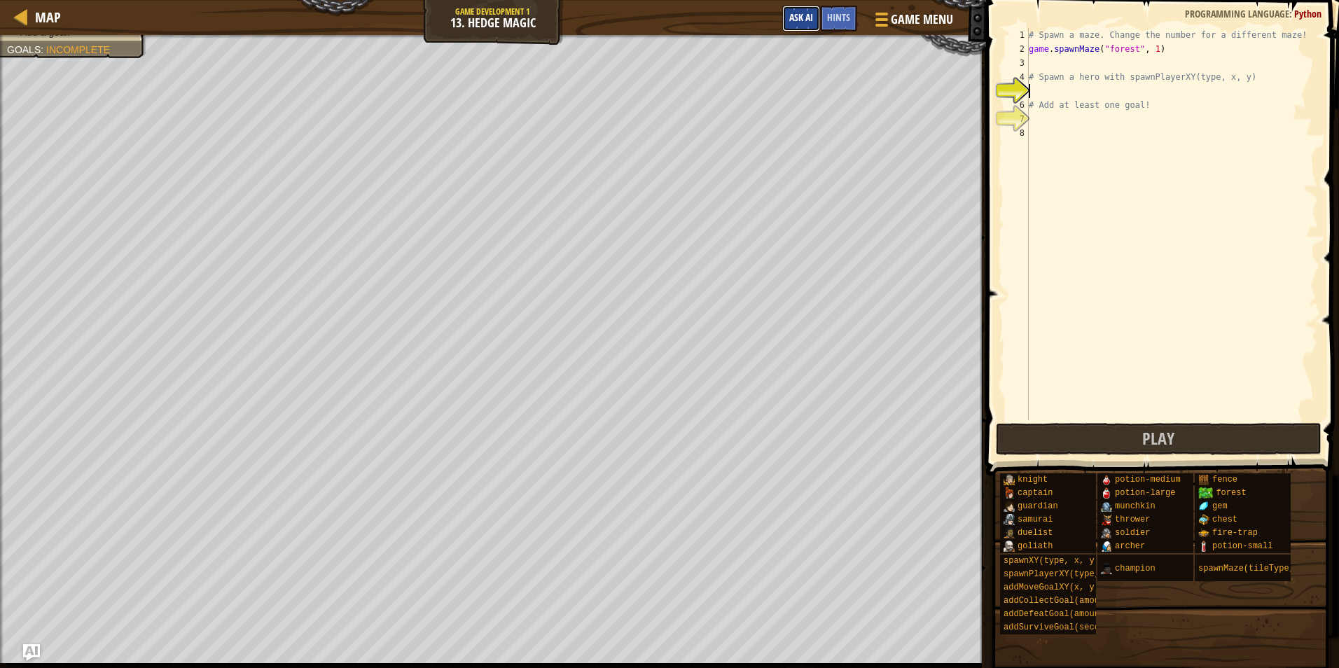
click at [785, 12] on button "Ask AI" at bounding box center [801, 19] width 38 height 26
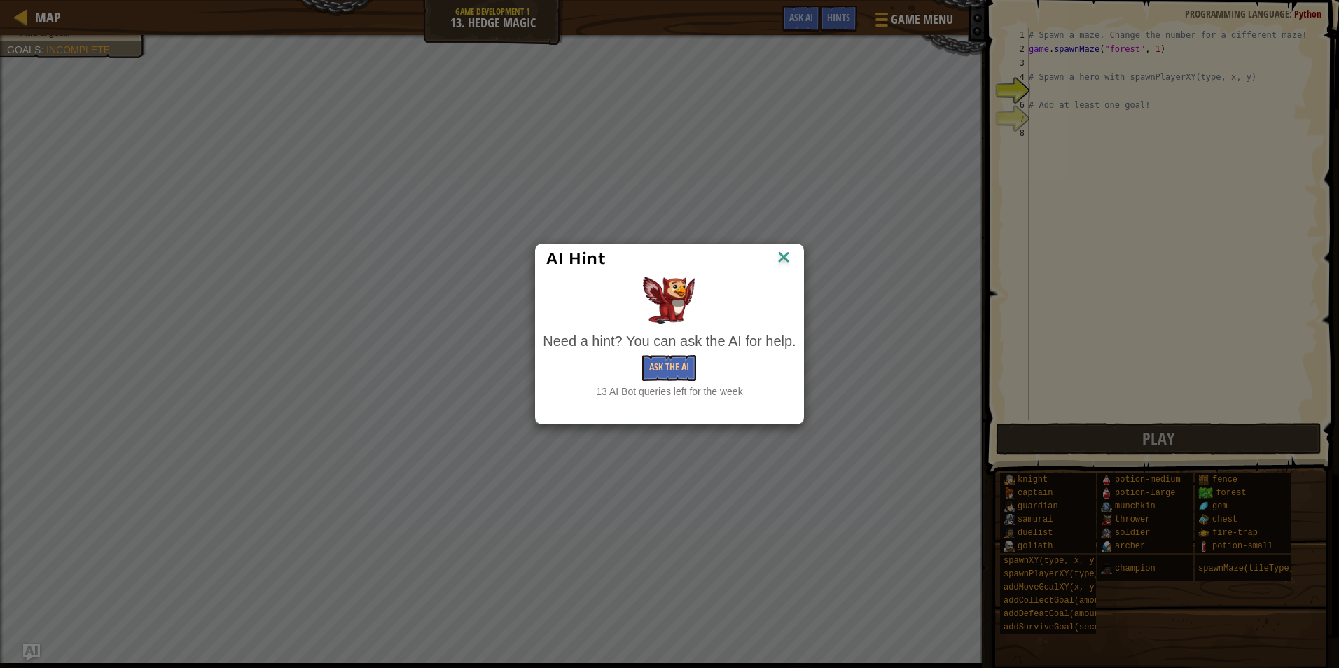
click at [675, 354] on div "Need a hint? You can ask the AI for help. Ask the AI 13 AI Bot queries left for…" at bounding box center [669, 364] width 253 height 67
click at [695, 375] on button "Ask the AI" at bounding box center [669, 368] width 54 height 26
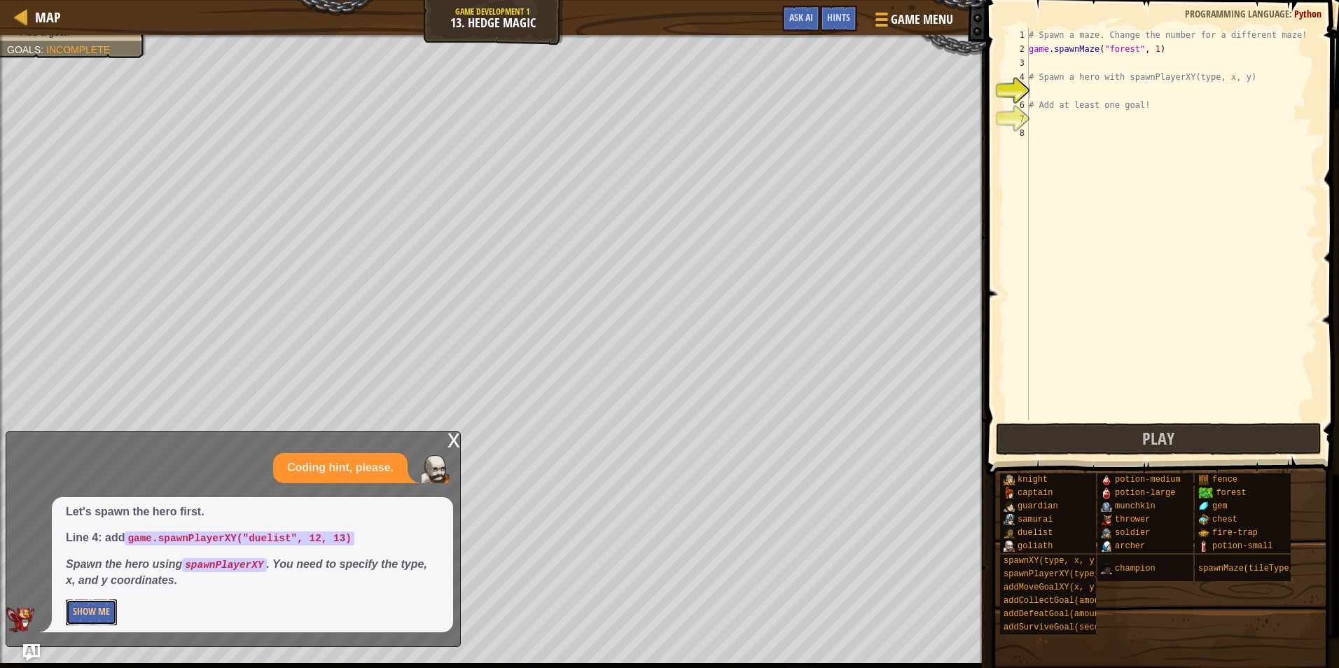
drag, startPoint x: 92, startPoint y: 615, endPoint x: 128, endPoint y: 590, distance: 43.3
click at [94, 614] on button "Show Me" at bounding box center [91, 612] width 51 height 26
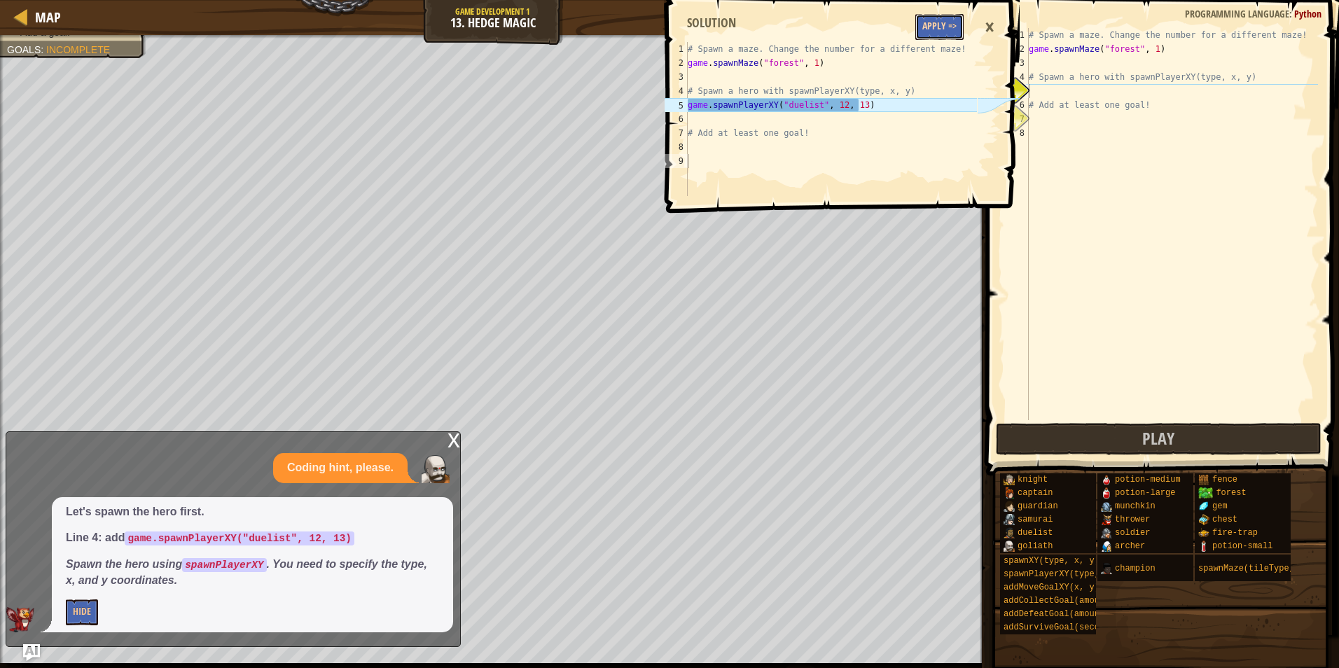
click at [948, 26] on button "Apply =>" at bounding box center [939, 27] width 48 height 26
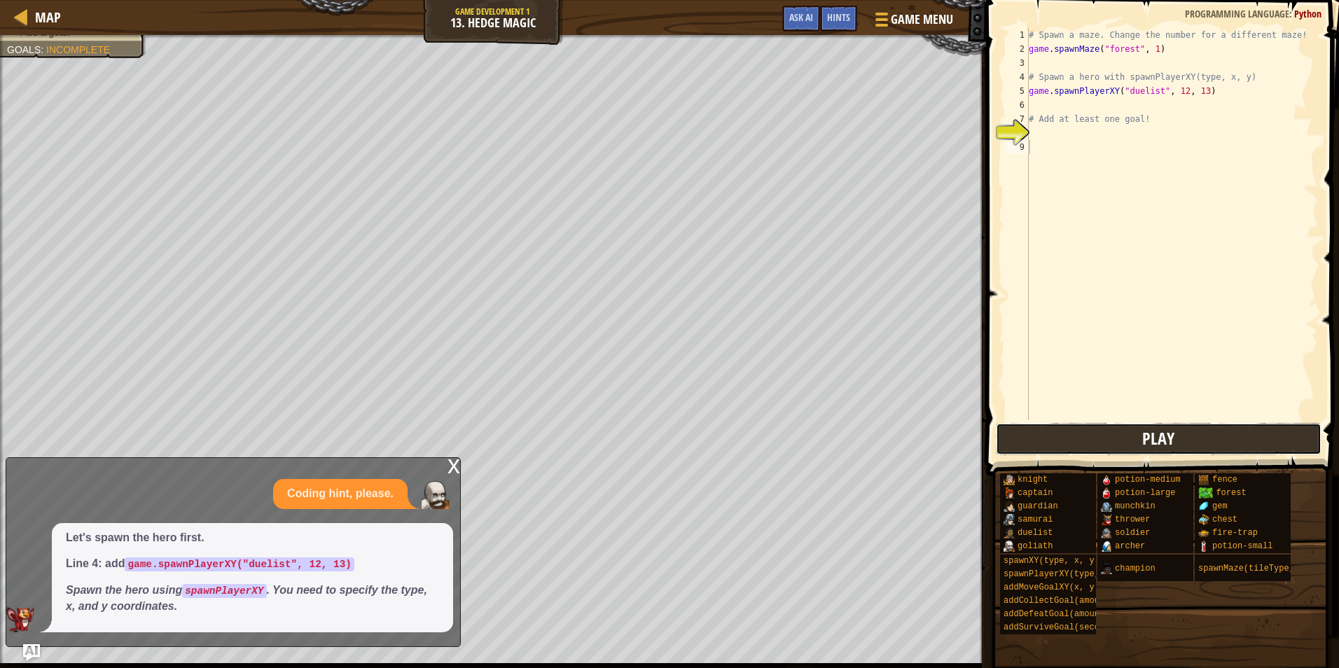
click at [1197, 438] on button "Play" at bounding box center [1159, 439] width 326 height 32
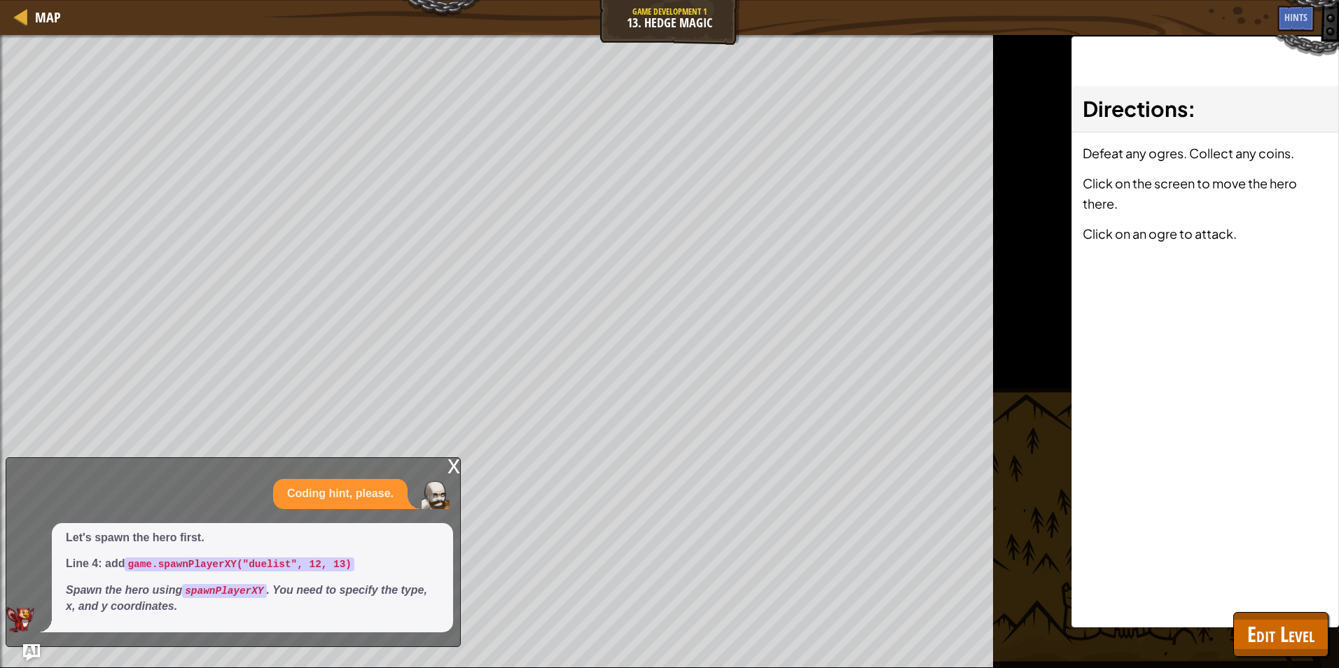
click at [438, 468] on div "x Coding hint, please. Let's spawn the hero first. Line 4: add game.spawnPlayer…" at bounding box center [233, 552] width 455 height 190
click at [454, 463] on div "x" at bounding box center [453, 465] width 13 height 14
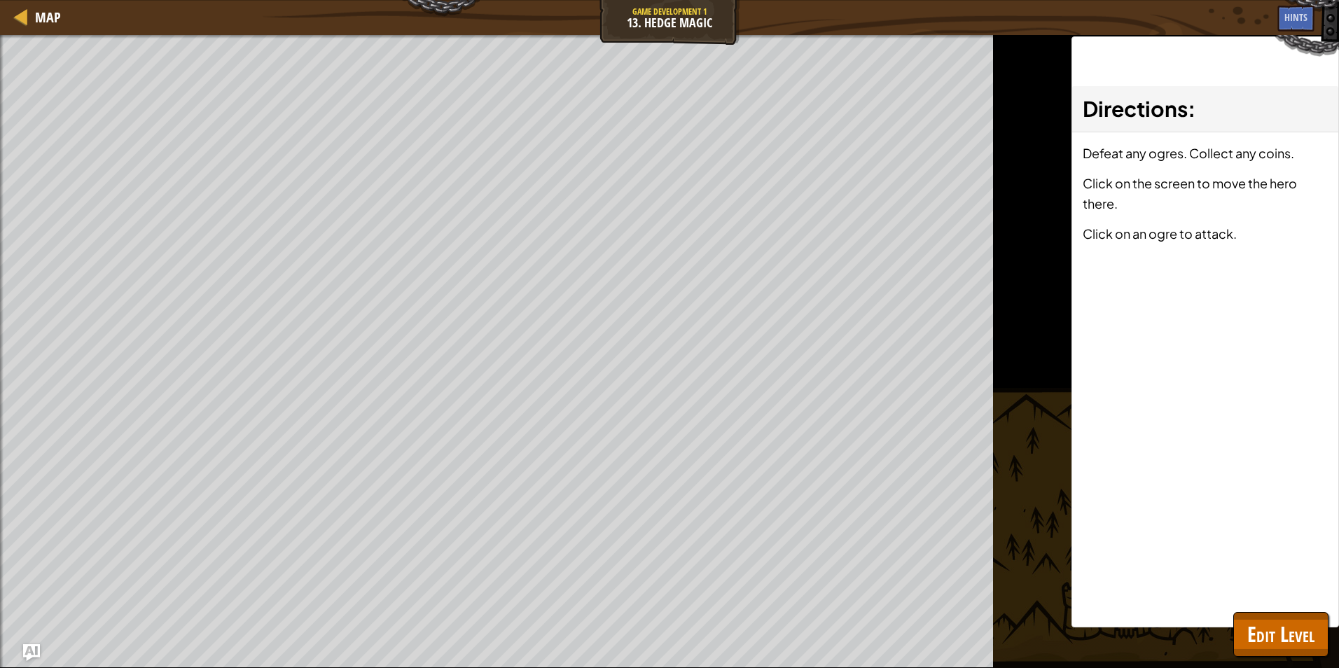
click at [0, 0] on html "Map Game Development 1 13. Hedge Magic Game Menu Done Hints Ask AI 1 2 3 4 5 6 …" at bounding box center [669, 0] width 1339 height 0
click at [1307, 666] on div "Beat your completed level. Spawn a maze. Spawn the hero. Add a goal. Goals : Ra…" at bounding box center [669, 351] width 1339 height 633
click at [1293, 642] on span "Edit Level" at bounding box center [1280, 634] width 67 height 29
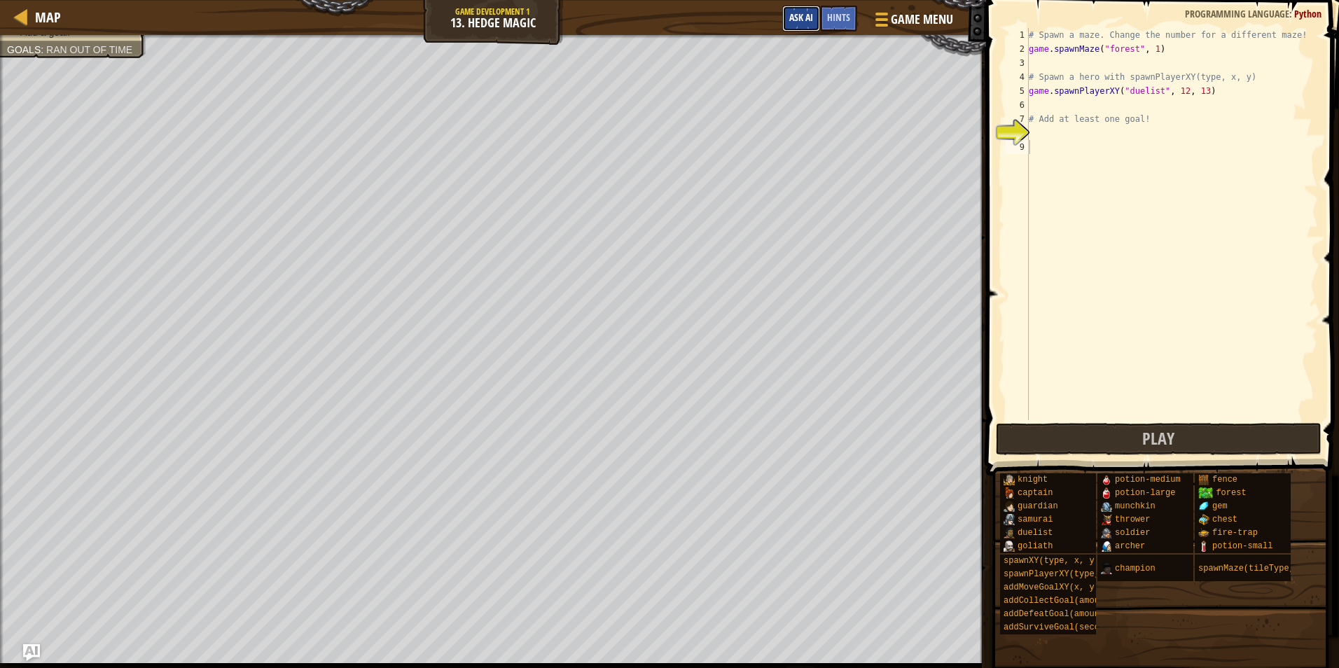
click at [798, 22] on span "Ask AI" at bounding box center [801, 17] width 24 height 13
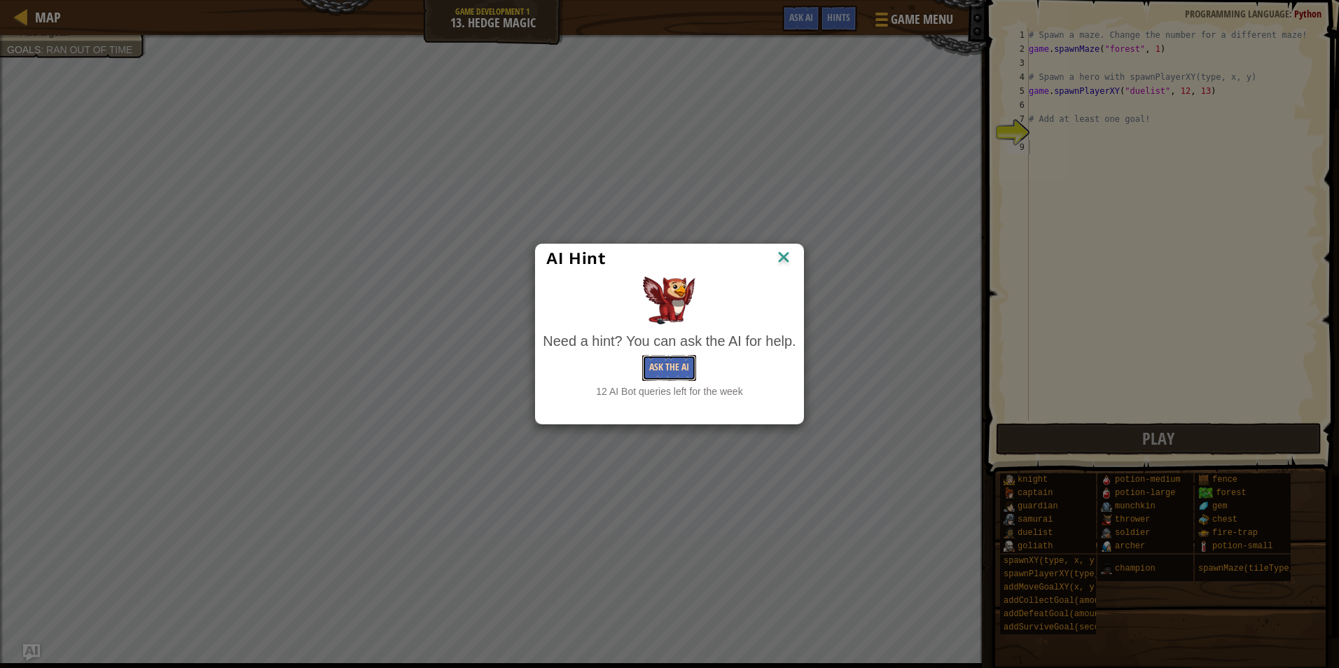
click at [672, 368] on button "Ask the AI" at bounding box center [669, 368] width 54 height 26
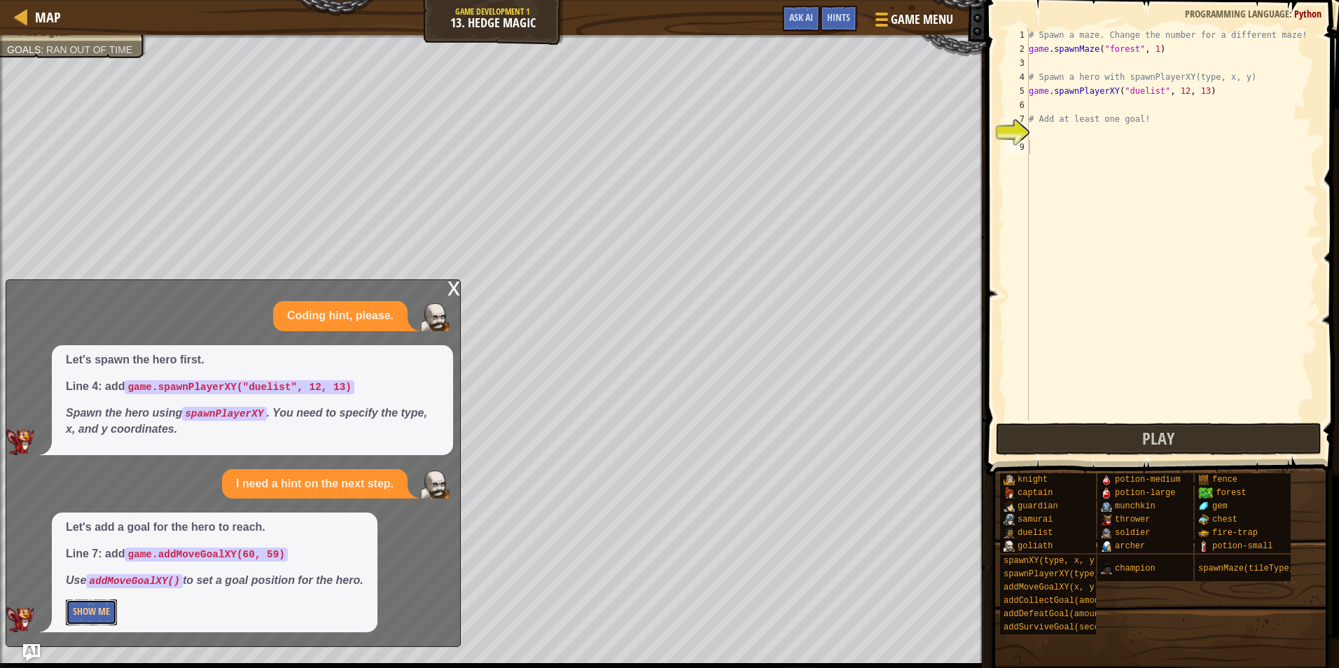
drag, startPoint x: 93, startPoint y: 610, endPoint x: 112, endPoint y: 614, distance: 19.4
click at [93, 611] on button "Show Me" at bounding box center [91, 612] width 51 height 26
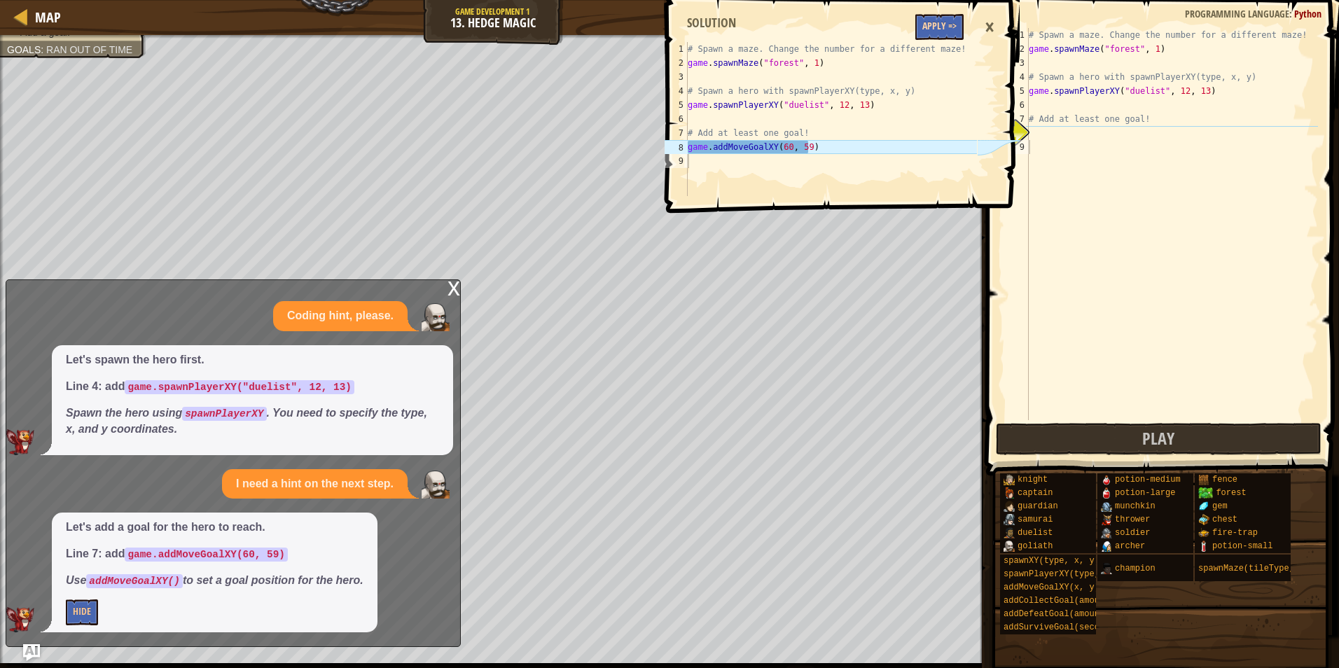
drag, startPoint x: 948, startPoint y: 8, endPoint x: 945, endPoint y: 21, distance: 13.1
click at [948, 13] on span at bounding box center [844, 86] width 364 height 254
click at [945, 21] on button "Apply =>" at bounding box center [939, 27] width 48 height 26
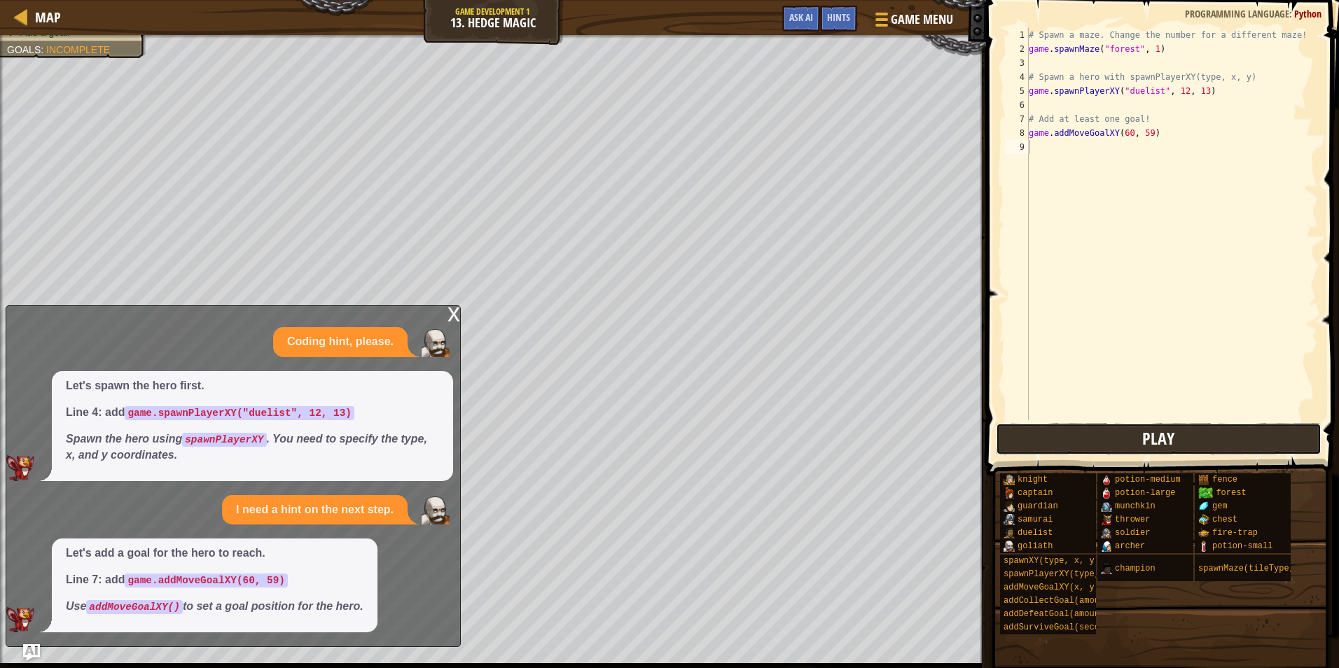
click at [1089, 440] on button "Play" at bounding box center [1159, 439] width 326 height 32
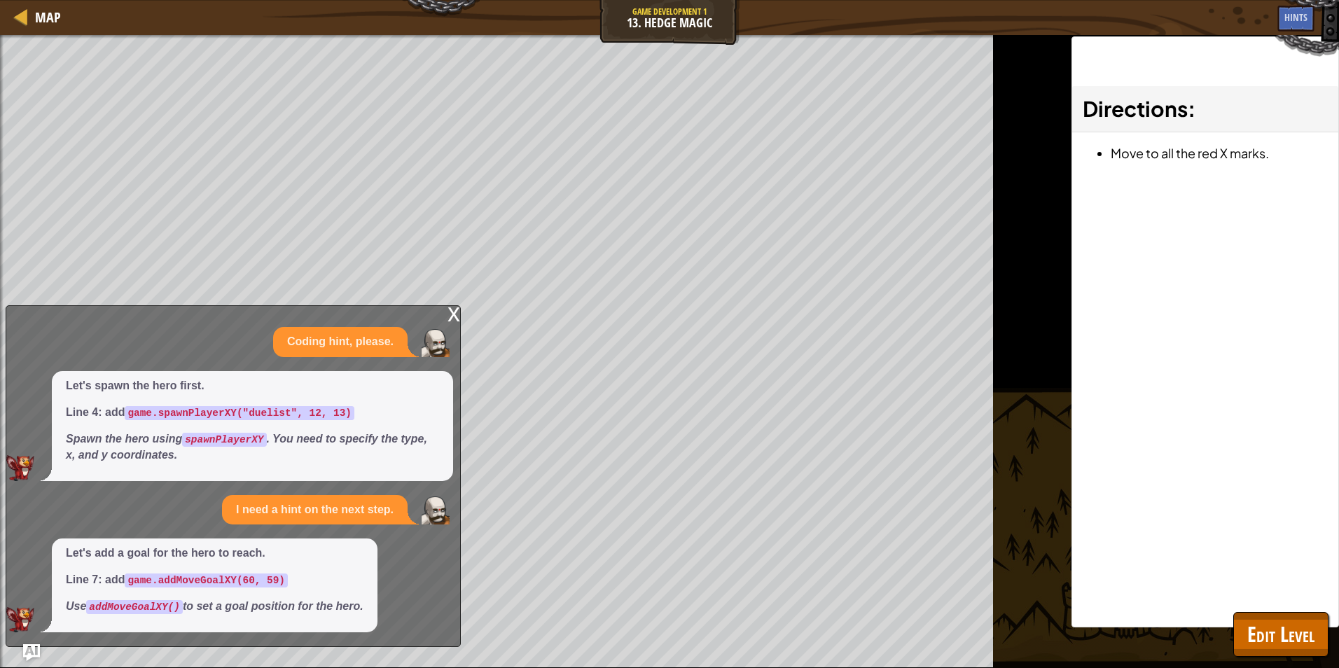
drag, startPoint x: 443, startPoint y: 315, endPoint x: 450, endPoint y: 314, distance: 7.0
click at [444, 315] on div "x Coding hint, please. Let's spawn the hero first. Line 4: add game.spawnPlayer…" at bounding box center [233, 476] width 455 height 342
click at [450, 314] on div "x" at bounding box center [453, 313] width 13 height 14
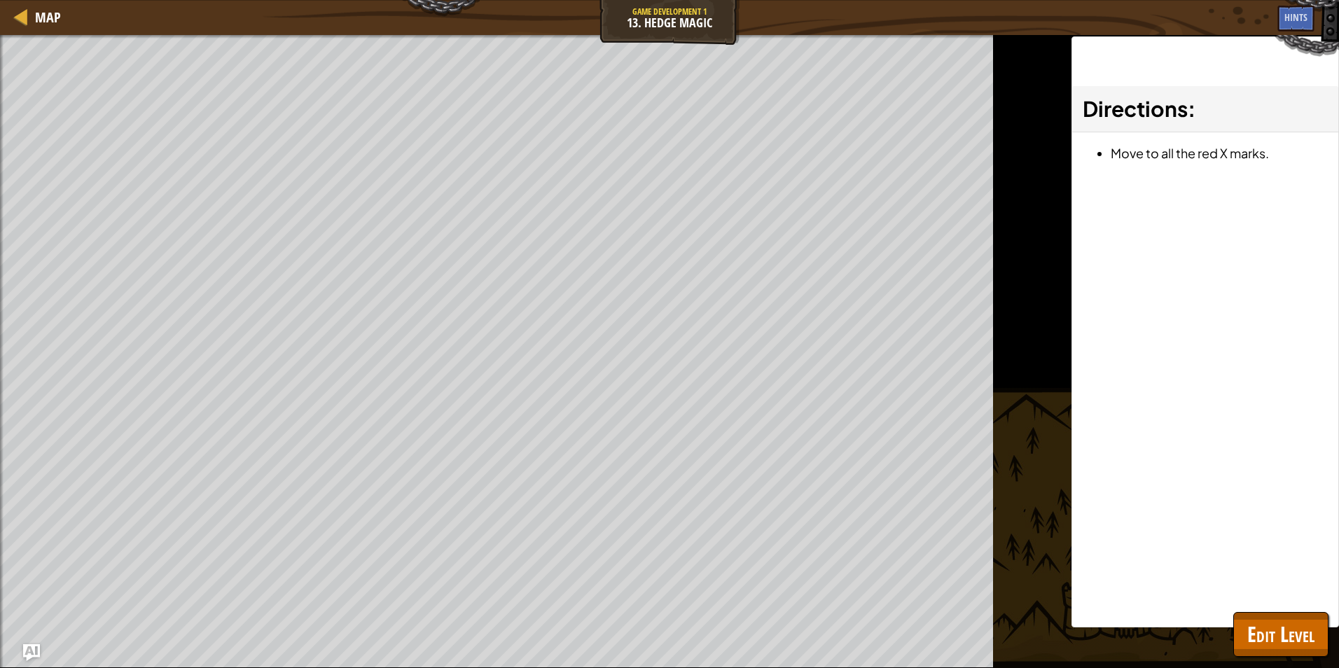
drag, startPoint x: 1116, startPoint y: 464, endPoint x: 1104, endPoint y: 469, distance: 12.9
click at [1116, 464] on div "Map Game Development 1 13. Hedge Magic Game Menu Done Hints Ask AI 1 2 3 4 5 6 …" at bounding box center [669, 334] width 1339 height 668
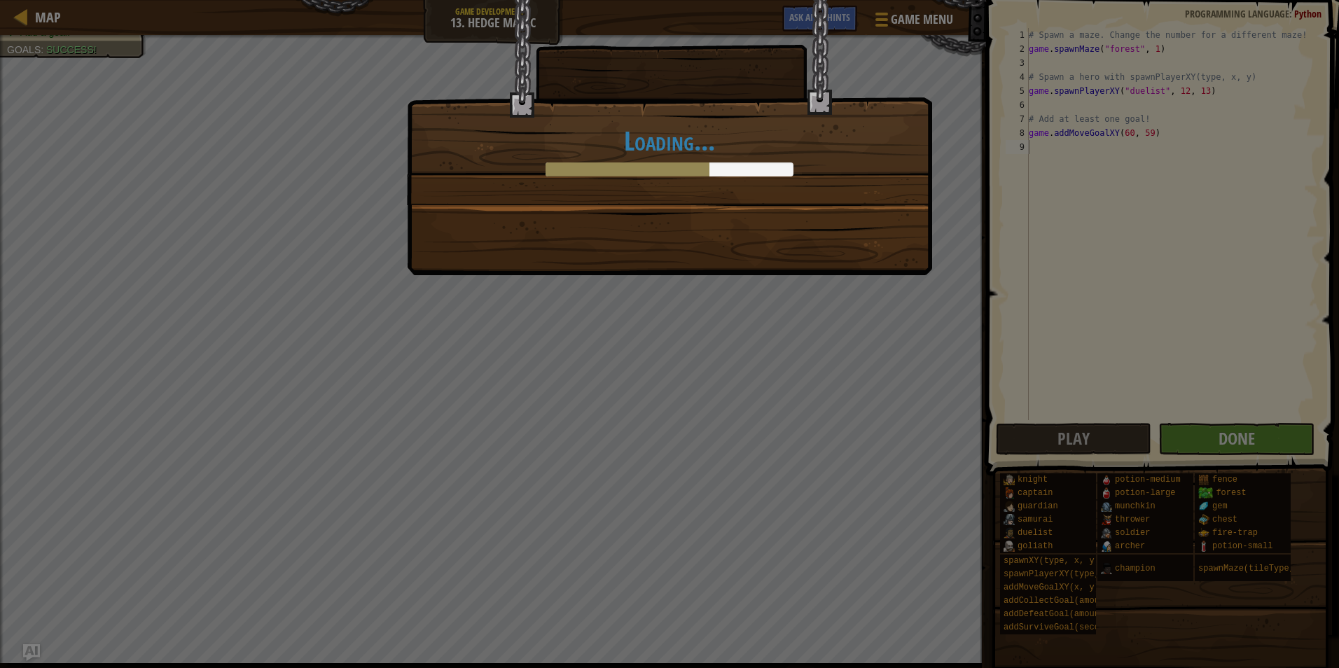
click at [1236, 426] on div "Loading..." at bounding box center [669, 334] width 1339 height 668
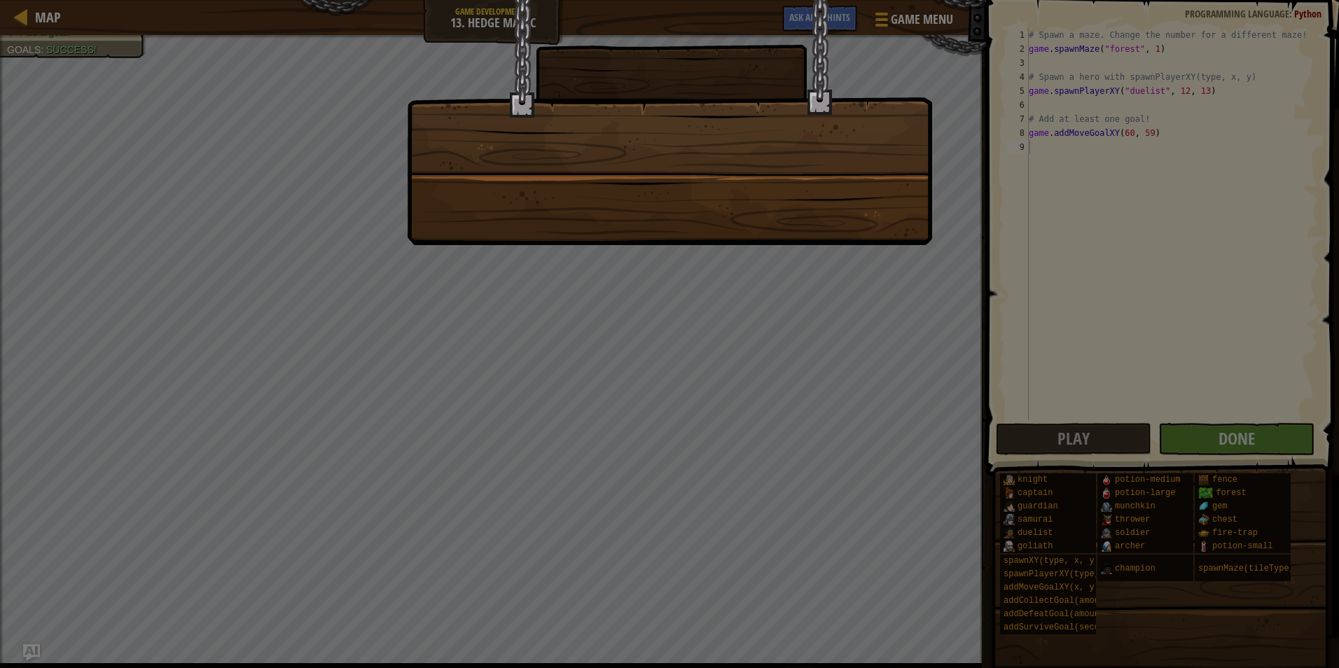
click at [1236, 426] on div at bounding box center [669, 334] width 1339 height 668
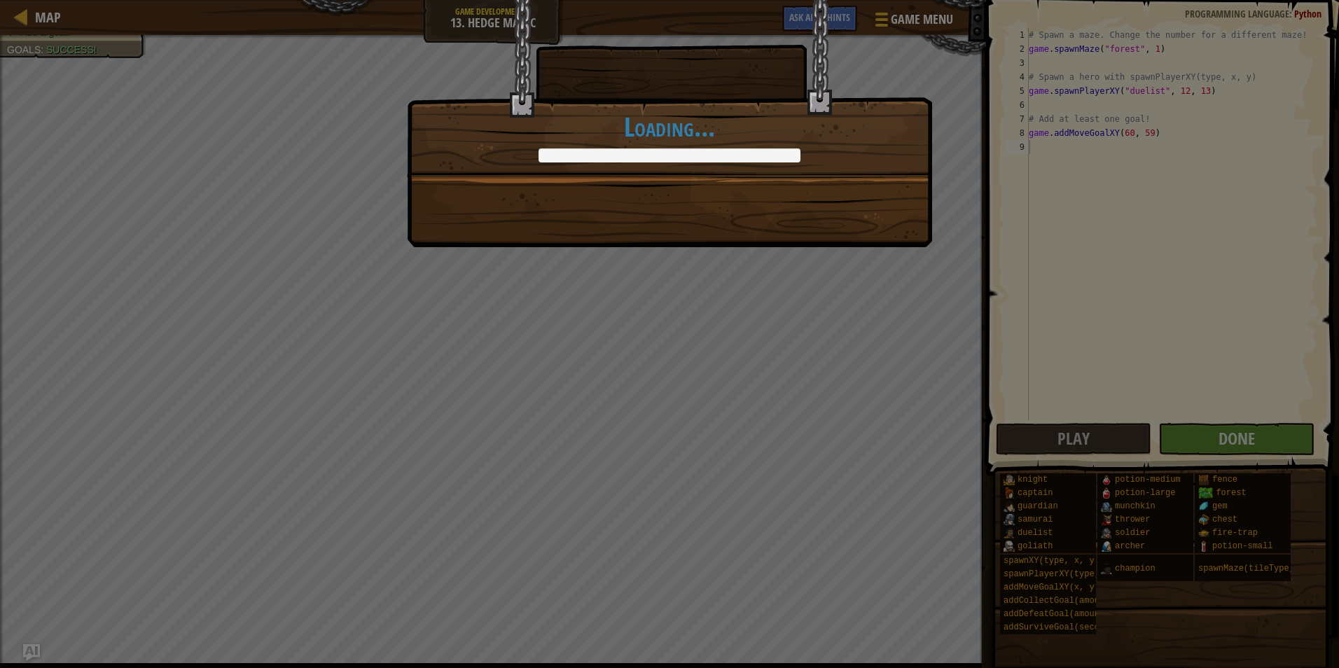
click at [1236, 426] on div "Don't get lost amongst the [PERSON_NAME]! +0 +0 Continue Loading..." at bounding box center [669, 334] width 1339 height 668
click at [1222, 433] on div "Don't get lost amongst the [PERSON_NAME]! +0 +0 Continue Loading..." at bounding box center [669, 334] width 1339 height 668
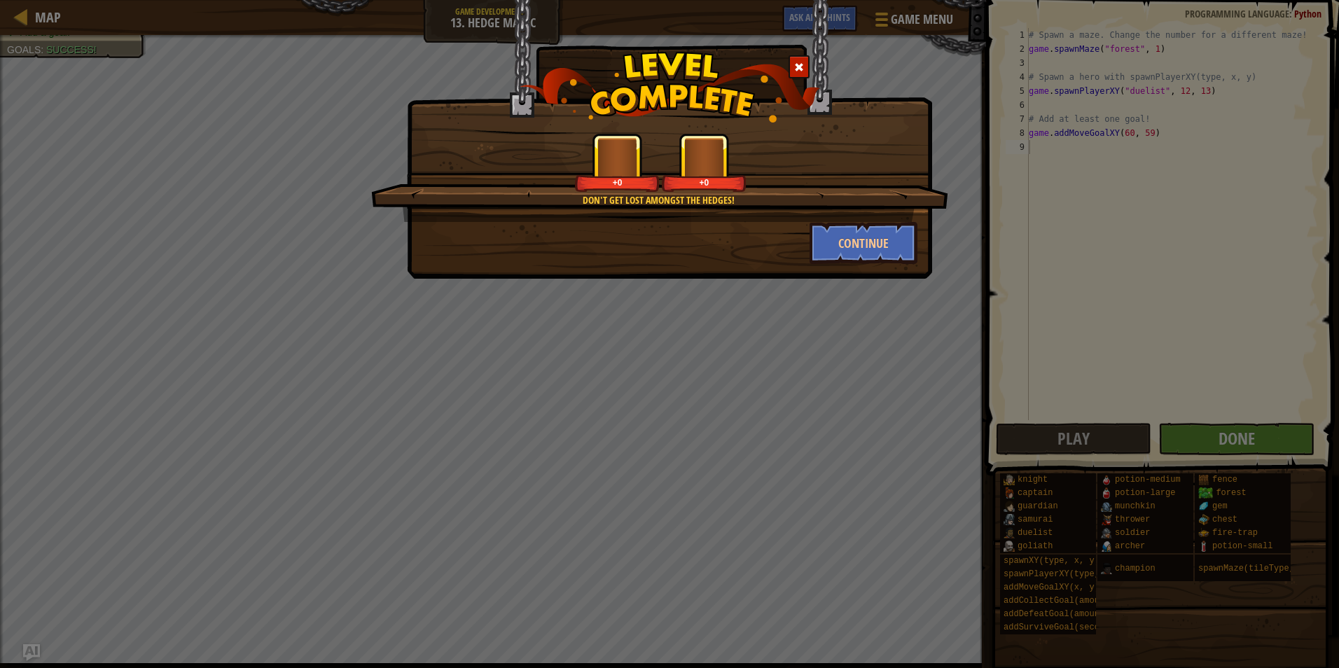
click at [1222, 433] on div "Don't get lost amongst the [PERSON_NAME]! +0 +0 Continue" at bounding box center [669, 334] width 1339 height 668
drag, startPoint x: 1222, startPoint y: 433, endPoint x: 1216, endPoint y: 438, distance: 7.6
click at [1219, 438] on div "Don't get lost amongst the [PERSON_NAME]! +0 +0 Continue" at bounding box center [669, 334] width 1339 height 668
click at [1204, 431] on div "Don't get lost amongst the [PERSON_NAME]! +0 +0 Continue" at bounding box center [669, 334] width 1339 height 668
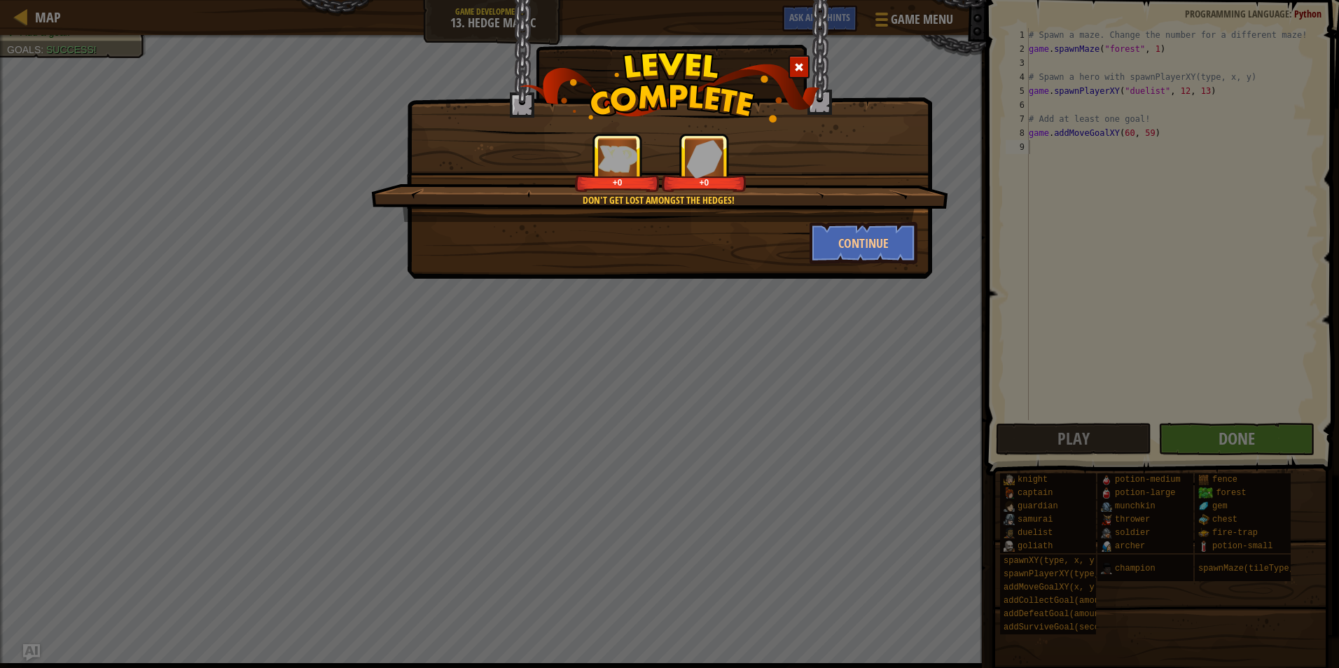
click at [1219, 446] on div "Don't get lost amongst the [PERSON_NAME]! +0 +0 Continue" at bounding box center [669, 334] width 1339 height 668
click at [884, 237] on button "Continue" at bounding box center [864, 243] width 109 height 42
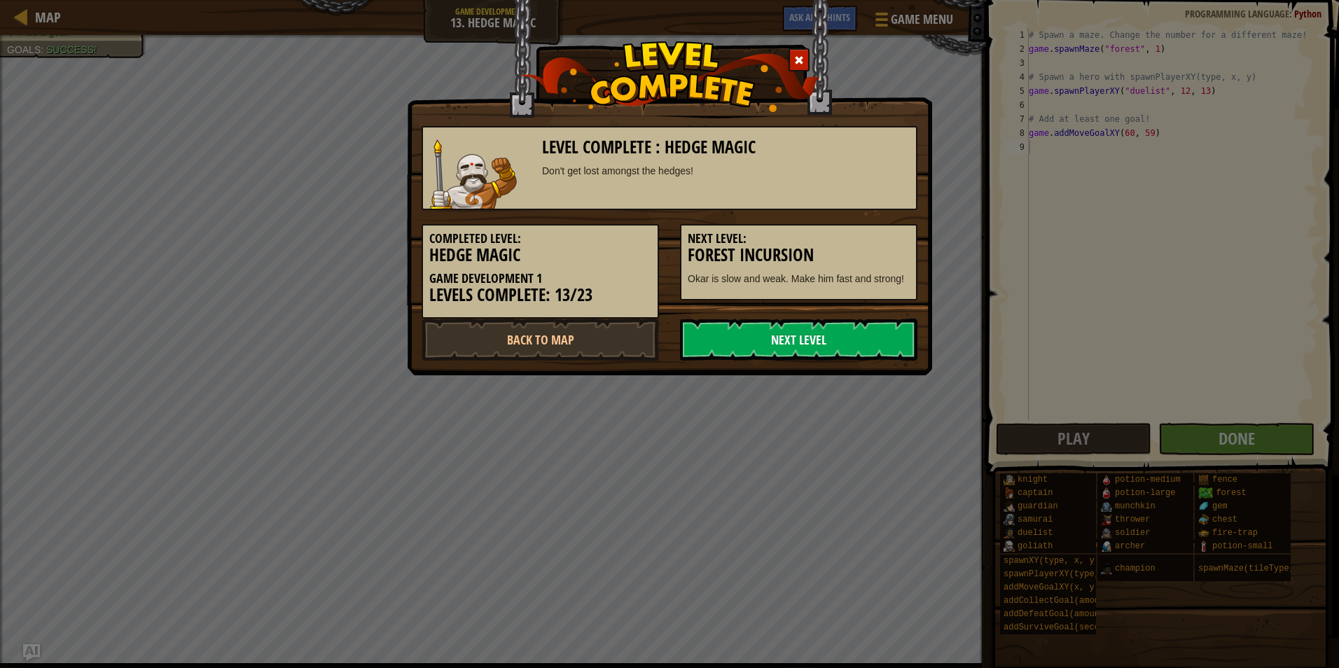
click at [715, 339] on link "Next Level" at bounding box center [798, 340] width 237 height 42
